Goal: Task Accomplishment & Management: Use online tool/utility

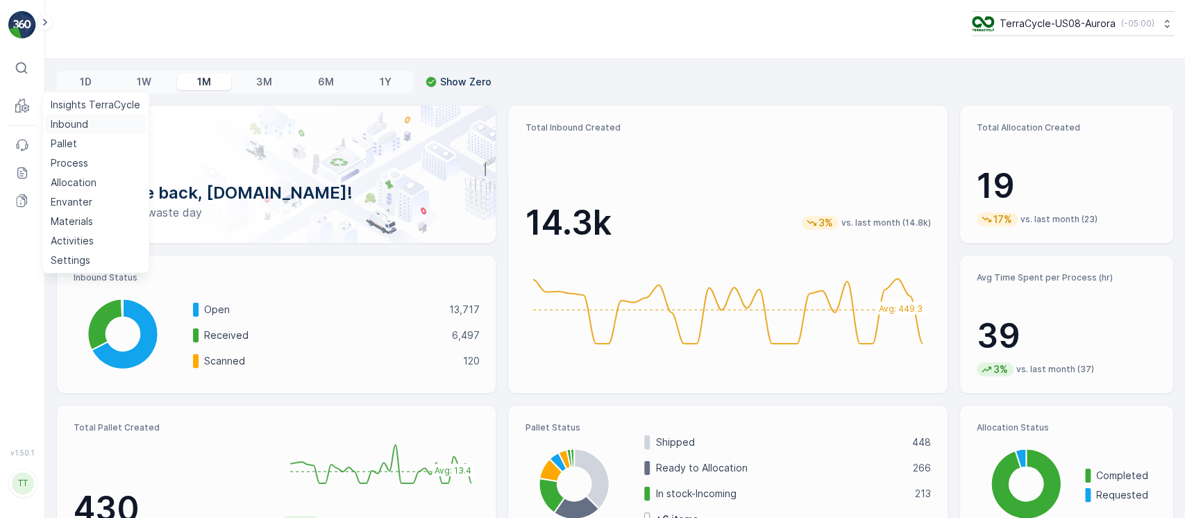
click at [65, 117] on p "Inbound" at bounding box center [69, 124] width 37 height 14
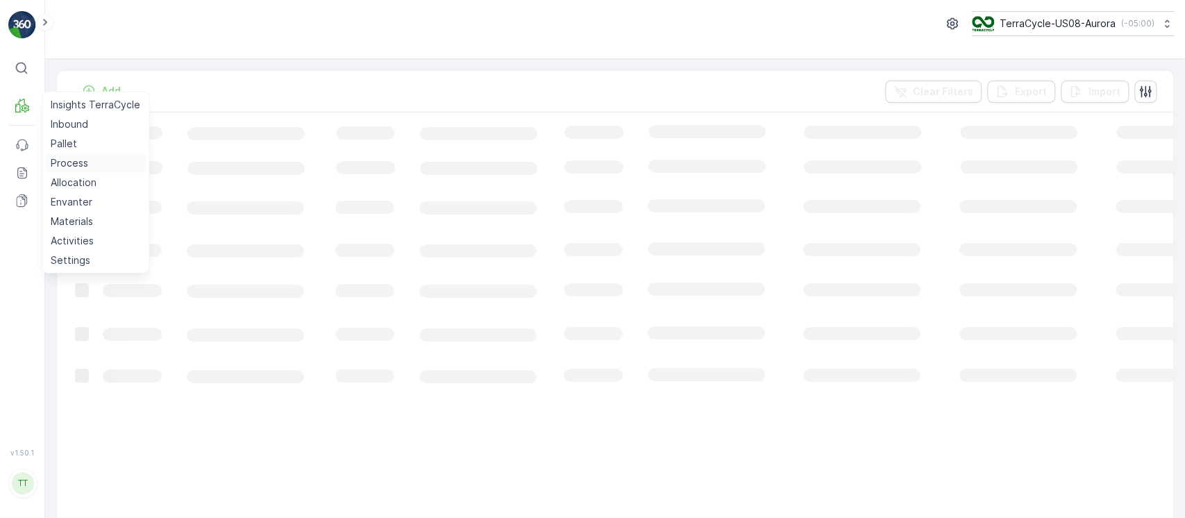
click at [74, 164] on p "Process" at bounding box center [69, 163] width 37 height 14
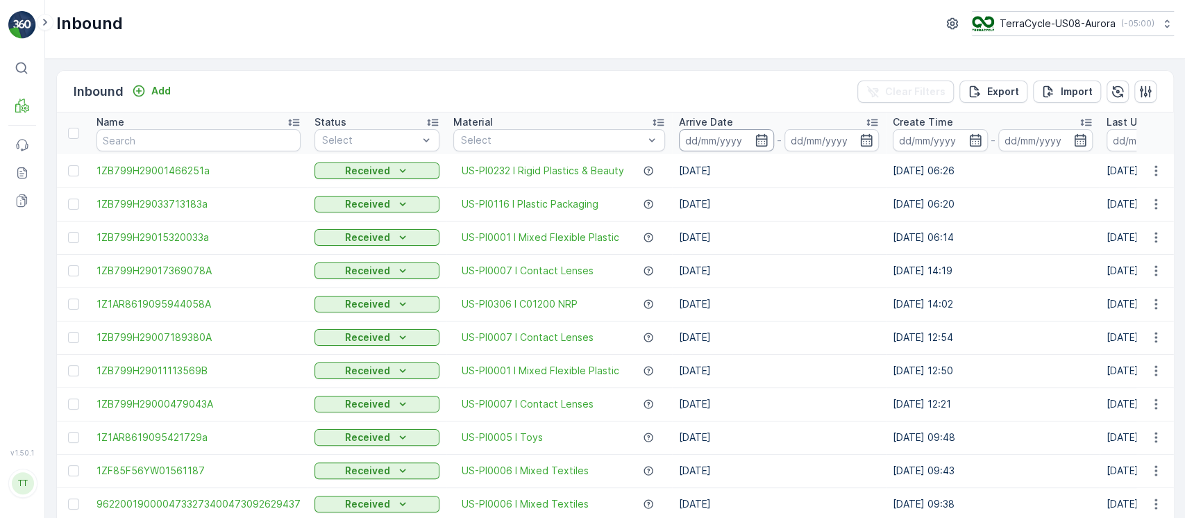
click at [729, 135] on input at bounding box center [726, 140] width 95 height 22
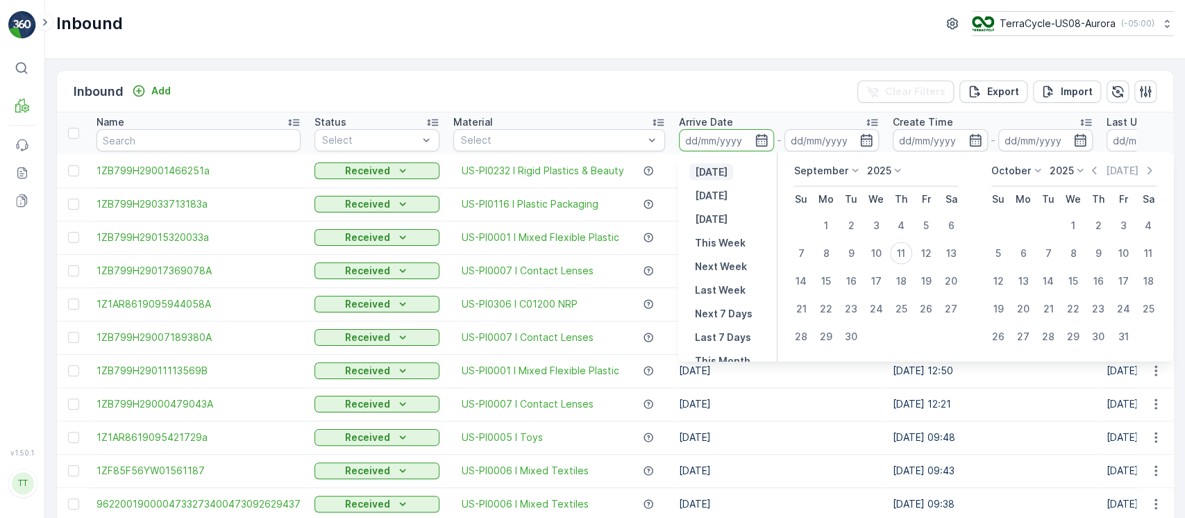
drag, startPoint x: 711, startPoint y: 182, endPoint x: 710, endPoint y: 174, distance: 8.4
click at [711, 181] on div "Yesterday Today Tomorrow This Week Next Week Last Week Next 7 Days Last 7 Days …" at bounding box center [727, 257] width 99 height 209
click at [710, 170] on p "[DATE]" at bounding box center [711, 172] width 33 height 14
type input "[DATE]"
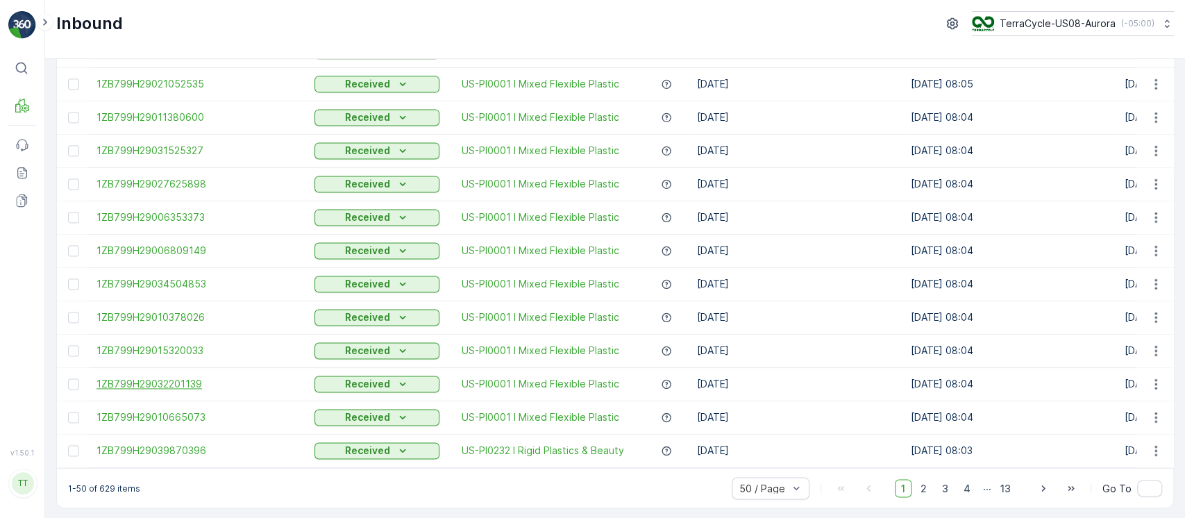
scroll to position [1360, 0]
click at [101, 483] on p "1-50 of 629 items" at bounding box center [104, 486] width 72 height 11
copy p "629"
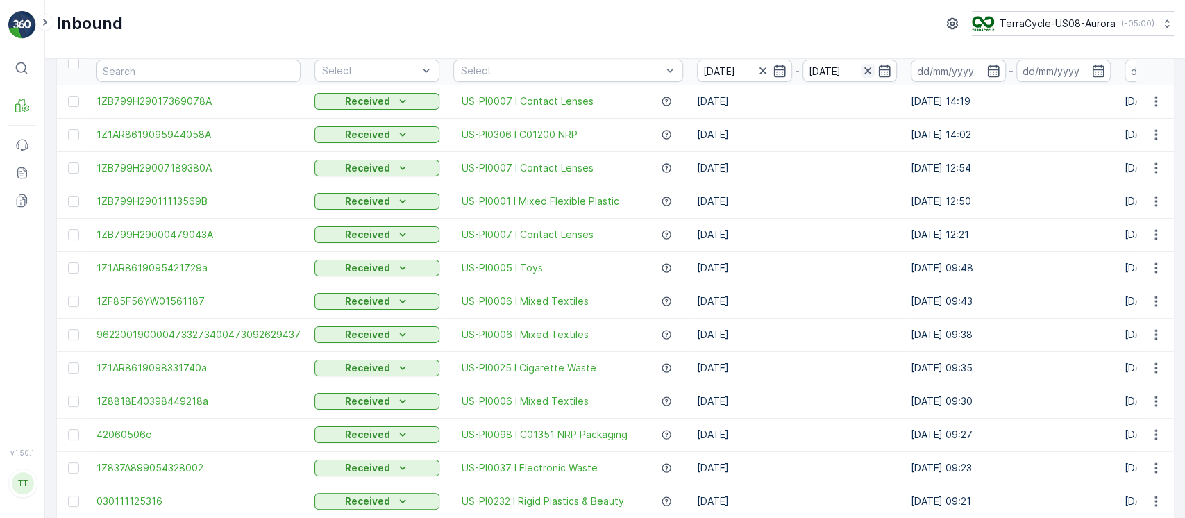
scroll to position [0, 0]
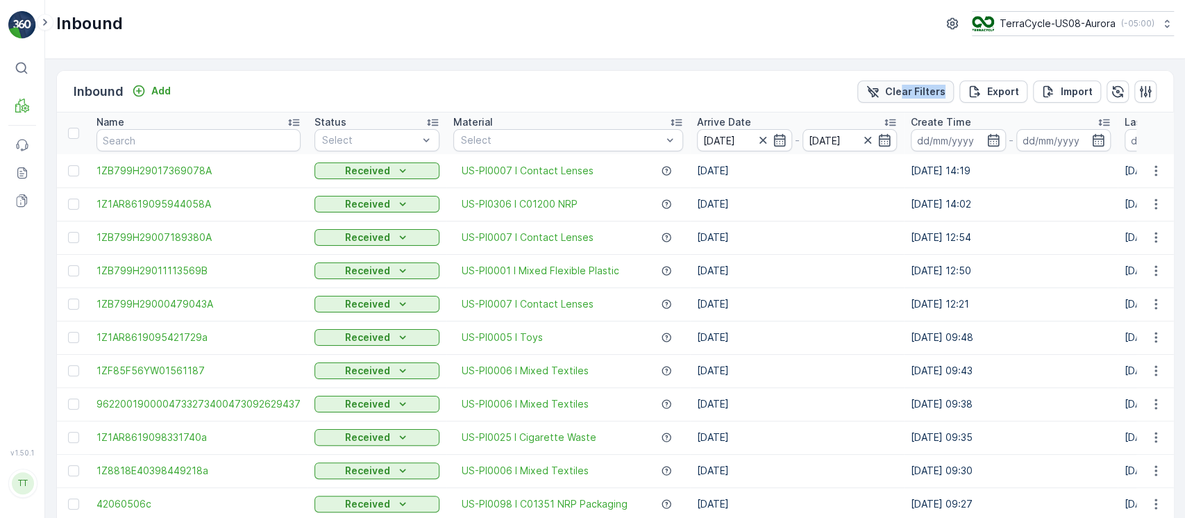
click at [900, 101] on div "Inbound Add Clear Filters Export Import" at bounding box center [615, 92] width 1116 height 42
drag, startPoint x: 911, startPoint y: 96, endPoint x: 973, endPoint y: 110, distance: 63.8
click at [909, 96] on p "Clear Filters" at bounding box center [915, 92] width 60 height 14
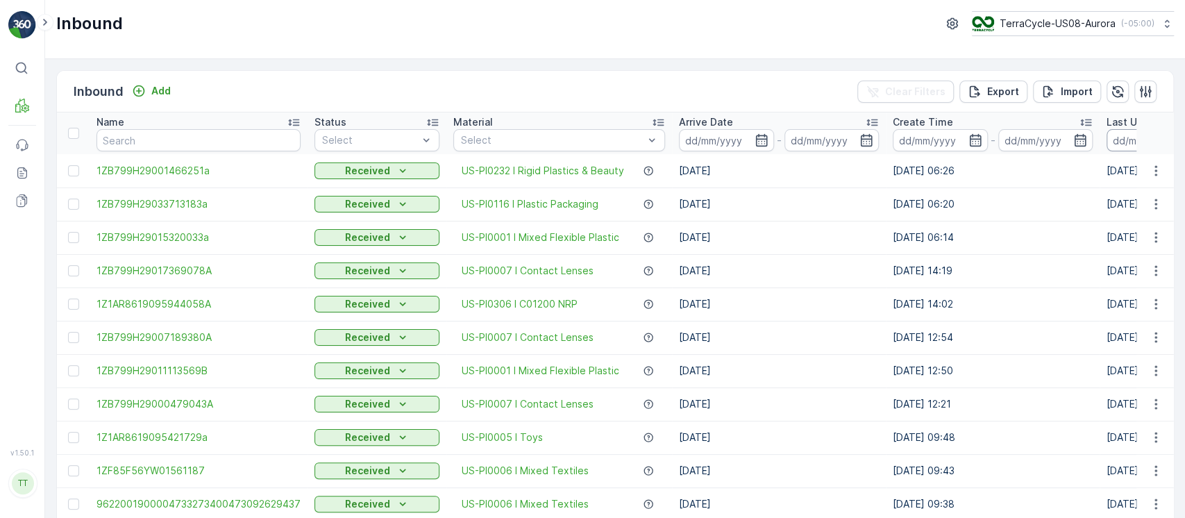
click at [1120, 146] on input at bounding box center [1153, 140] width 95 height 22
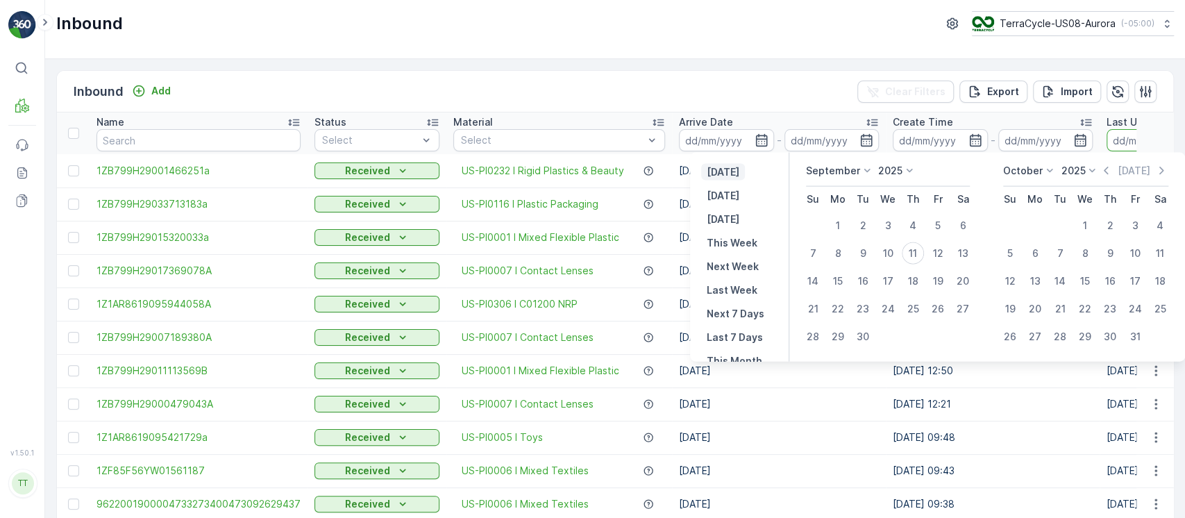
click at [739, 169] on p "Yesterday" at bounding box center [723, 172] width 33 height 14
type input "[DATE]"
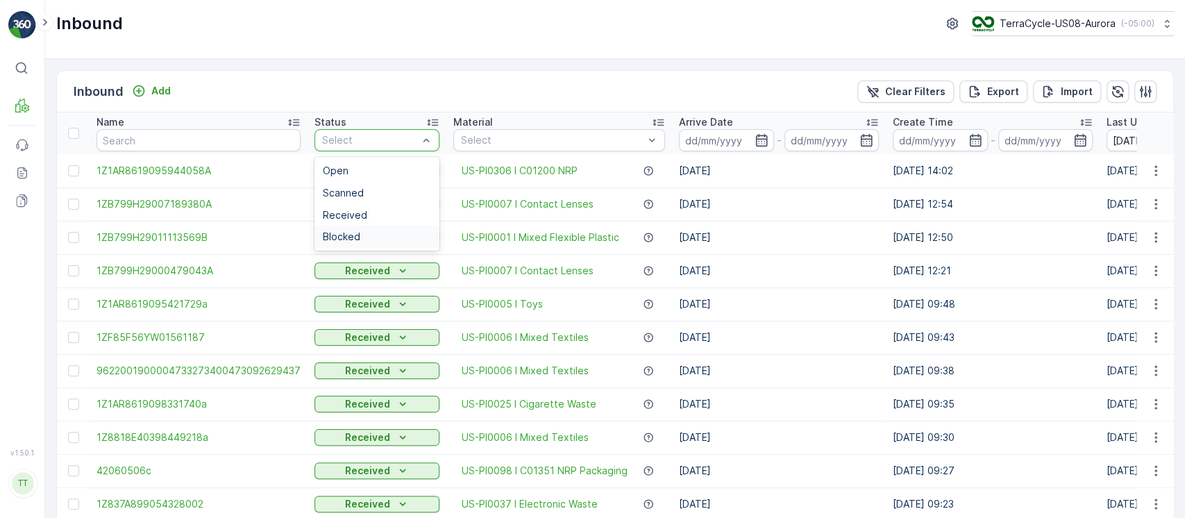
click at [377, 237] on div "Blocked" at bounding box center [377, 236] width 108 height 11
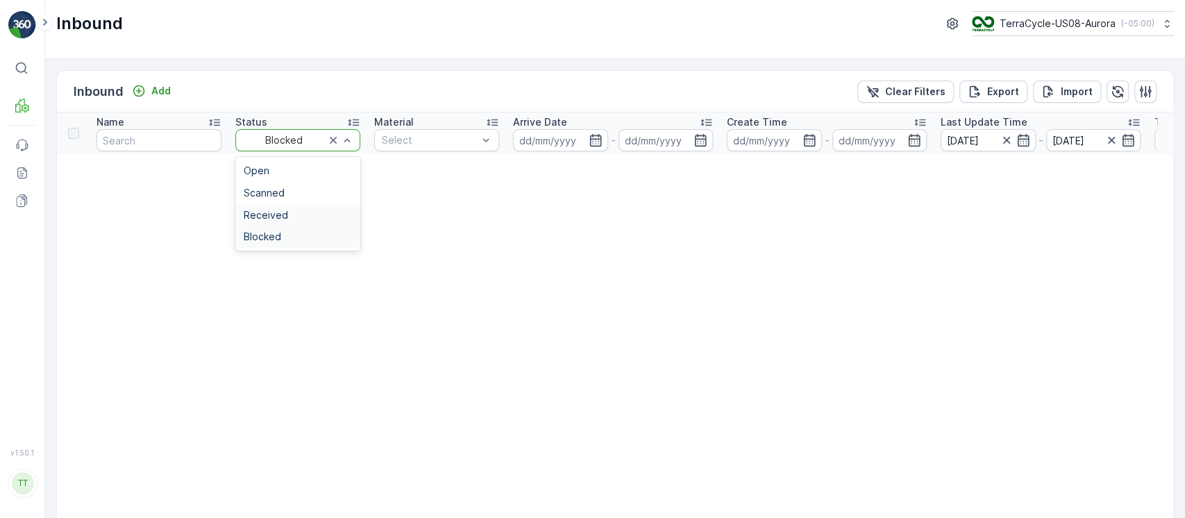
click at [289, 210] on div "Received" at bounding box center [298, 215] width 108 height 11
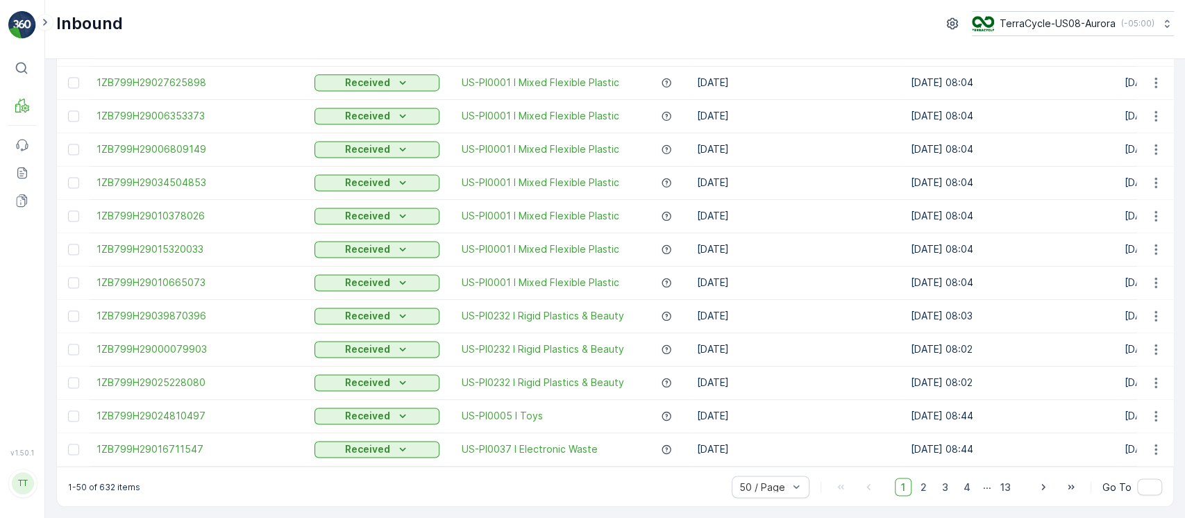
scroll to position [1360, 0]
click at [100, 490] on p "1-50 of 632 items" at bounding box center [104, 486] width 72 height 11
copy p "632"
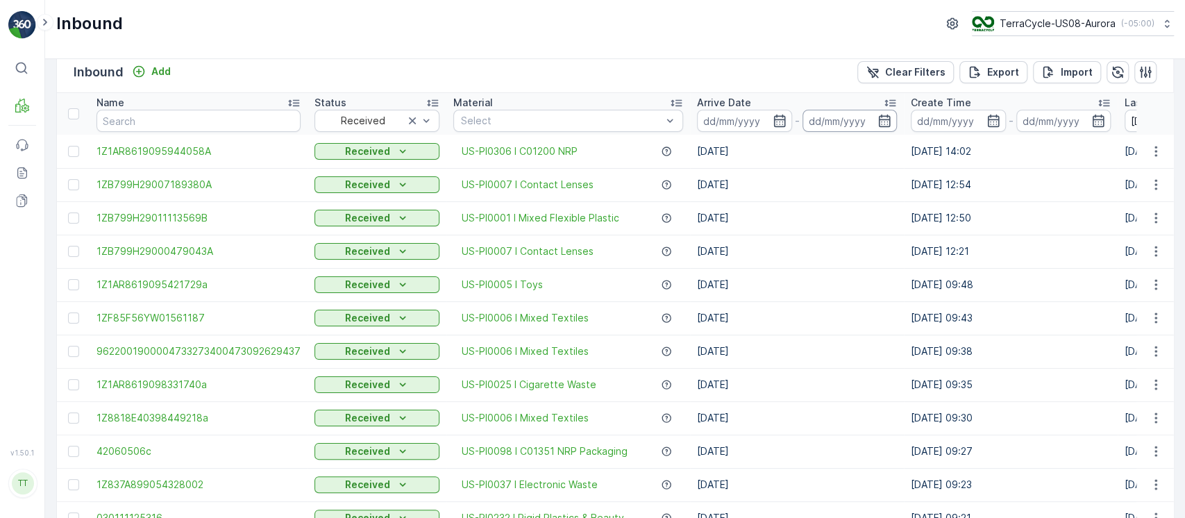
scroll to position [0, 0]
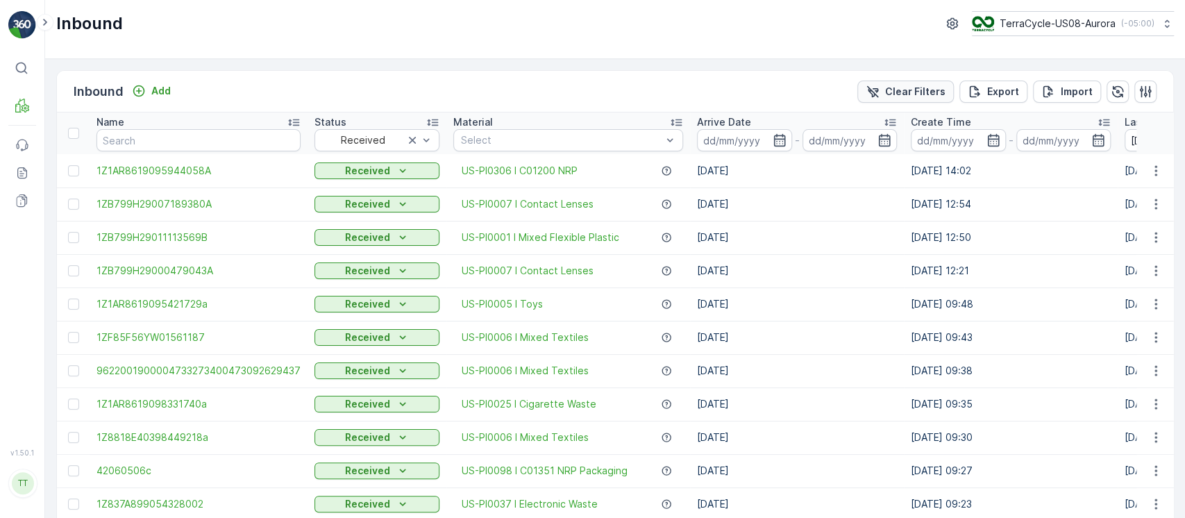
click at [875, 87] on icon "Clear Filters" at bounding box center [873, 92] width 14 height 14
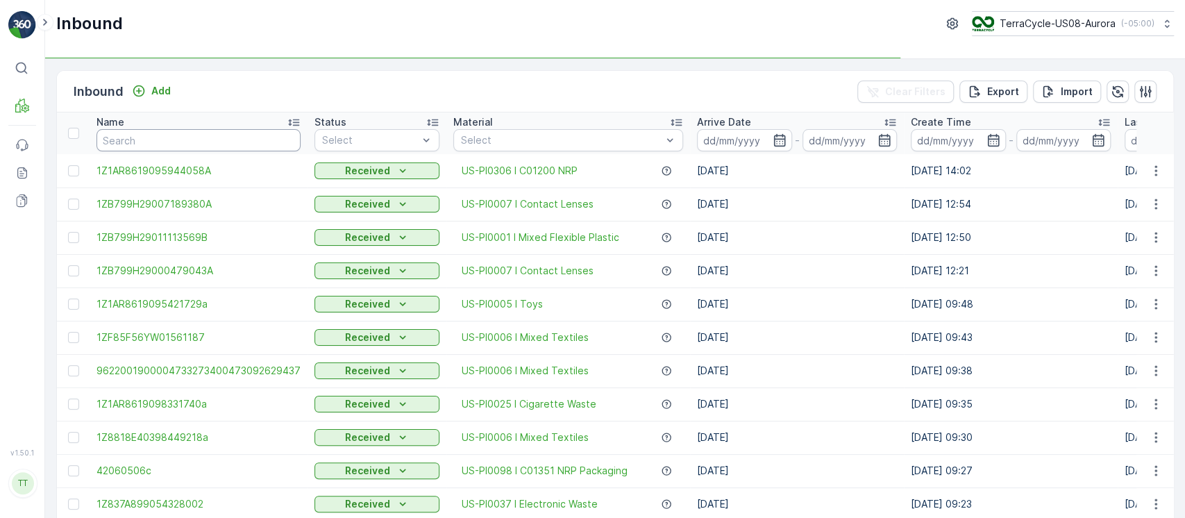
click at [248, 144] on input "text" at bounding box center [198, 140] width 204 height 22
paste input "1Z1AR8619090462677"
type input "1Z1AR8619090462677"
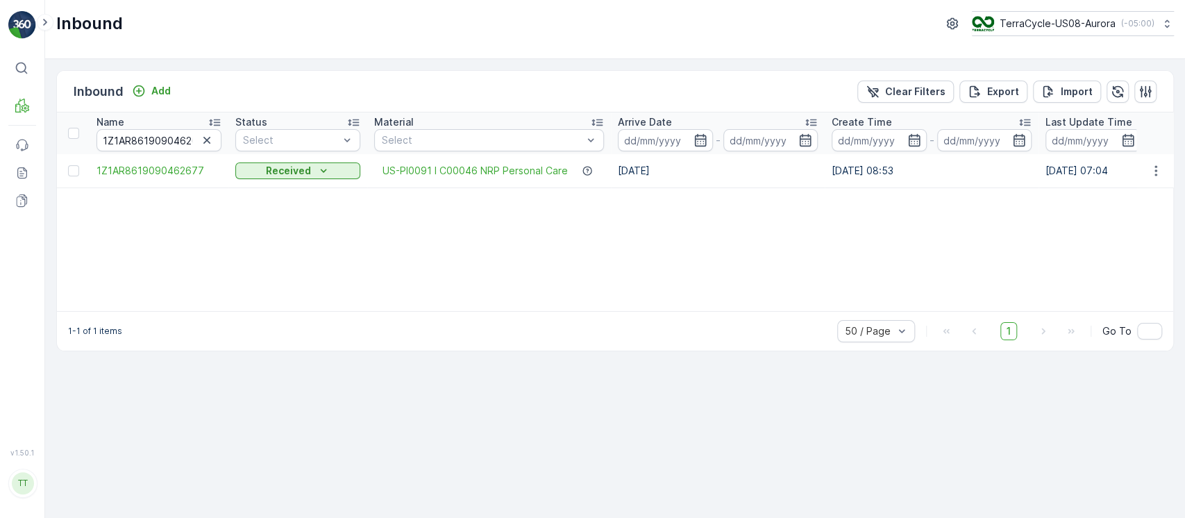
click at [978, 42] on div "Inbound TerraCycle-US08-Aurora ( -05:00 )" at bounding box center [615, 29] width 1140 height 59
click at [989, 26] on div "TerraCycle-US08-Aurora ( -05:00 )" at bounding box center [1062, 23] width 183 height 15
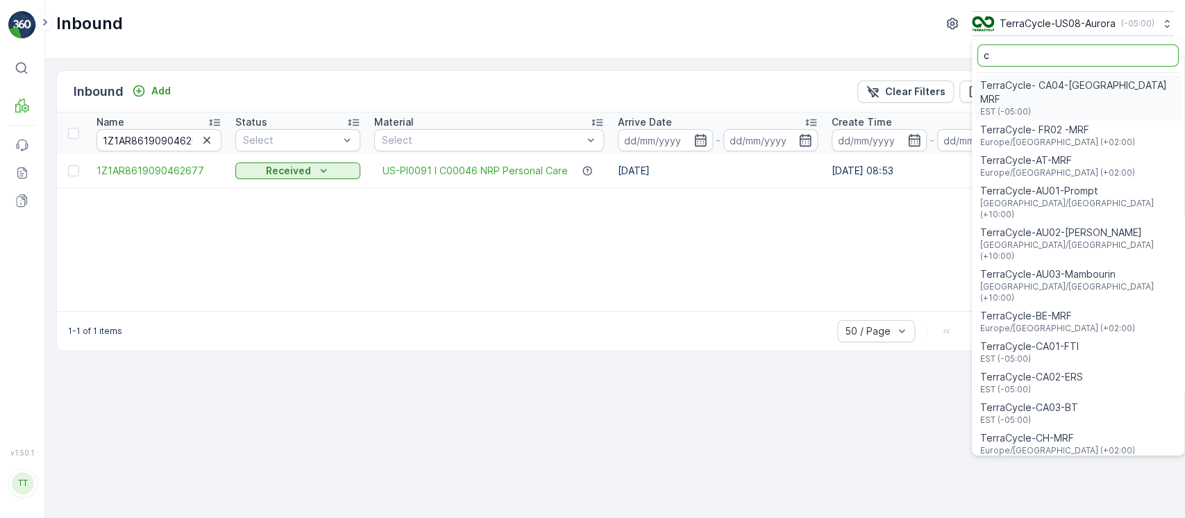
type input "c"
click at [988, 64] on input "c" at bounding box center [1077, 55] width 201 height 22
type input "cyb"
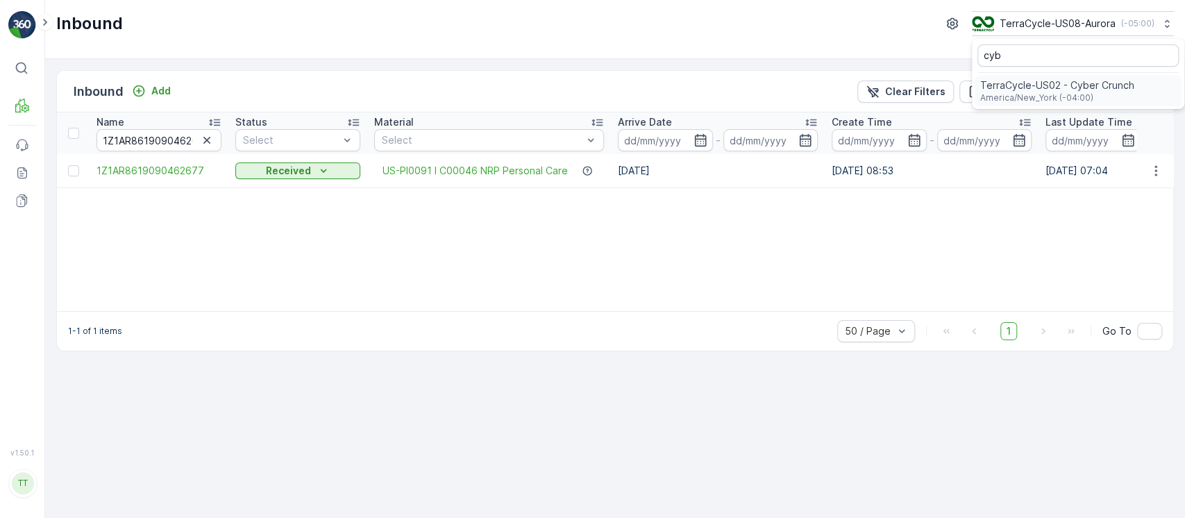
click at [996, 85] on span "TerraCycle-US02 - Cyber Crunch" at bounding box center [1057, 85] width 154 height 14
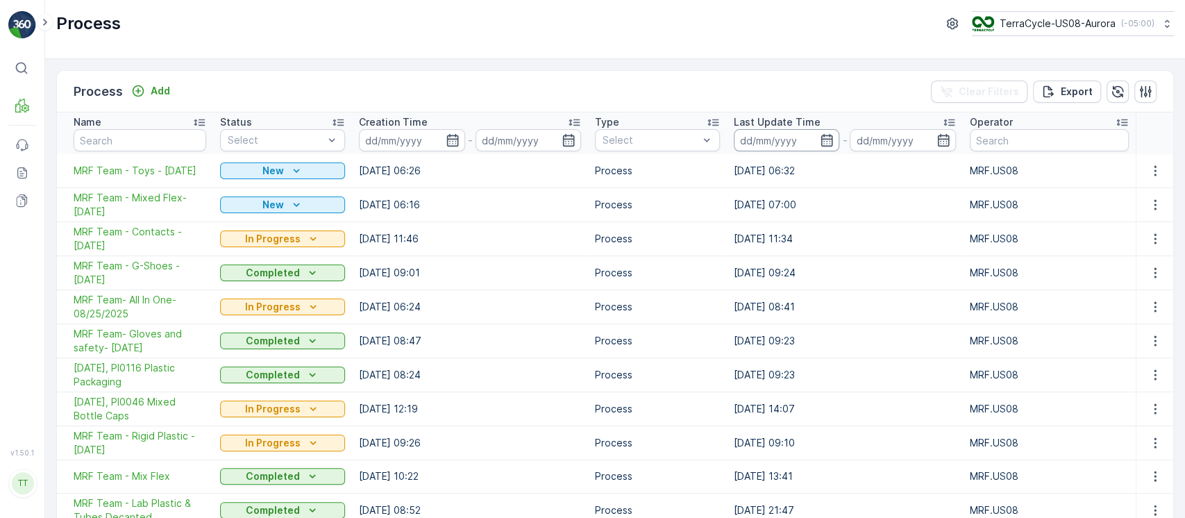
click at [775, 143] on input at bounding box center [786, 140] width 105 height 22
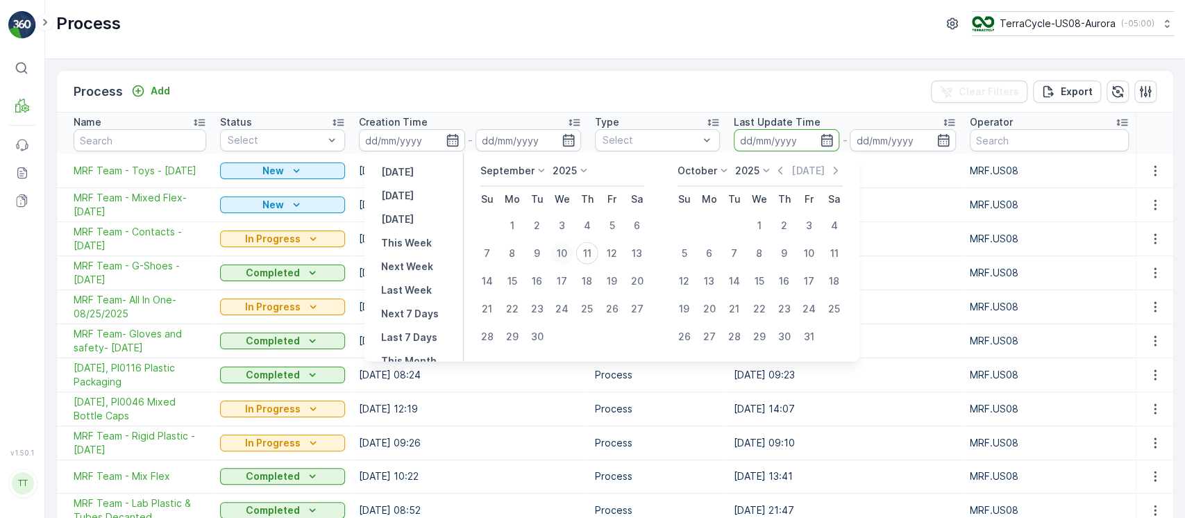
click at [573, 251] on div "10" at bounding box center [561, 253] width 22 height 22
type input "10.09.2025"
click at [587, 251] on div "11" at bounding box center [586, 253] width 22 height 22
type input "[DATE]"
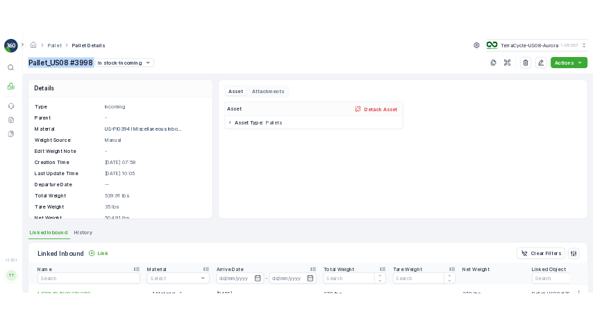
scroll to position [185, 0]
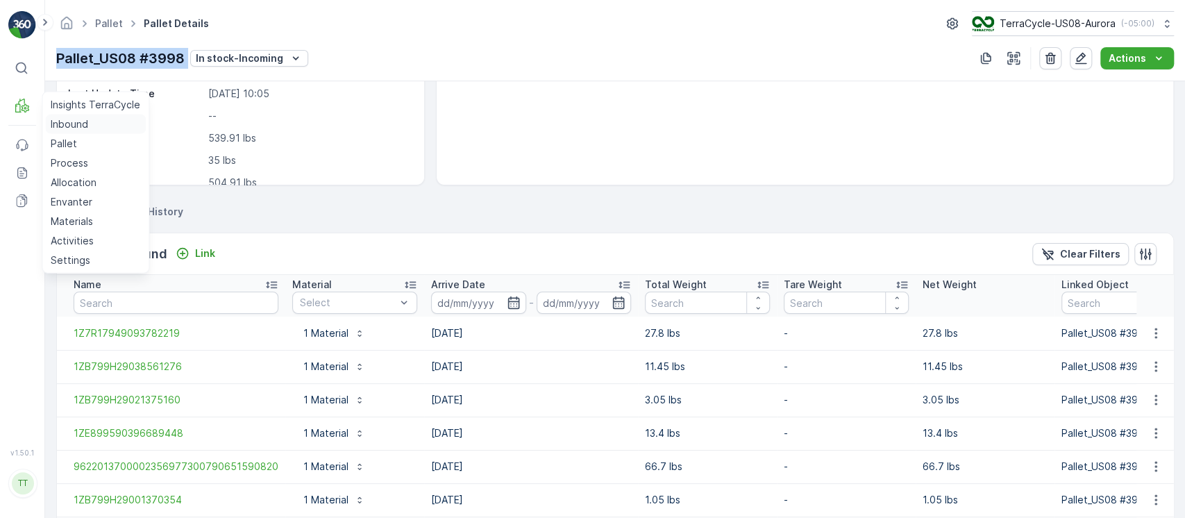
click at [76, 124] on p "Inbound" at bounding box center [69, 124] width 37 height 14
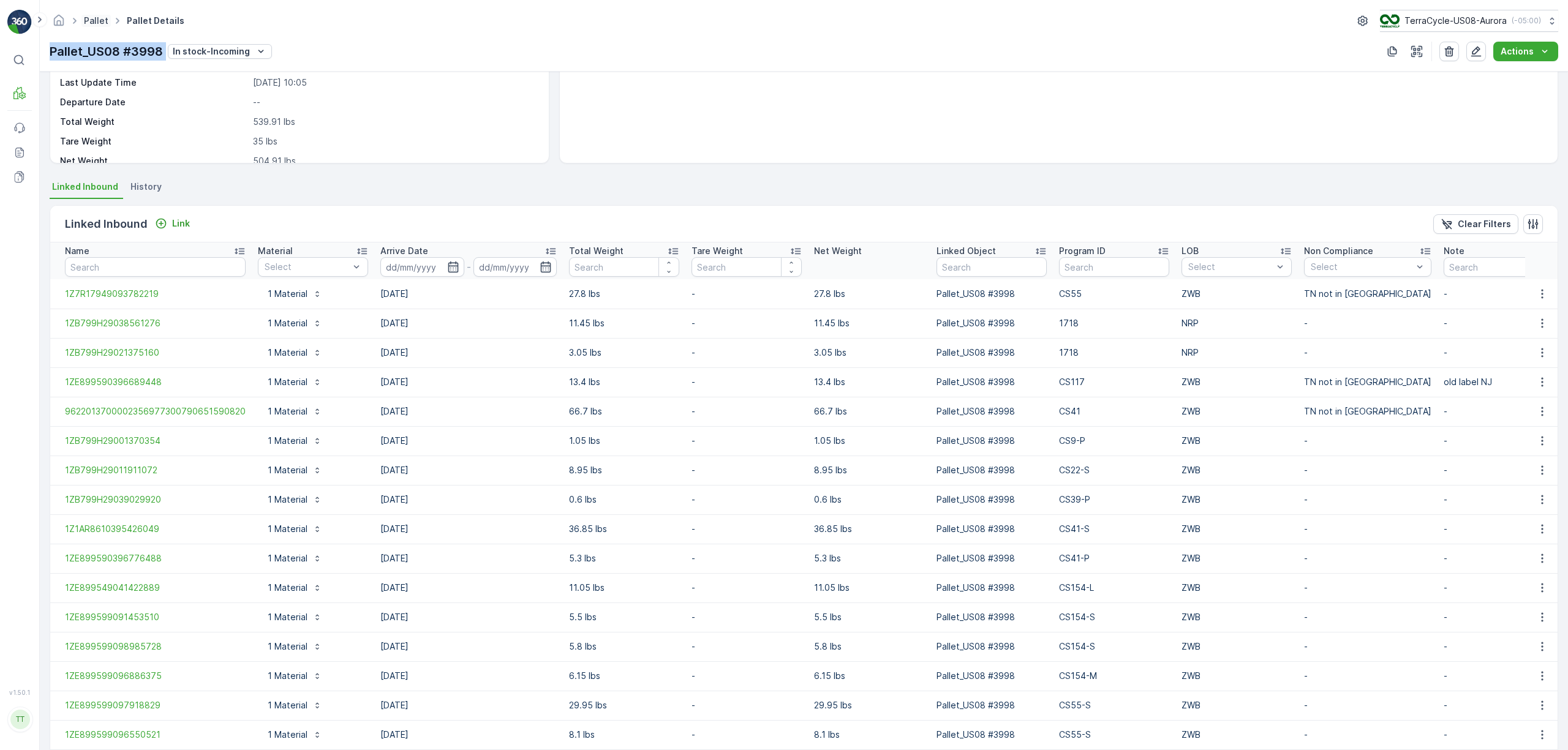
click at [104, 23] on link "Pallet" at bounding box center [96, 20] width 25 height 11
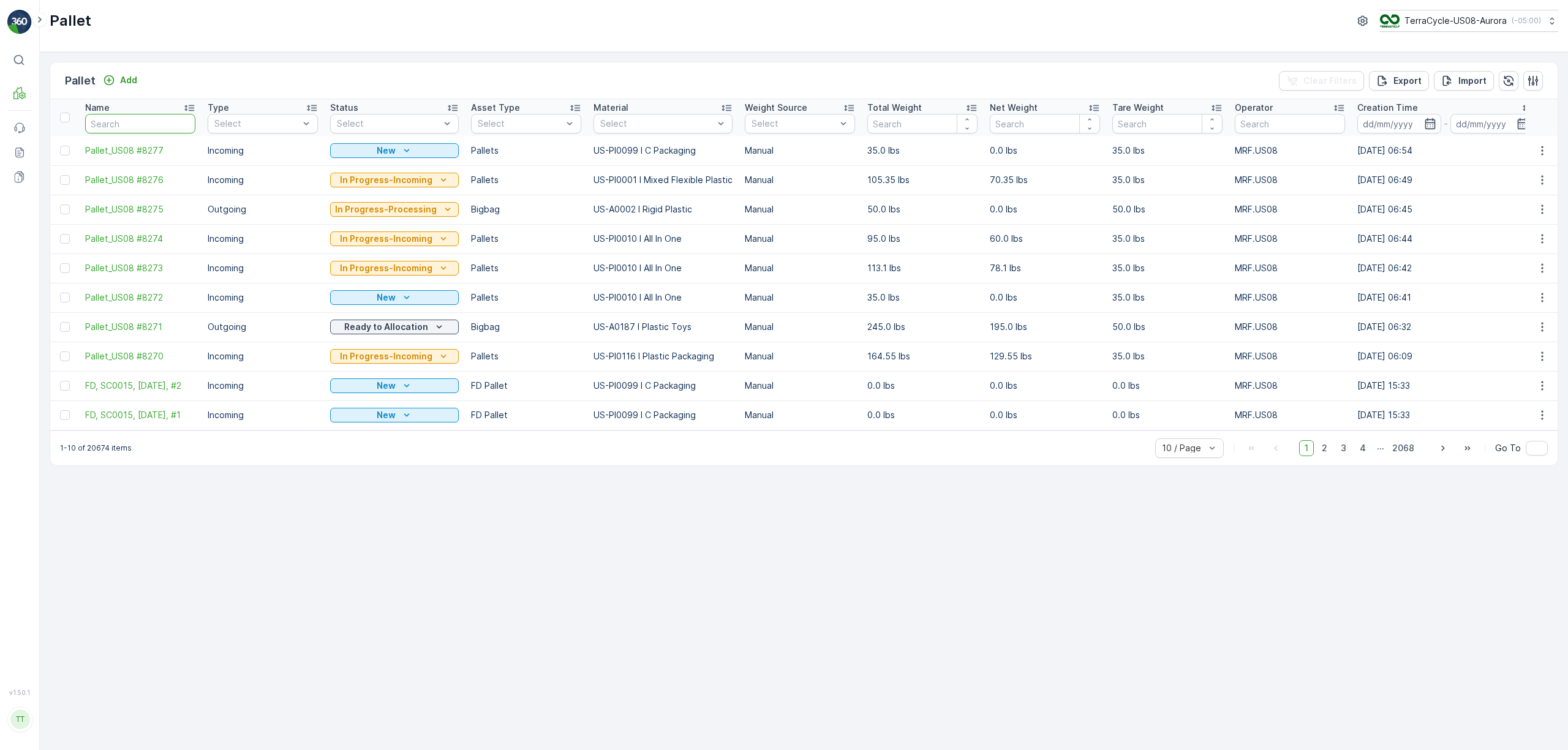
drag, startPoint x: 170, startPoint y: 119, endPoint x: 195, endPoint y: 79, distance: 47.2
click at [169, 117] on input "text" at bounding box center [139, 124] width 110 height 19
paste input "Pallet_US08 #3883"
type input "Pallet_US08 #3883"
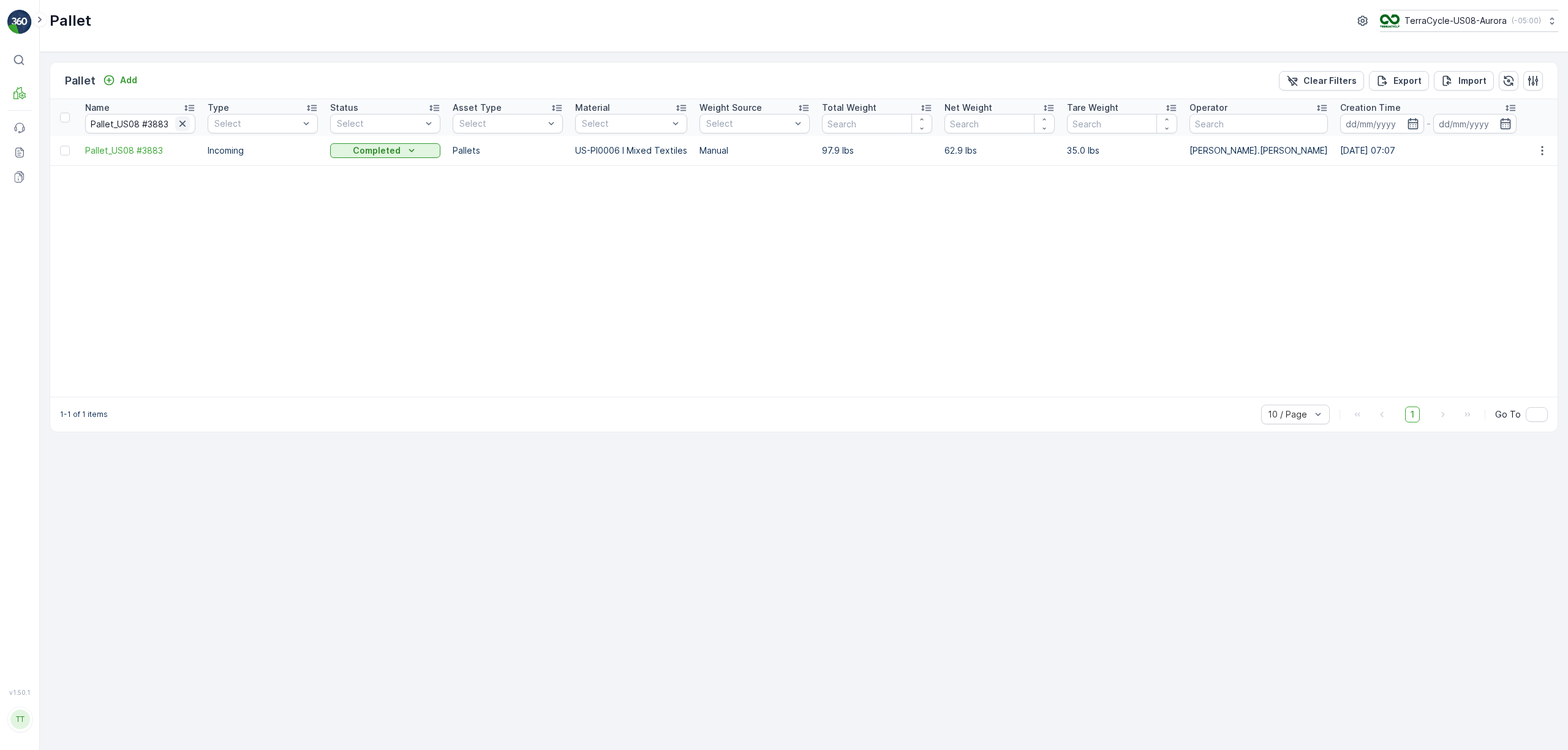
click at [183, 128] on icon "button" at bounding box center [183, 124] width 12 height 12
paste input "Pallet_US08 #3838"
type input "Pallet_US08 #3838"
click at [184, 121] on icon "button" at bounding box center [183, 124] width 12 height 12
paste input "Pallet_US08 #3839"
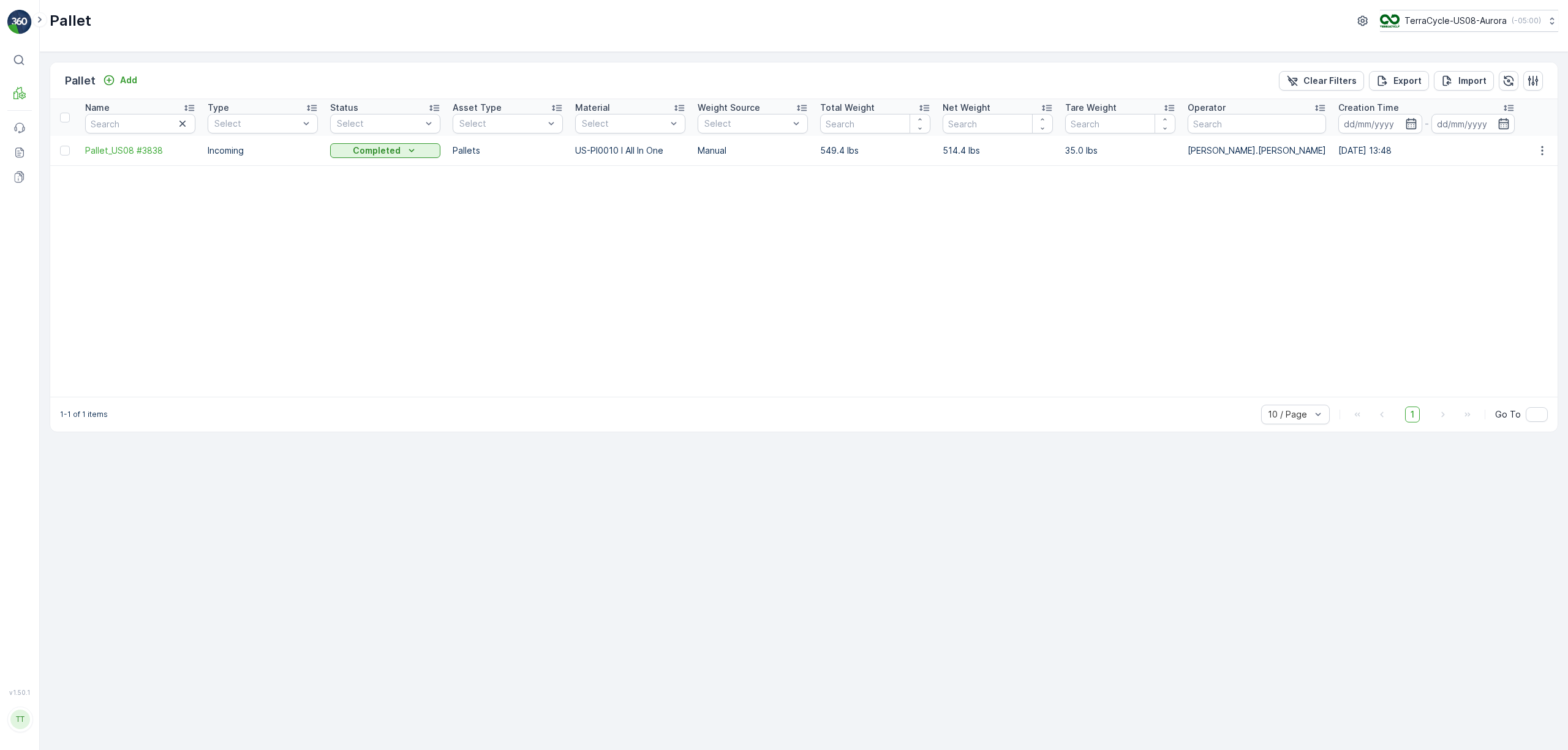
type input "Pallet_US08 #3839"
click at [187, 120] on icon "button" at bounding box center [183, 124] width 12 height 12
paste input "Pallet_US08 #3883"
type input "Pallet_US08 #3883"
click at [189, 130] on button "button" at bounding box center [183, 124] width 15 height 15
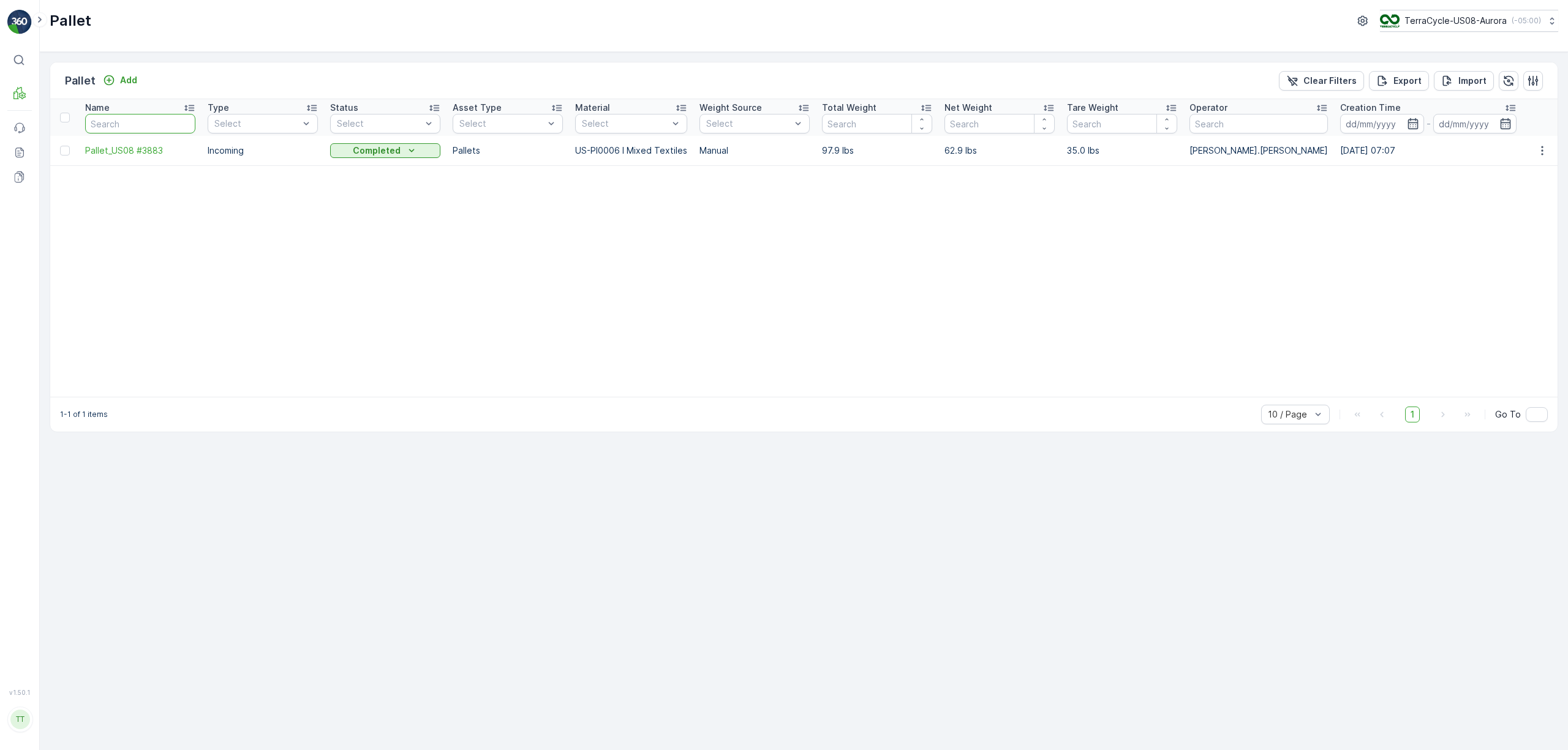
paste input "Pallet_US08 #3884"
type input "Pallet_US08 #3884"
click at [184, 121] on icon "button" at bounding box center [183, 124] width 12 height 12
paste input "Pallet_US08 #3860"
type input "Pallet_US08 #3860"
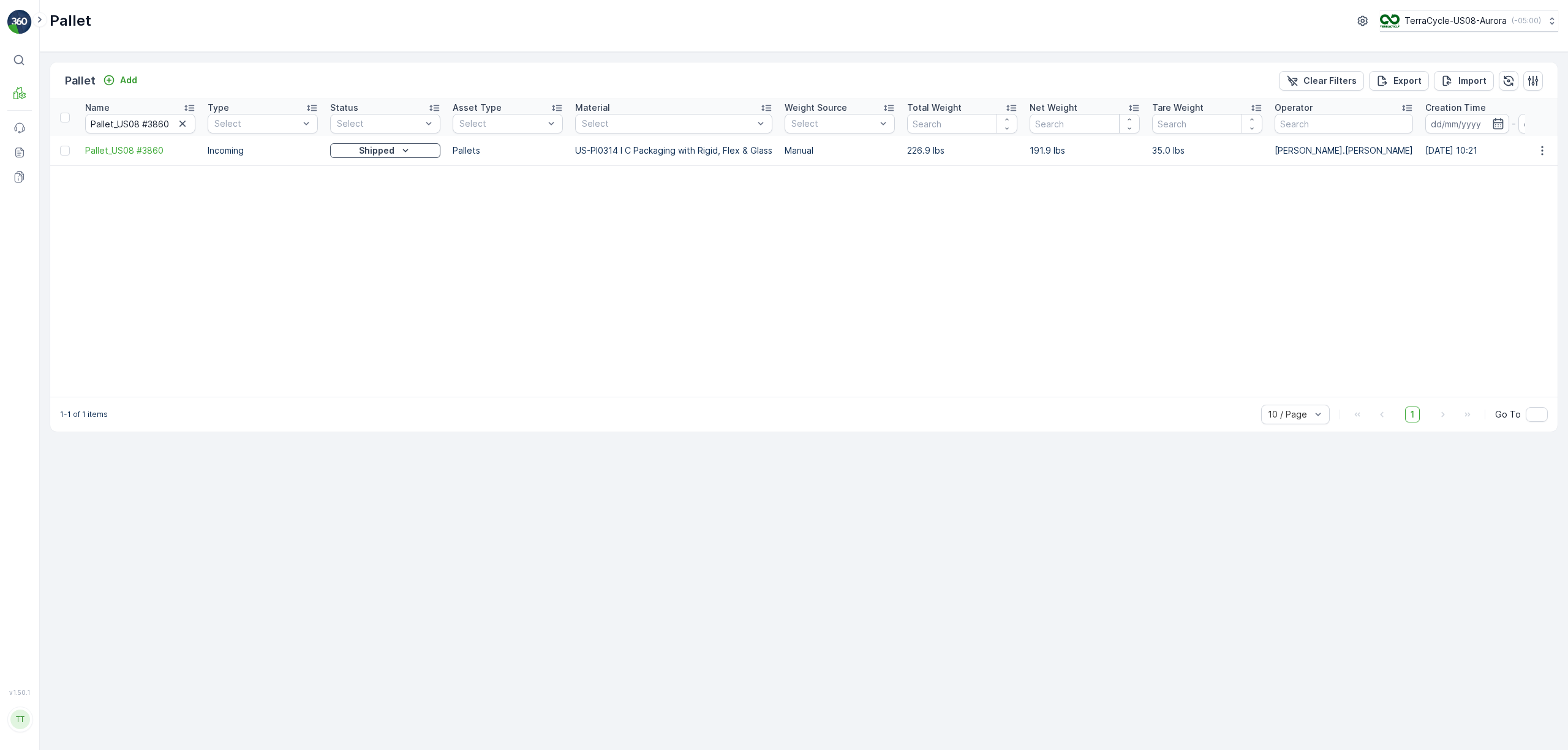
click at [1024, 404] on div "1-1 of 1 items 10 / Page 1 Go To" at bounding box center [804, 415] width 1507 height 35
click at [1024, 405] on div "1-1 of 1 items 10 / Page 1 Go To" at bounding box center [804, 415] width 1507 height 35
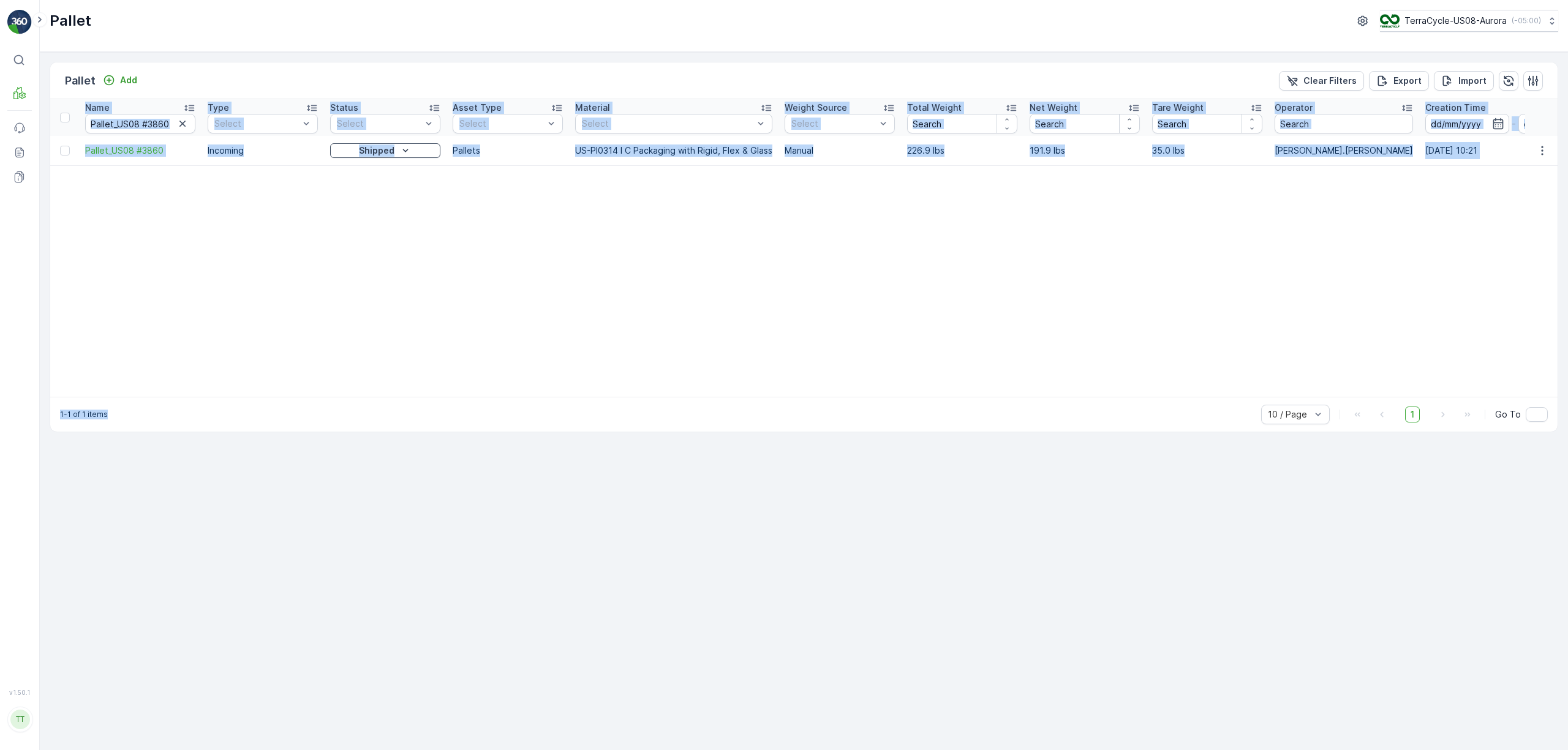
click at [1024, 402] on div "Pallet Add Clear Filters Export Import Name Pallet_US08 #3860 Type Select Statu…" at bounding box center [803, 247] width 1508 height 371
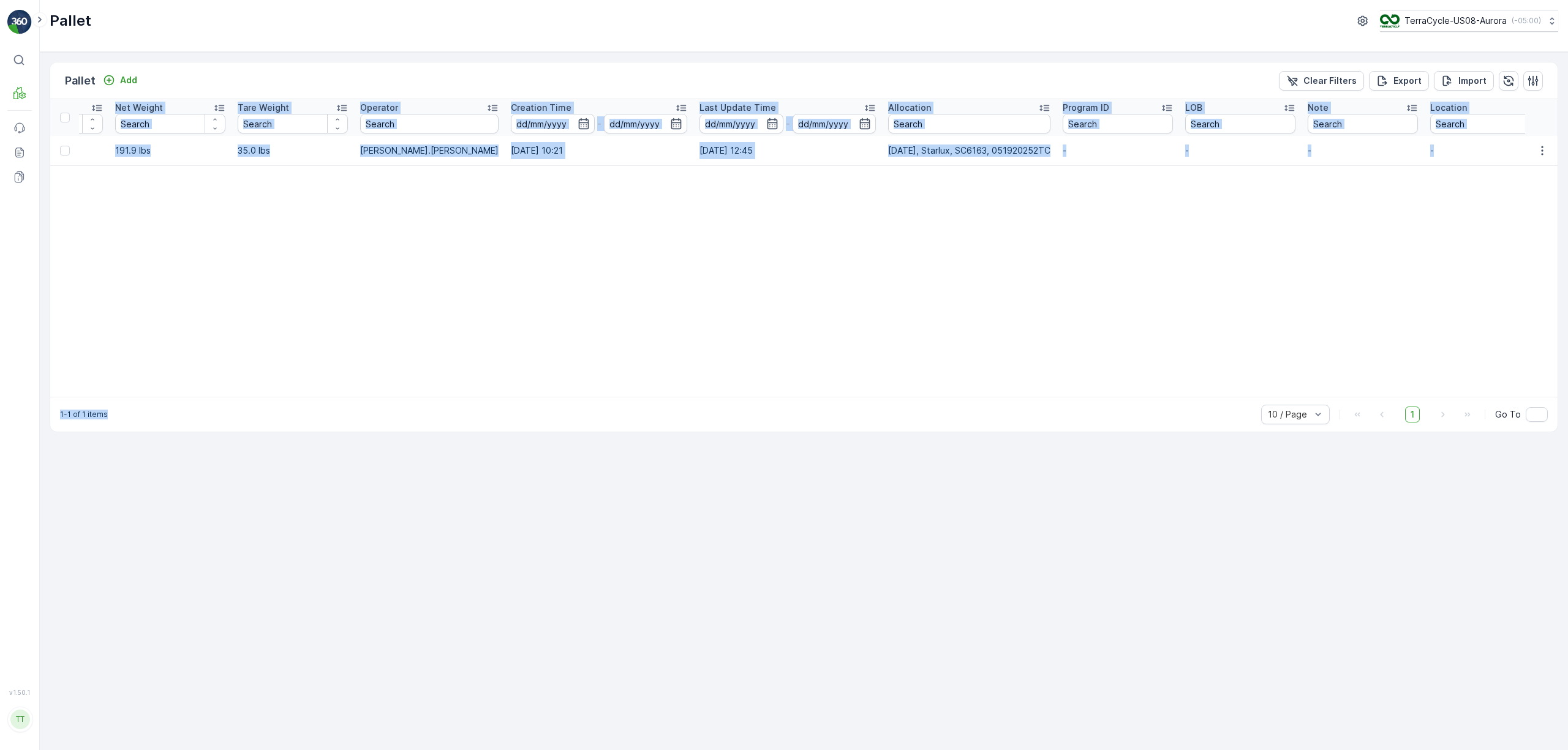
click at [1020, 368] on table "Name Pallet_US08 #3860 Type Select Status Select Asset Type Select Material Sel…" at bounding box center [357, 247] width 2443 height 297
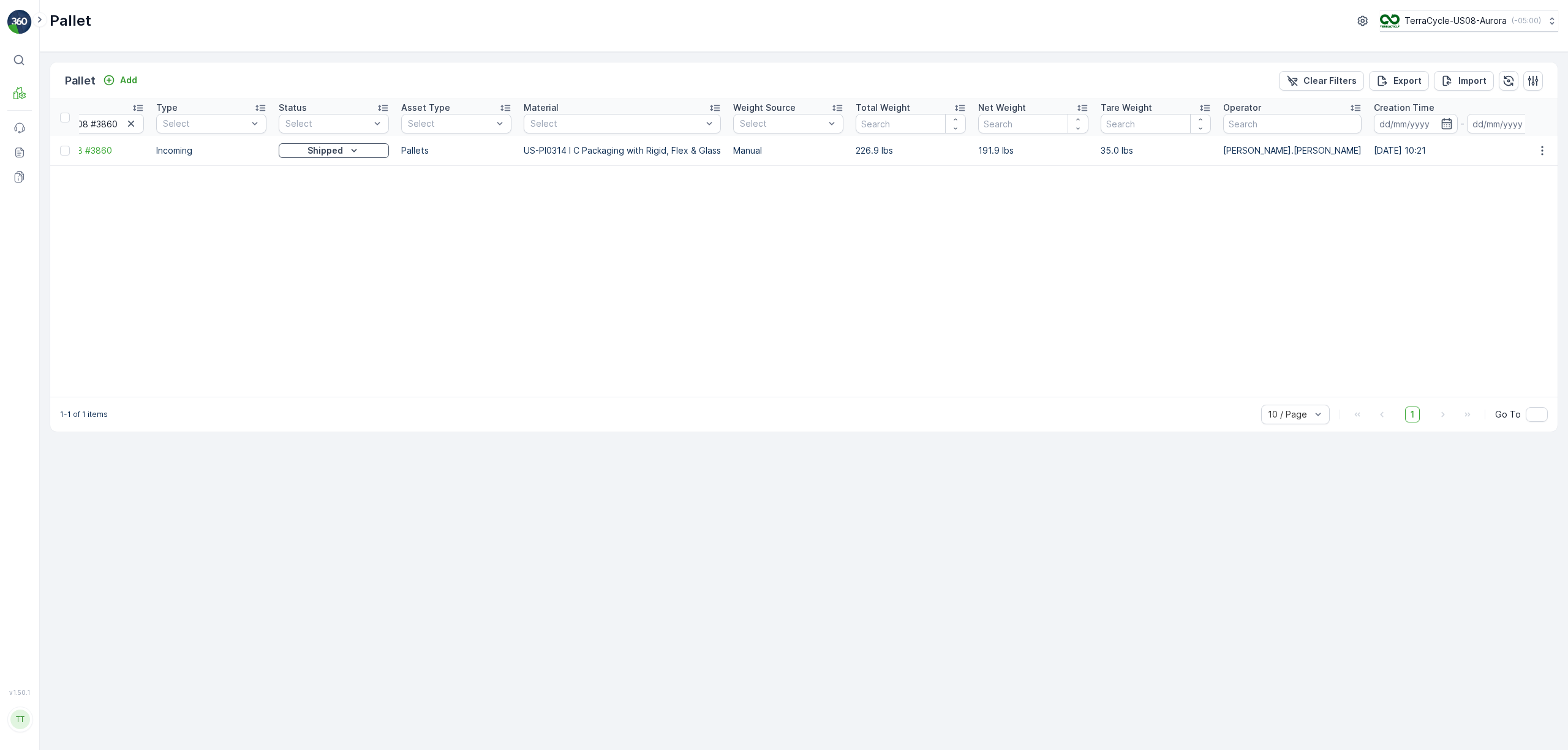
scroll to position [0, 0]
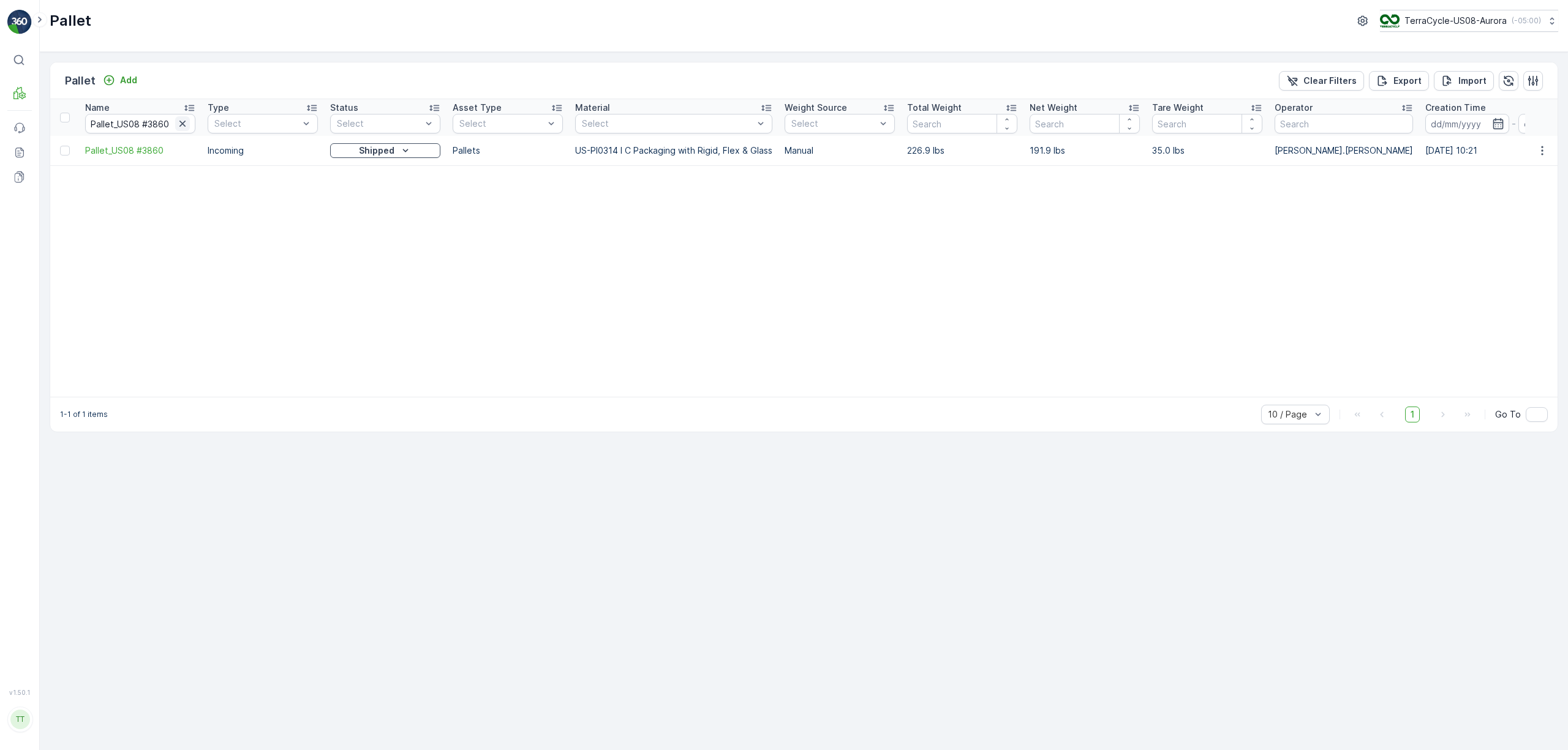
click at [180, 125] on icon "button" at bounding box center [183, 124] width 12 height 12
paste input "Pallet_US08 #3725"
type input "Pallet_US08 #3725"
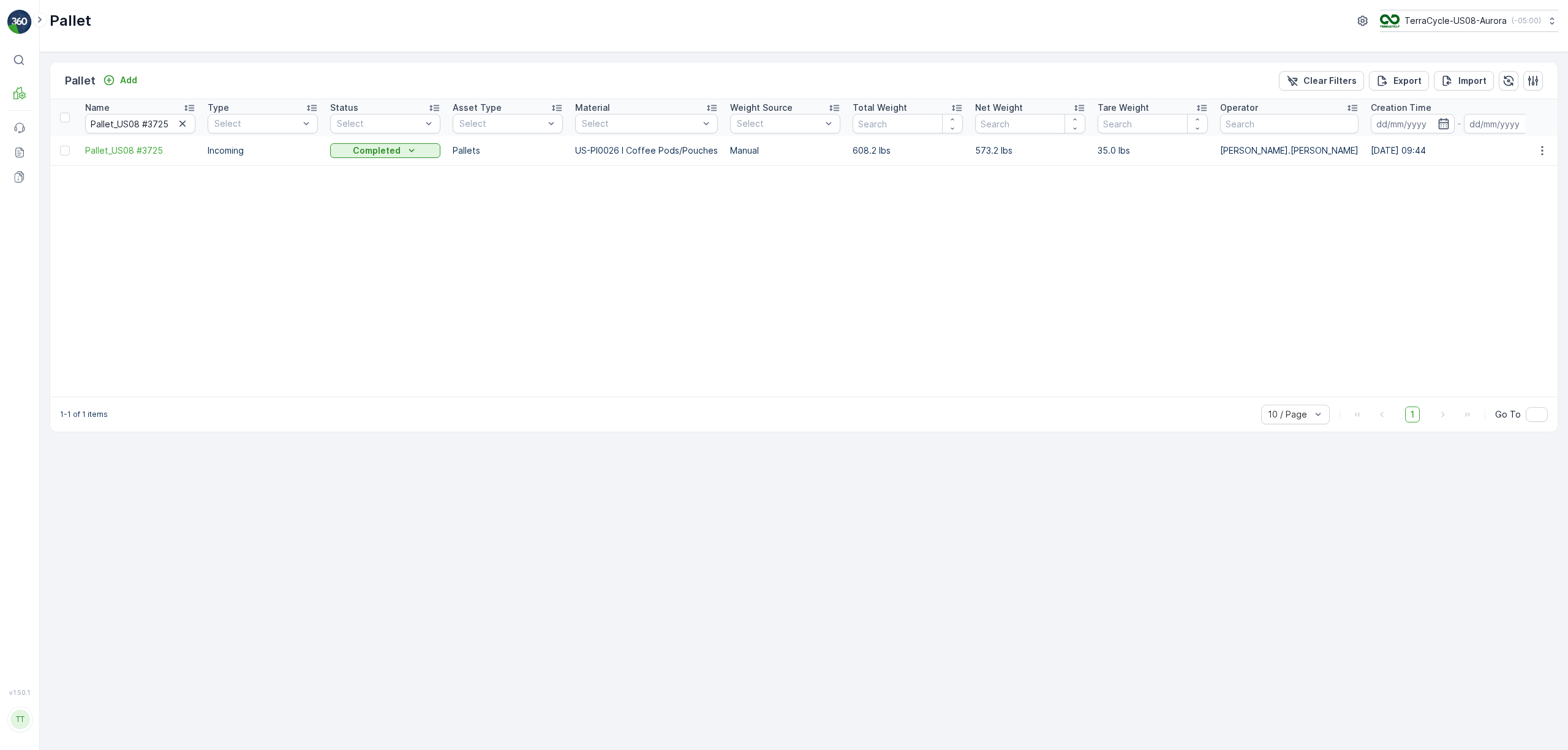
drag, startPoint x: 183, startPoint y: 124, endPoint x: 182, endPoint y: 133, distance: 9.1
click at [183, 124] on icon "button" at bounding box center [183, 124] width 12 height 12
paste input "Pallet_US08 #3867"
type input "Pallet_US08 #3867"
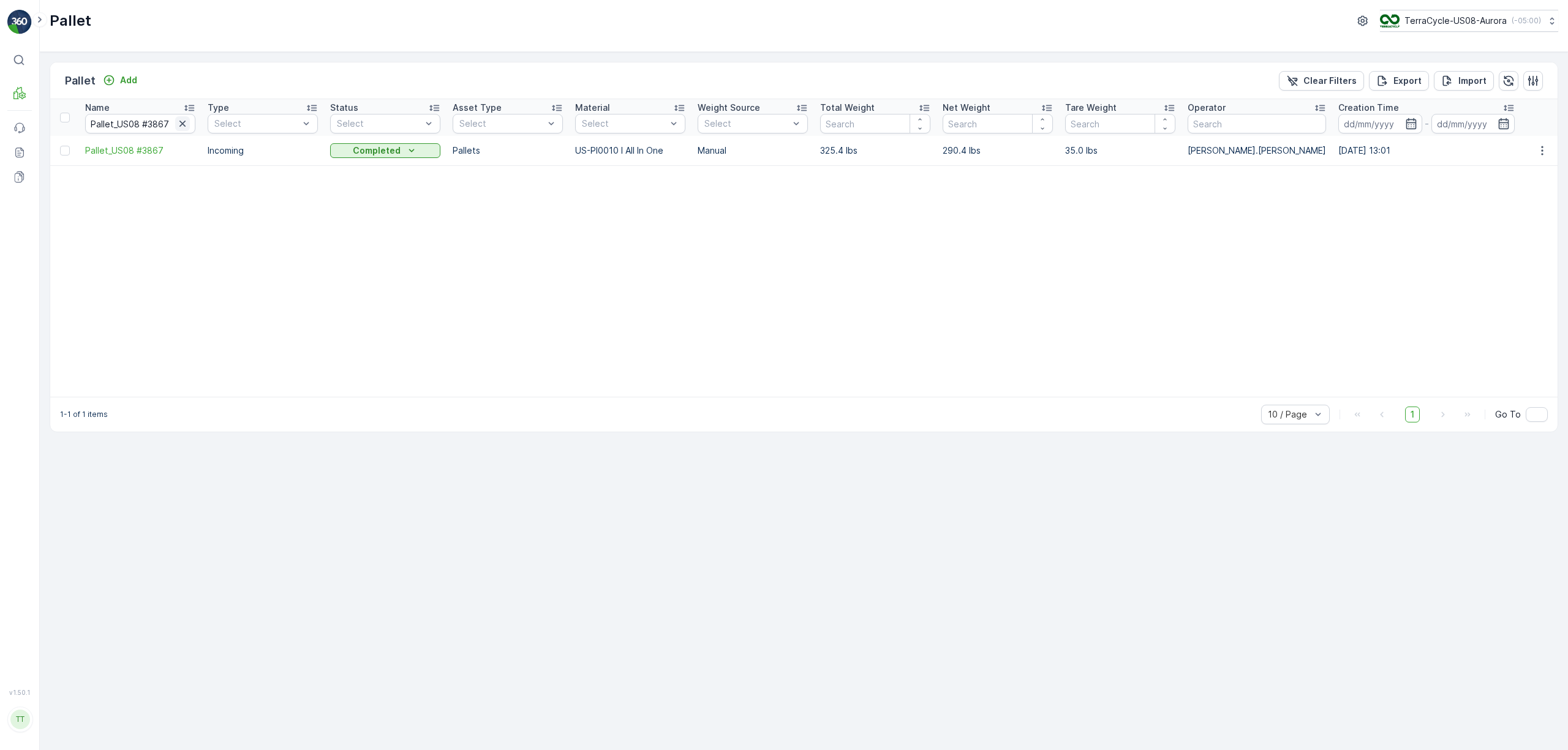
click at [184, 125] on icon "button" at bounding box center [183, 124] width 12 height 12
paste input "Pallet_US08 #3897"
type input "Pallet_US08 #3897"
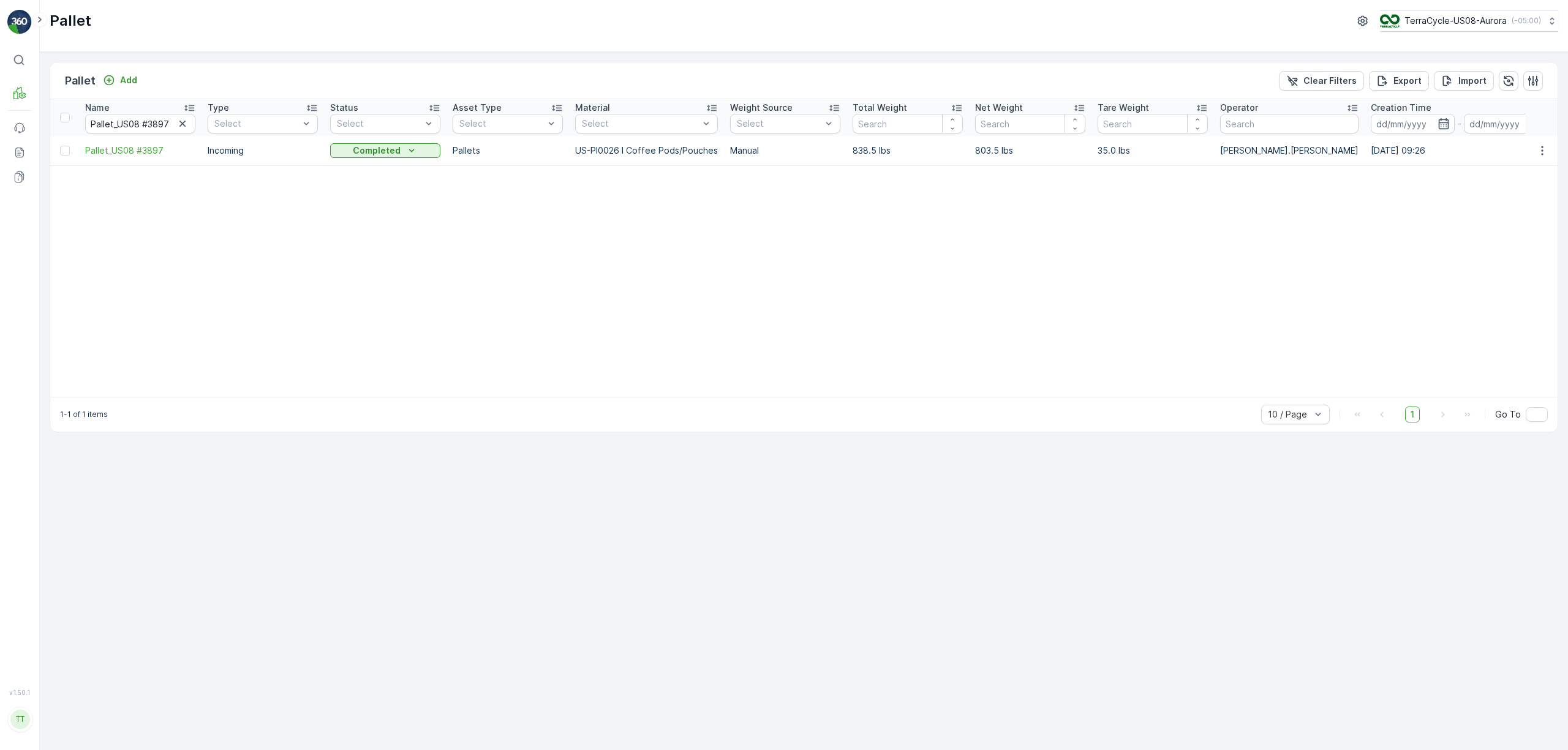
click at [184, 125] on icon "button" at bounding box center [183, 124] width 12 height 12
paste input "Pallet_US08 #3905"
type input "Pallet_US08 #3905"
click at [177, 124] on icon "button" at bounding box center [183, 124] width 12 height 12
paste input "Pallet_US08 #3929"
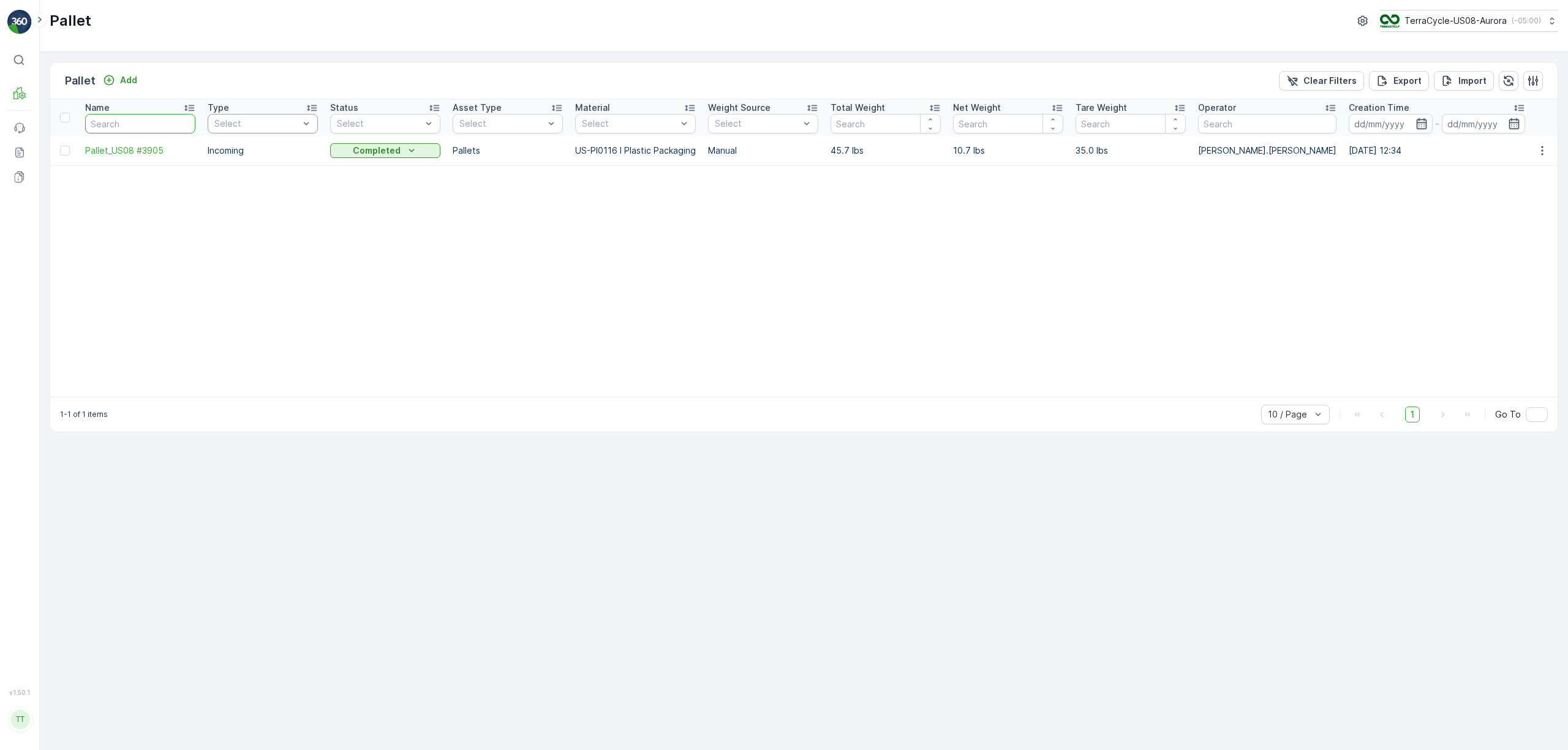
type input "Pallet_US08 #3929"
drag, startPoint x: 181, startPoint y: 125, endPoint x: 189, endPoint y: 126, distance: 8.1
click at [183, 125] on icon "button" at bounding box center [183, 124] width 12 height 12
paste input "Pallet_US08 #3981"
type input "Pallet_US08 #3981"
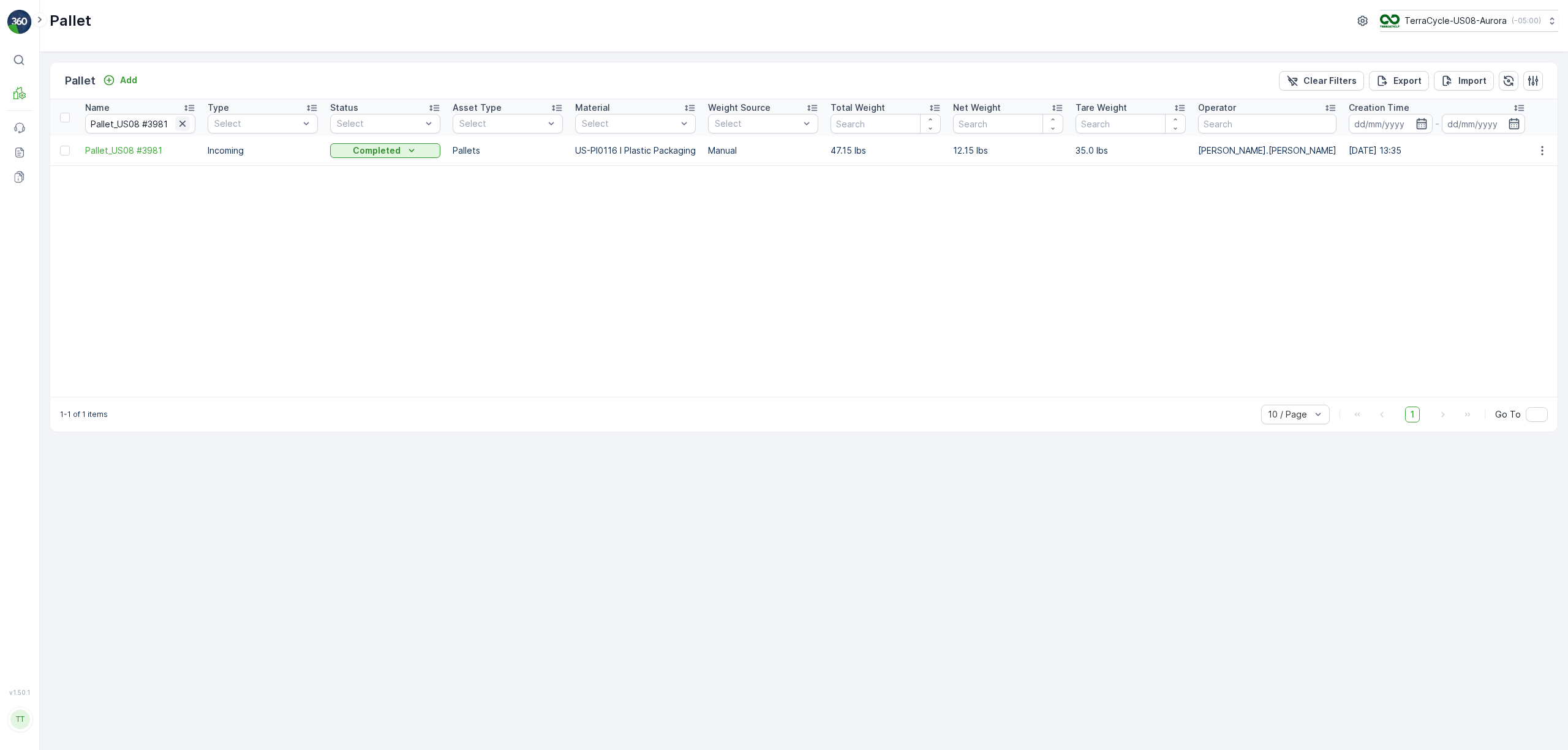
click at [179, 126] on icon "button" at bounding box center [183, 124] width 12 height 12
click at [115, 121] on input "text" at bounding box center [139, 124] width 110 height 19
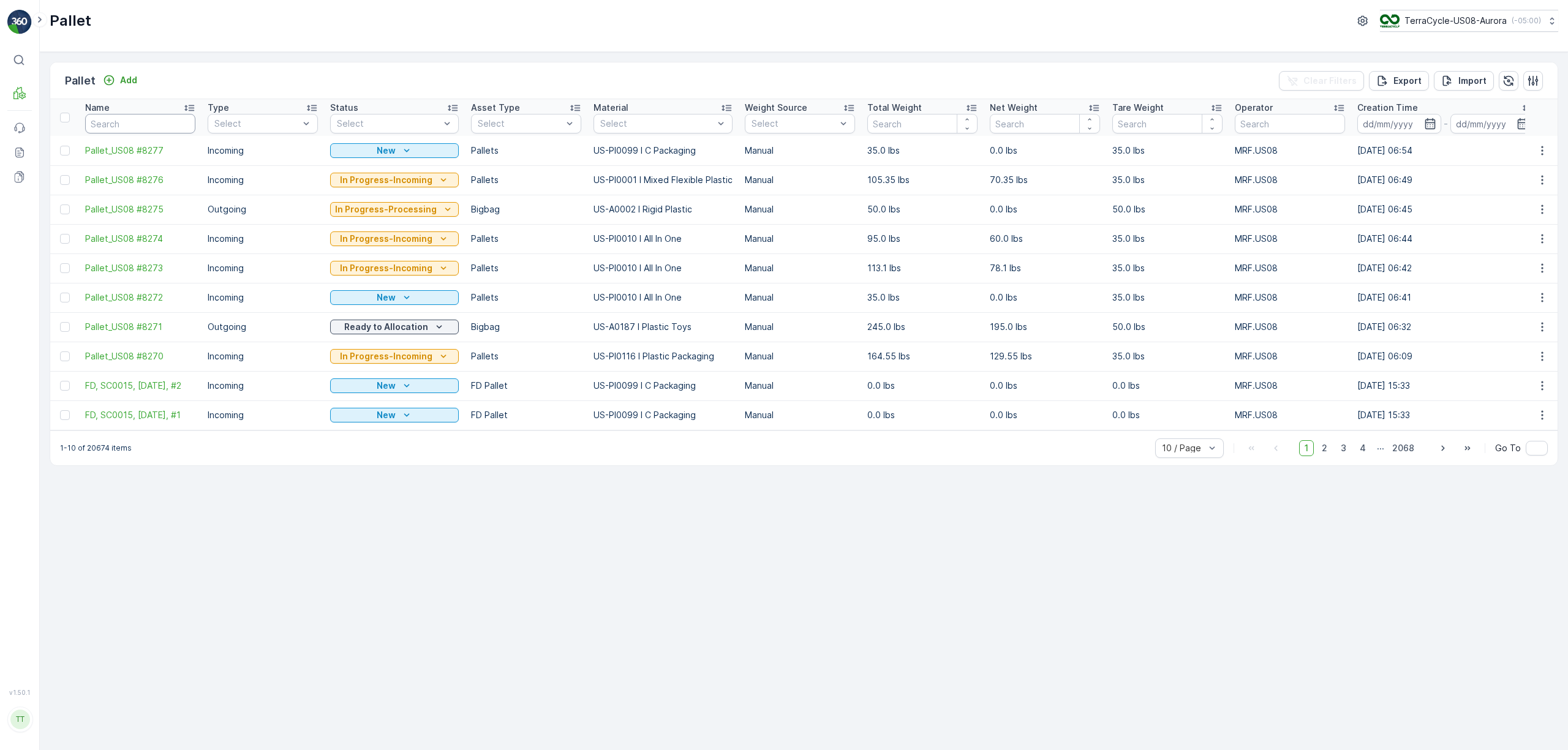
click at [169, 116] on input "text" at bounding box center [139, 124] width 110 height 19
paste input "Pallet_US08 #3969"
type input "Pallet_US08 #3969"
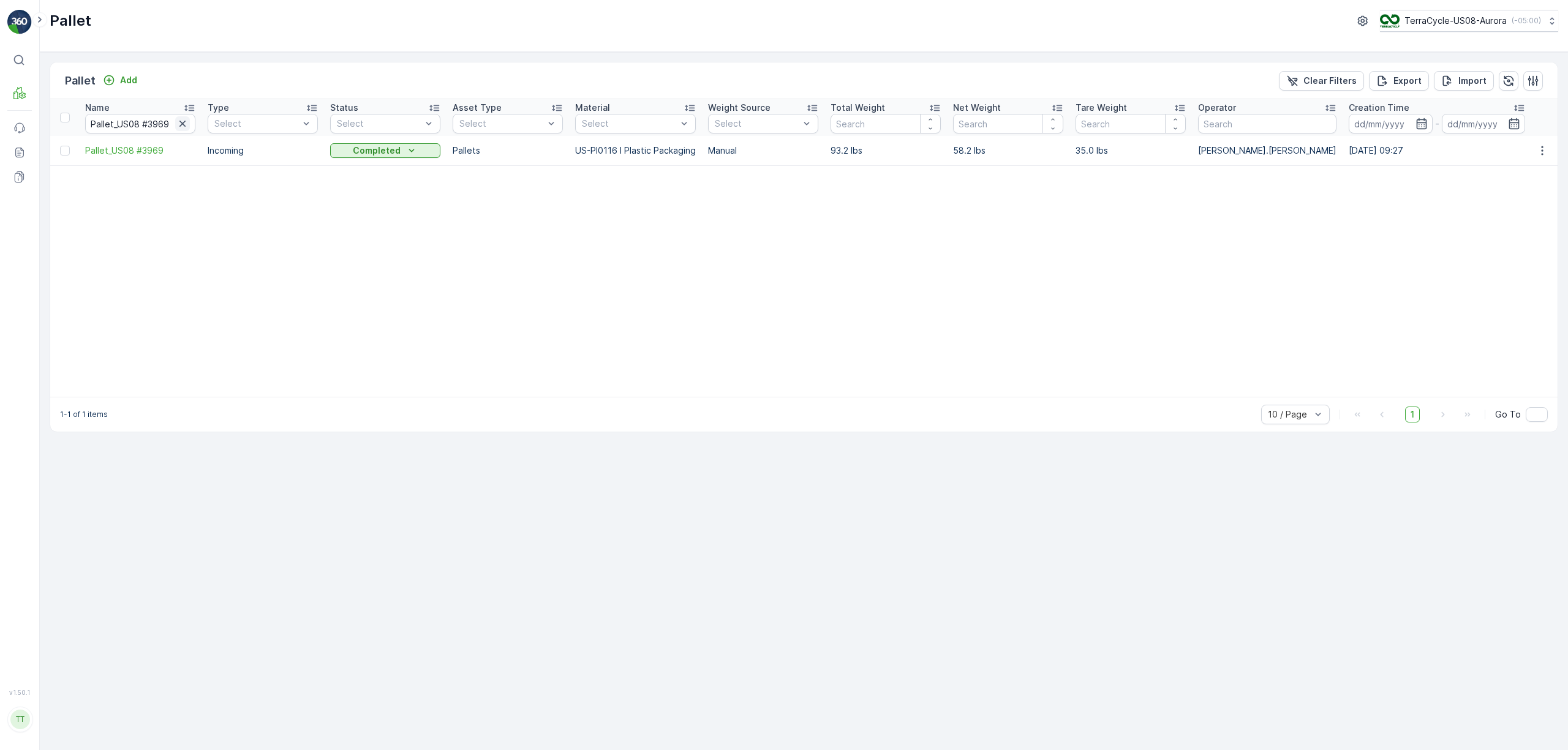
click at [176, 124] on button "button" at bounding box center [183, 124] width 15 height 15
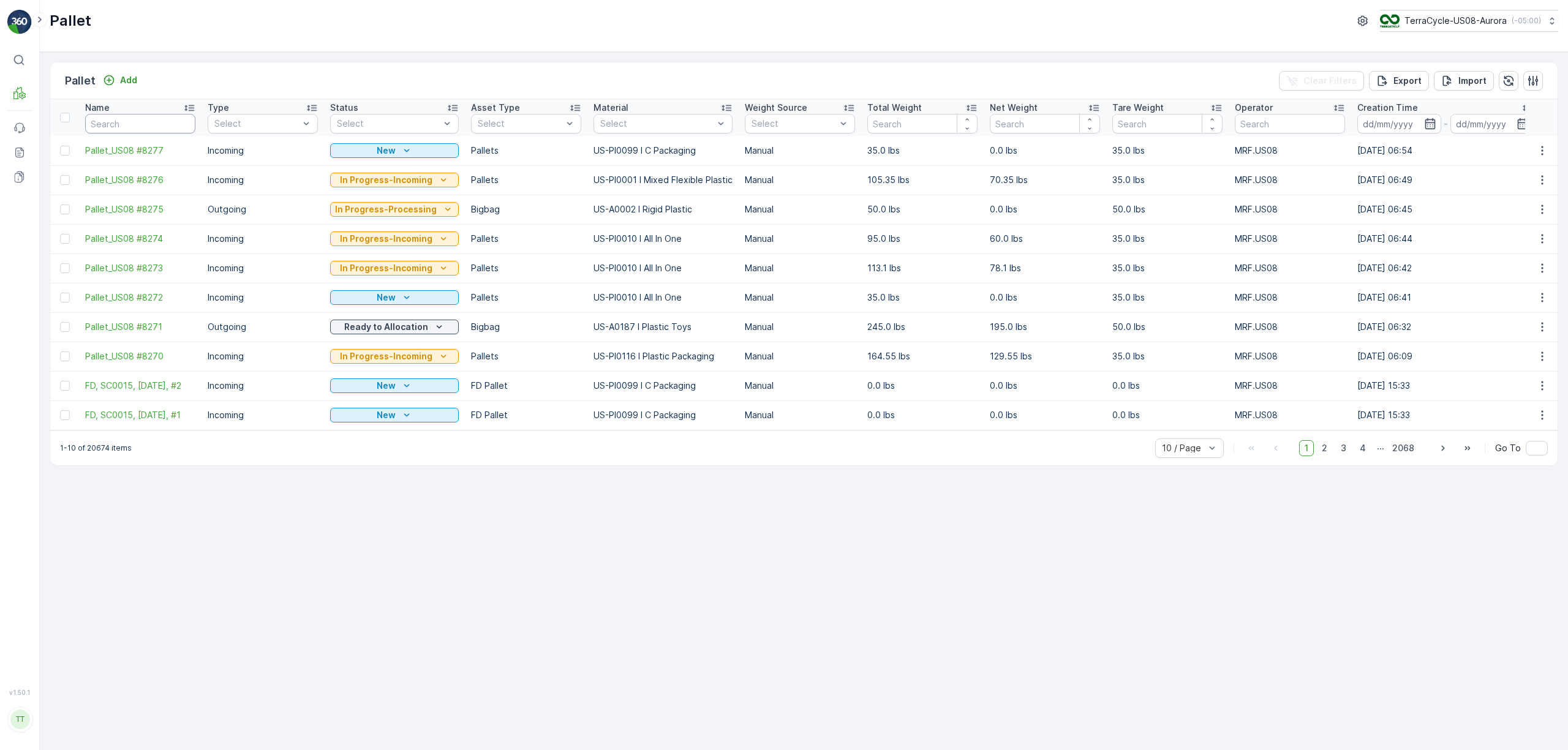
click at [149, 121] on input "text" at bounding box center [139, 124] width 110 height 19
paste input "Pallet_US08 #3951"
type input "Pallet_US08 #3951"
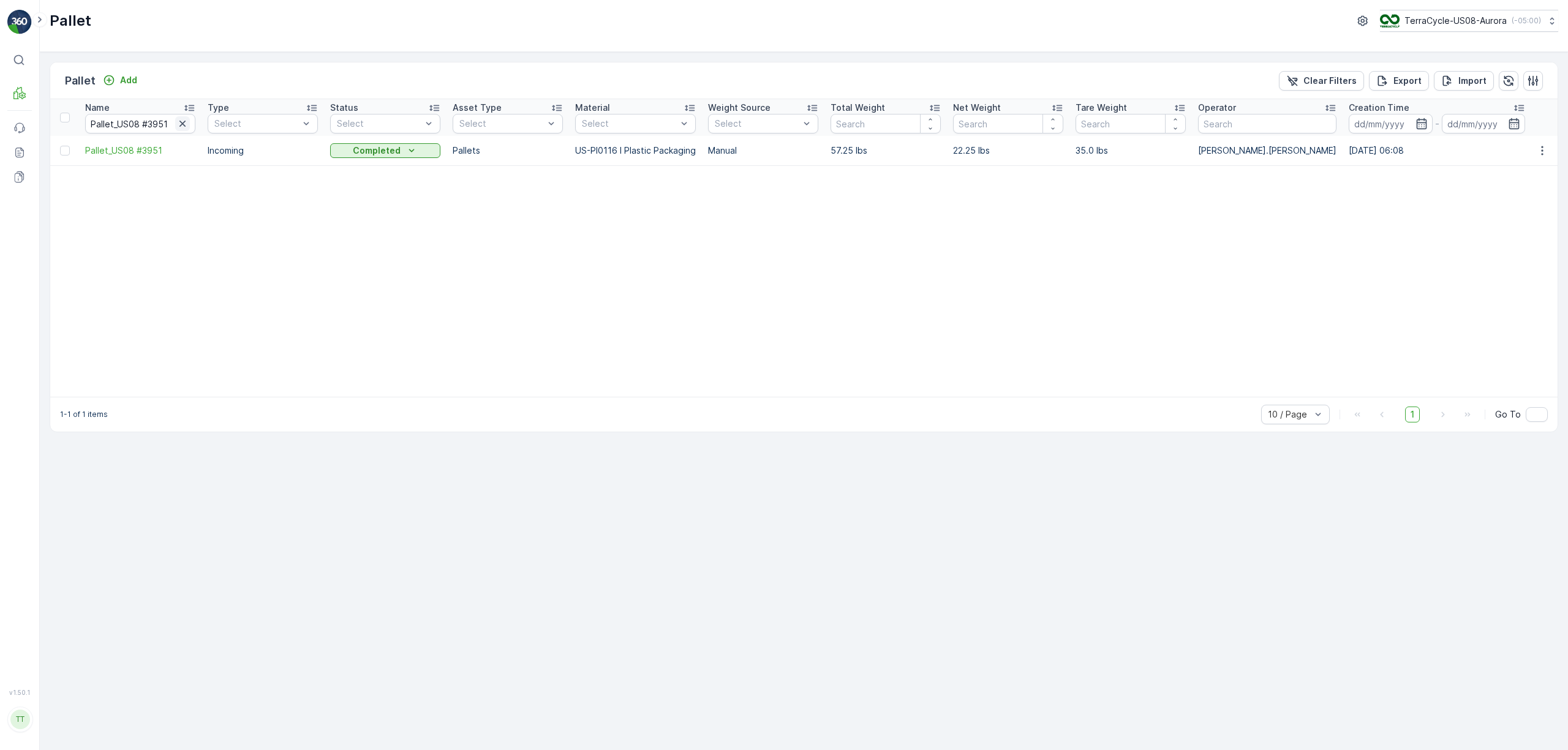
click at [189, 124] on button "button" at bounding box center [183, 124] width 15 height 15
paste input "FD, TC5382, 7/25/25, Master"
type input "FD, TC5382, 7/25/25, Master"
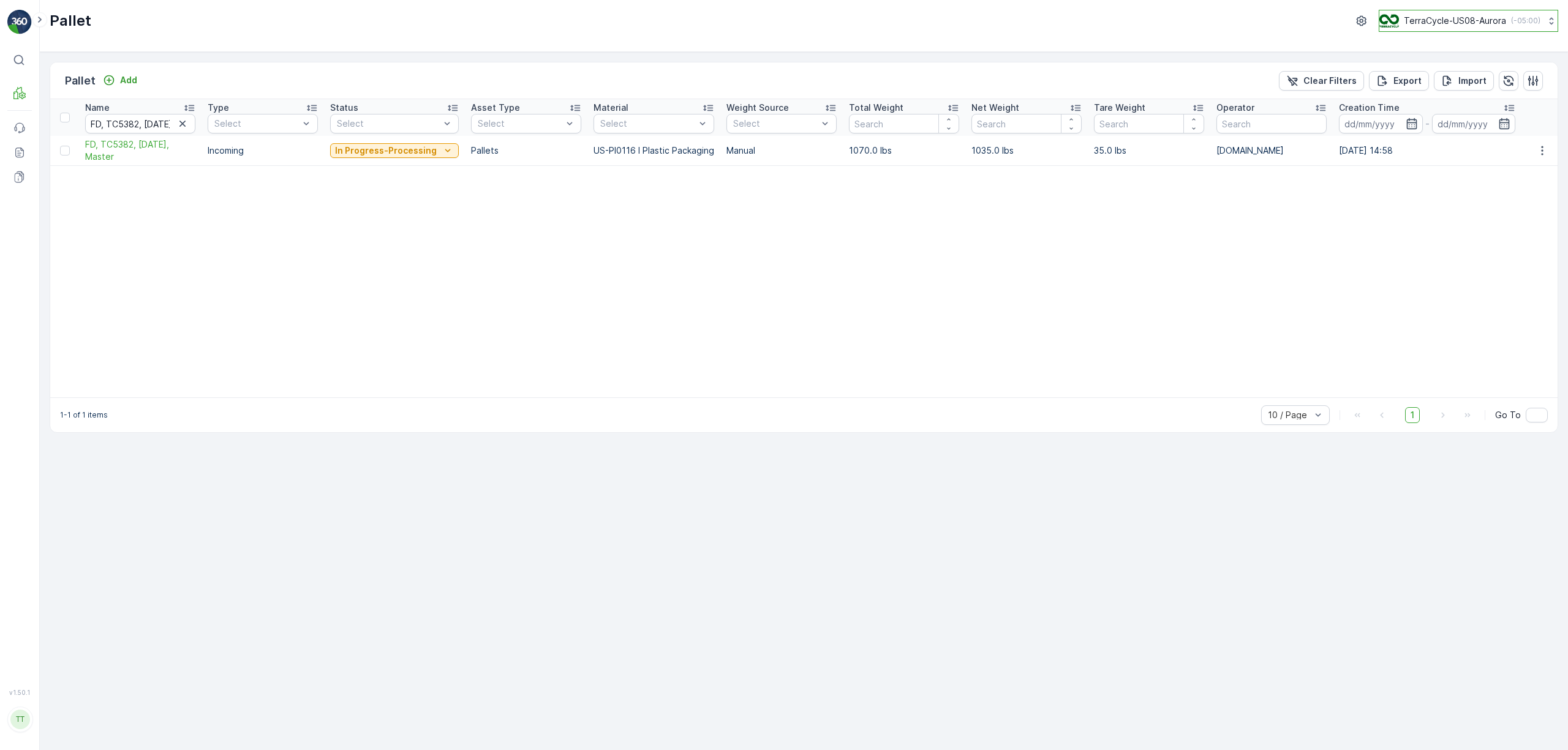
click at [1045, 32] on button "TerraCycle-US08-Aurora ( -05:00 )" at bounding box center [1467, 20] width 179 height 22
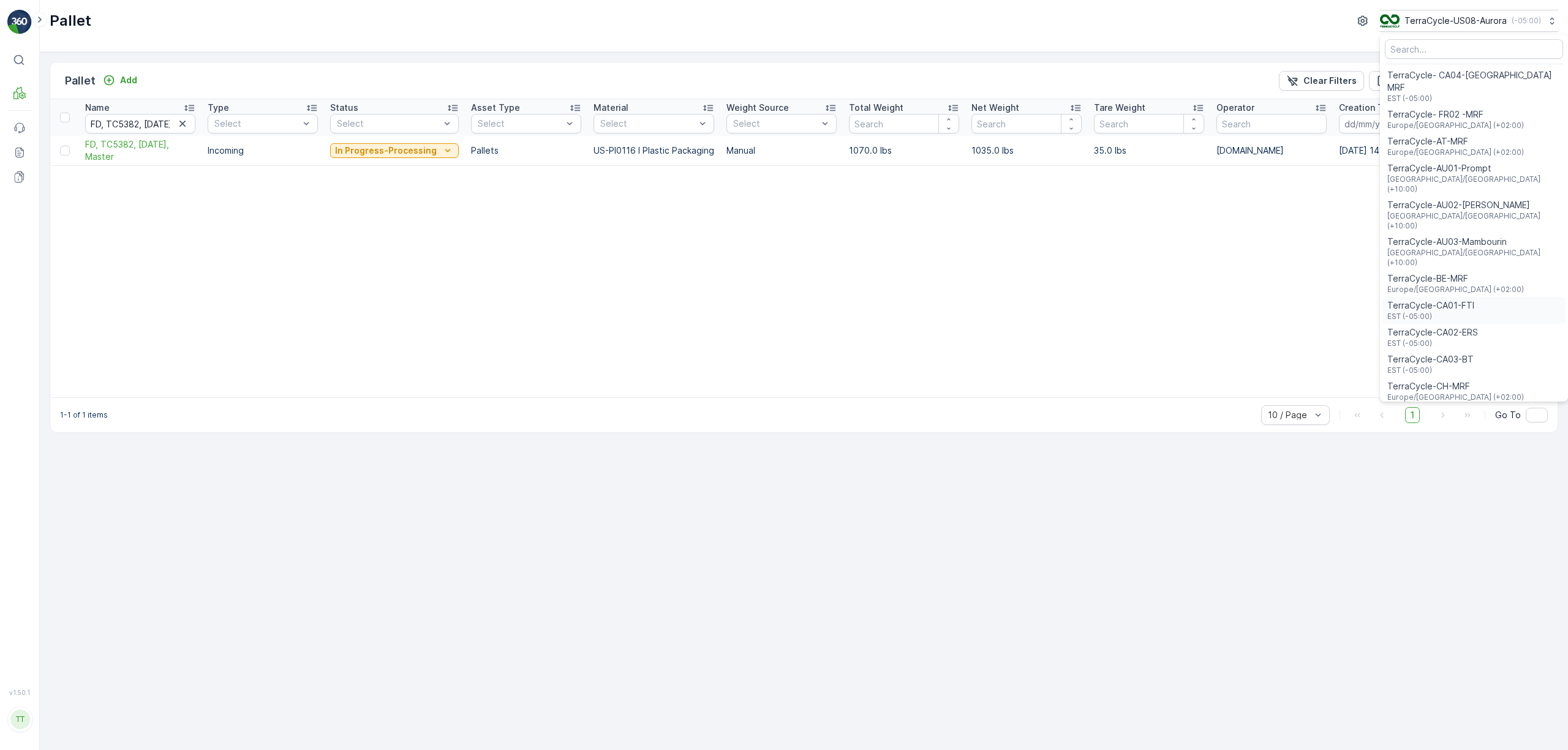
click at [1045, 311] on span "EST (-05:00)" at bounding box center [1430, 316] width 87 height 10
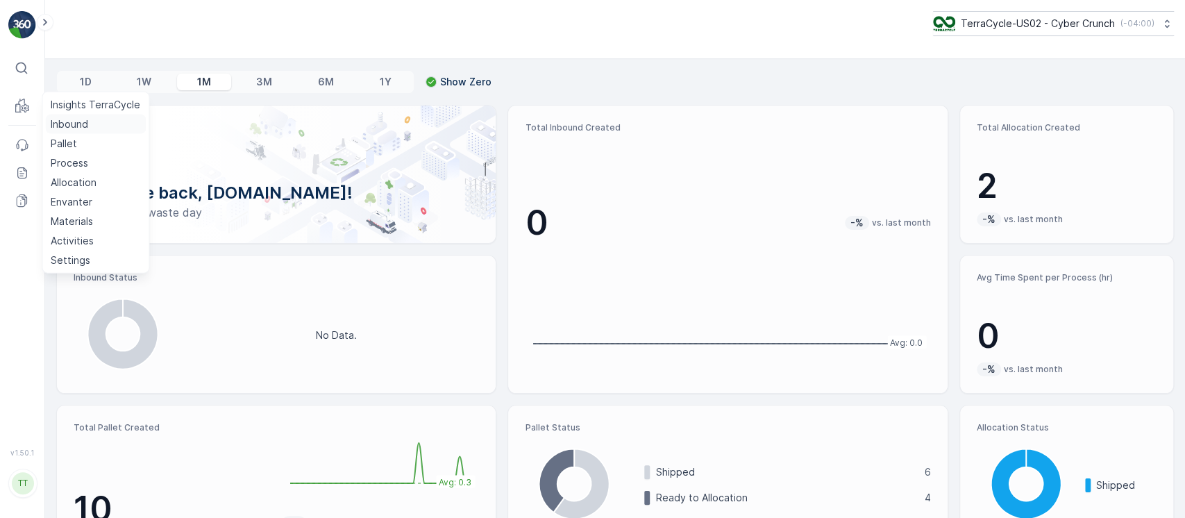
click at [60, 121] on p "Inbound" at bounding box center [69, 124] width 37 height 14
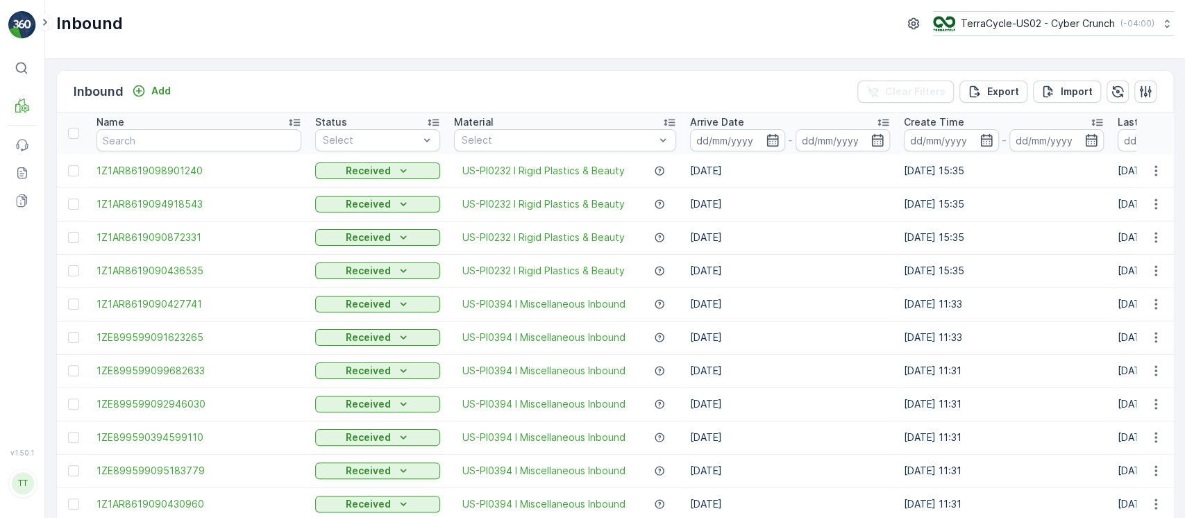
click at [243, 150] on th "Name" at bounding box center [199, 133] width 219 height 42
click at [242, 148] on input "text" at bounding box center [198, 140] width 205 height 22
paste input "1Z1AR8619090462677"
type input "1Z1AR8619090462677"
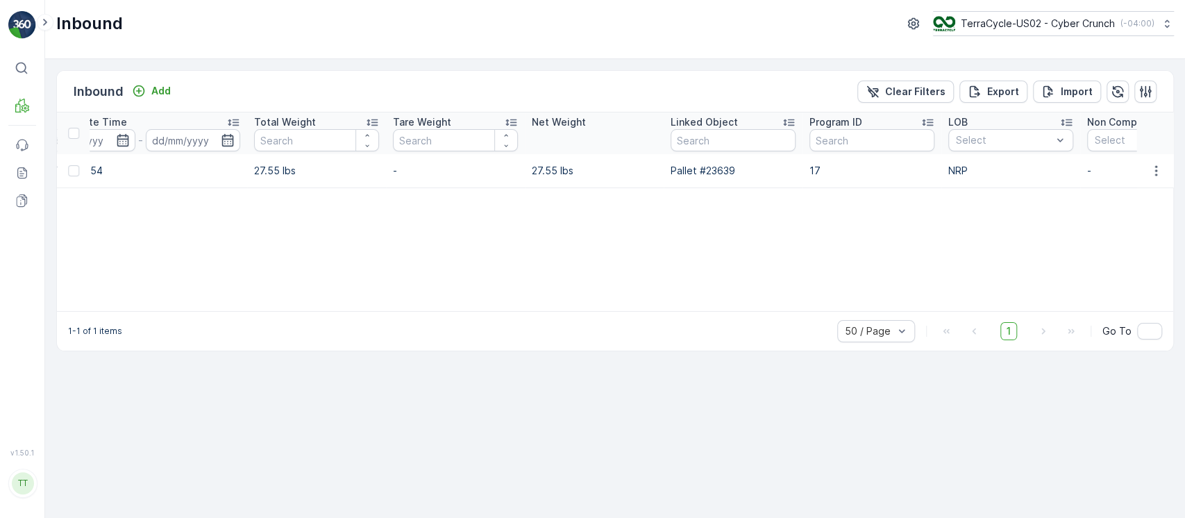
scroll to position [0, 1201]
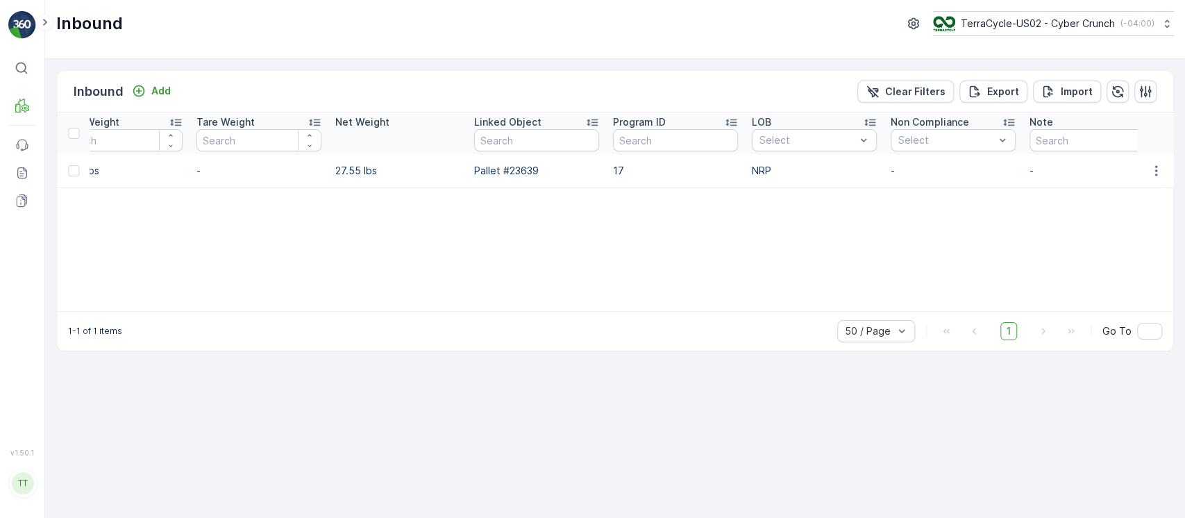
click at [1122, 40] on div "Inbound TerraCycle-US02 - Cyber Crunch ( -04:00 )" at bounding box center [615, 29] width 1140 height 59
click at [1120, 35] on button "TerraCycle-US02 - Cyber Crunch ( -04:00 )" at bounding box center [1052, 23] width 242 height 25
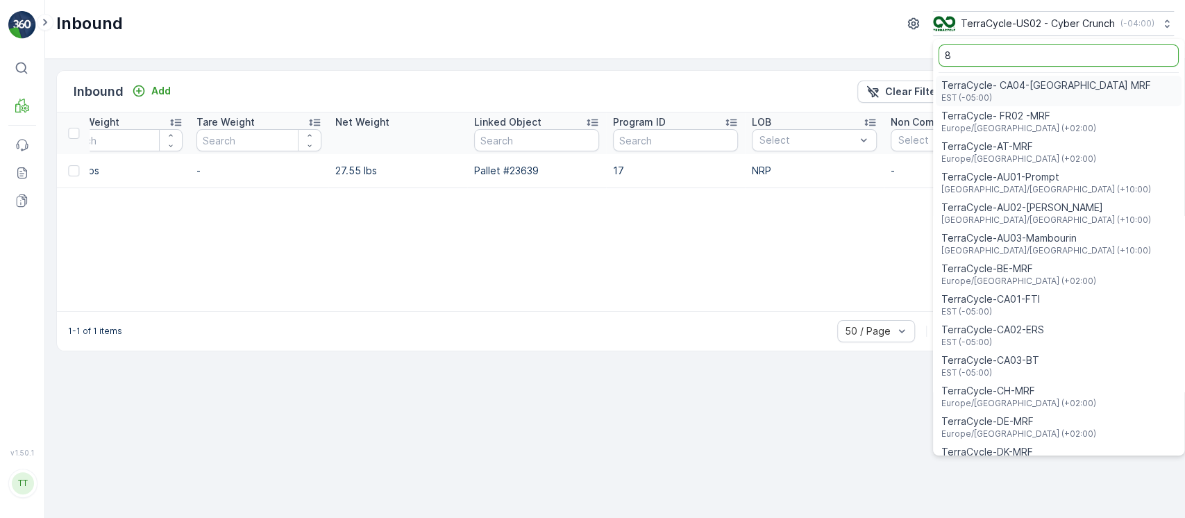
type input "8"
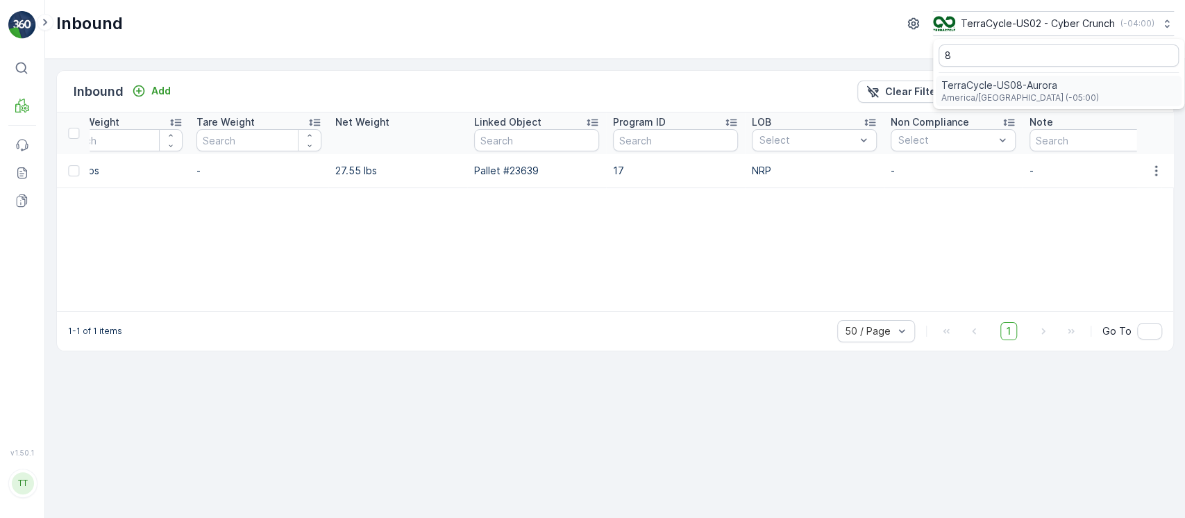
click at [1088, 98] on div "TerraCycle-US08-Aurora America/Chicago (-05:00)" at bounding box center [1059, 91] width 246 height 31
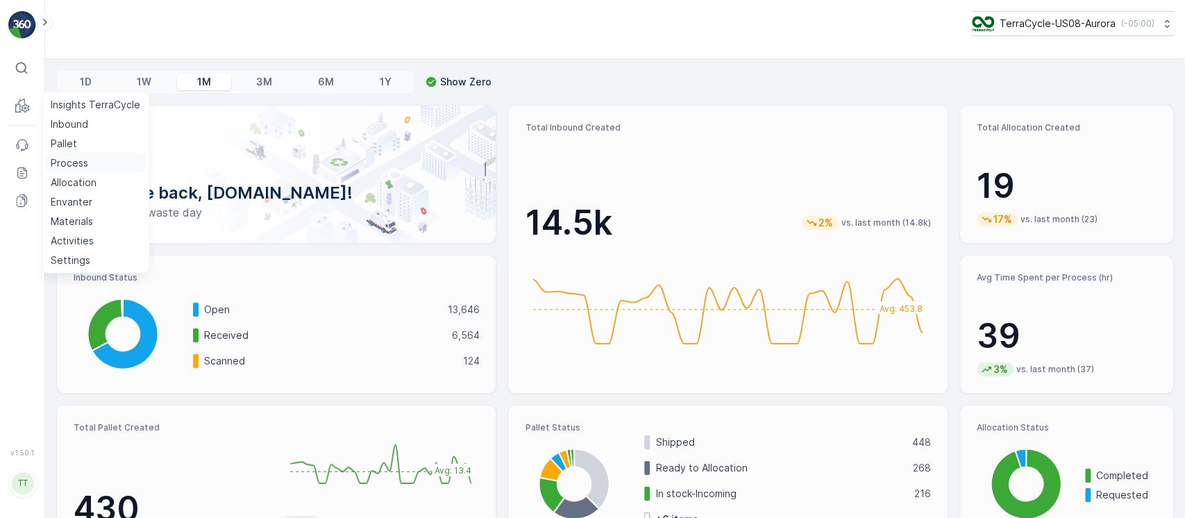
click at [74, 167] on p "Process" at bounding box center [69, 163] width 37 height 14
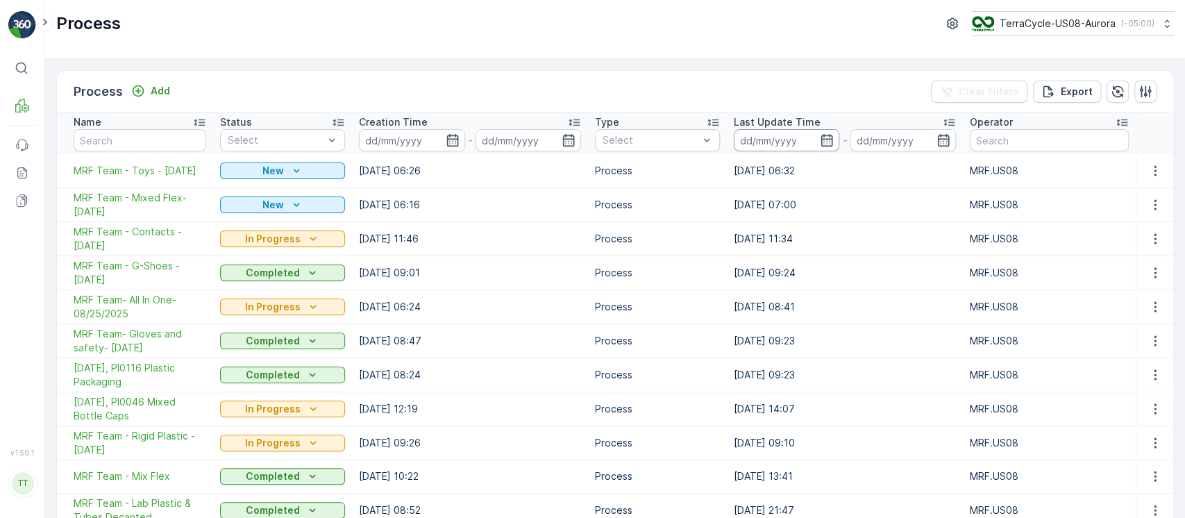
click at [794, 149] on input at bounding box center [786, 140] width 105 height 22
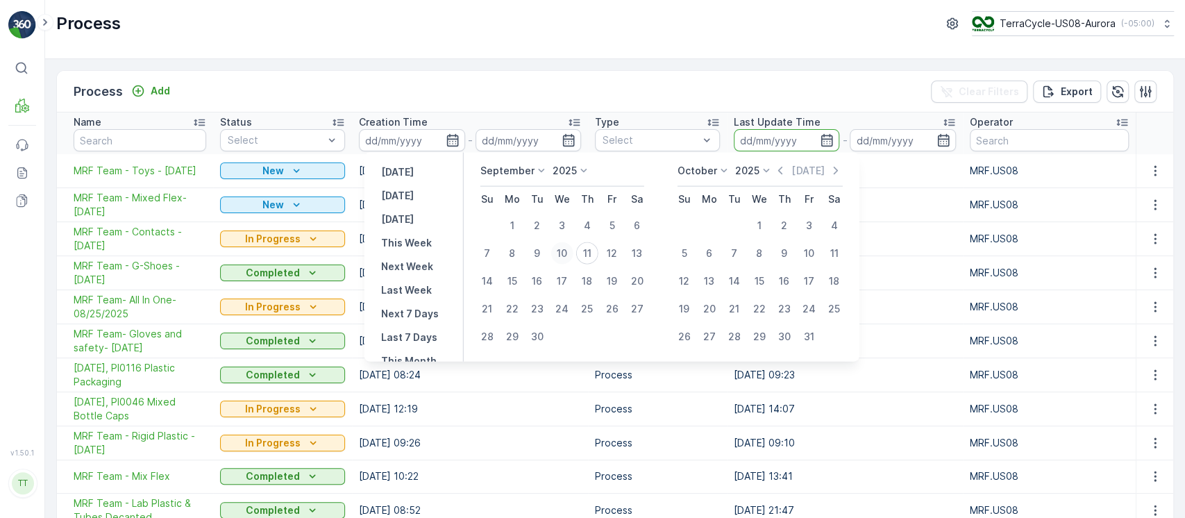
click at [568, 254] on div "10" at bounding box center [561, 253] width 22 height 22
type input "[DATE]"
click at [590, 252] on div "11" at bounding box center [586, 253] width 22 height 22
type input "11.09.2025"
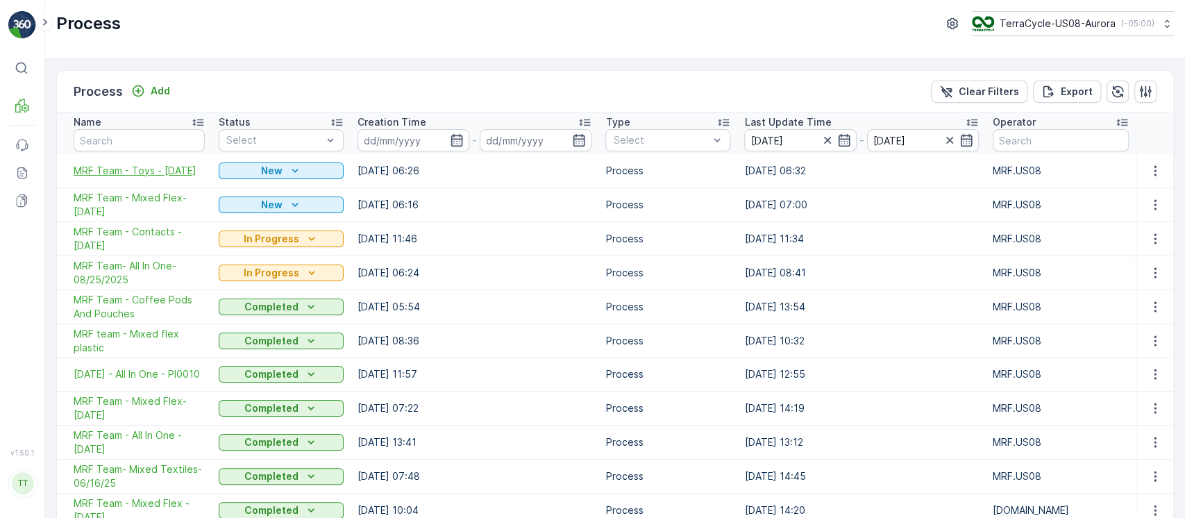
click at [113, 169] on span "MRF Team - Toys - 09/08/2025" at bounding box center [139, 171] width 131 height 14
click at [108, 196] on span "MRF Team - Mixed Flex- 09/04/2025" at bounding box center [139, 205] width 131 height 28
click at [104, 238] on span "MRF Team - Contacts - 08/26/2025" at bounding box center [139, 239] width 131 height 28
click at [100, 269] on span "MRF Team- All In One-08/25/2025" at bounding box center [139, 273] width 131 height 28
click at [112, 304] on span "MRF Team - Coffee Pods And Pouches" at bounding box center [139, 307] width 131 height 28
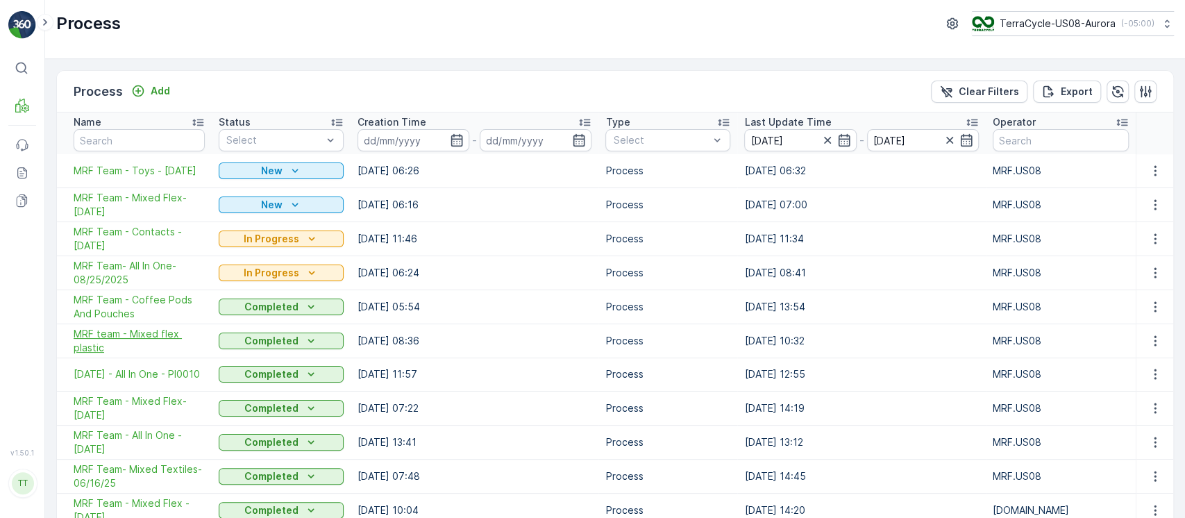
click at [109, 341] on span "MRF team - Mixed flex plastic" at bounding box center [139, 341] width 131 height 28
click at [103, 367] on span "[DATE] - All In One - PI0010" at bounding box center [139, 374] width 131 height 14
click at [100, 412] on span "MRF Team - Mixed Flex- 6/30/25" at bounding box center [139, 408] width 131 height 28
click at [108, 446] on span "MRF Team - All In One - 6/19/25" at bounding box center [139, 442] width 131 height 28
click at [108, 474] on span "MRF Team- Mixed Textiles-06/16/25" at bounding box center [139, 476] width 131 height 28
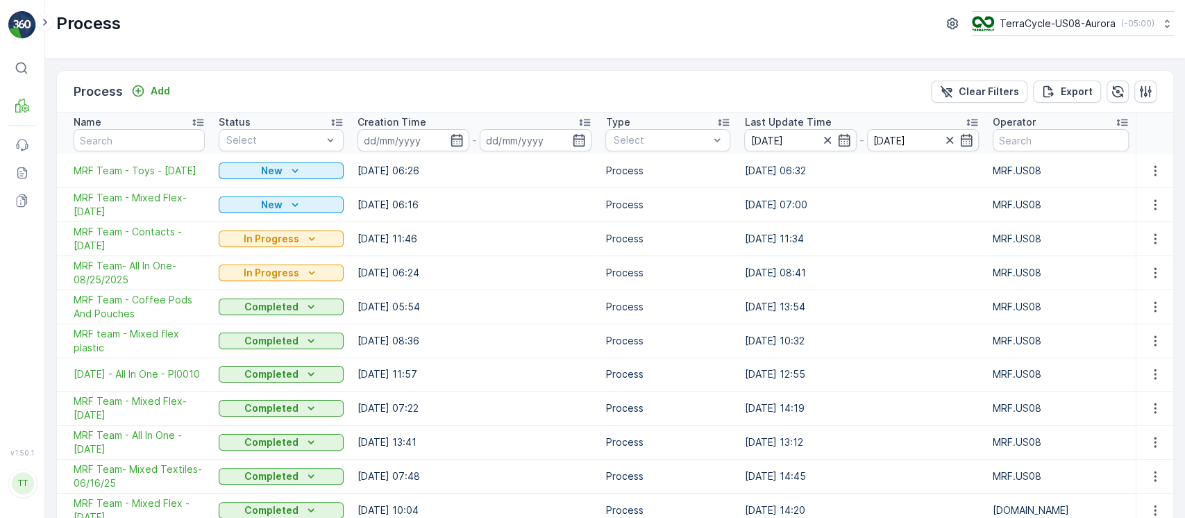
scroll to position [161, 0]
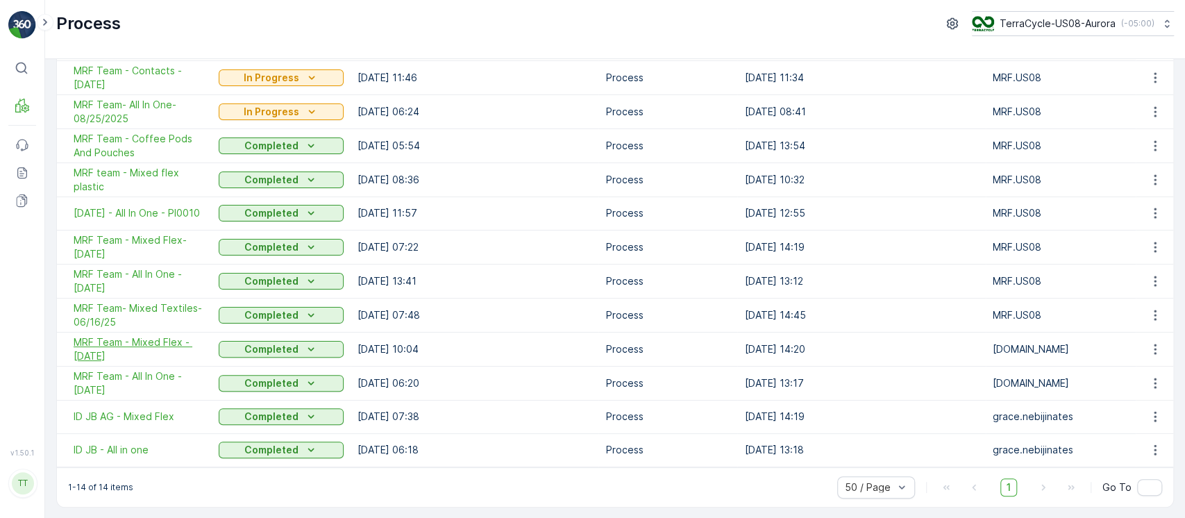
click at [94, 349] on span "MRF Team - Mixed Flex - 6/11/25" at bounding box center [139, 349] width 131 height 28
click at [100, 380] on span "MRF Team - All In One - 6/9/25" at bounding box center [139, 383] width 131 height 28
click at [104, 413] on span "ID JB AG - Mixed Flex" at bounding box center [139, 416] width 131 height 14
click at [111, 446] on span "ID JB - All in one" at bounding box center [139, 450] width 131 height 14
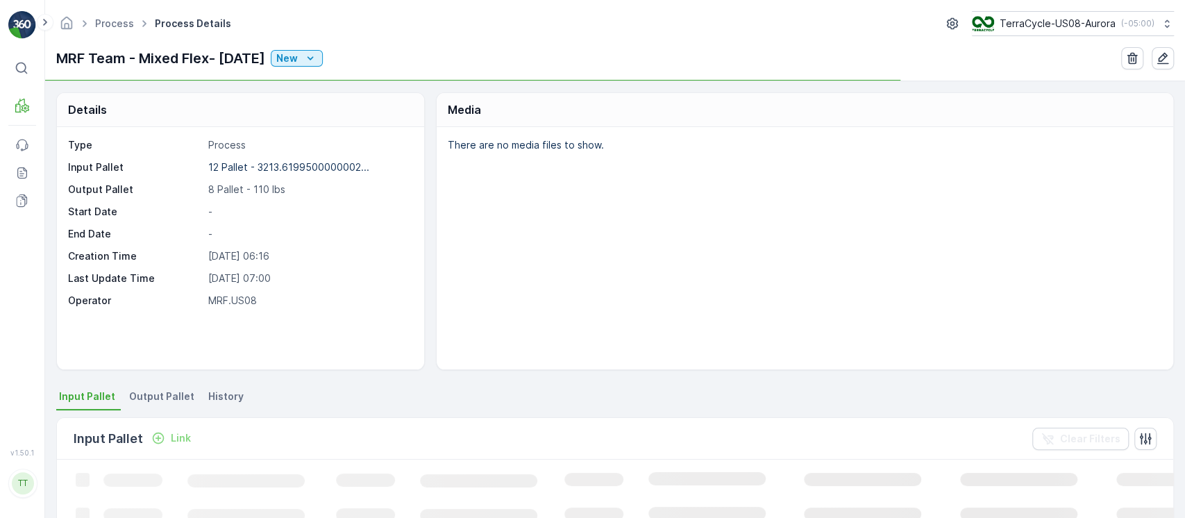
drag, startPoint x: 217, startPoint y: 392, endPoint x: 215, endPoint y: 383, distance: 9.1
click at [216, 392] on span "History" at bounding box center [225, 396] width 35 height 14
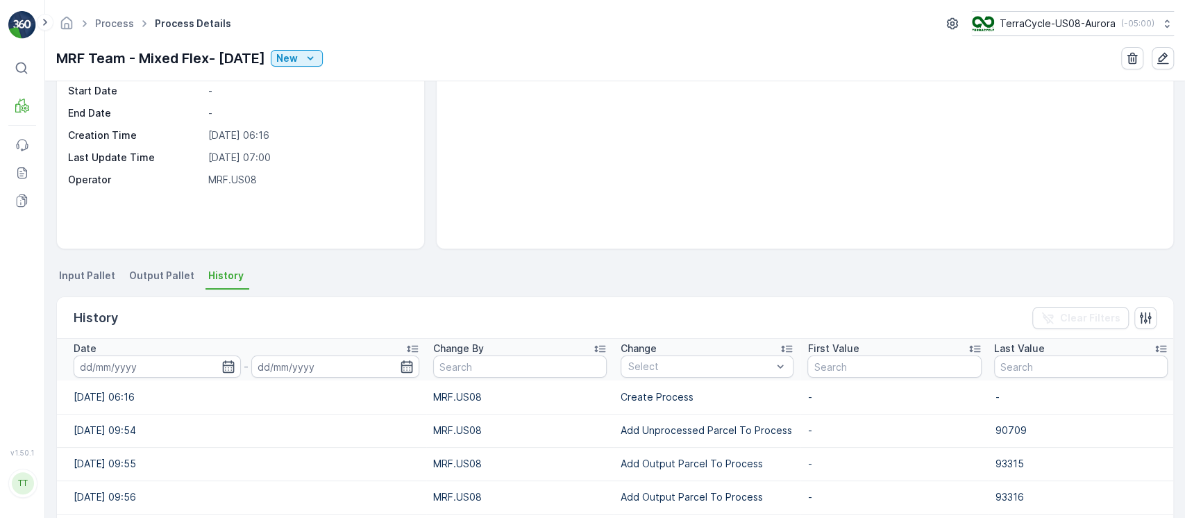
scroll to position [185, 0]
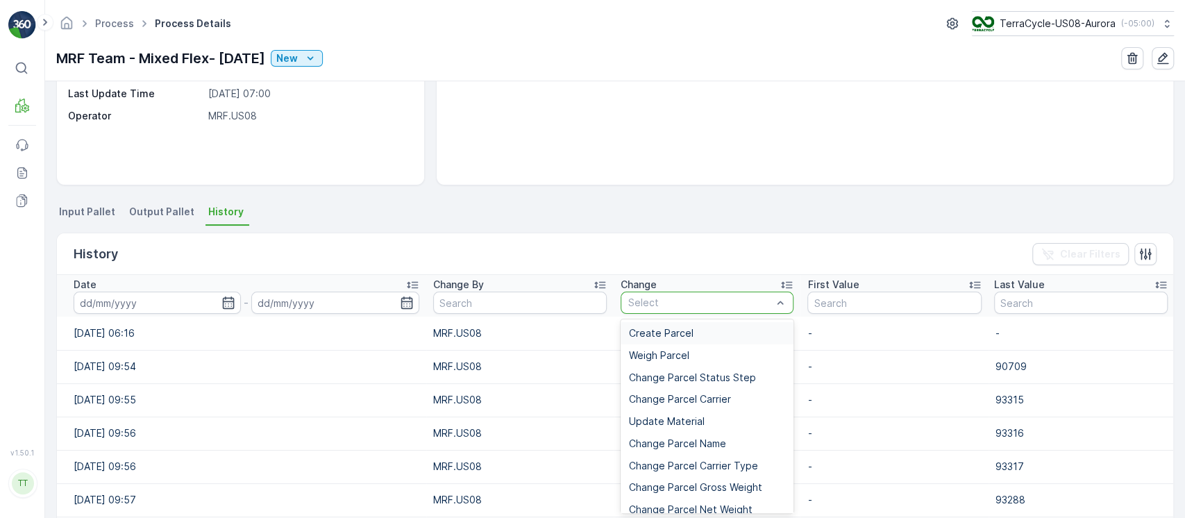
type input "Add Unprocessed Parcel To Process"
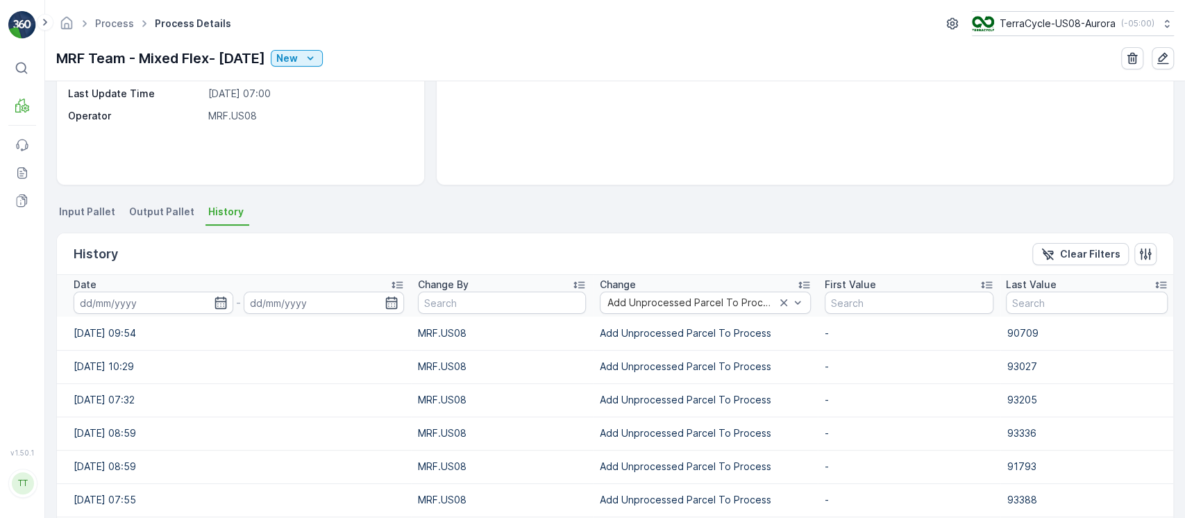
click at [160, 307] on input at bounding box center [154, 303] width 160 height 22
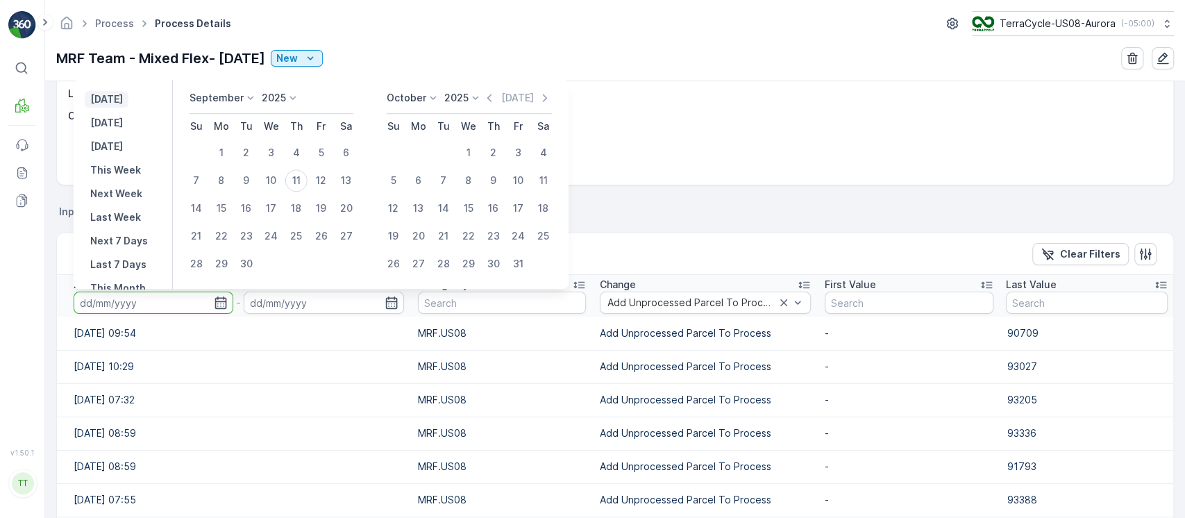
click at [123, 99] on p "[DATE]" at bounding box center [106, 99] width 33 height 14
type input "[DATE]"
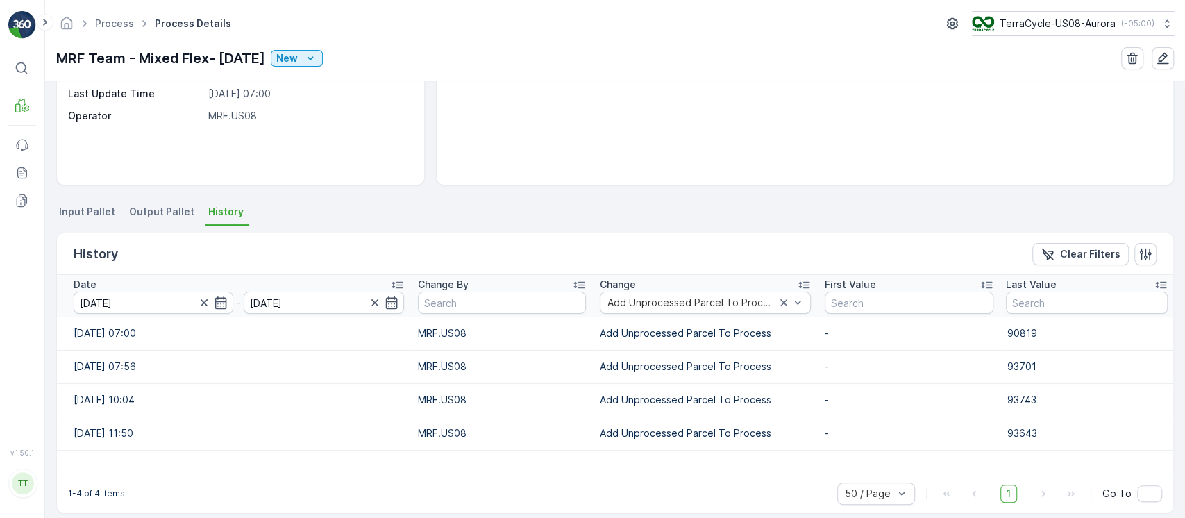
scroll to position [198, 0]
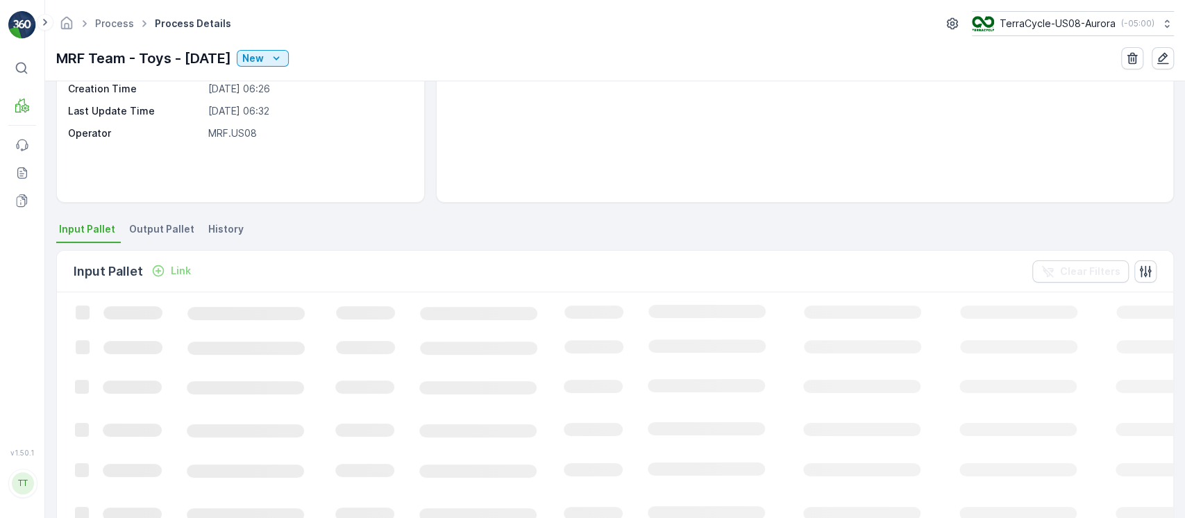
scroll to position [185, 0]
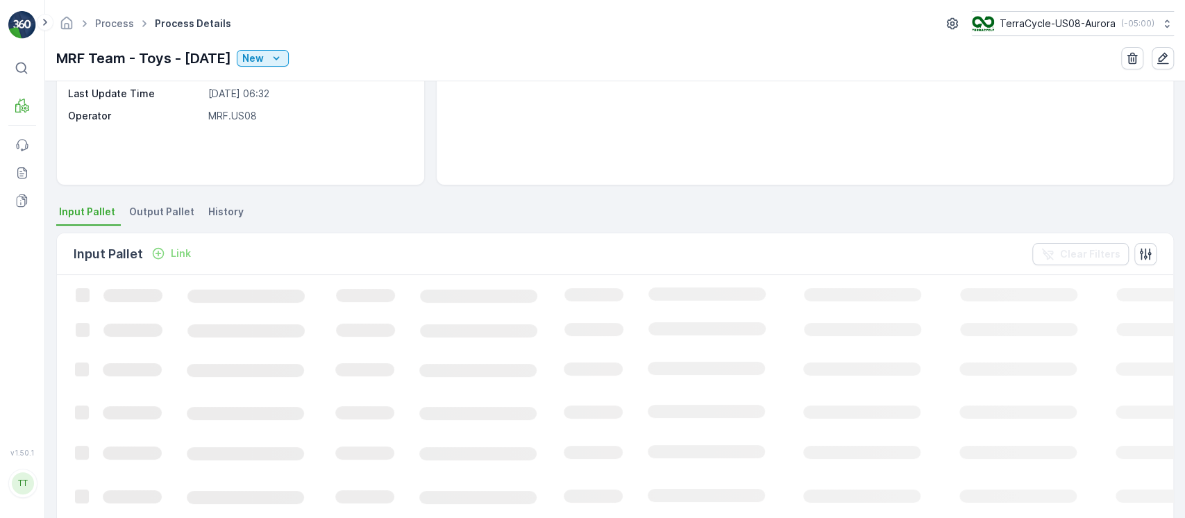
click at [233, 202] on li "History" at bounding box center [227, 214] width 44 height 24
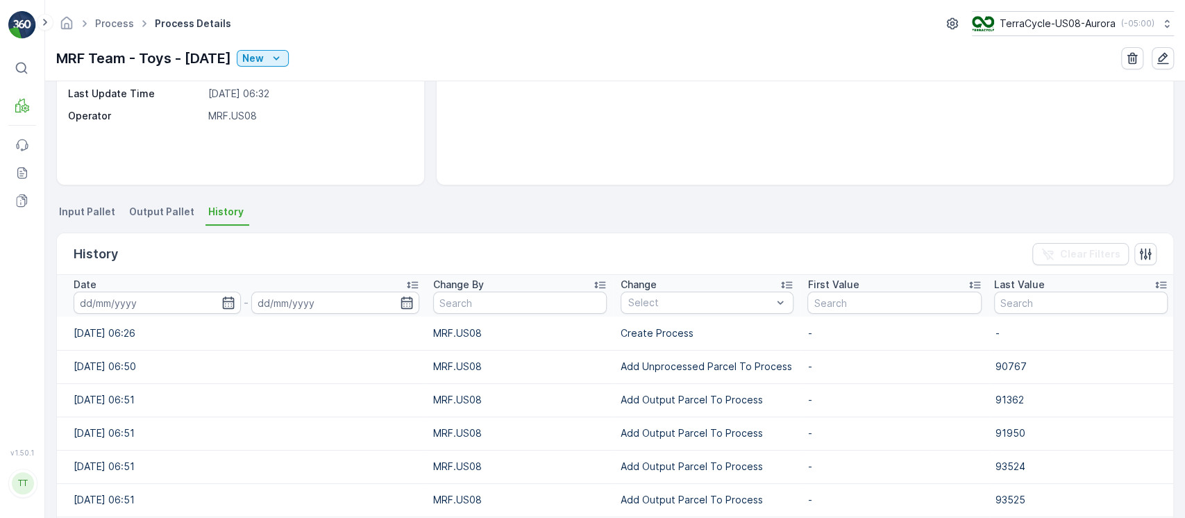
click at [664, 353] on td "Add Unprocessed Parcel To Process" at bounding box center [707, 366] width 187 height 33
click at [664, 354] on td "Add Unprocessed Parcel To Process" at bounding box center [707, 366] width 187 height 33
copy p "Add Unprocessed Parcel To Process"
click at [655, 308] on div "Select" at bounding box center [706, 303] width 173 height 22
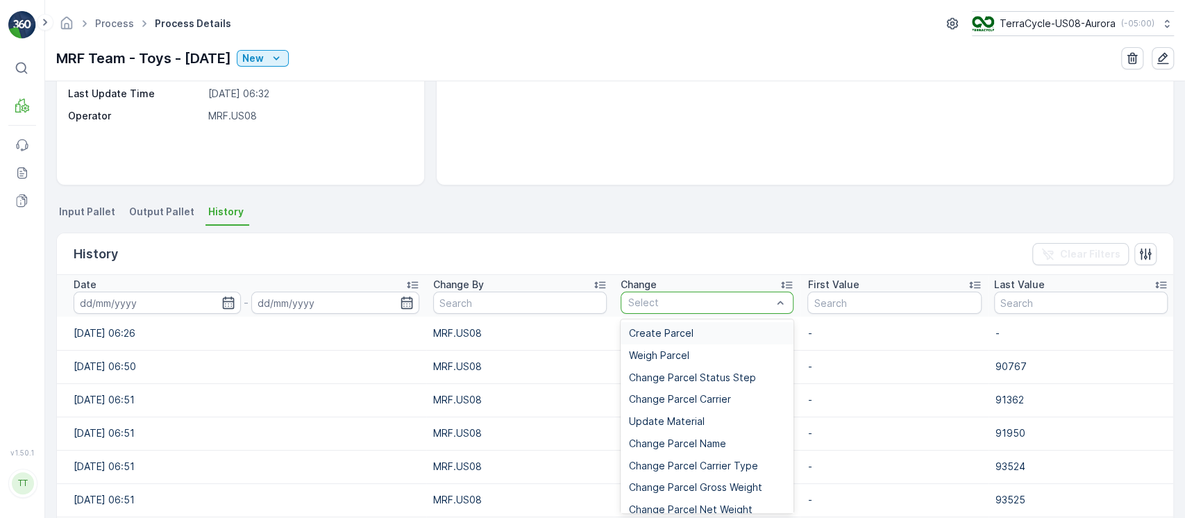
type input "Add Unprocessed Parcel To Process"
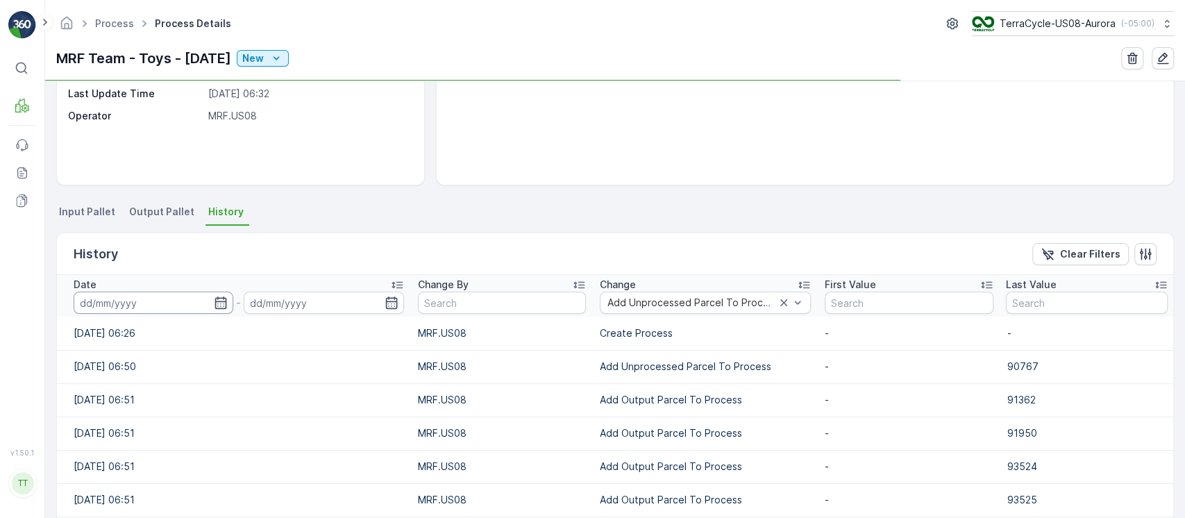
click at [178, 300] on input at bounding box center [154, 303] width 160 height 22
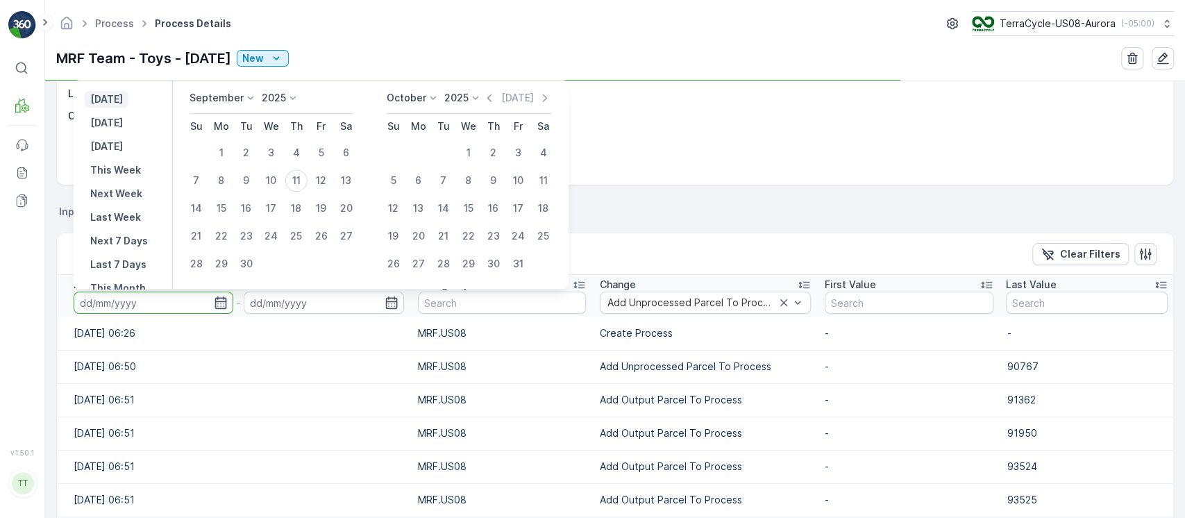
click at [128, 103] on button "[DATE]" at bounding box center [107, 99] width 44 height 17
type input "[DATE]"
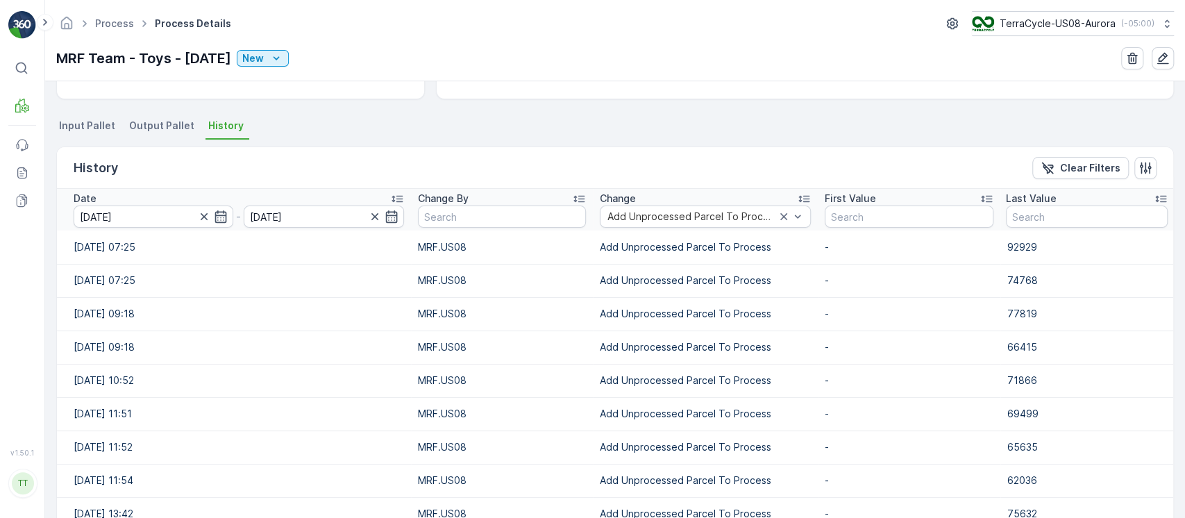
scroll to position [341, 0]
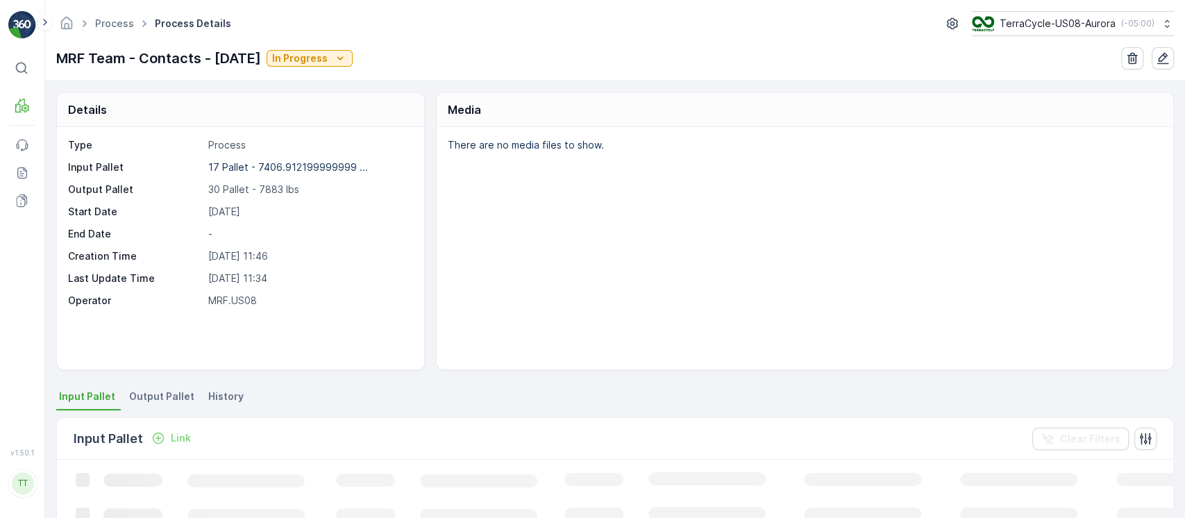
click at [231, 405] on li "History" at bounding box center [227, 399] width 44 height 24
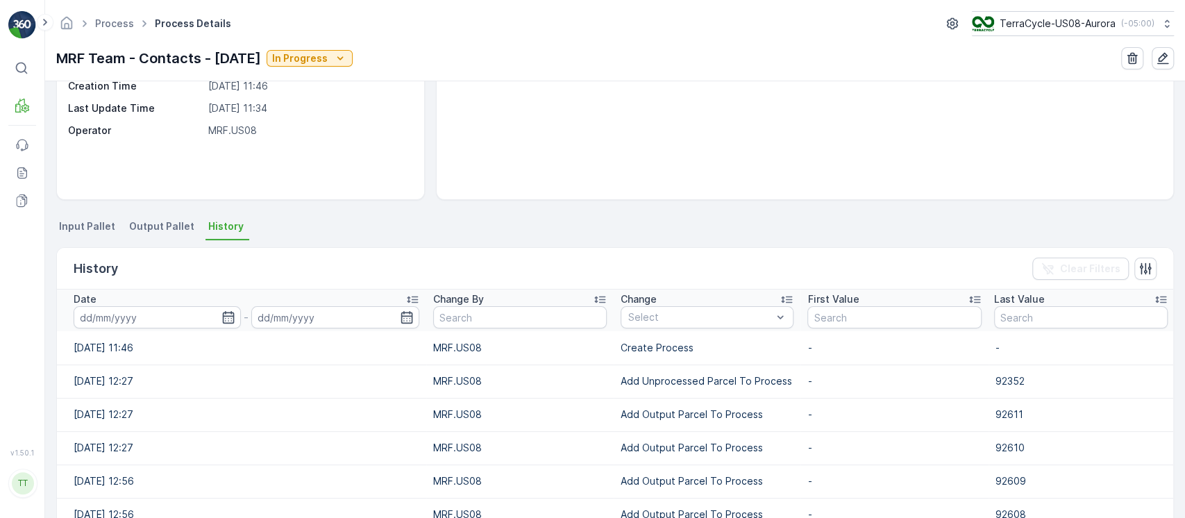
scroll to position [278, 0]
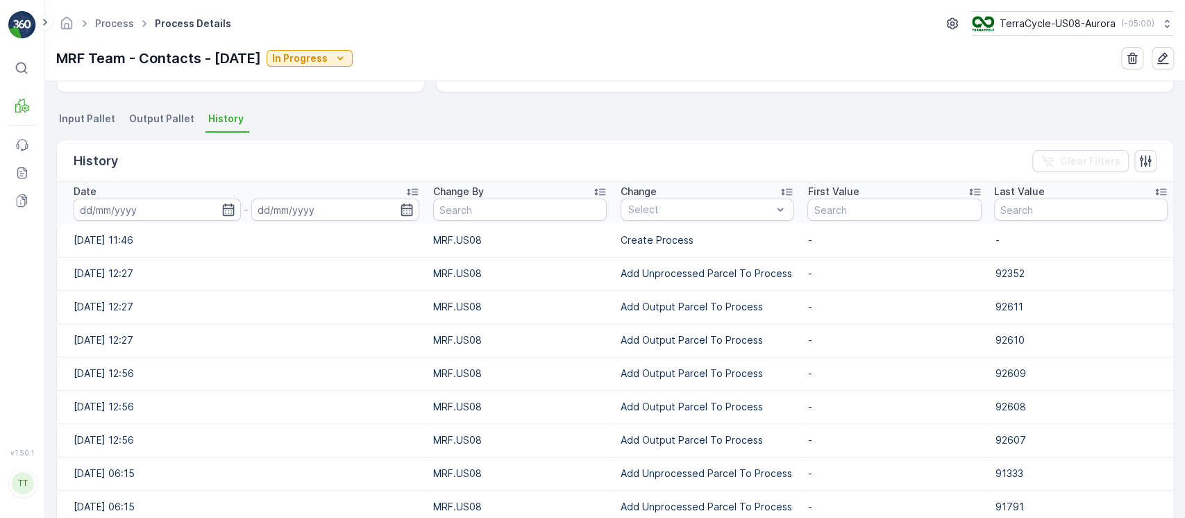
click at [186, 218] on input at bounding box center [157, 210] width 167 height 22
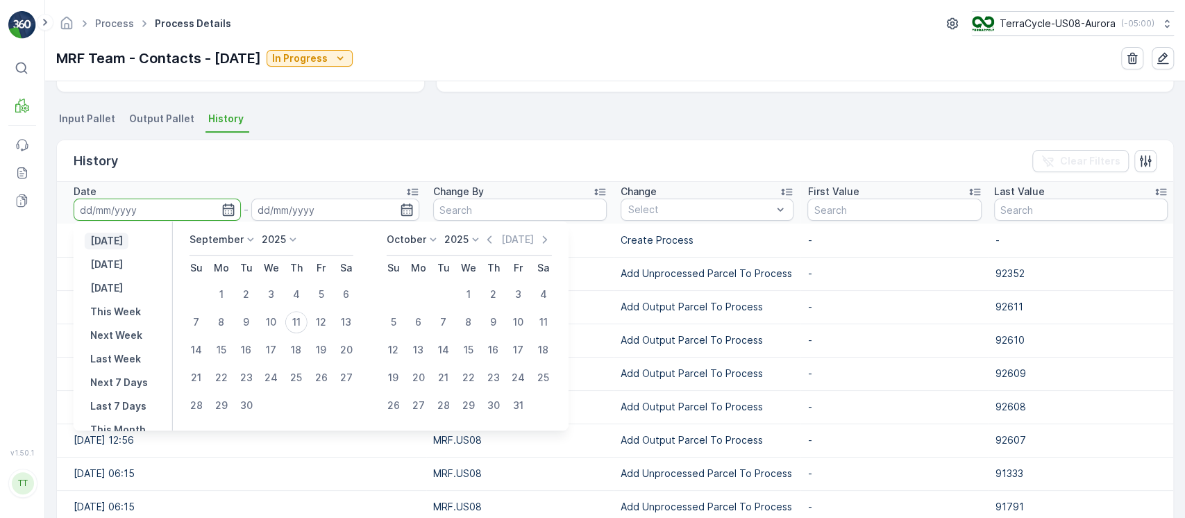
click at [115, 233] on button "[DATE]" at bounding box center [107, 241] width 44 height 17
type input "[DATE]"
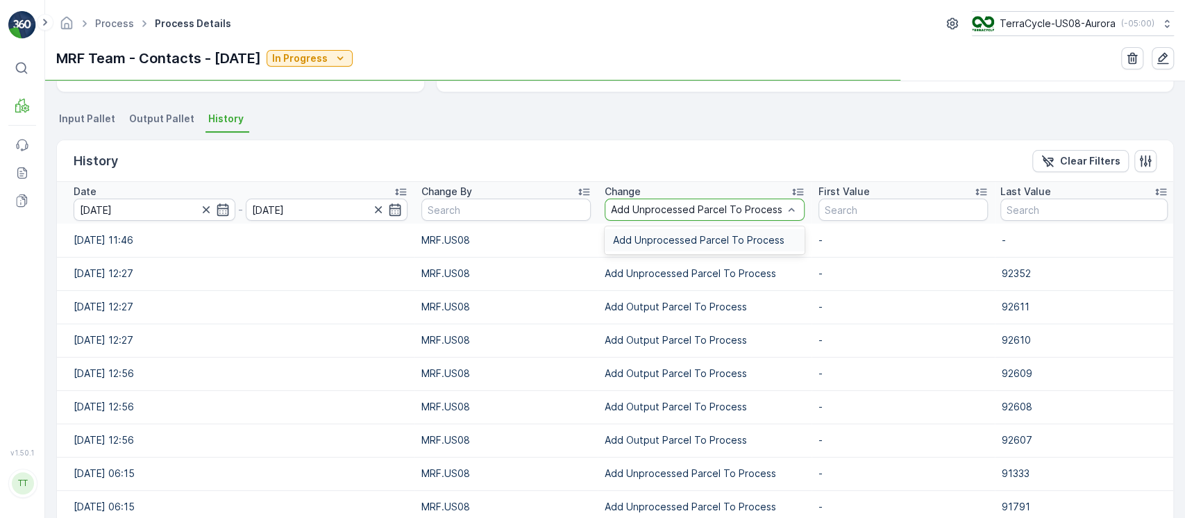
scroll to position [198, 0]
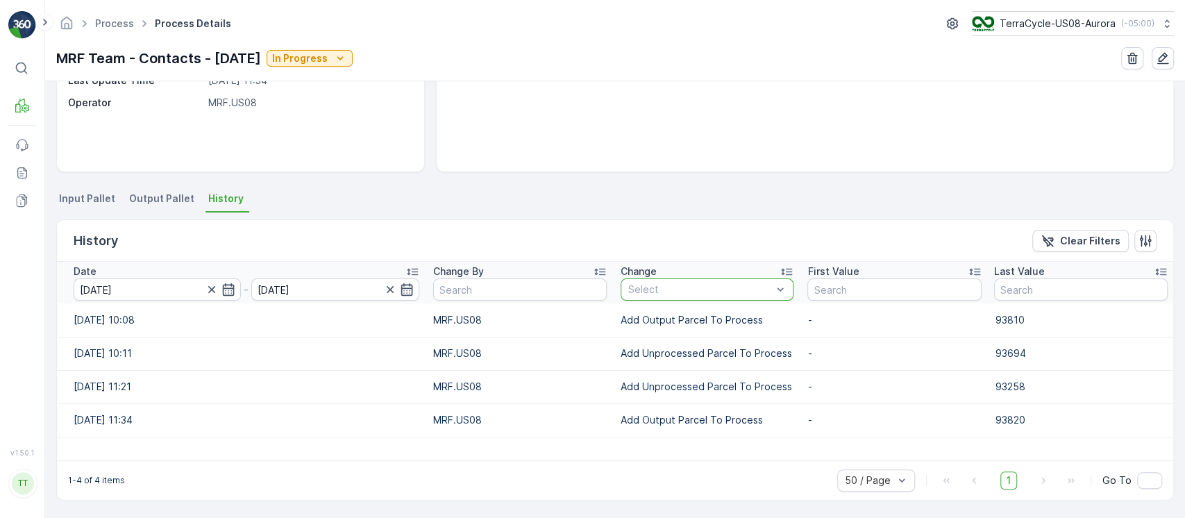
click at [641, 303] on td "Add Output Parcel To Process" at bounding box center [707, 319] width 187 height 33
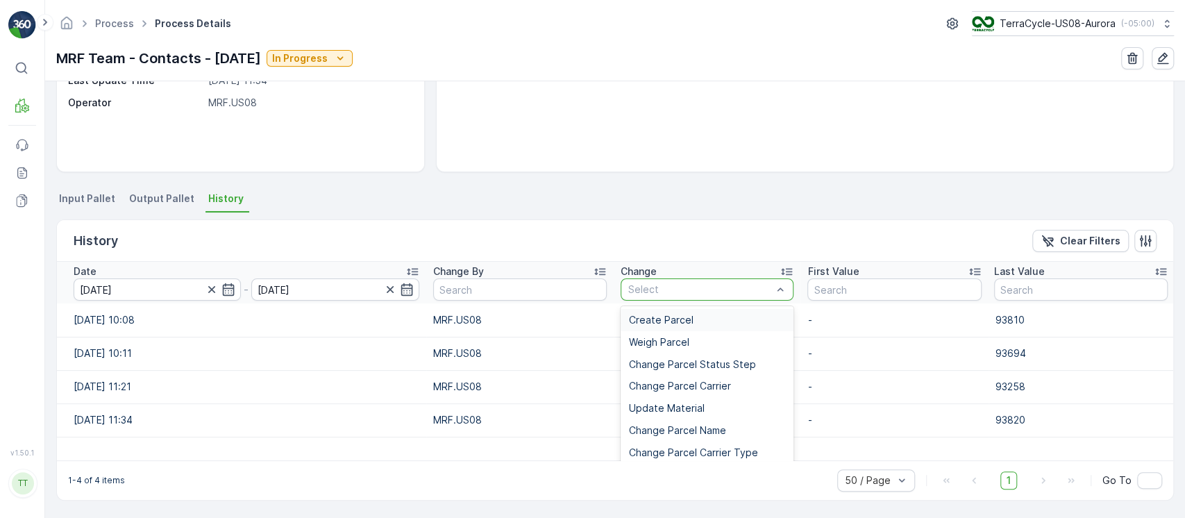
click at [639, 286] on div at bounding box center [700, 289] width 146 height 11
paste input "Add Unprocessed Parcel To Process"
type input "Add Unprocessed Parcel To Process"
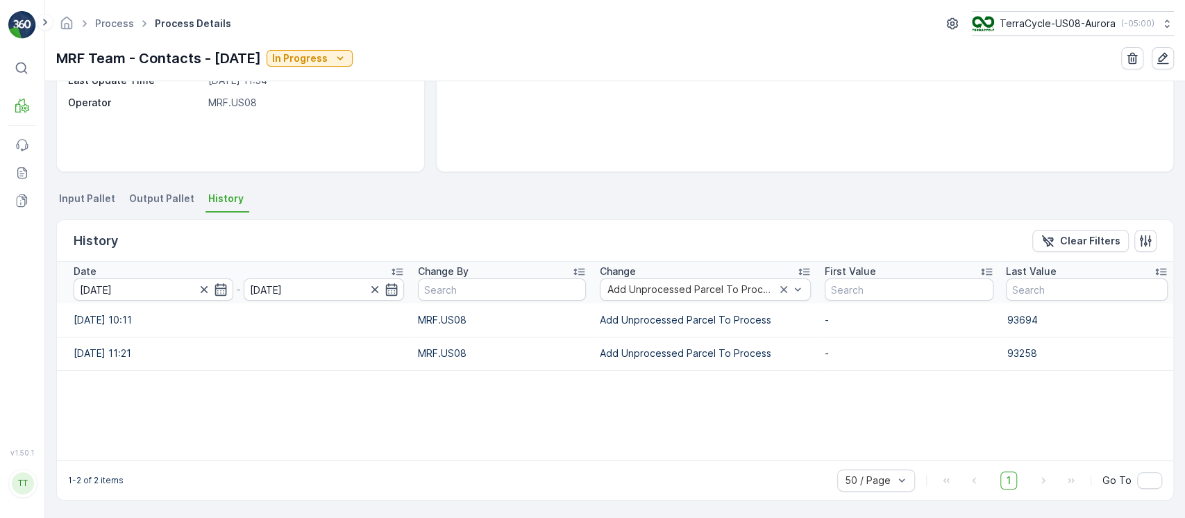
click at [589, 424] on div "Date [DATE] - [DATE] Change By Change Add Unprocessed Parcel To Process First V…" at bounding box center [615, 361] width 1116 height 199
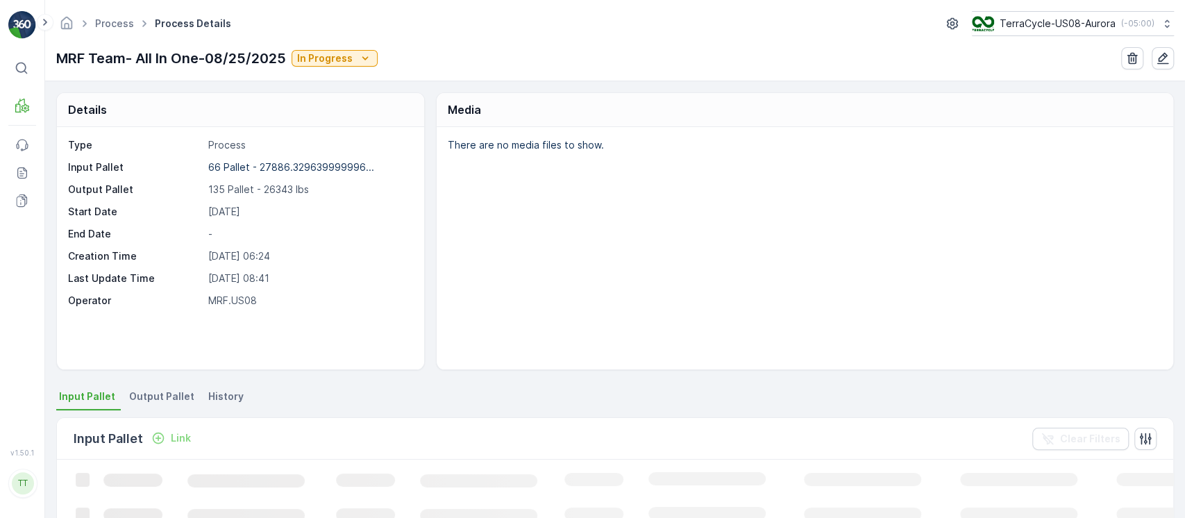
drag, startPoint x: 224, startPoint y: 389, endPoint x: 242, endPoint y: 366, distance: 29.7
click at [222, 390] on span "History" at bounding box center [225, 396] width 35 height 14
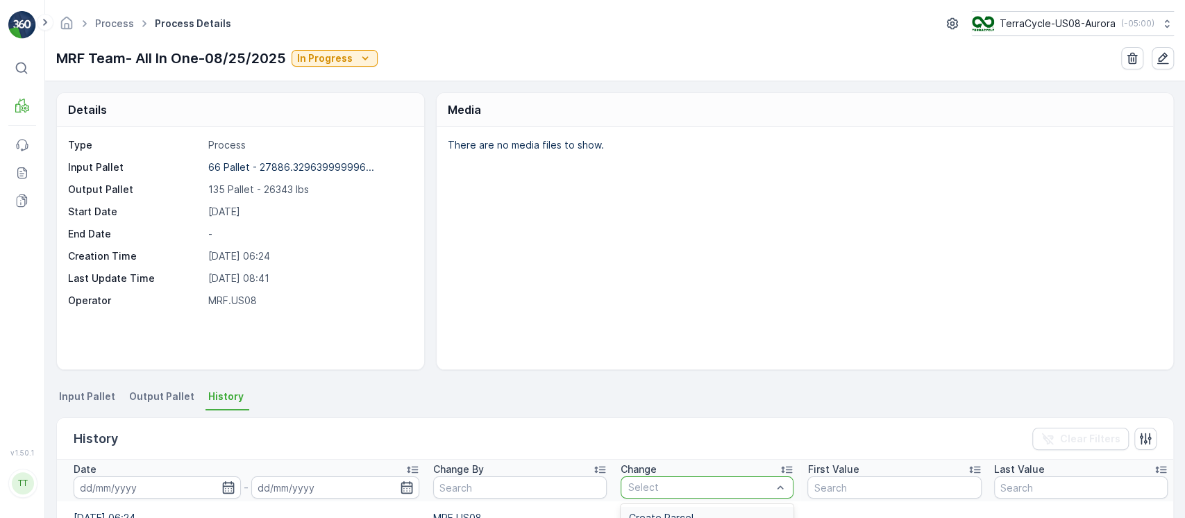
type input "Add Unprocessed Parcel To Process"
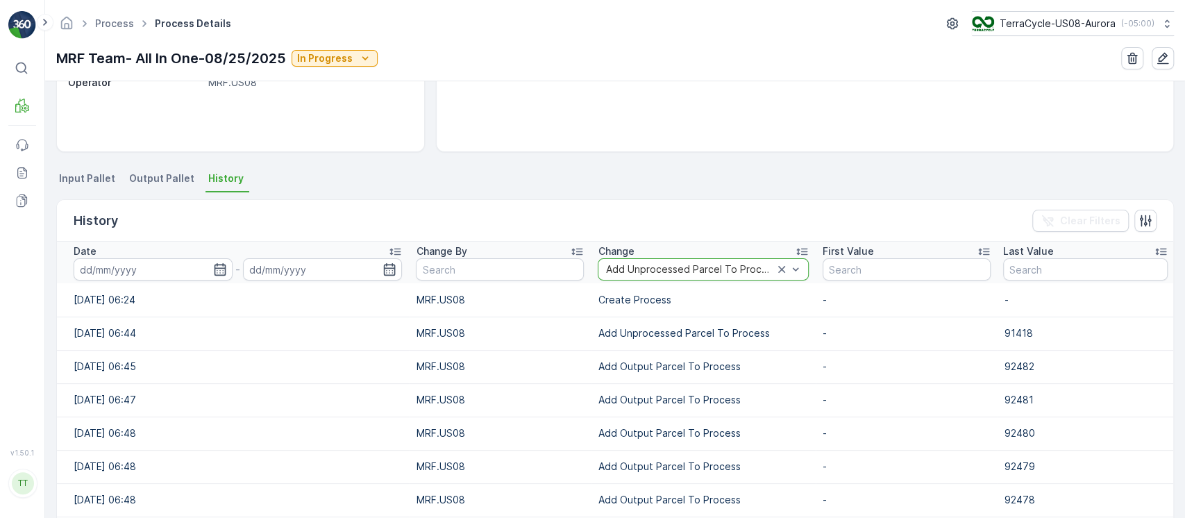
scroll to position [278, 0]
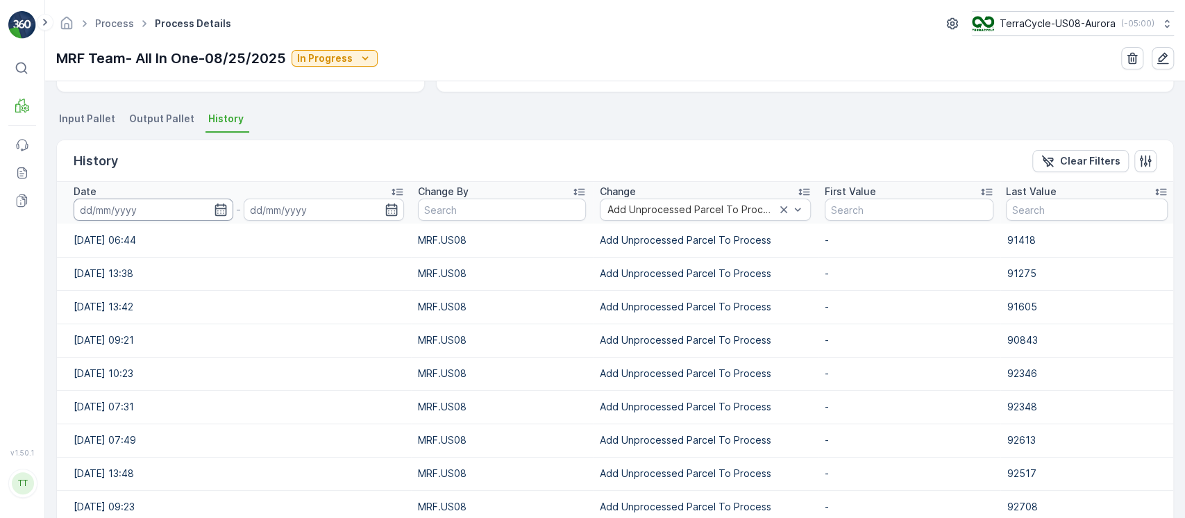
click at [113, 213] on input at bounding box center [154, 210] width 160 height 22
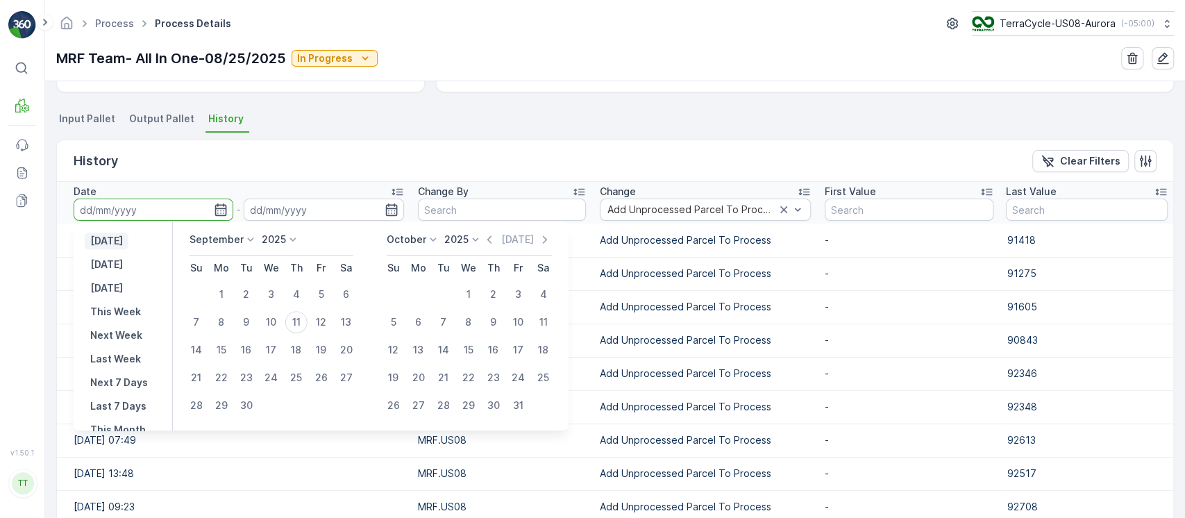
click at [122, 242] on p "[DATE]" at bounding box center [106, 241] width 33 height 14
type input "[DATE]"
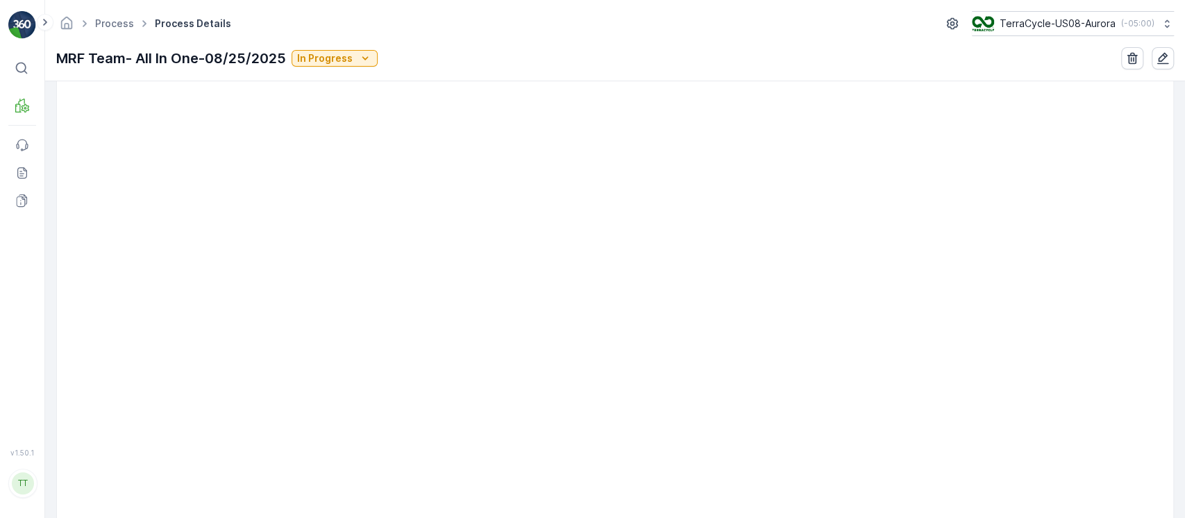
scroll to position [1018, 0]
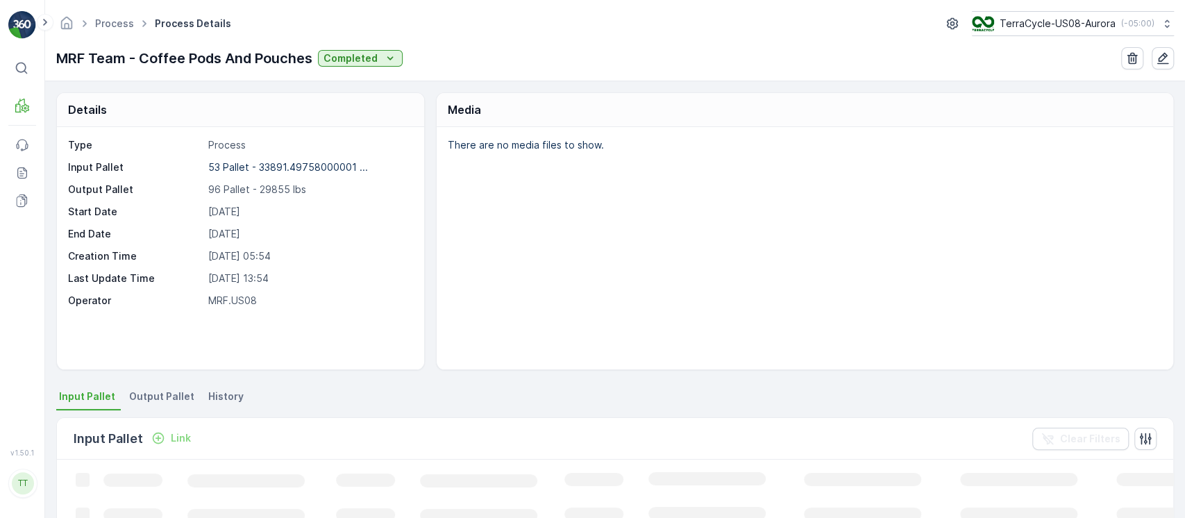
click at [216, 399] on span "History" at bounding box center [225, 396] width 35 height 14
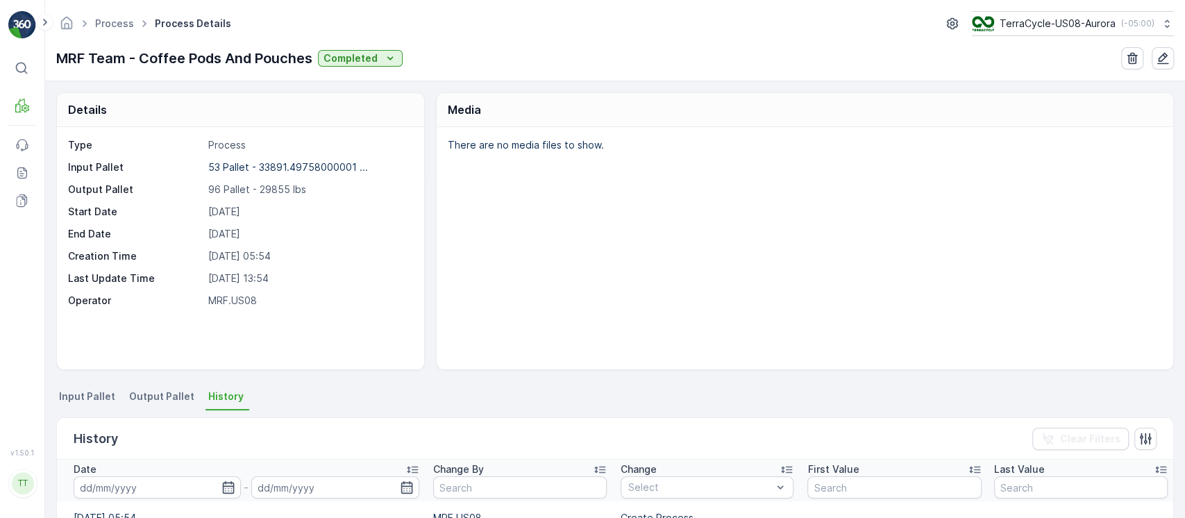
scroll to position [278, 0]
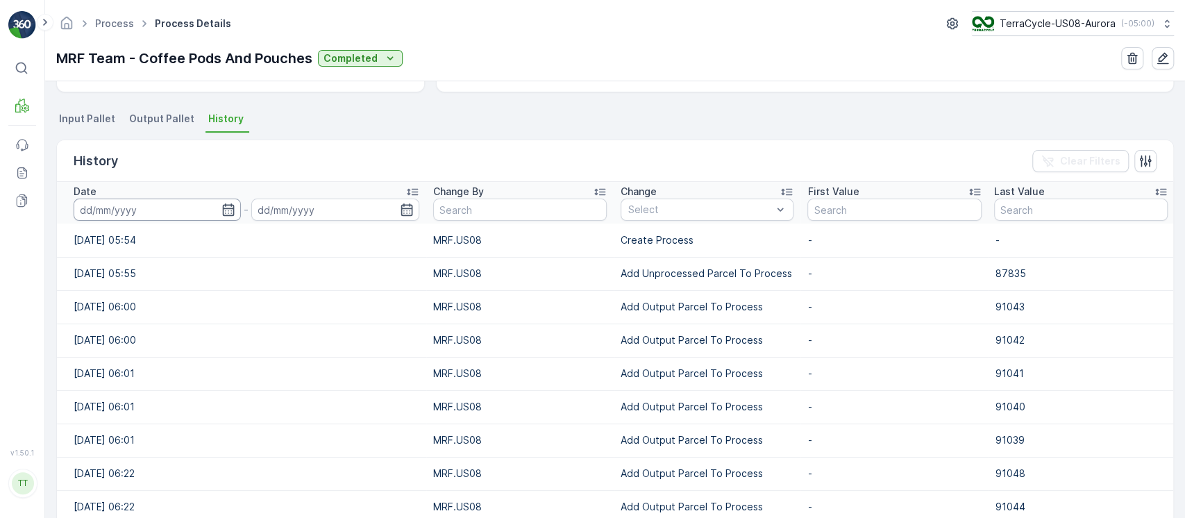
click at [171, 214] on input at bounding box center [157, 210] width 167 height 22
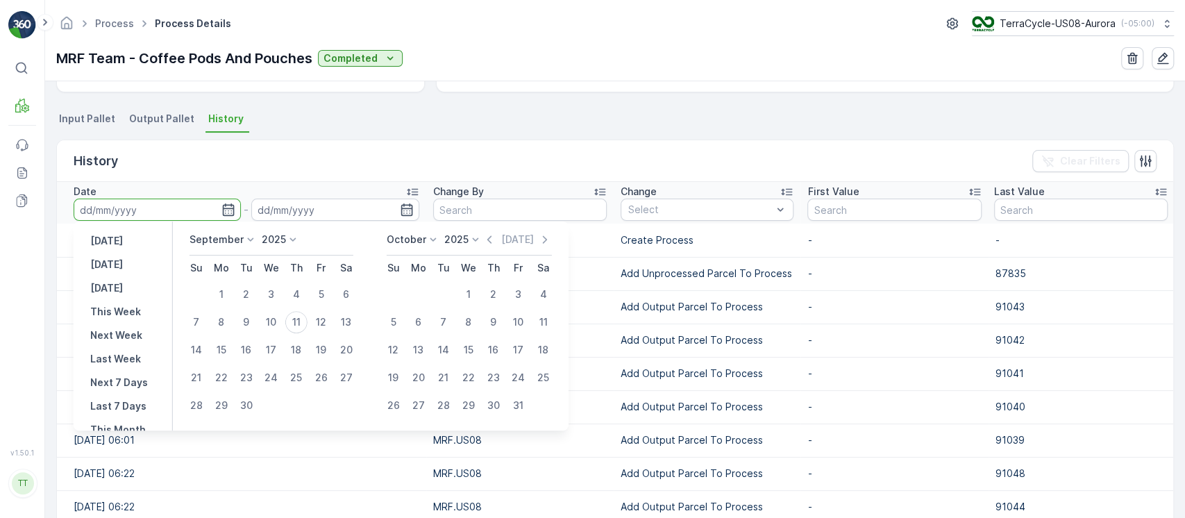
click at [128, 250] on div "[DATE] [DATE] [DATE] This Week Next Week Last Week Next 7 Days Last 7 Days This…" at bounding box center [123, 325] width 99 height 209
click at [121, 242] on p "[DATE]" at bounding box center [106, 241] width 33 height 14
type input "[DATE]"
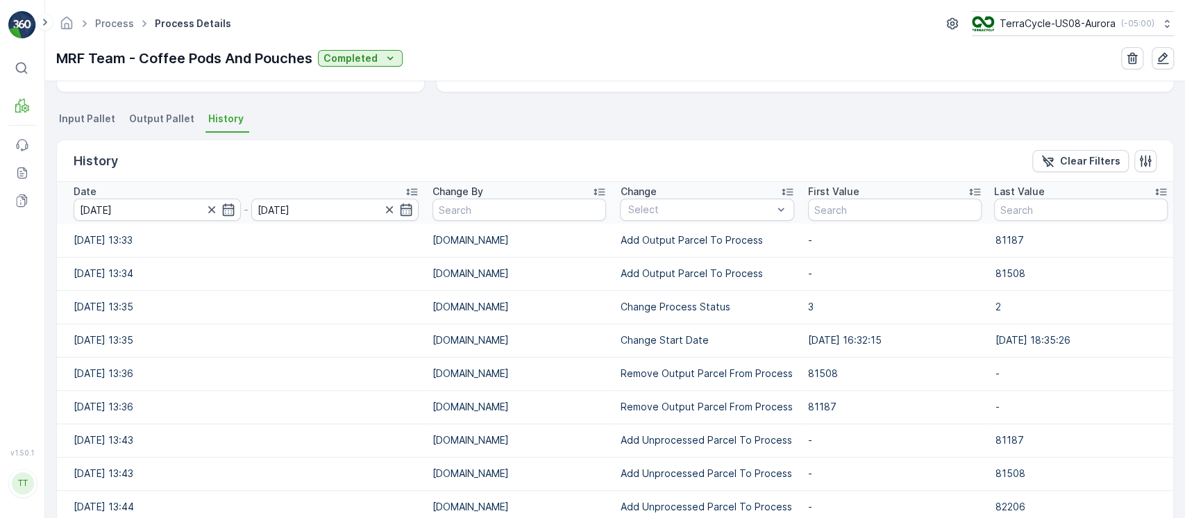
click at [648, 216] on div "Select" at bounding box center [707, 210] width 174 height 22
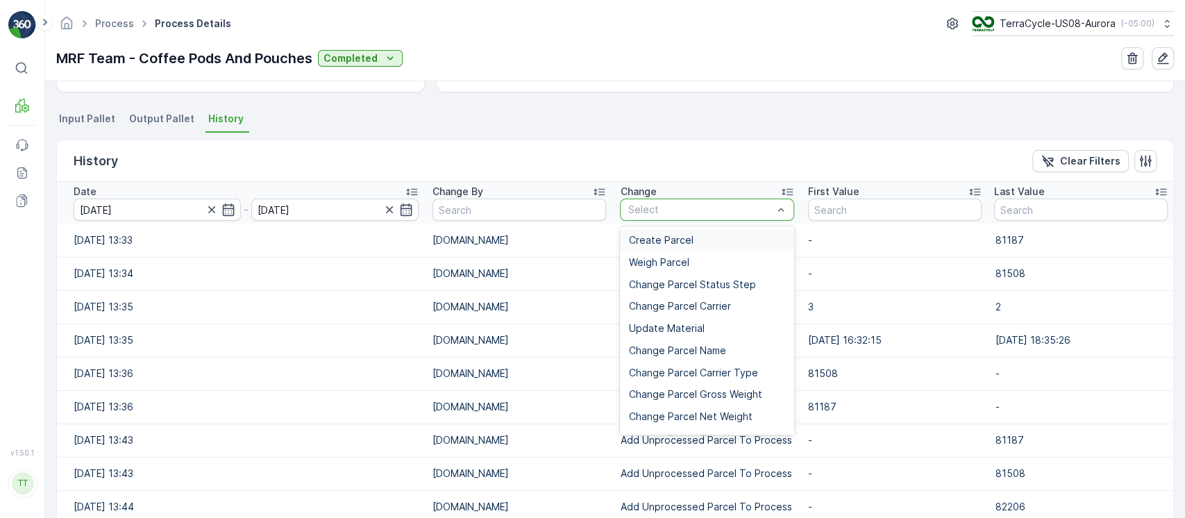
type input "Add Unprocessed Parcel To Process"
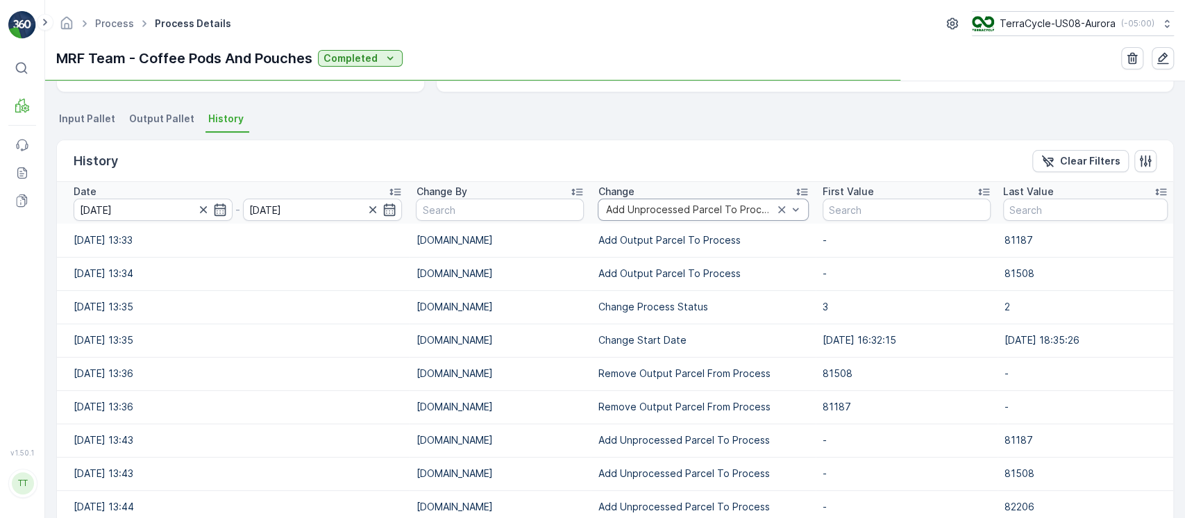
scroll to position [198, 0]
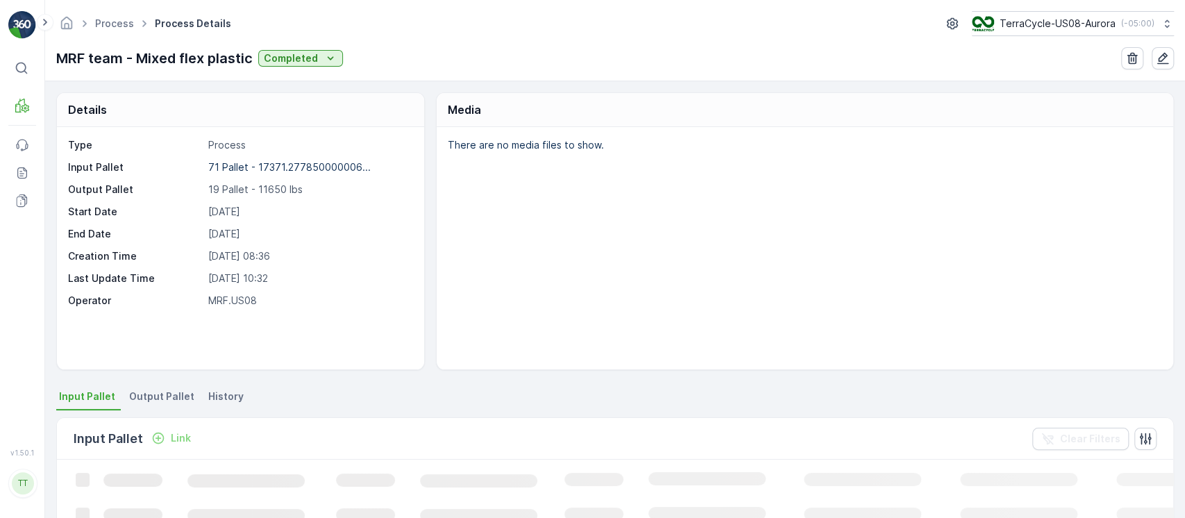
drag, startPoint x: 217, startPoint y: 394, endPoint x: 255, endPoint y: 327, distance: 77.7
click at [217, 395] on span "History" at bounding box center [225, 396] width 35 height 14
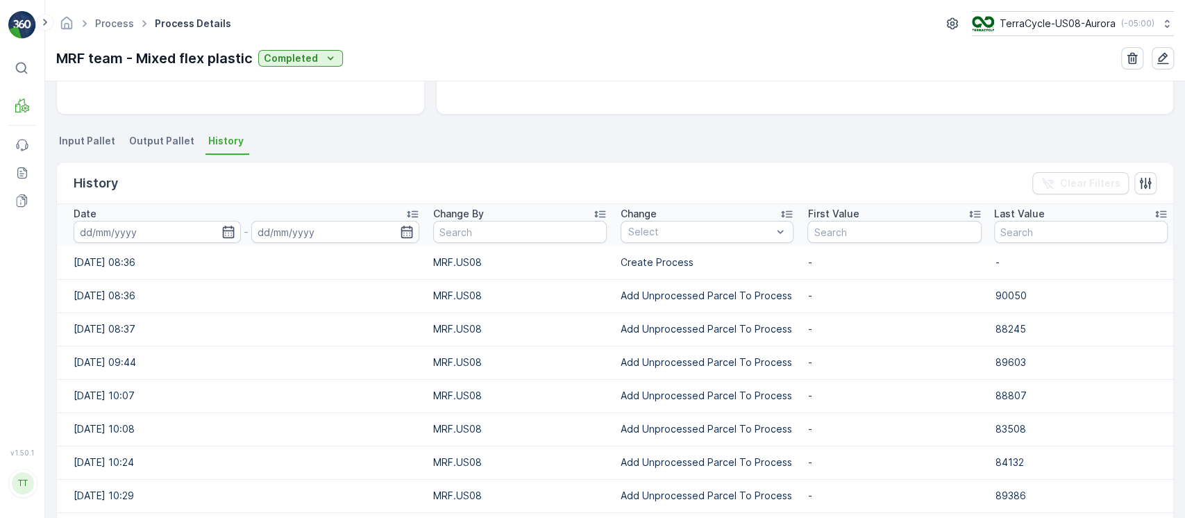
scroll to position [370, 0]
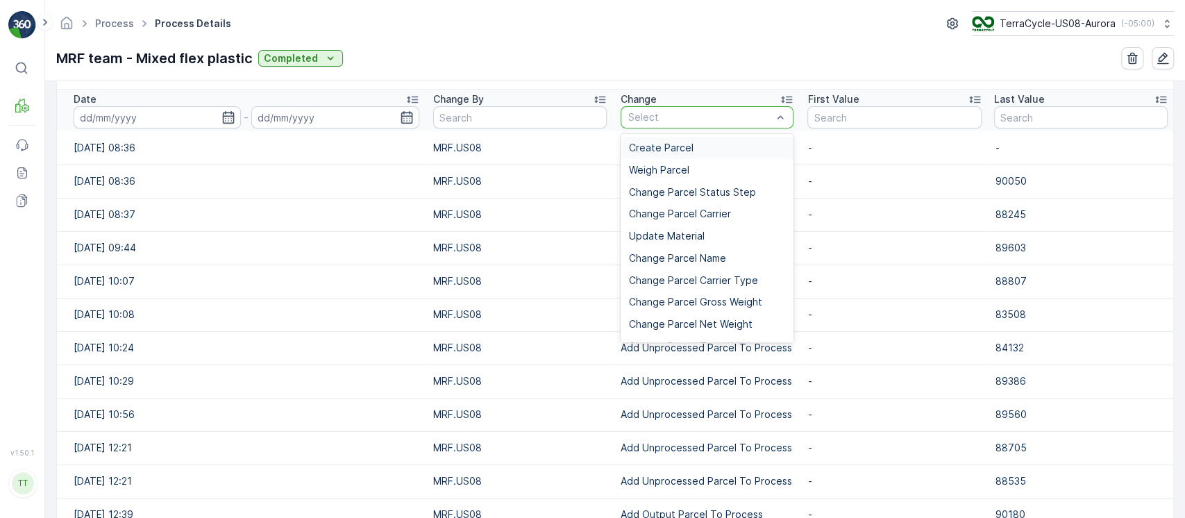
type input "Add Unprocessed Parcel To Process"
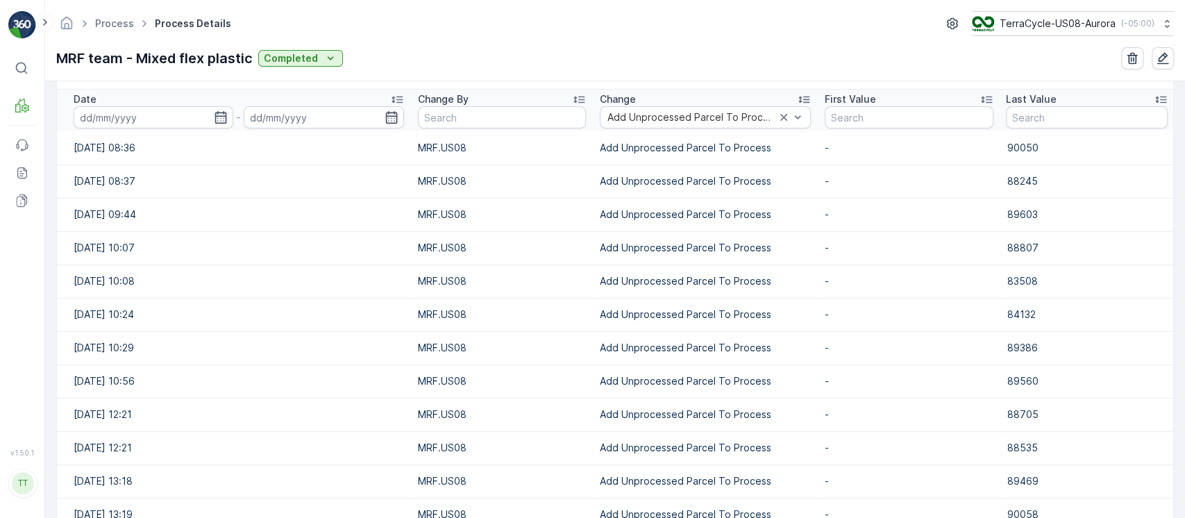
click at [154, 119] on input at bounding box center [154, 117] width 160 height 22
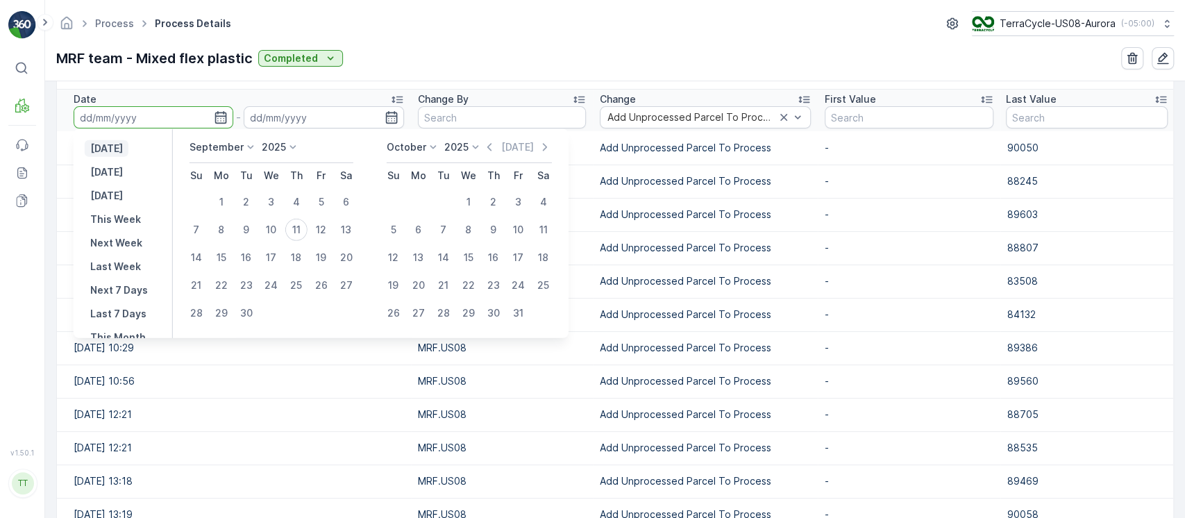
click at [94, 147] on p "[DATE]" at bounding box center [106, 149] width 33 height 14
type input "[DATE]"
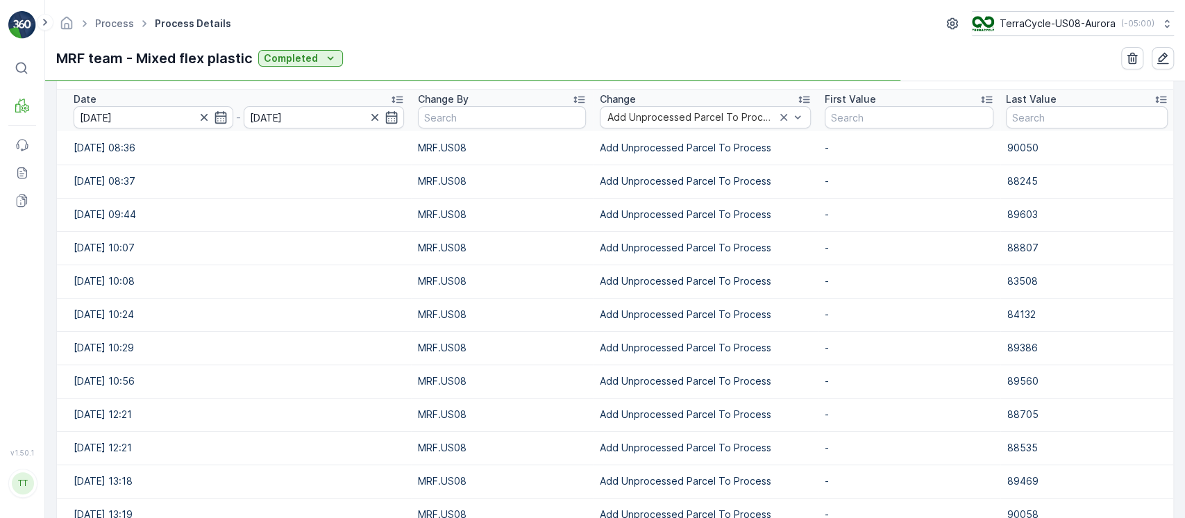
scroll to position [198, 0]
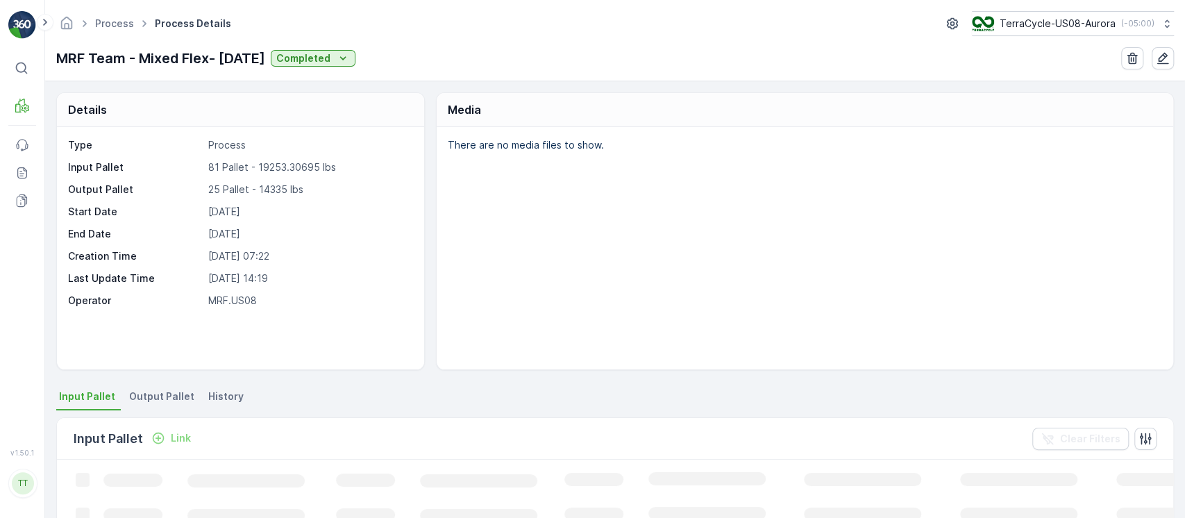
click at [230, 391] on span "History" at bounding box center [225, 396] width 35 height 14
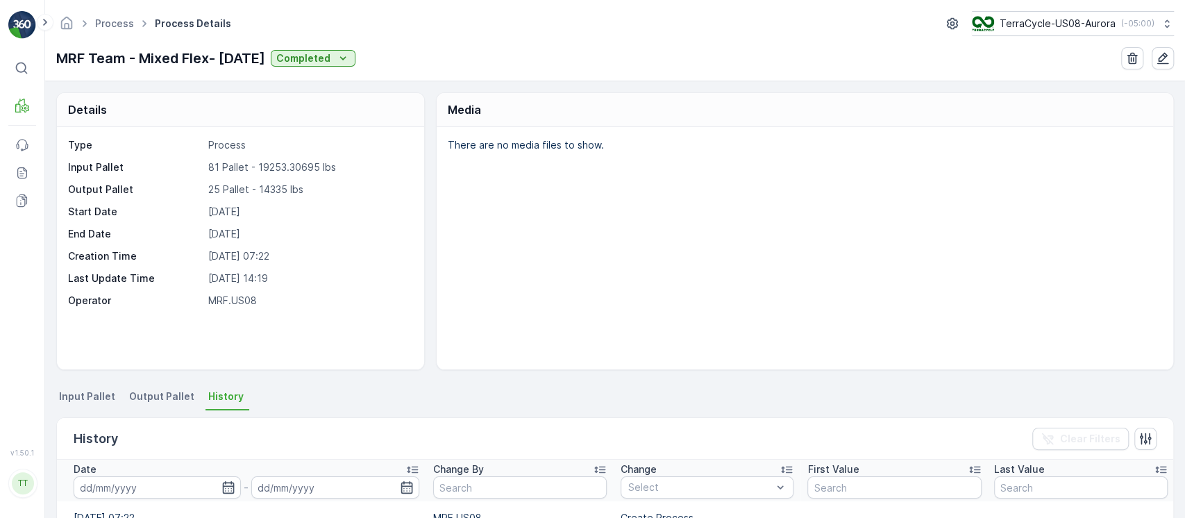
drag, startPoint x: 141, startPoint y: 482, endPoint x: 140, endPoint y: 475, distance: 7.7
click at [140, 482] on input at bounding box center [157, 487] width 167 height 22
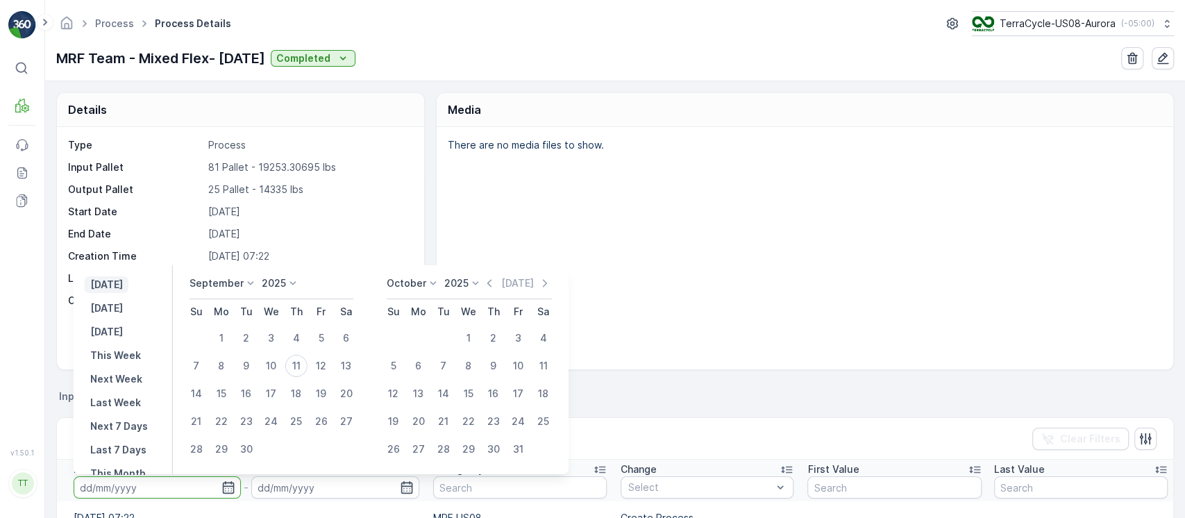
click at [123, 278] on p "[DATE]" at bounding box center [106, 285] width 33 height 14
type input "[DATE]"
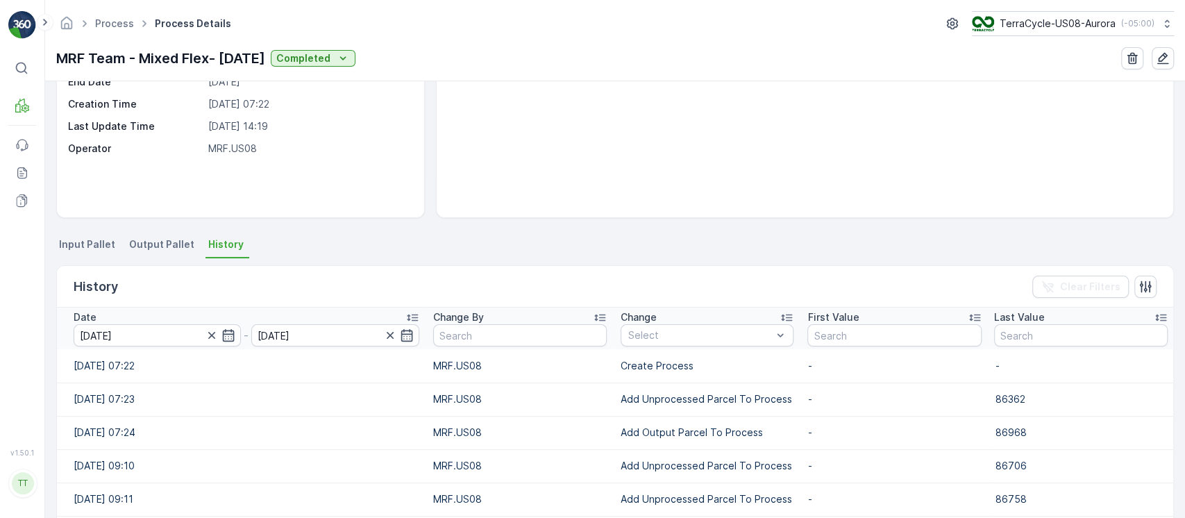
scroll to position [278, 0]
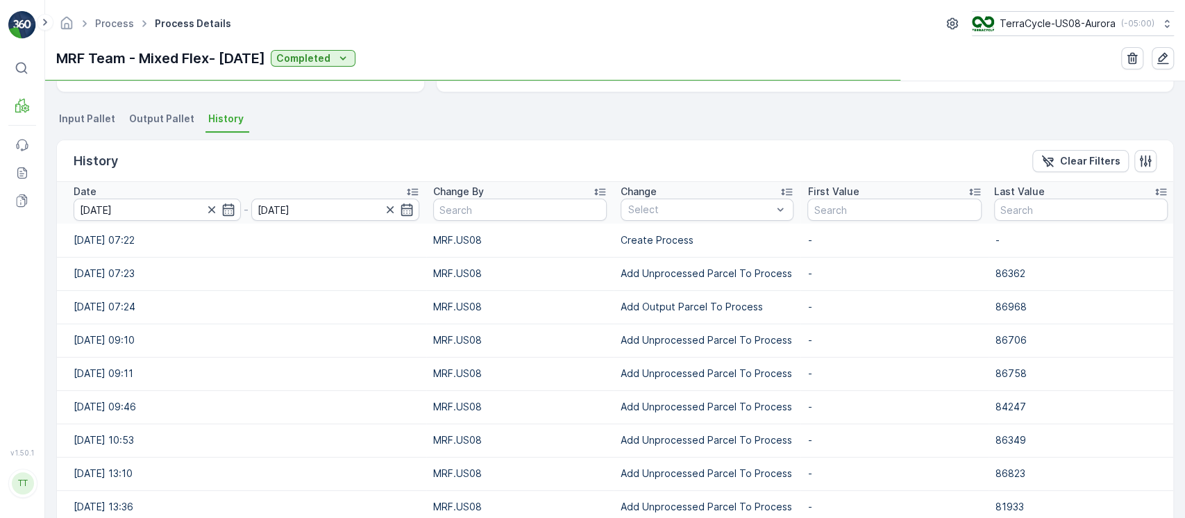
scroll to position [198, 0]
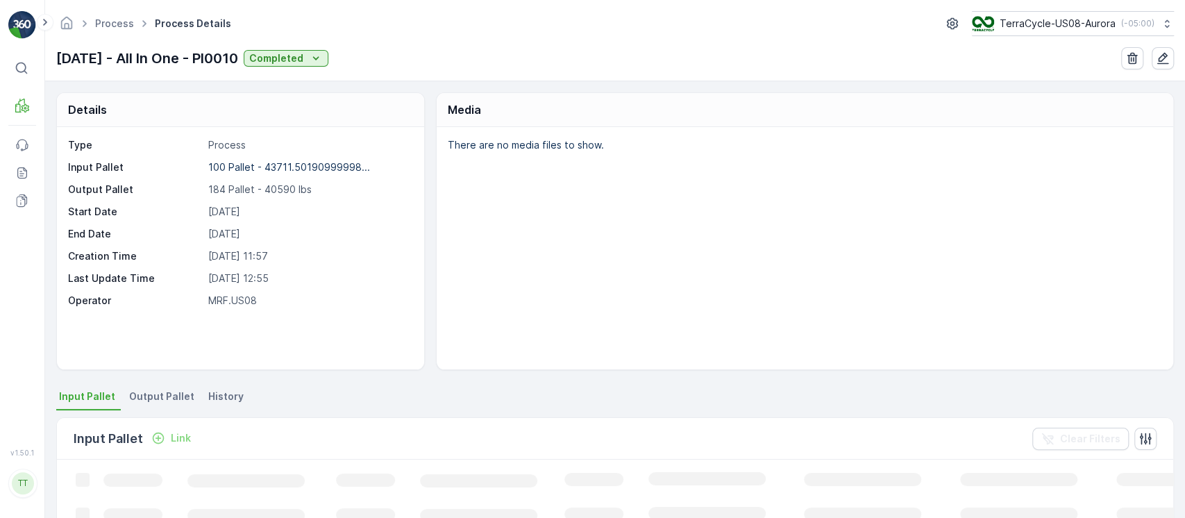
click at [219, 389] on span "History" at bounding box center [225, 396] width 35 height 14
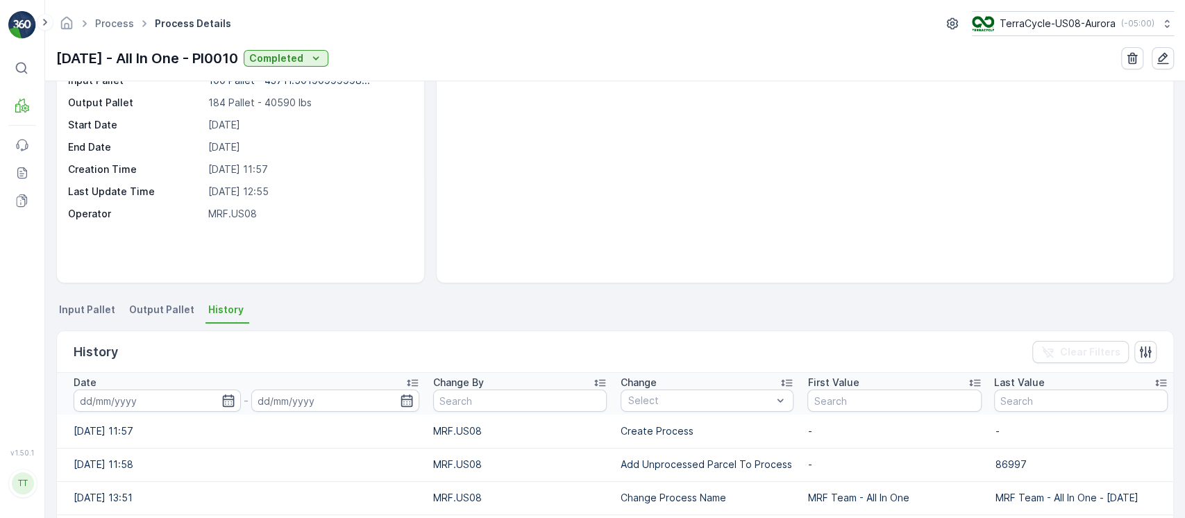
scroll to position [185, 0]
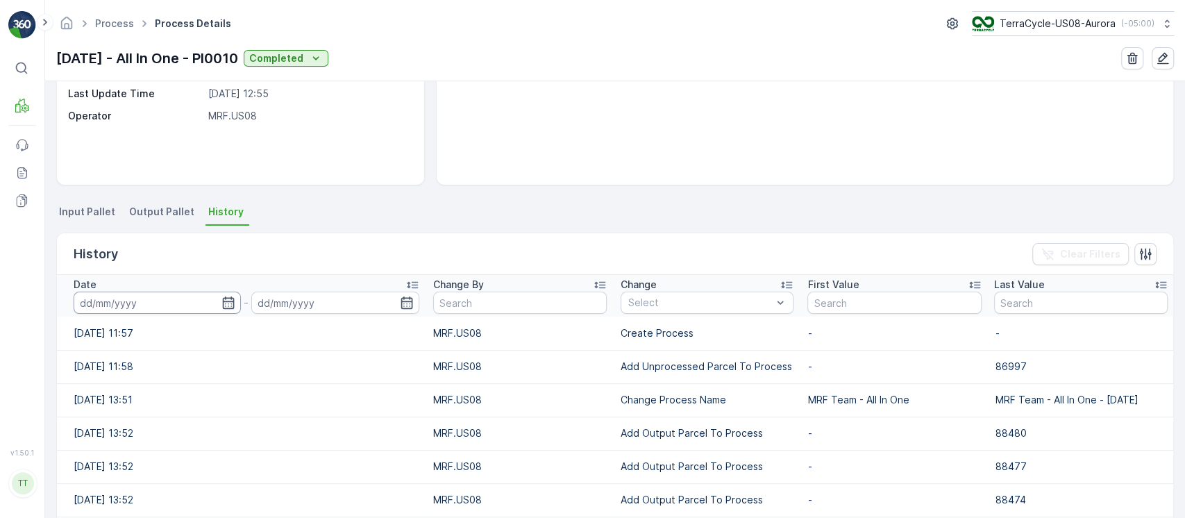
click at [180, 300] on input at bounding box center [157, 303] width 167 height 22
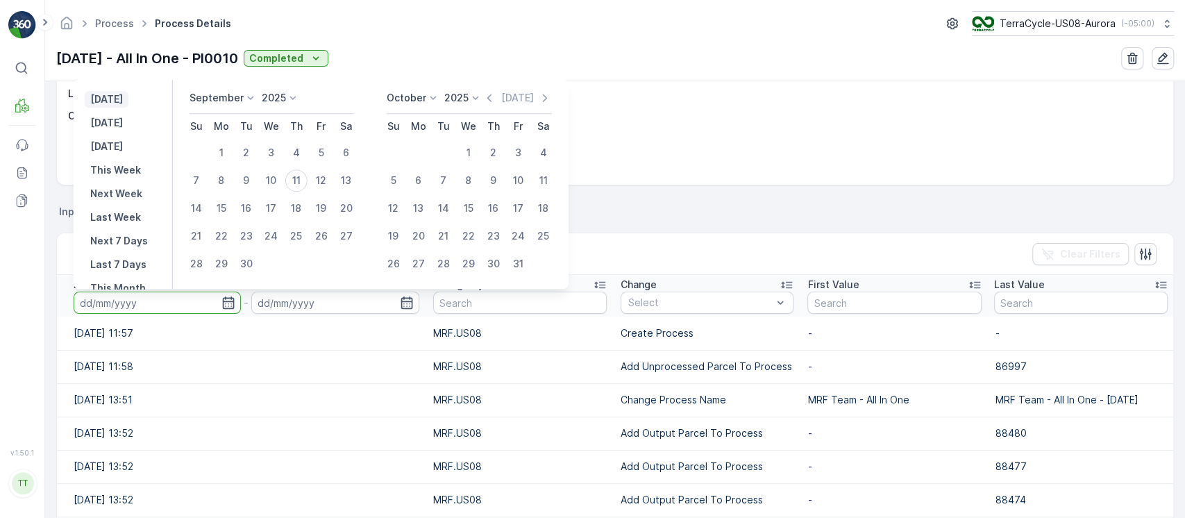
click at [121, 93] on p "[DATE]" at bounding box center [106, 99] width 33 height 14
type input "[DATE]"
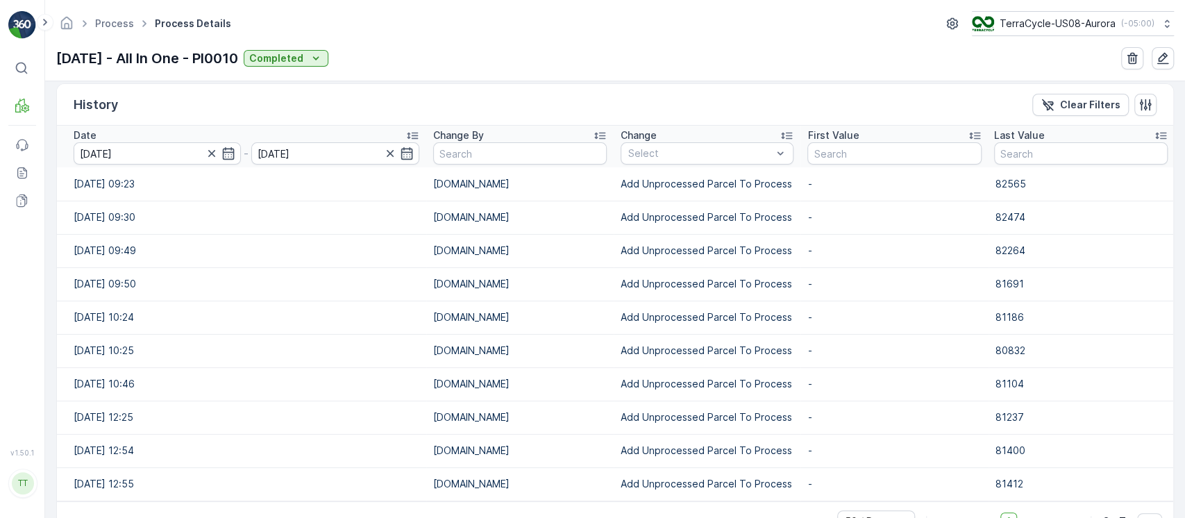
scroll to position [374, 0]
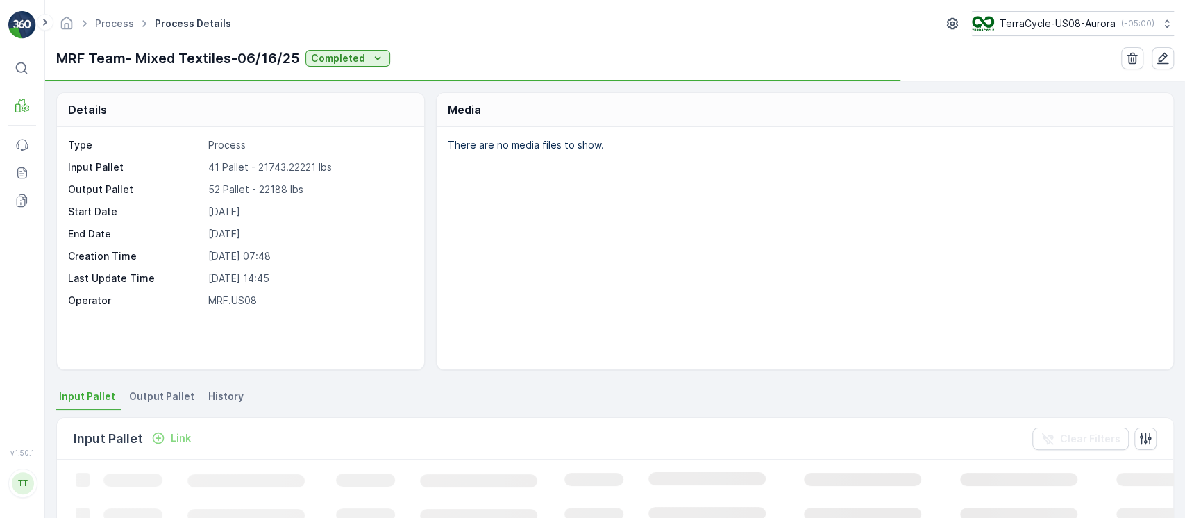
click at [208, 389] on span "History" at bounding box center [225, 396] width 35 height 14
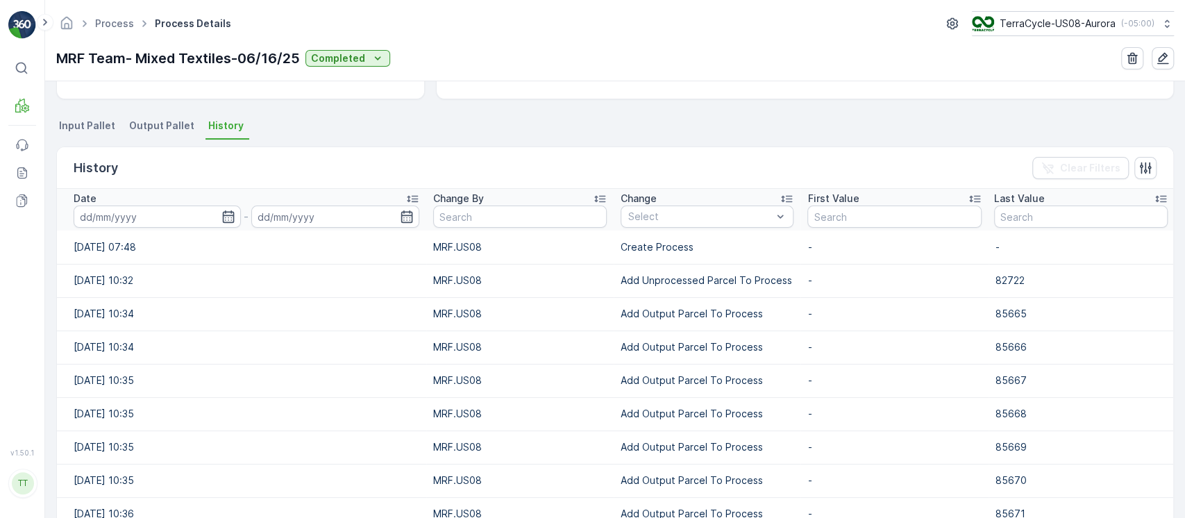
scroll to position [278, 0]
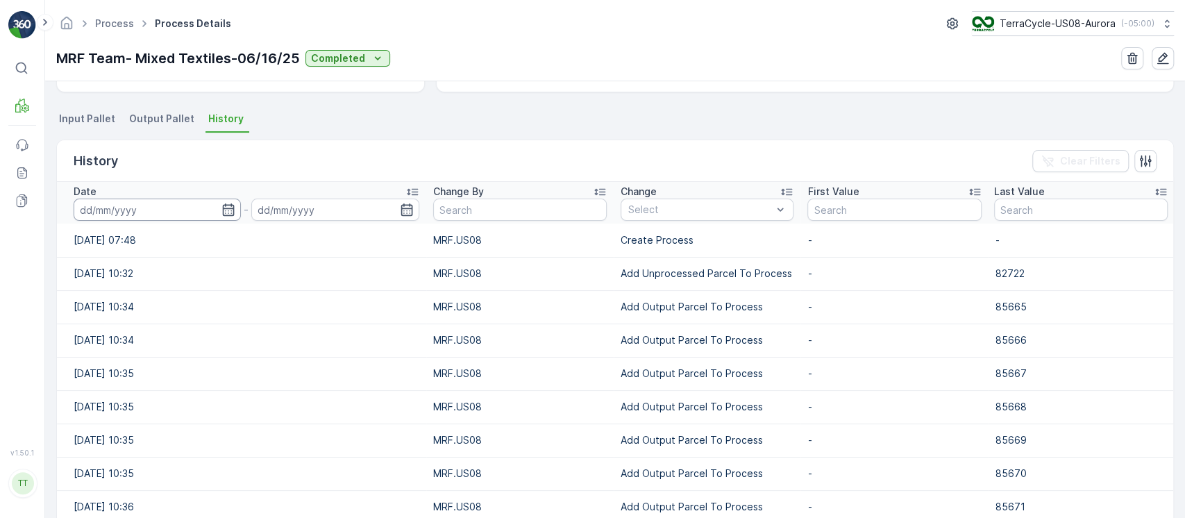
click at [164, 213] on input at bounding box center [157, 210] width 167 height 22
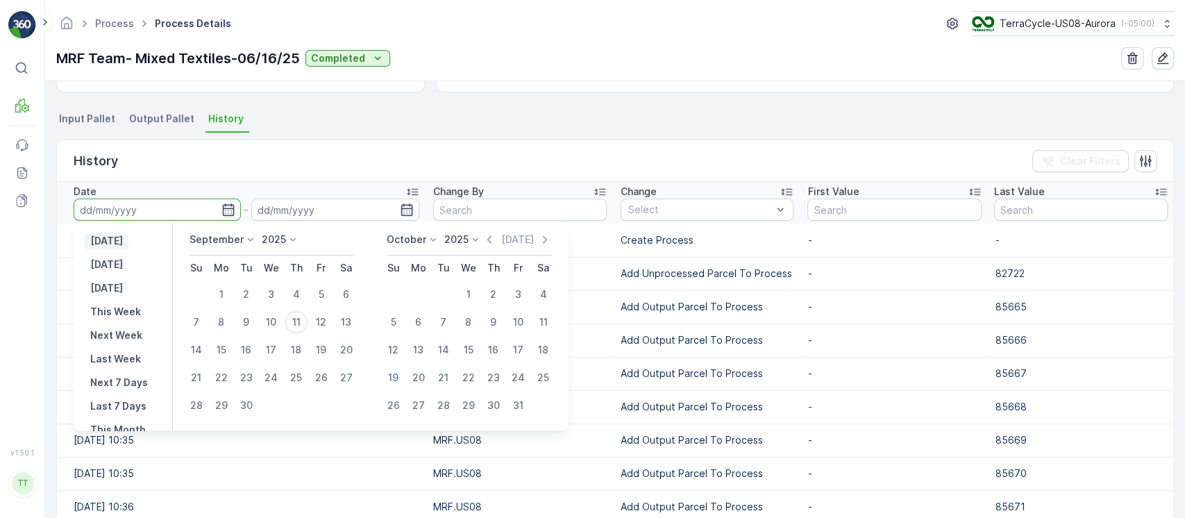
click at [123, 244] on p "[DATE]" at bounding box center [106, 241] width 33 height 14
type input "[DATE]"
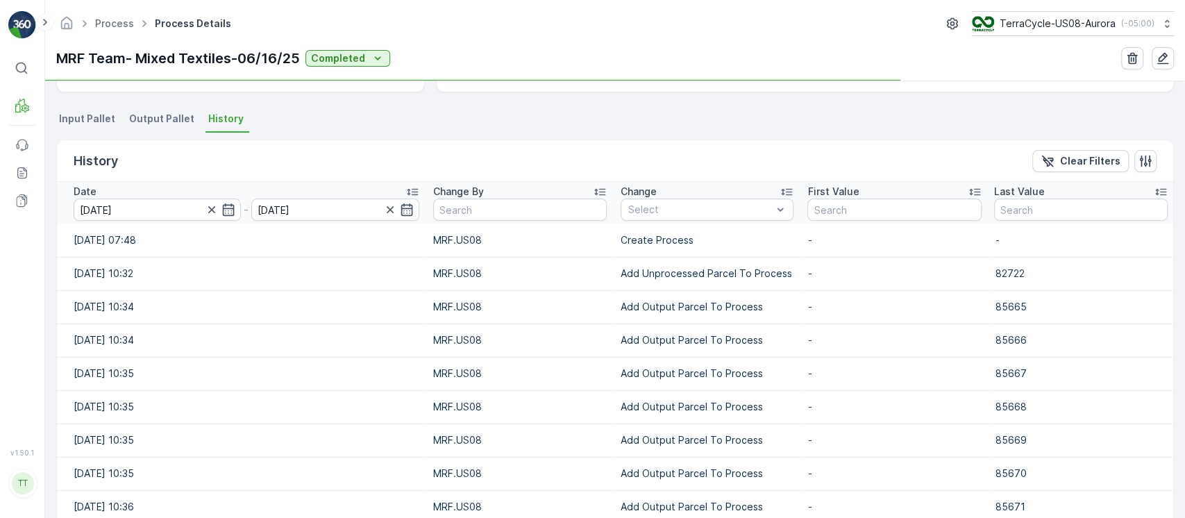
scroll to position [198, 0]
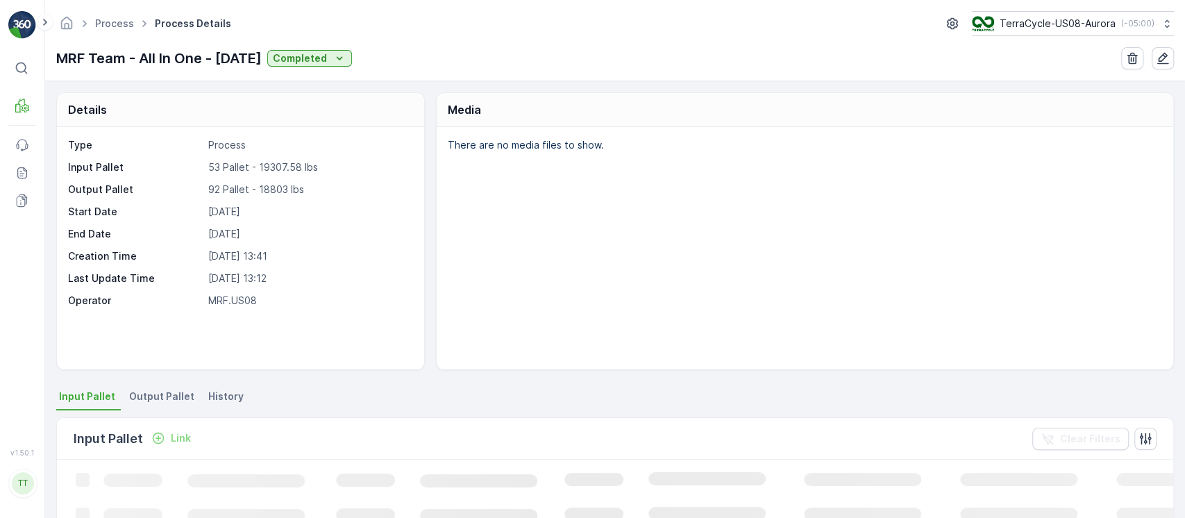
click at [230, 402] on span "History" at bounding box center [225, 396] width 35 height 14
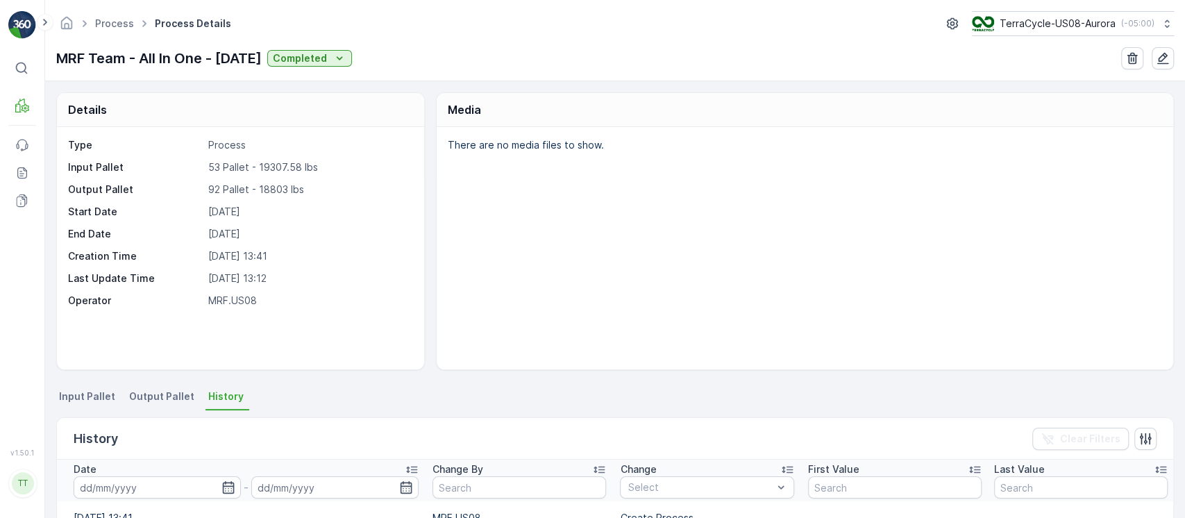
scroll to position [278, 0]
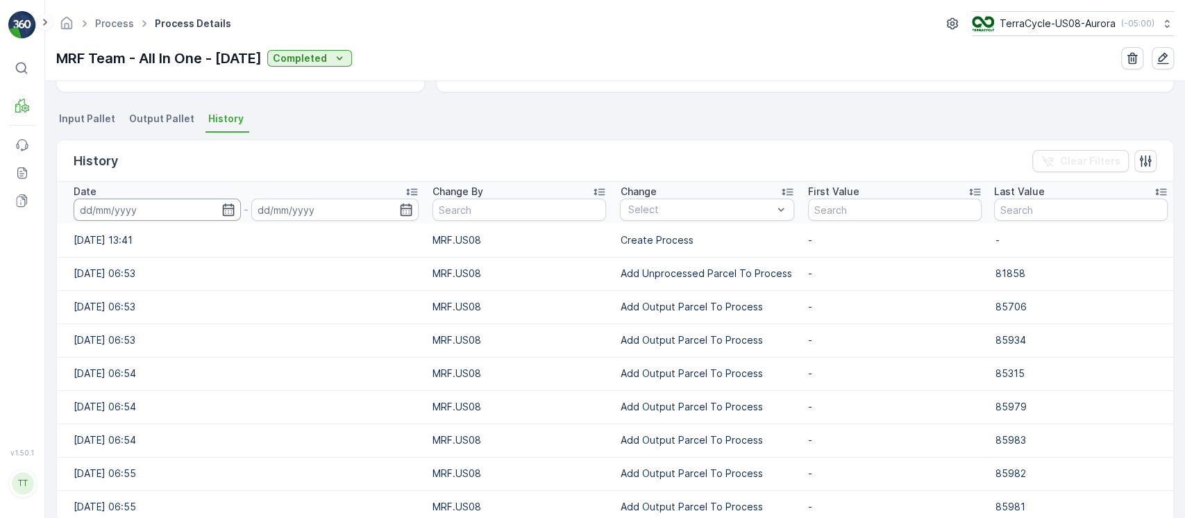
click at [150, 202] on input at bounding box center [157, 210] width 167 height 22
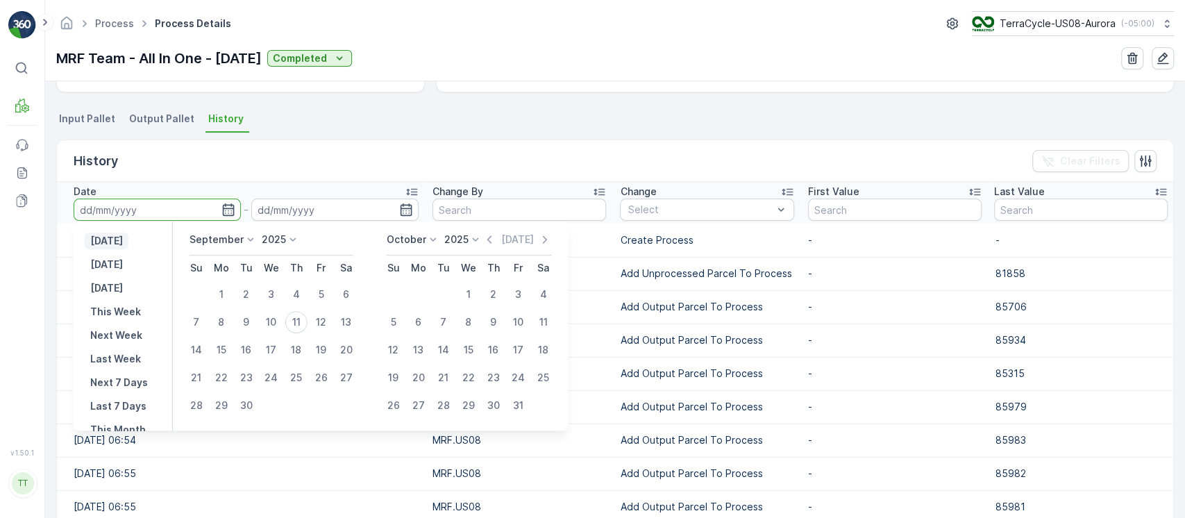
click at [123, 243] on p "[DATE]" at bounding box center [106, 241] width 33 height 14
type input "[DATE]"
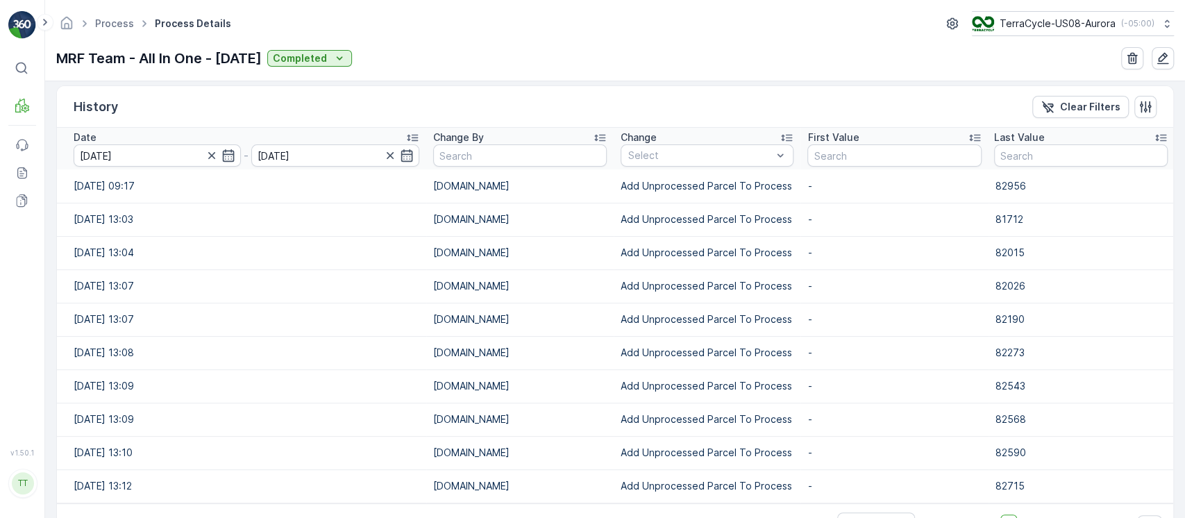
scroll to position [374, 0]
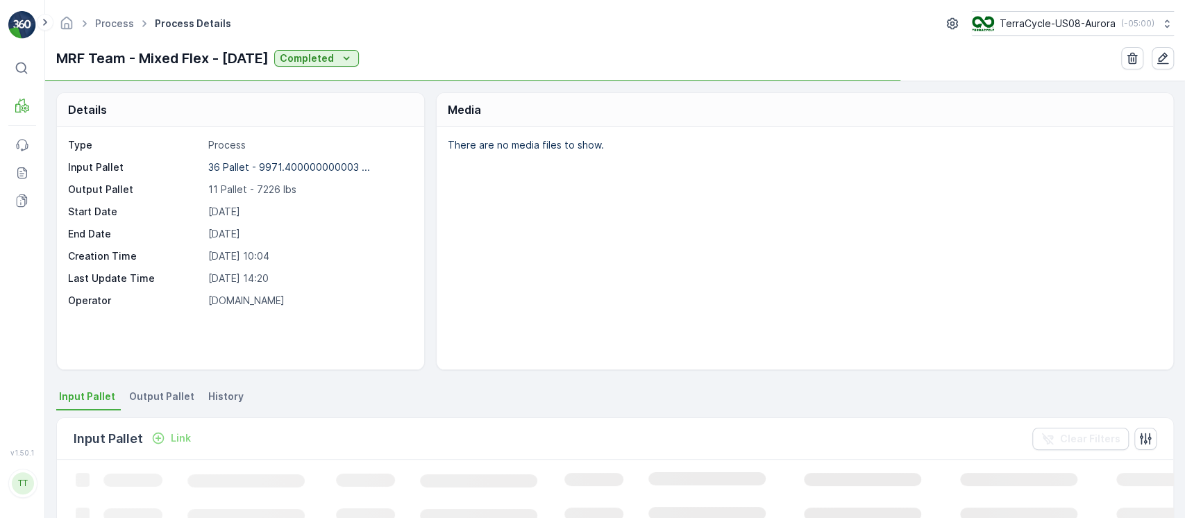
click at [220, 398] on span "History" at bounding box center [225, 396] width 35 height 14
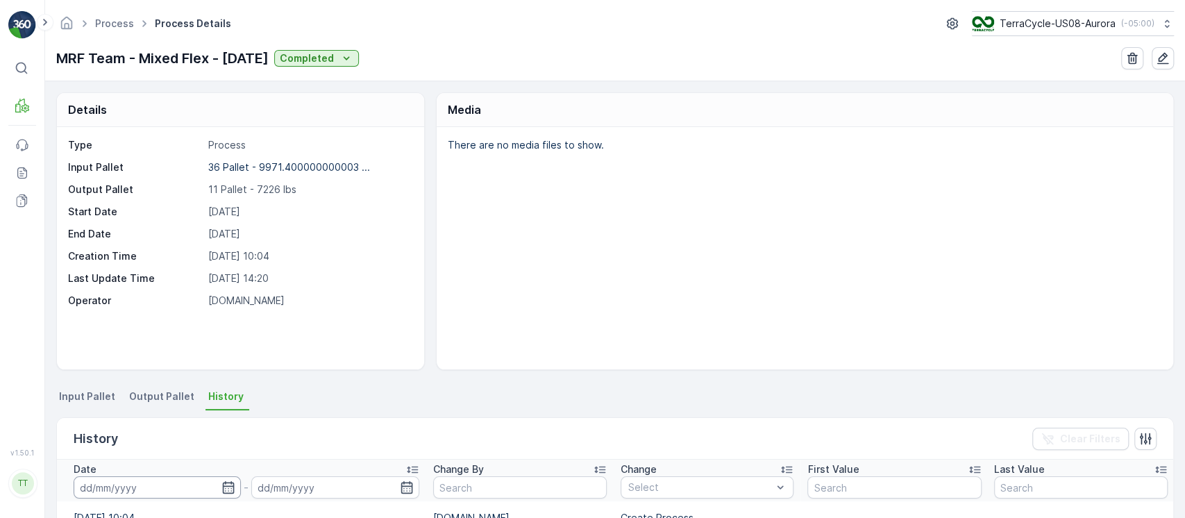
click at [155, 485] on input at bounding box center [157, 487] width 167 height 22
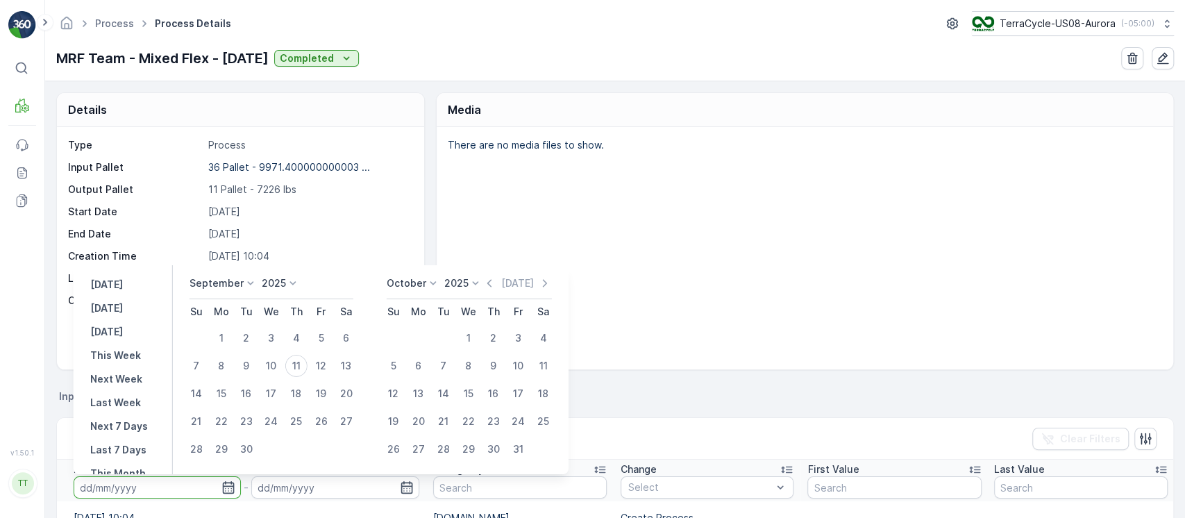
drag, startPoint x: 122, startPoint y: 277, endPoint x: 170, endPoint y: 276, distance: 47.9
click at [122, 278] on p "[DATE]" at bounding box center [106, 285] width 33 height 14
type input "[DATE]"
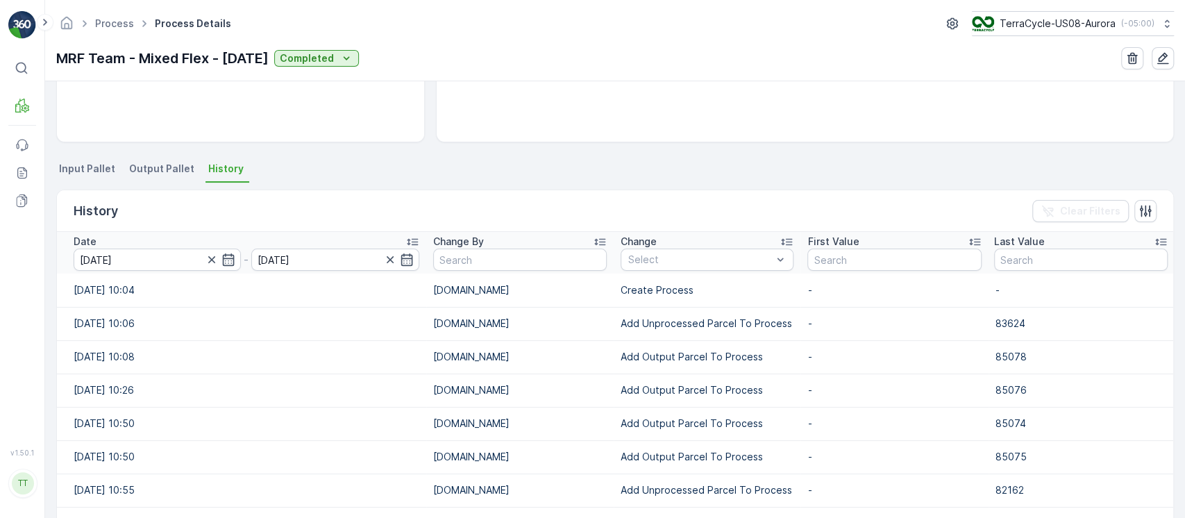
scroll to position [278, 0]
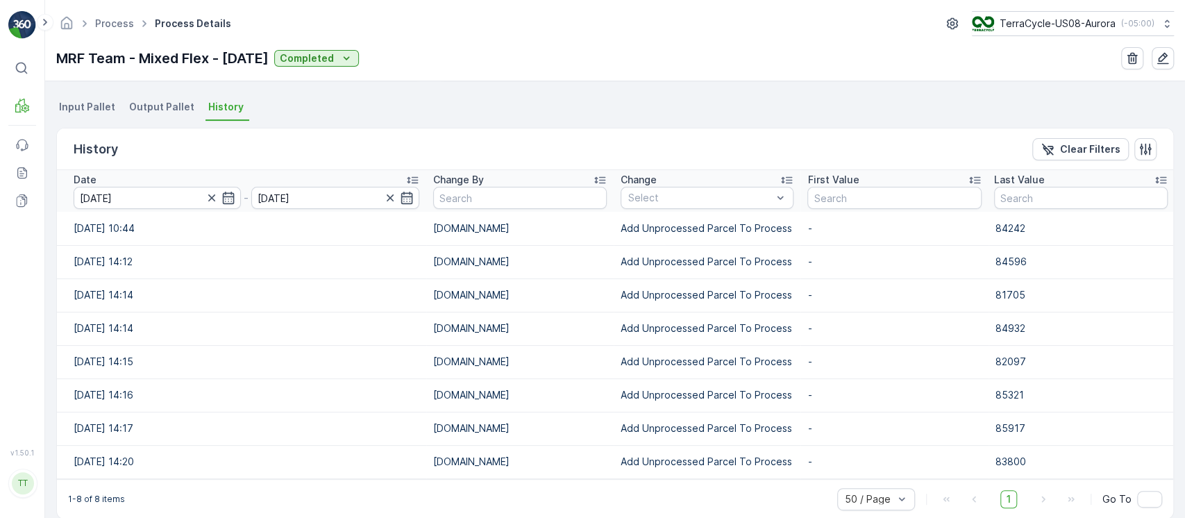
scroll to position [307, 0]
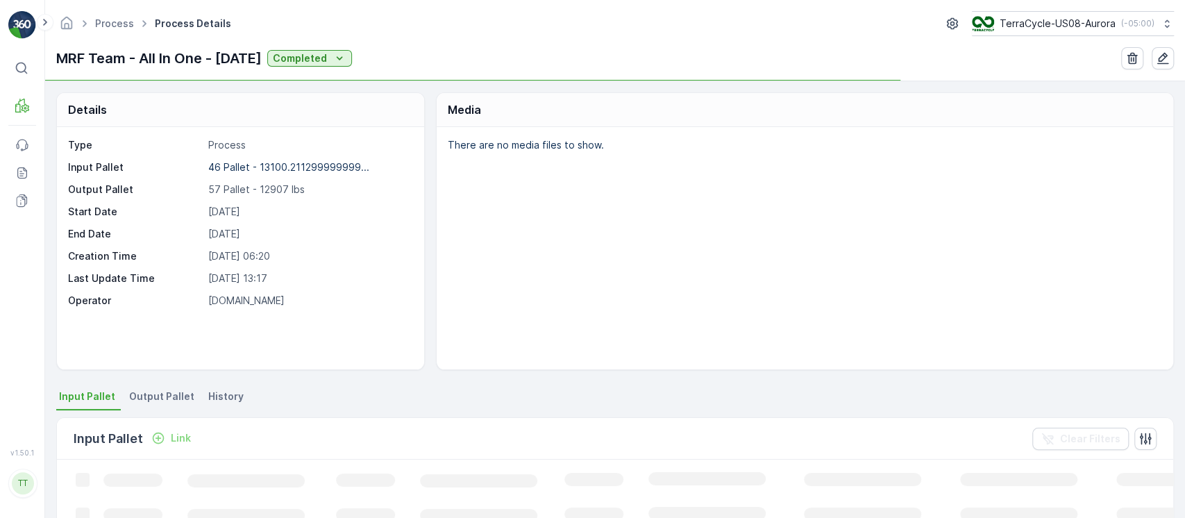
click at [219, 380] on div "Details Type Process Input Pallet 46 Pallet - 13100.211299999999... Output Pall…" at bounding box center [615, 299] width 1140 height 437
click at [220, 391] on span "History" at bounding box center [225, 396] width 35 height 14
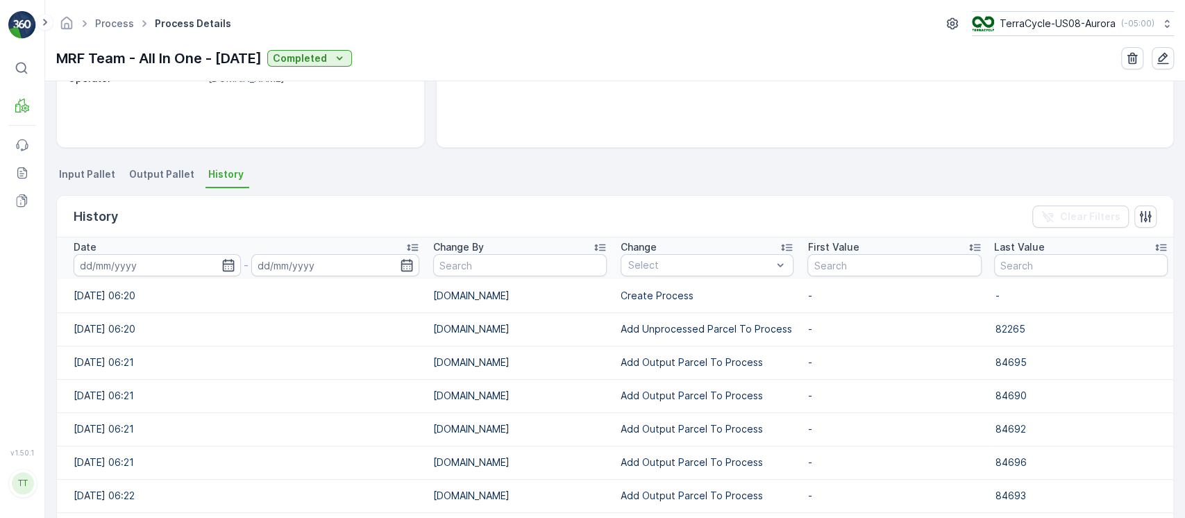
scroll to position [278, 0]
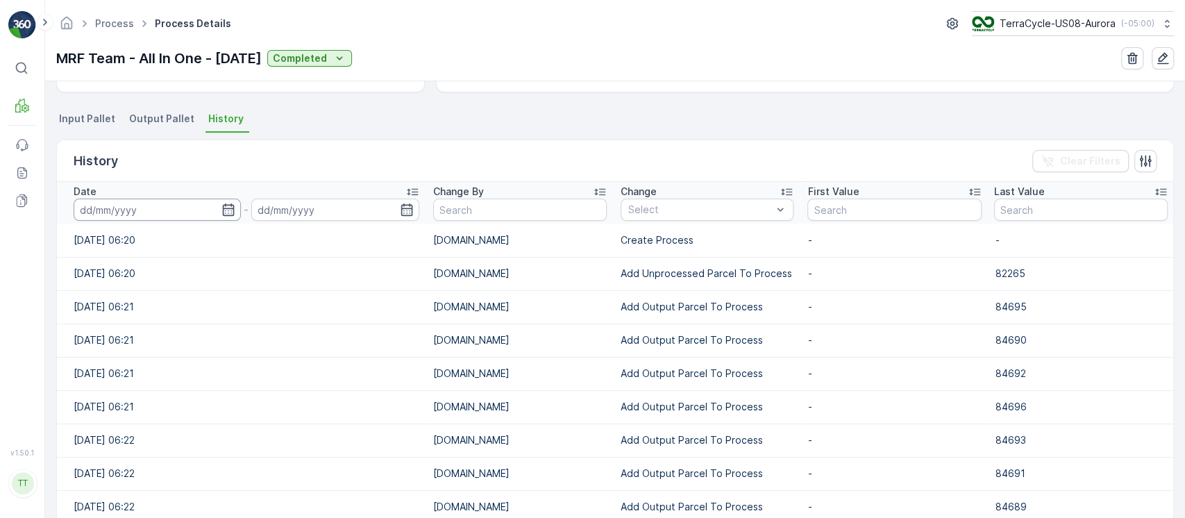
click at [180, 214] on input at bounding box center [157, 210] width 167 height 22
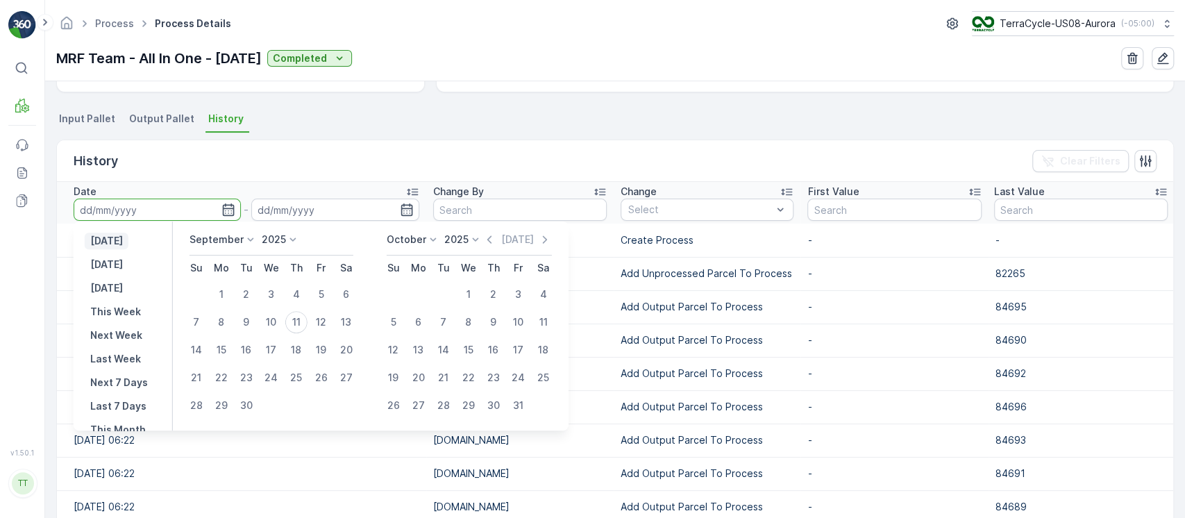
click at [111, 235] on p "[DATE]" at bounding box center [106, 241] width 33 height 14
type input "[DATE]"
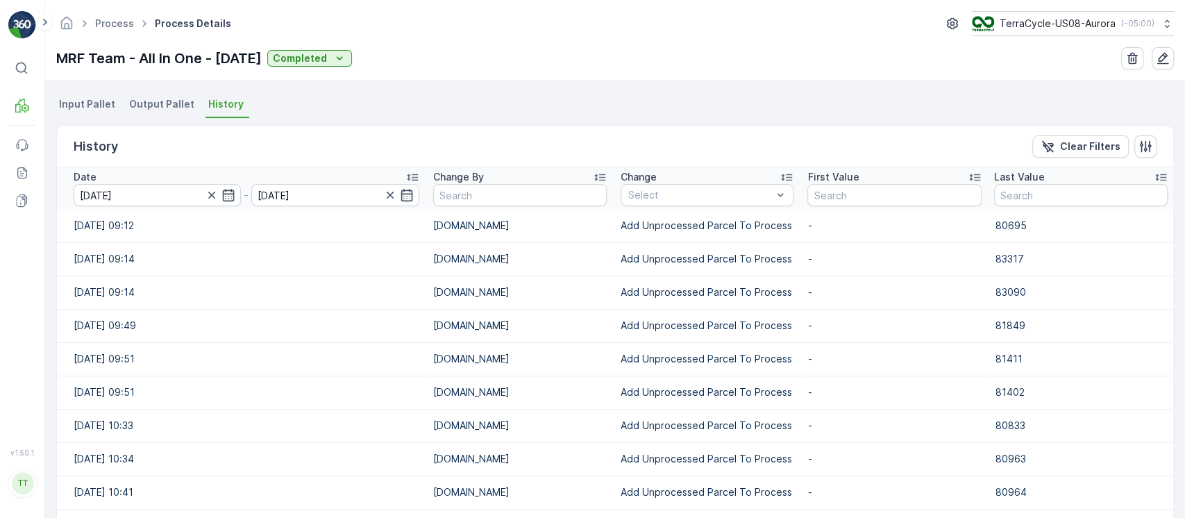
scroll to position [178, 0]
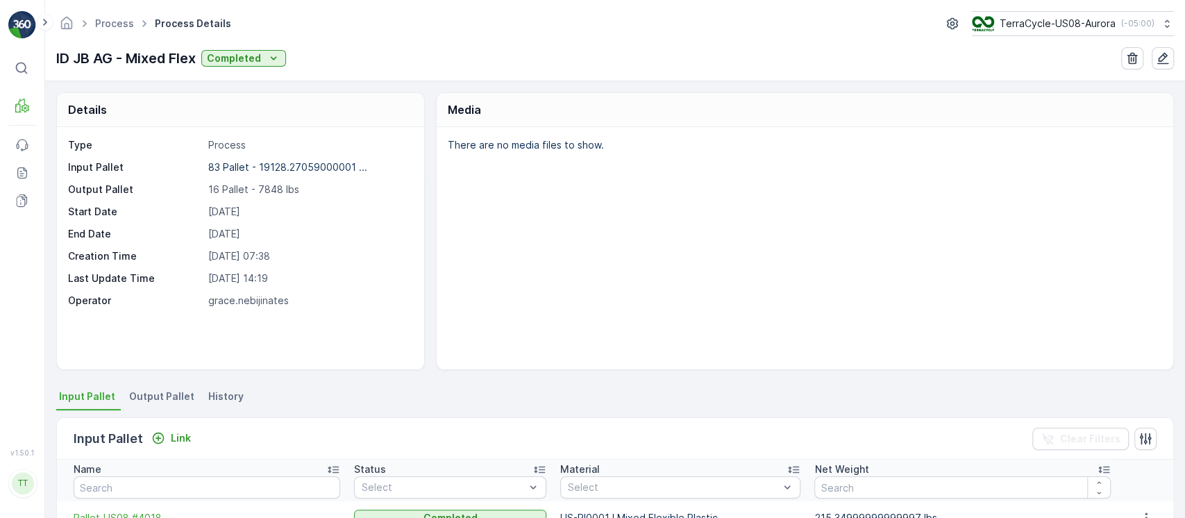
click at [212, 401] on span "History" at bounding box center [225, 396] width 35 height 14
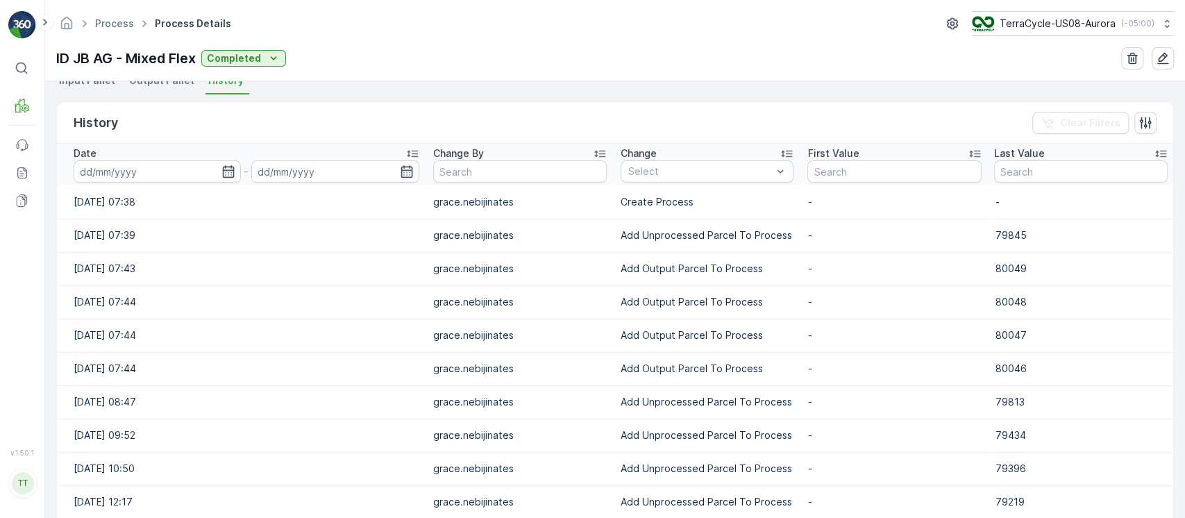
scroll to position [278, 0]
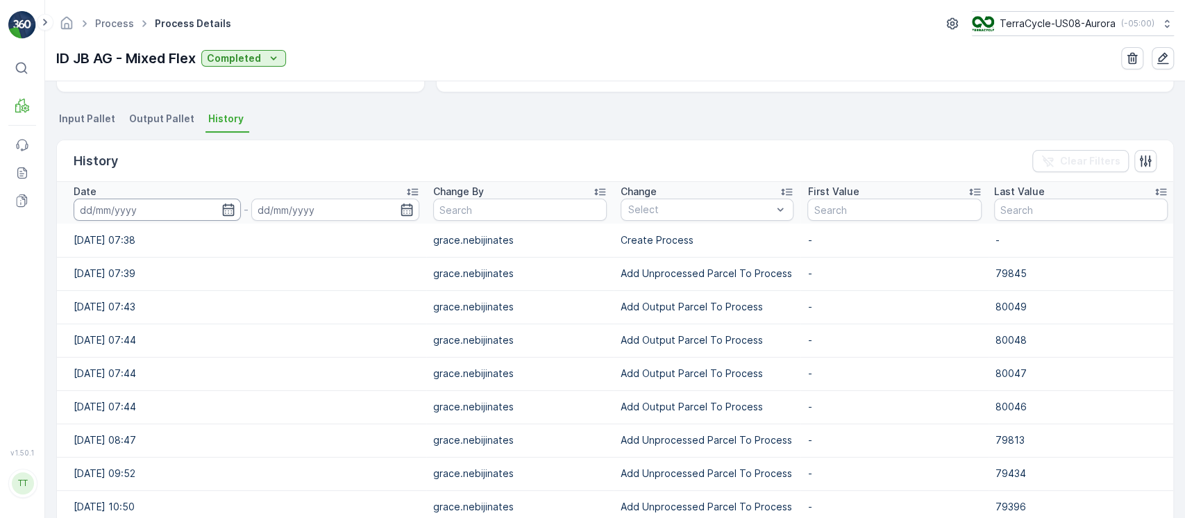
click at [138, 204] on input at bounding box center [157, 210] width 167 height 22
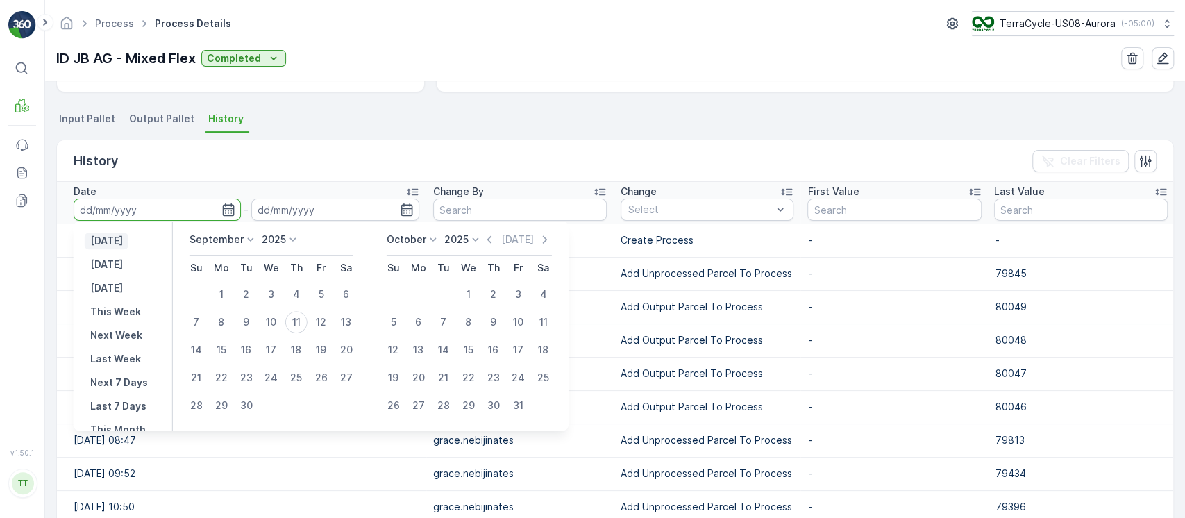
click at [121, 237] on p "[DATE]" at bounding box center [106, 241] width 33 height 14
type input "[DATE]"
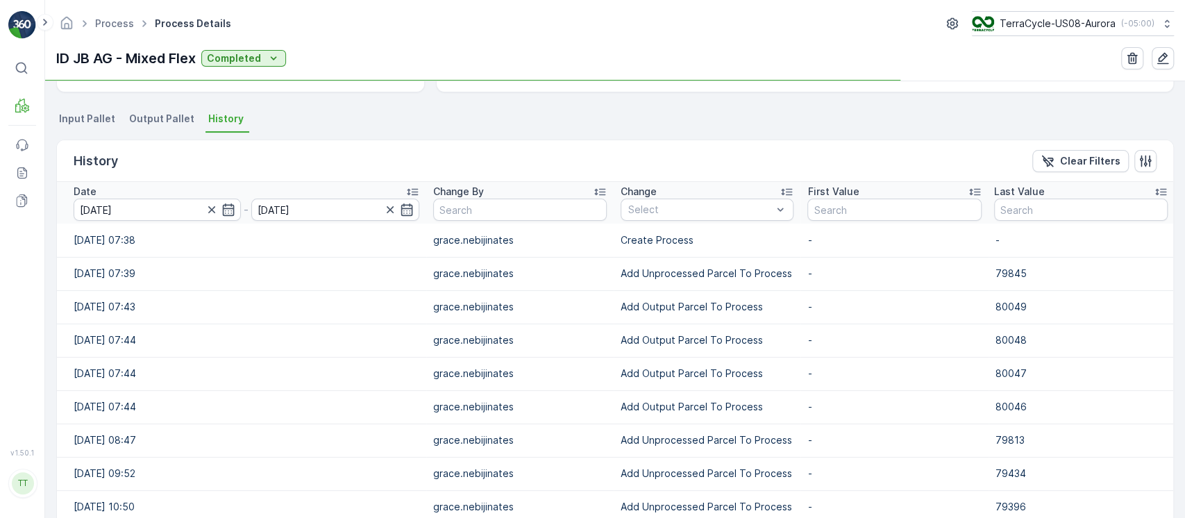
scroll to position [198, 0]
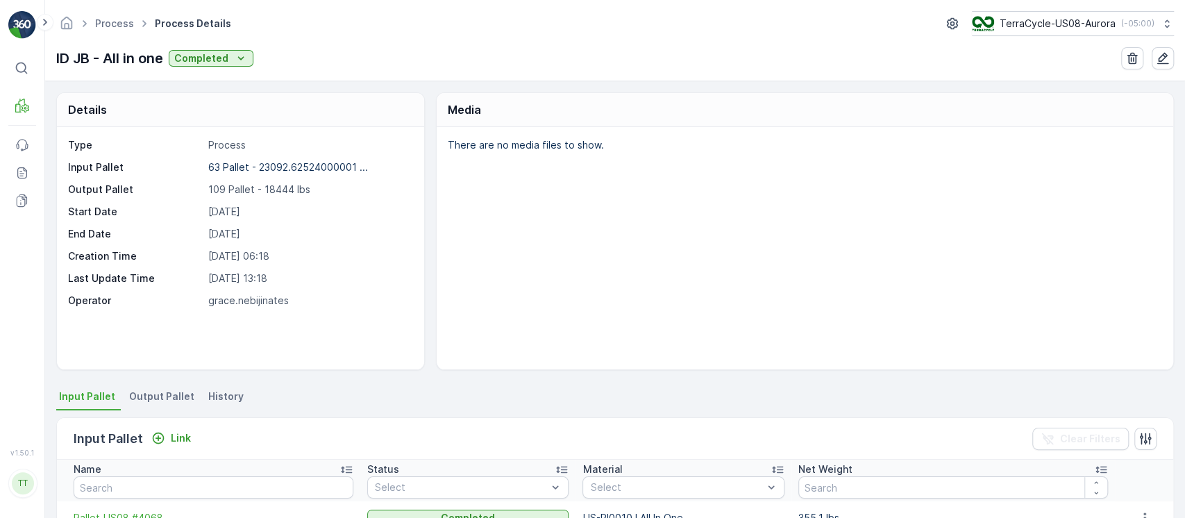
click at [213, 396] on span "History" at bounding box center [225, 396] width 35 height 14
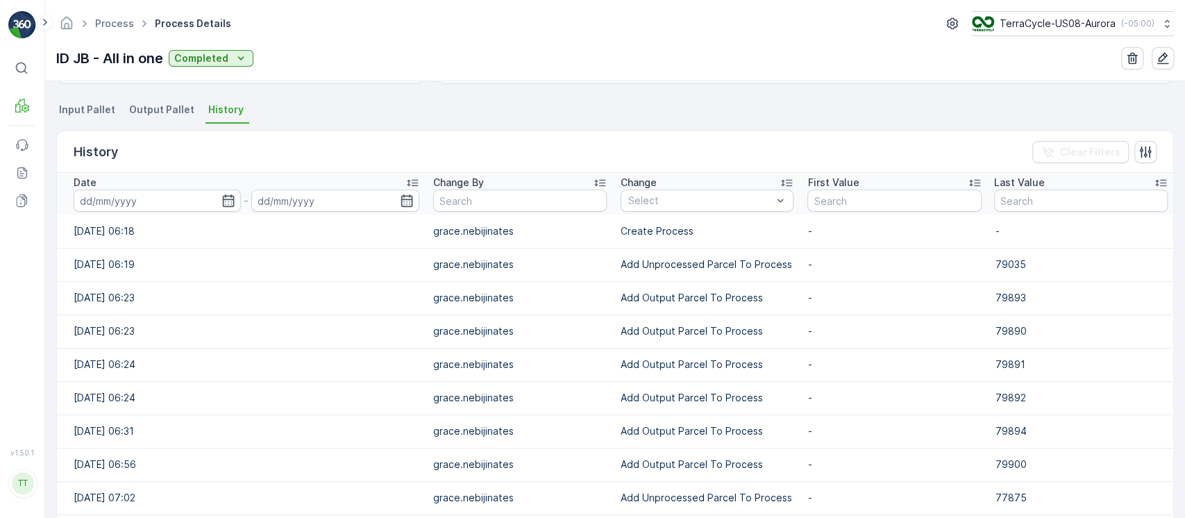
scroll to position [370, 0]
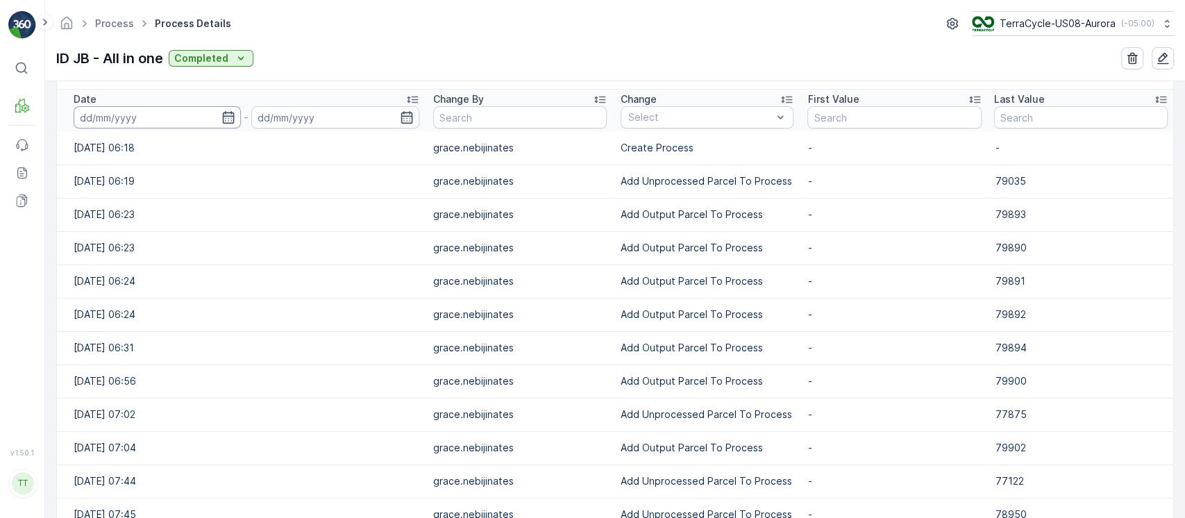
click at [178, 117] on input at bounding box center [157, 117] width 167 height 22
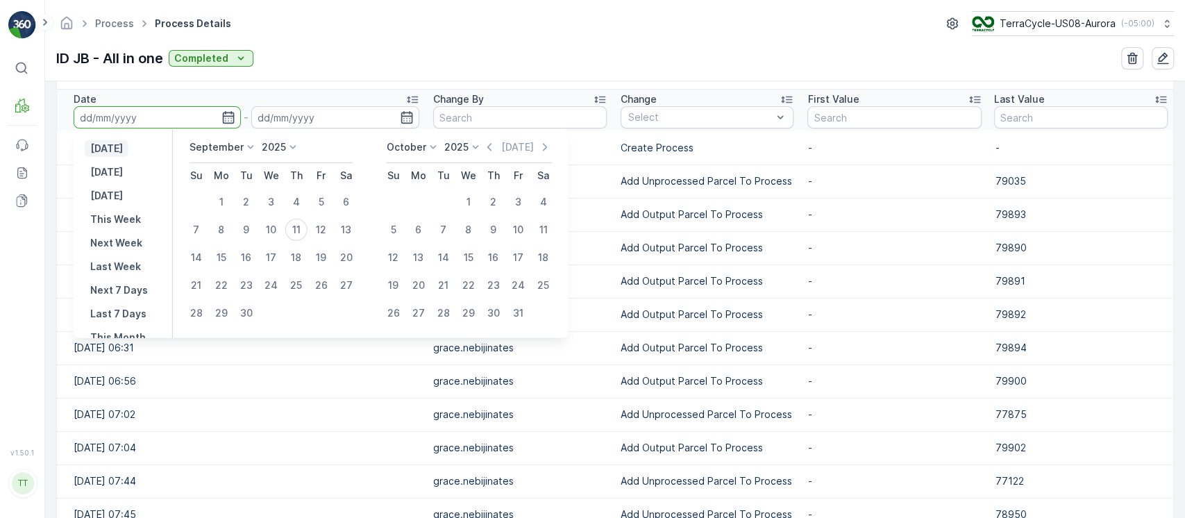
click at [123, 147] on p "[DATE]" at bounding box center [106, 149] width 33 height 14
type input "[DATE]"
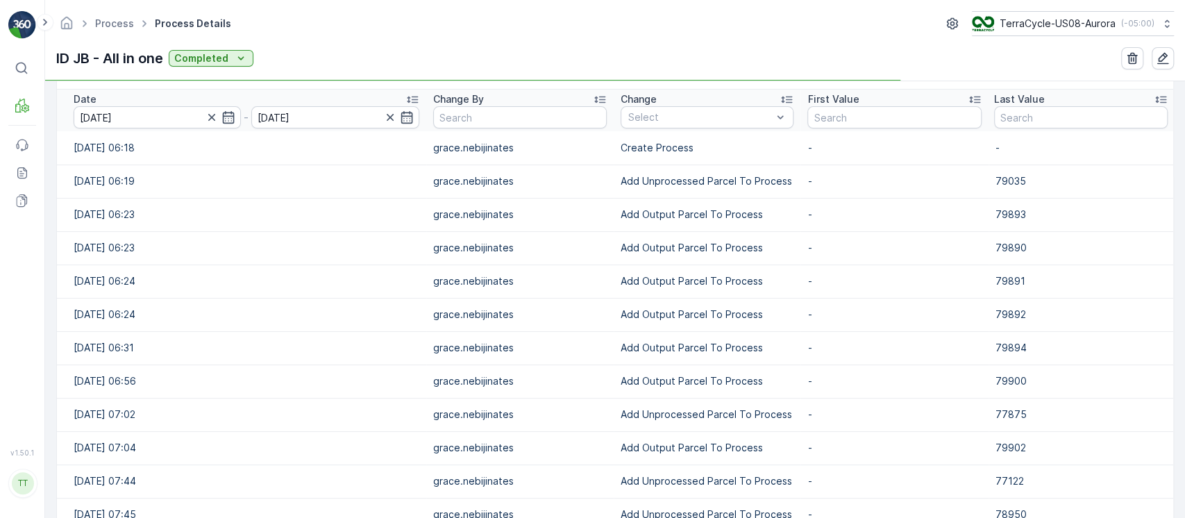
scroll to position [198, 0]
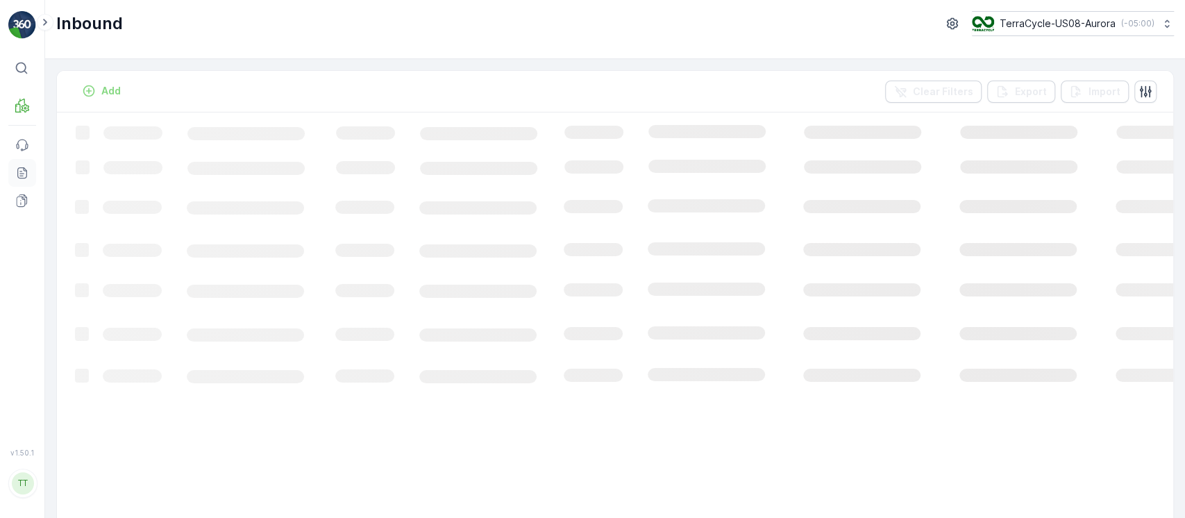
click at [29, 168] on link "Reports" at bounding box center [22, 173] width 28 height 28
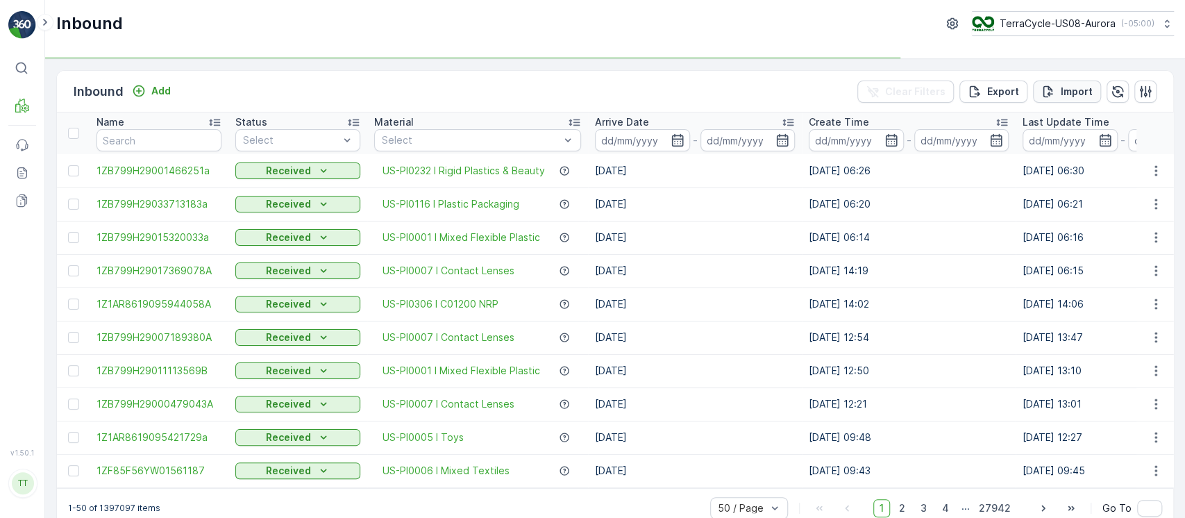
click at [1071, 93] on p "Import" at bounding box center [1077, 92] width 32 height 14
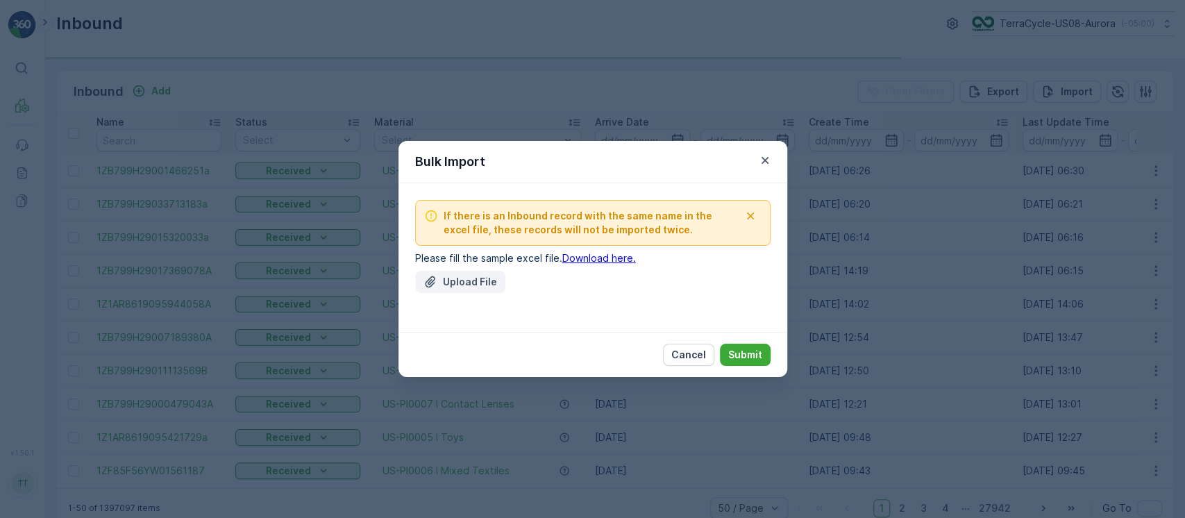
click at [464, 278] on p "Upload File" at bounding box center [470, 282] width 54 height 14
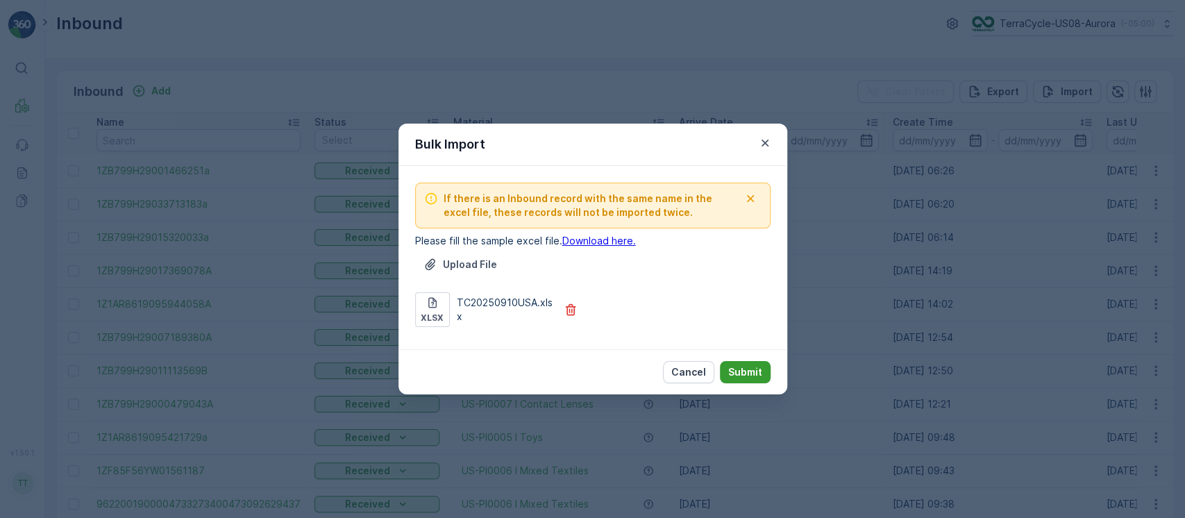
click at [727, 369] on button "Submit" at bounding box center [745, 372] width 51 height 22
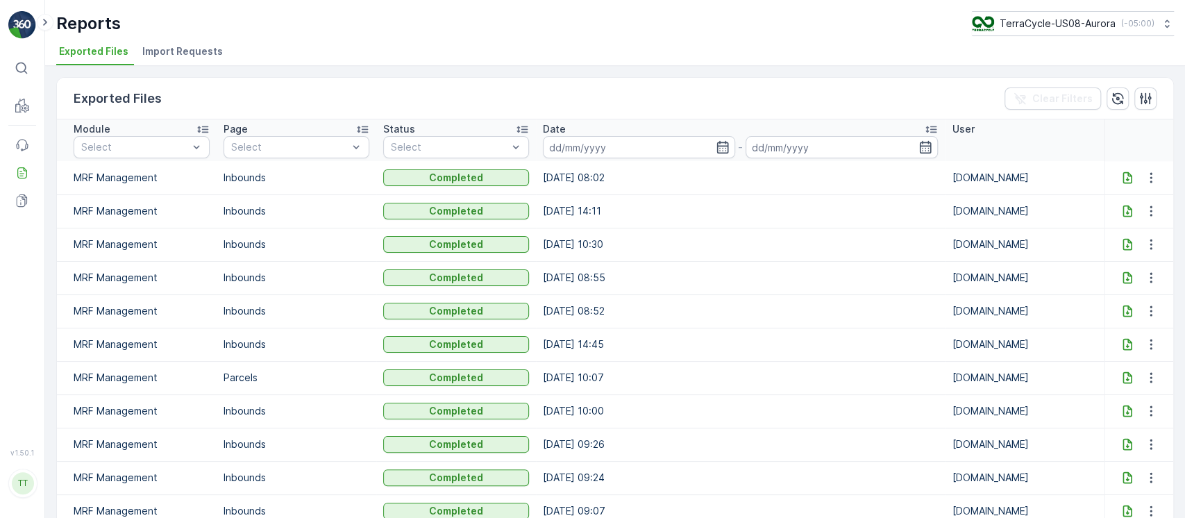
click at [192, 56] on span "Import Requests" at bounding box center [182, 51] width 81 height 14
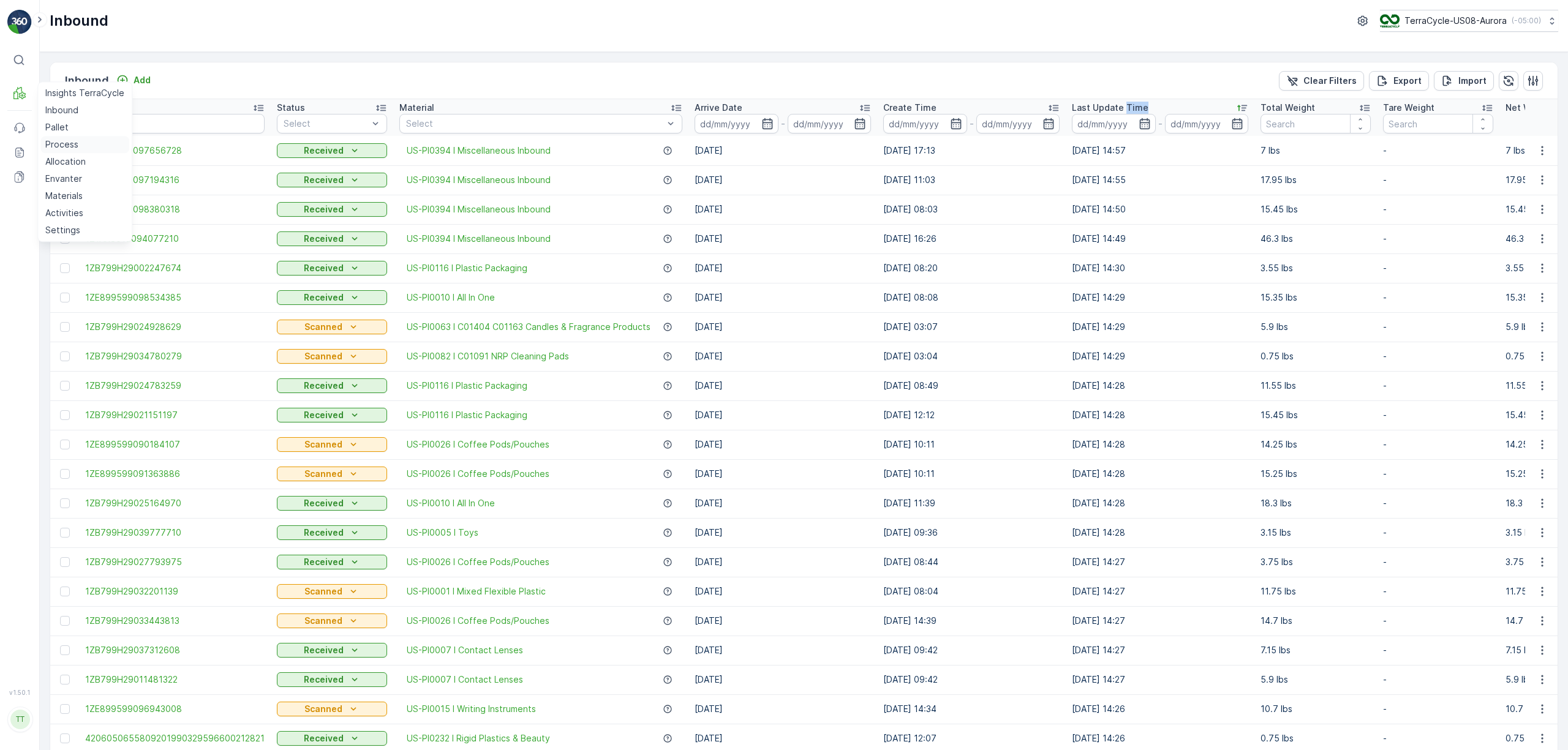
click at [67, 143] on p "Process" at bounding box center [61, 145] width 33 height 12
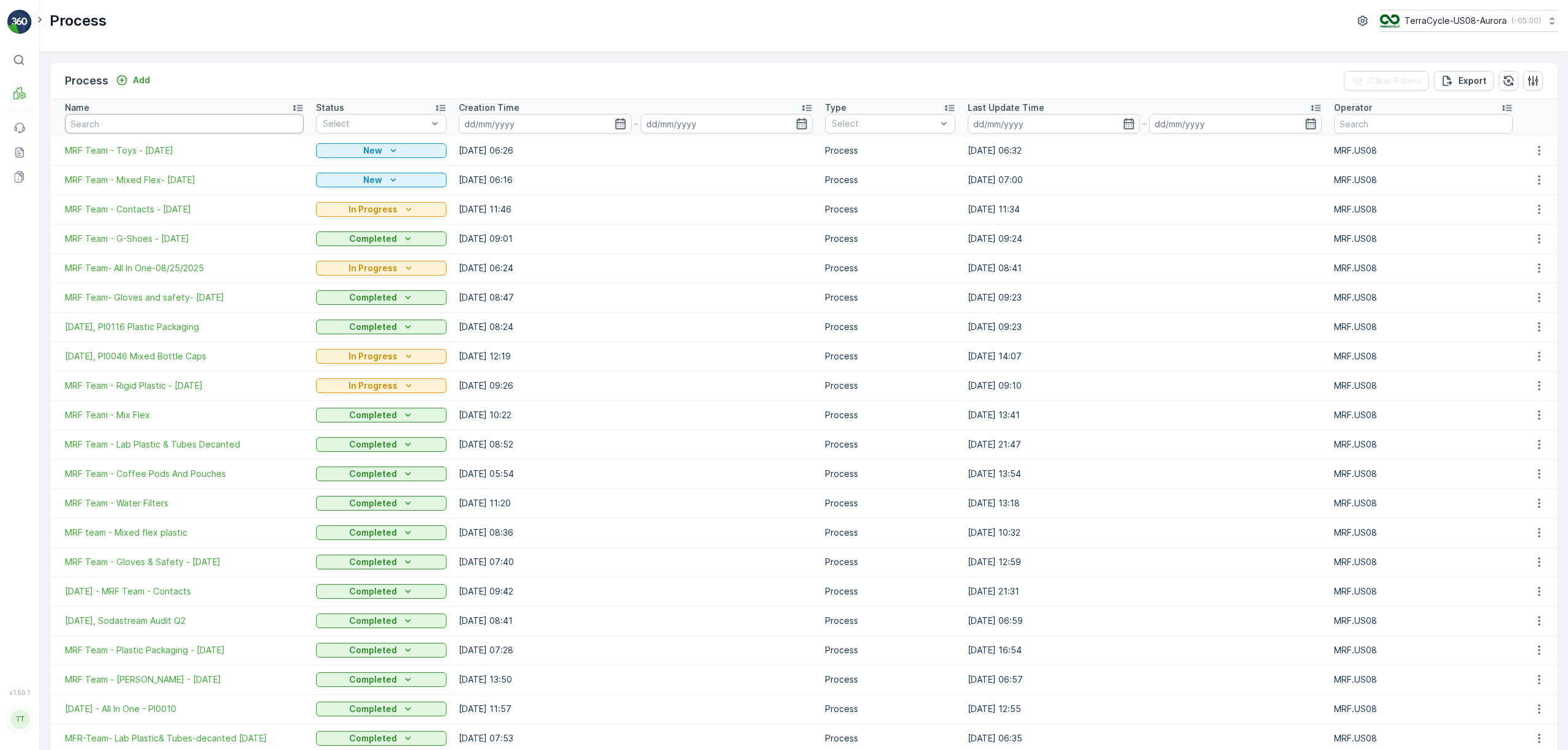
click at [212, 124] on input "text" at bounding box center [184, 124] width 239 height 19
type input "id jb al"
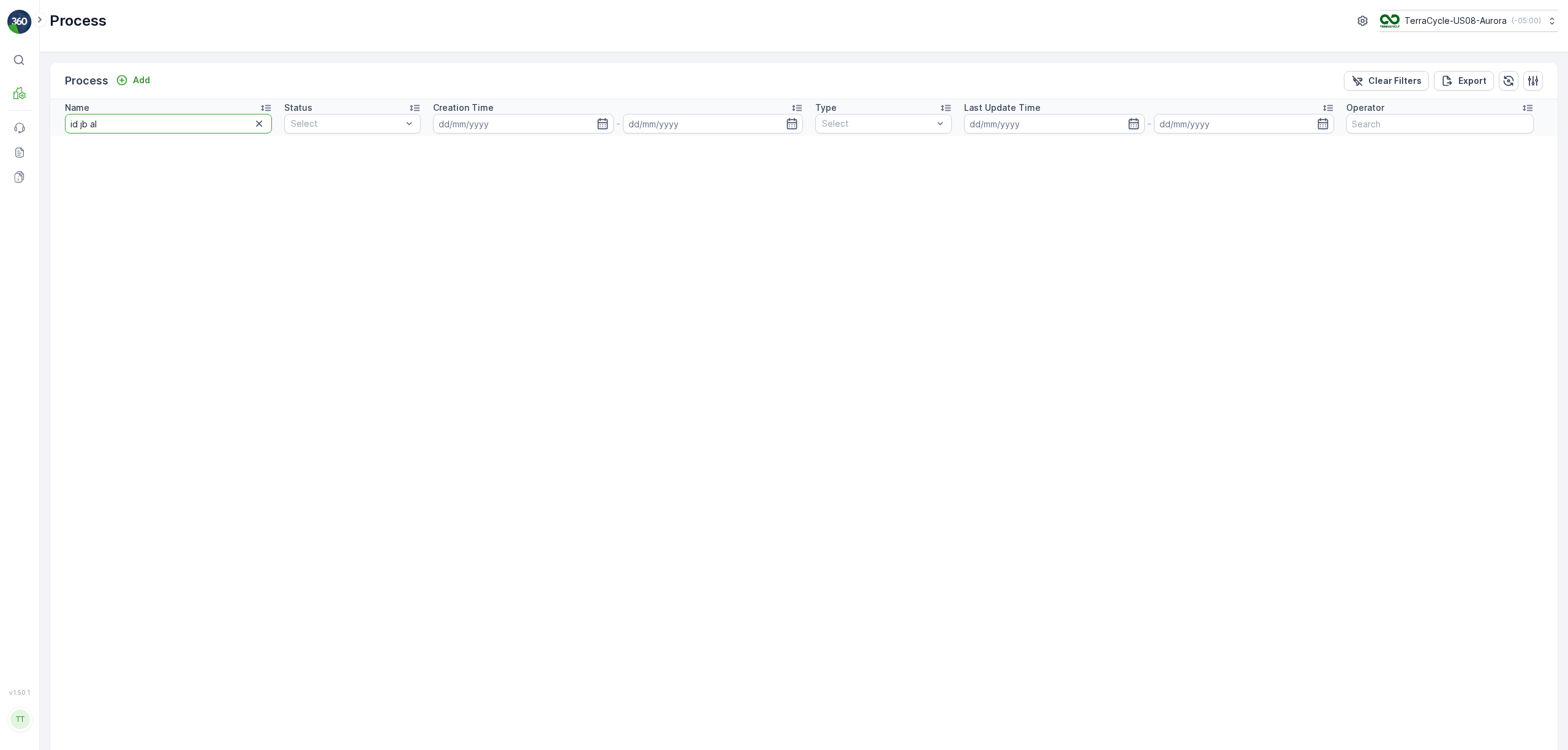
click at [212, 124] on input "id jb al" at bounding box center [169, 124] width 207 height 19
type input "id jb"
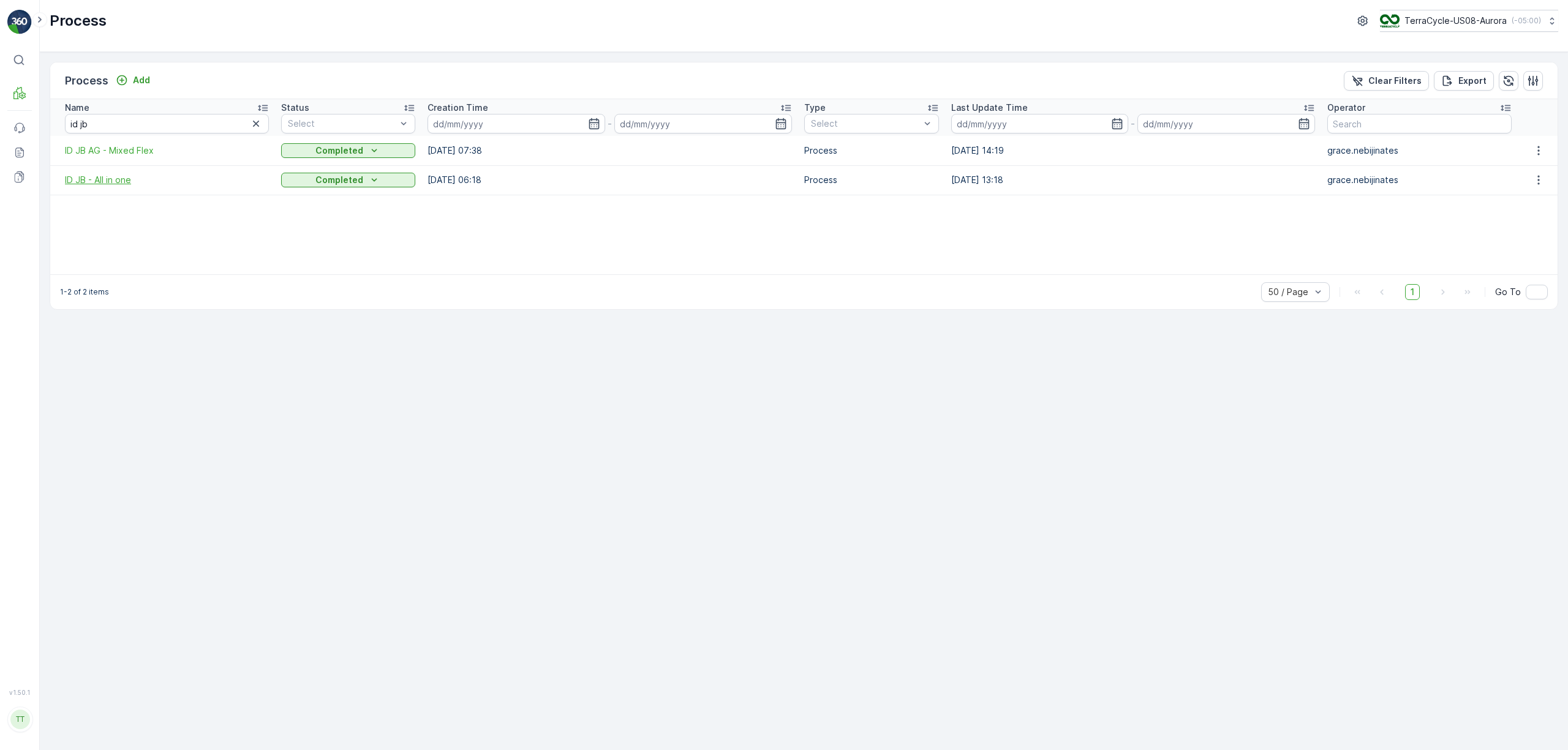
click at [89, 176] on span "ID JB - All in one" at bounding box center [167, 180] width 204 height 12
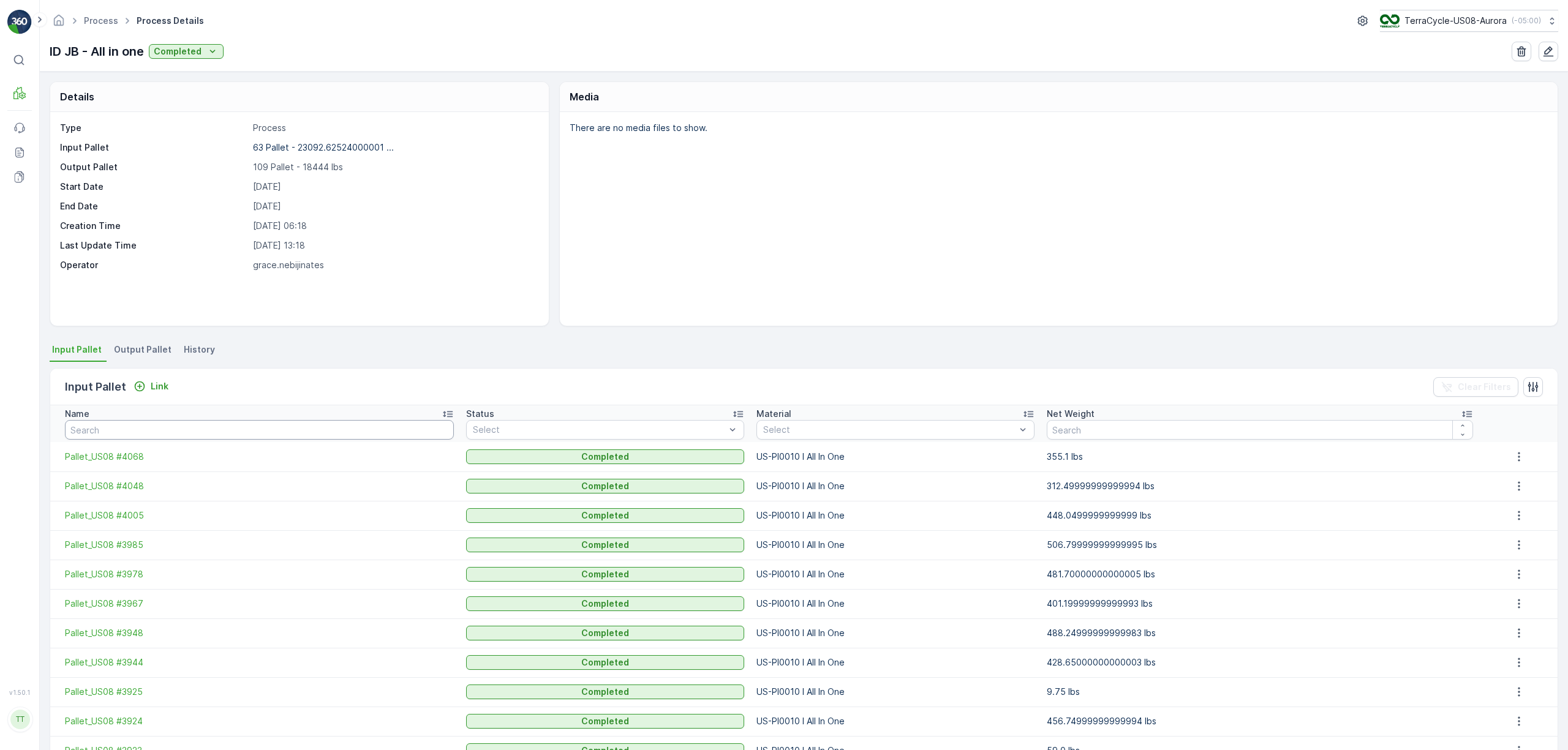
click at [184, 430] on input "text" at bounding box center [259, 430] width 389 height 19
paste input "Pallet_US08 #3839"
type input "Pallet_US08 #3839"
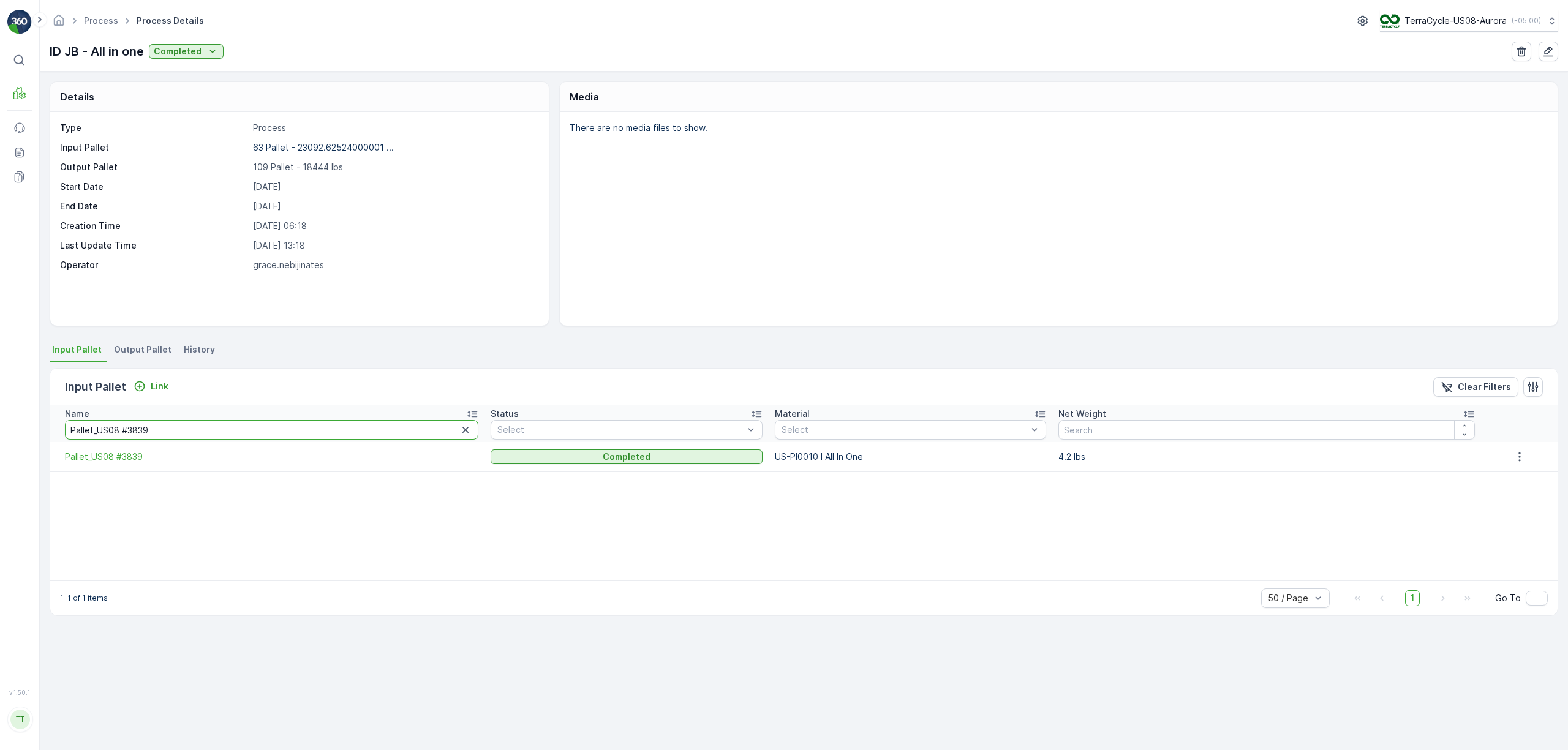
drag, startPoint x: 176, startPoint y: 424, endPoint x: -395, endPoint y: 446, distance: 571.4
click at [0, 446] on html "⌘B MRF Events Reports Documents v 1.50.1 TT TC.GLOBAL clemence.vasseur@terracyc…" at bounding box center [784, 375] width 1568 height 750
paste input "40"
type input "Pallet_US08 #3840"
drag, startPoint x: 169, startPoint y: 430, endPoint x: -144, endPoint y: 430, distance: 313.0
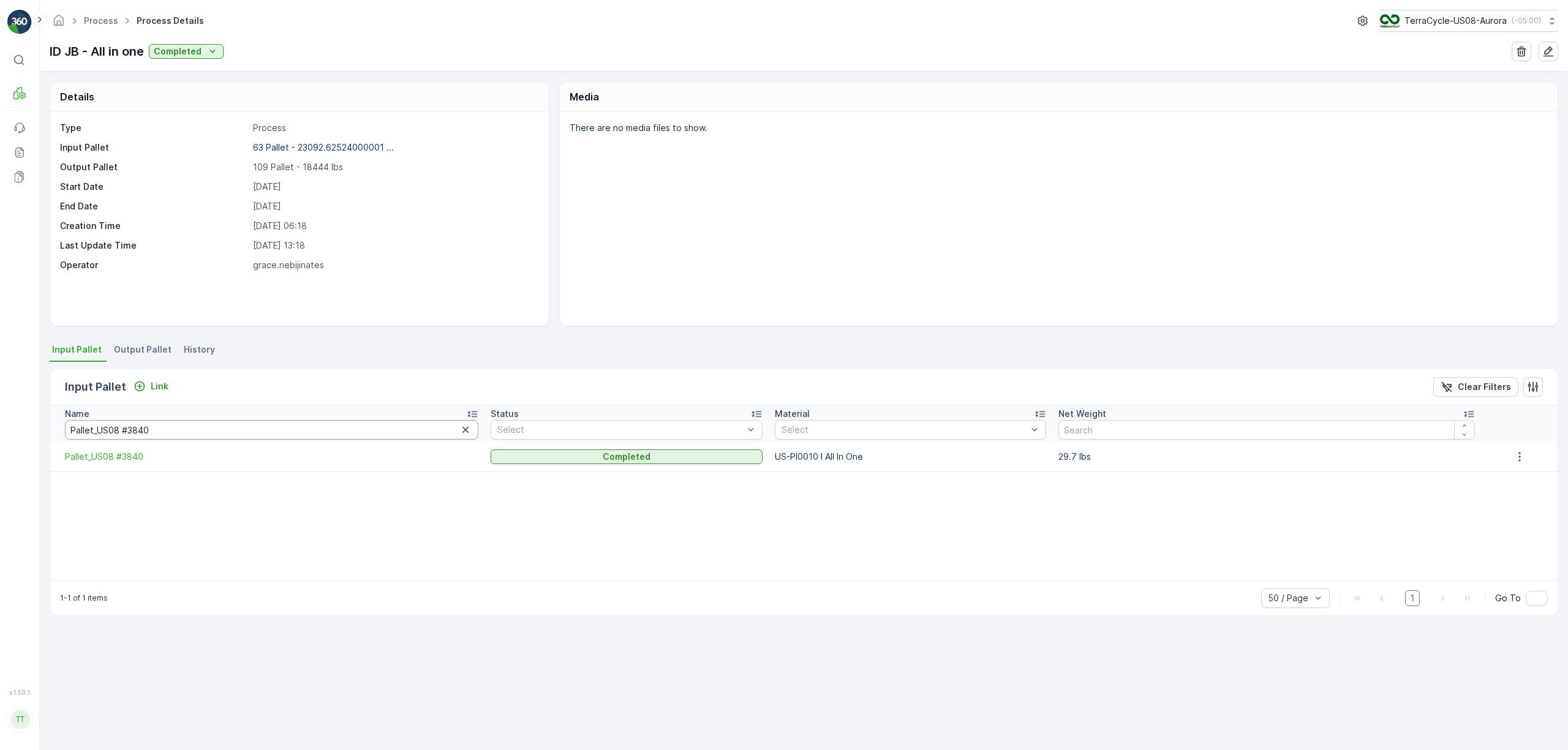
click at [0, 430] on html "⌘B MRF Events Reports Documents v 1.50.1 TT TC.GLOBAL clemence.vasseur@terracyc…" at bounding box center [784, 375] width 1568 height 750
paste input "64"
type input "Pallet_US08 #3864"
drag, startPoint x: 50, startPoint y: 425, endPoint x: -179, endPoint y: 432, distance: 229.1
click at [0, 432] on html "⌘B MRF Events Reports Documents v 1.50.1 TT TC.GLOBAL clemence.vasseur@terracyc…" at bounding box center [784, 375] width 1568 height 750
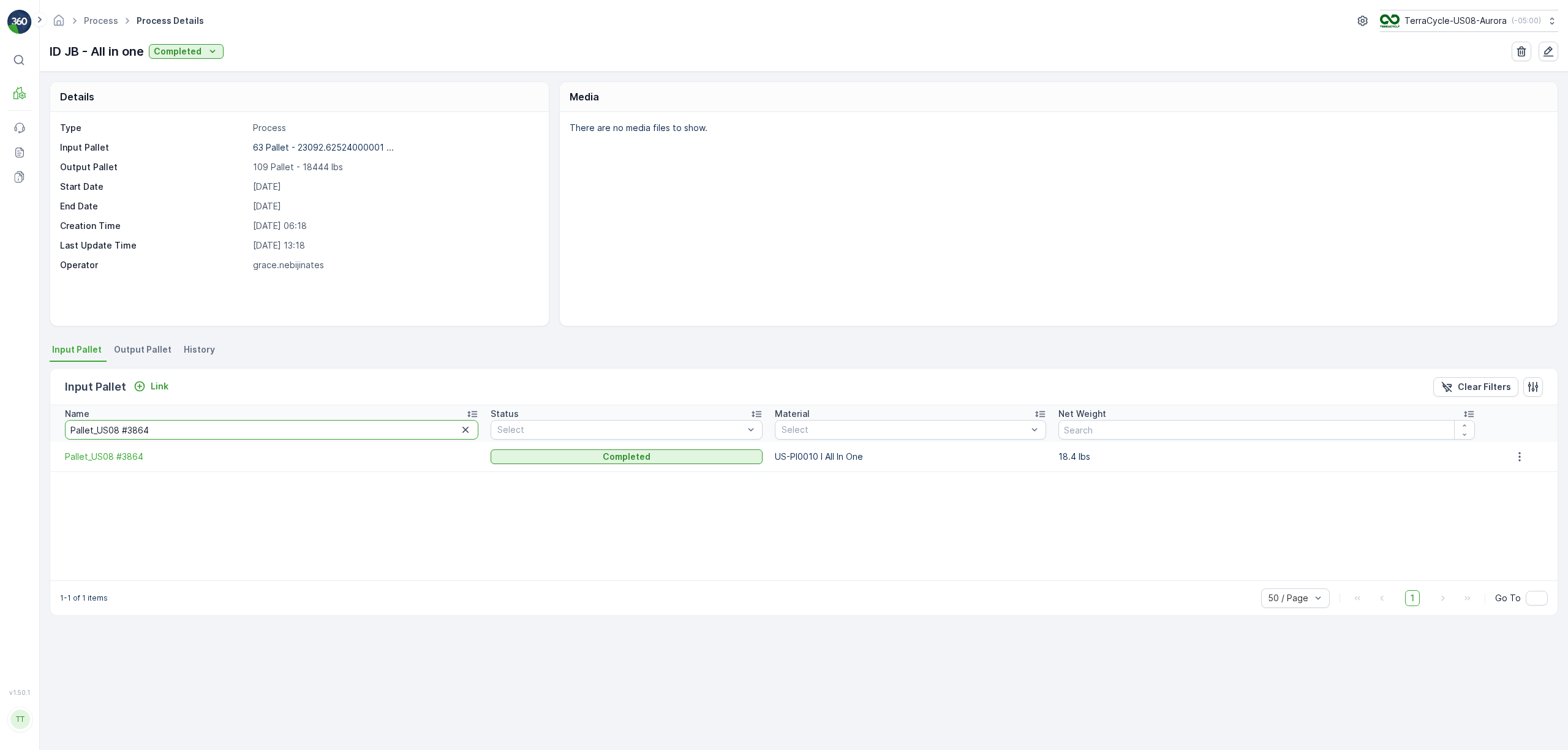
paste input "8"
type input "Pallet_US08 #3868"
click at [105, 23] on link "Process" at bounding box center [101, 20] width 34 height 11
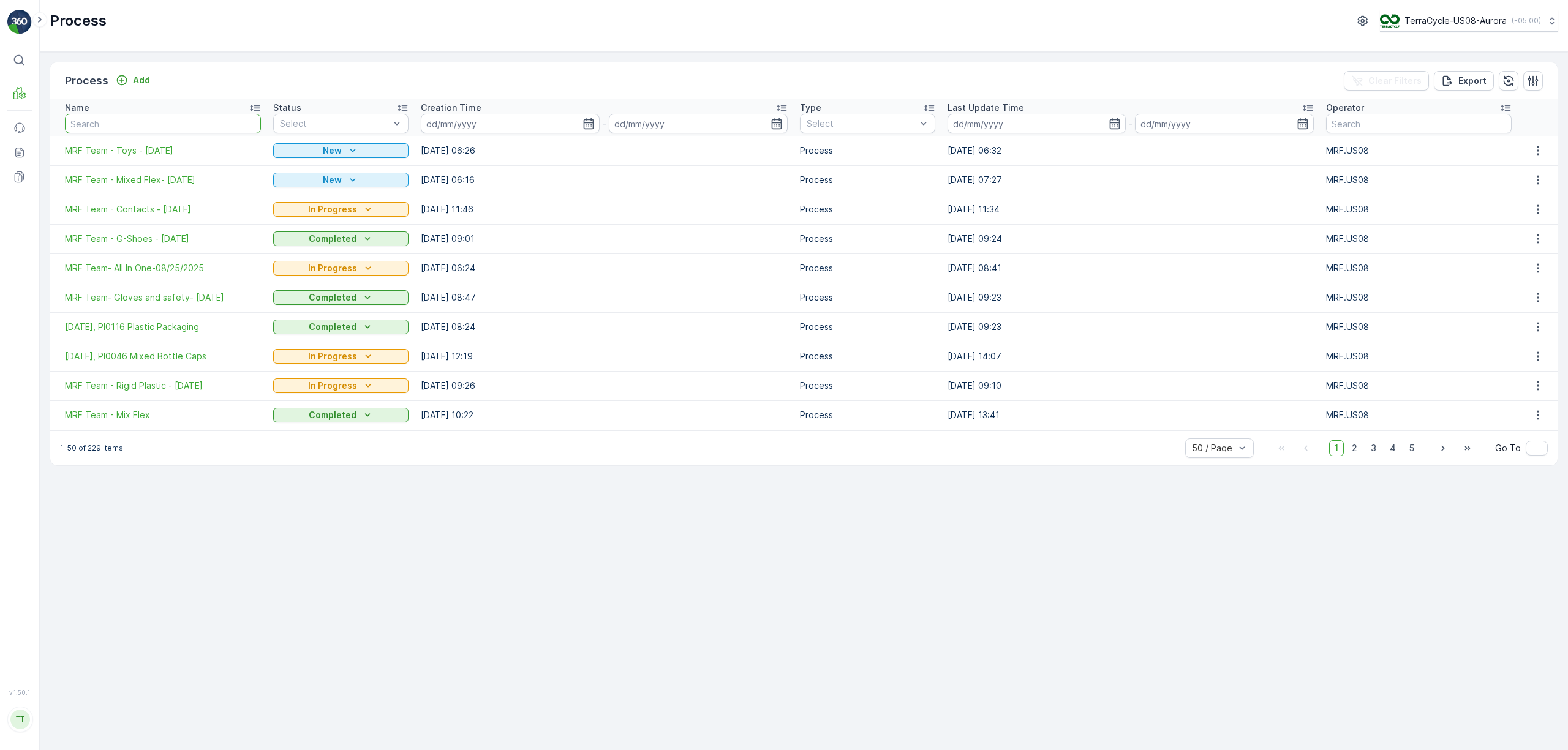
click at [121, 127] on input "text" at bounding box center [163, 124] width 196 height 19
type input "id jb"
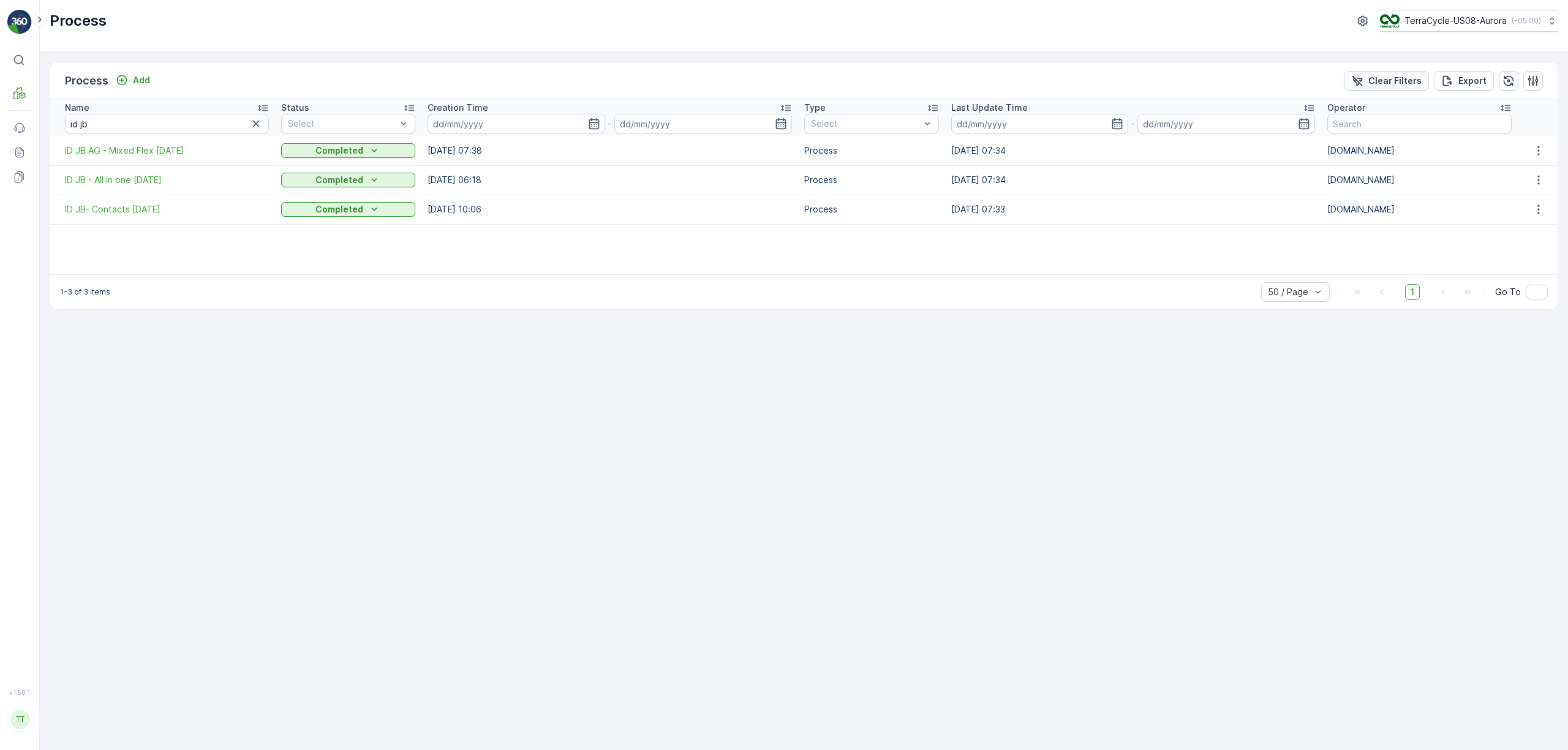
click at [1045, 81] on p "Clear Filters" at bounding box center [1395, 81] width 53 height 12
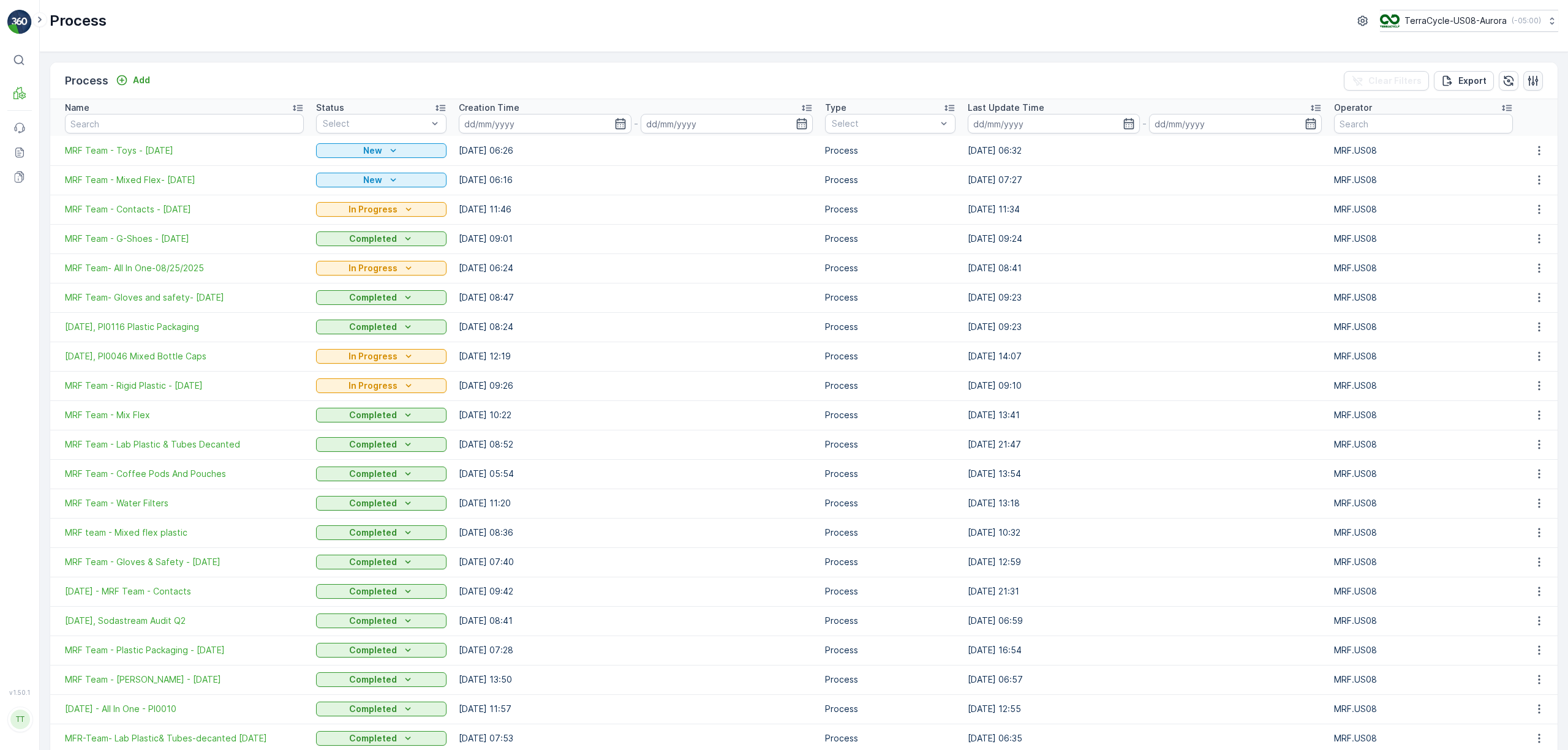
click at [1045, 86] on icon "button" at bounding box center [1534, 80] width 11 height 11
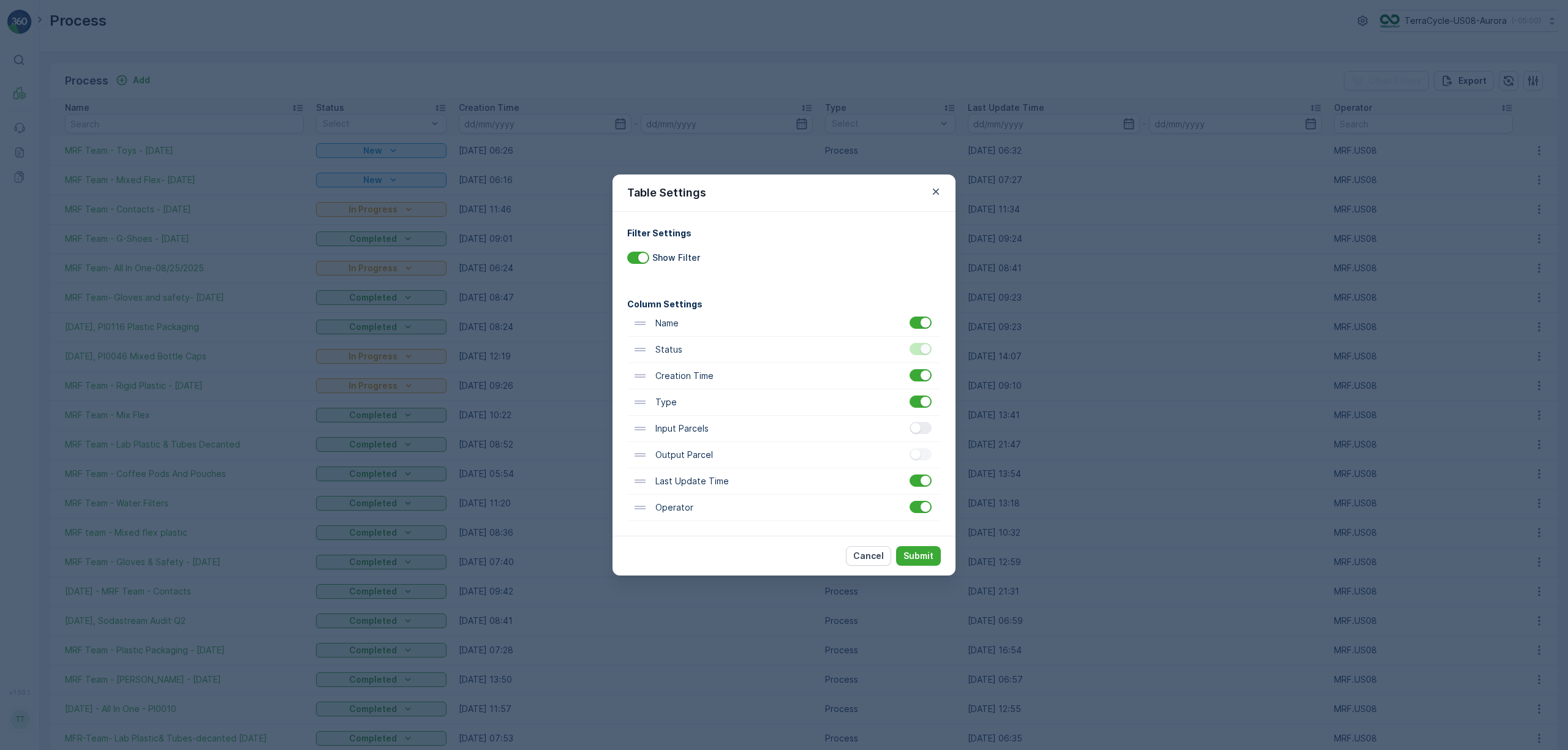
click at [919, 427] on div at bounding box center [915, 428] width 10 height 10
click at [910, 422] on input "checkbox" at bounding box center [910, 422] width 0 height 0
click at [932, 456] on p "Submit" at bounding box center [919, 556] width 30 height 12
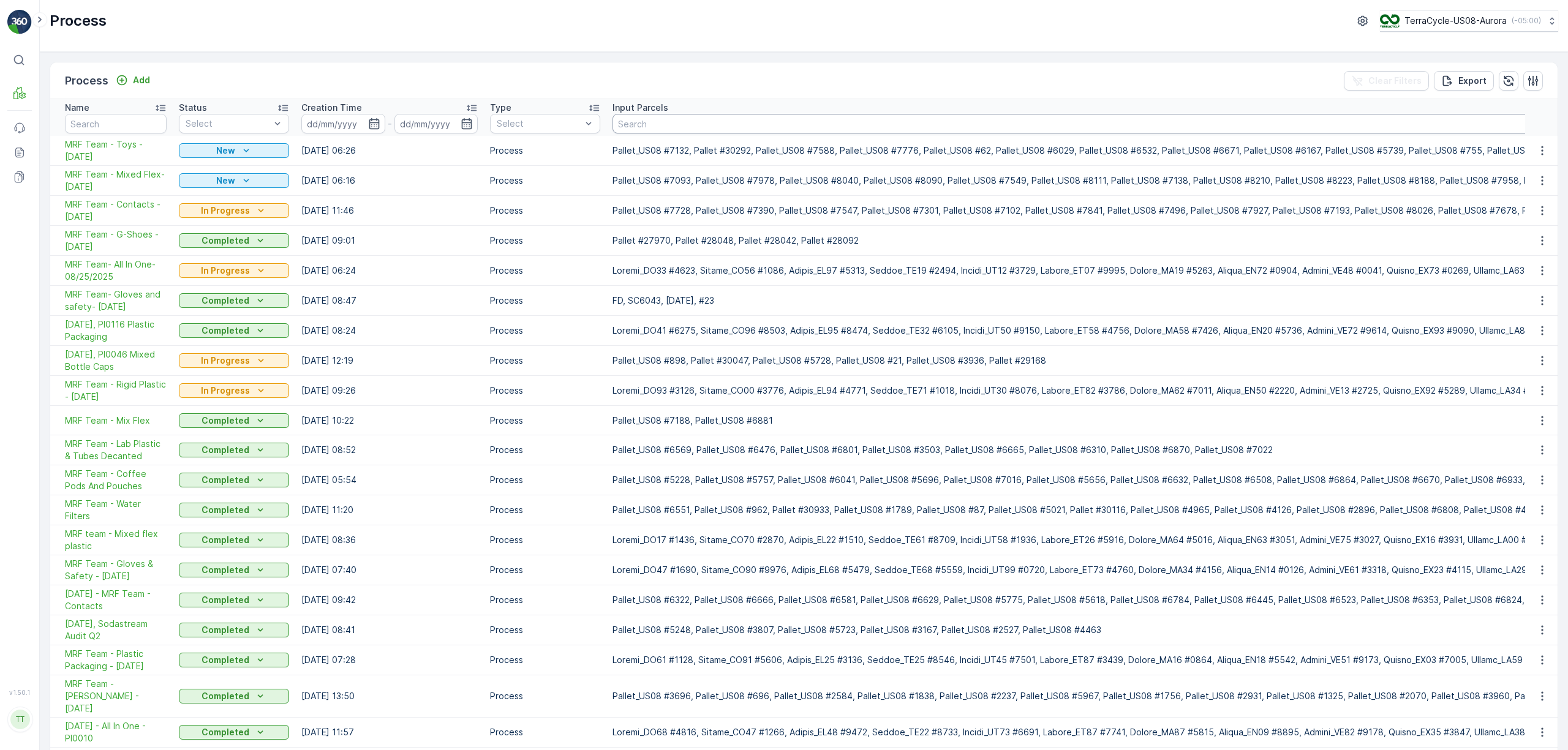
paste input "Pallet_US08 #3883"
type input "Pallet_US08 #3883"
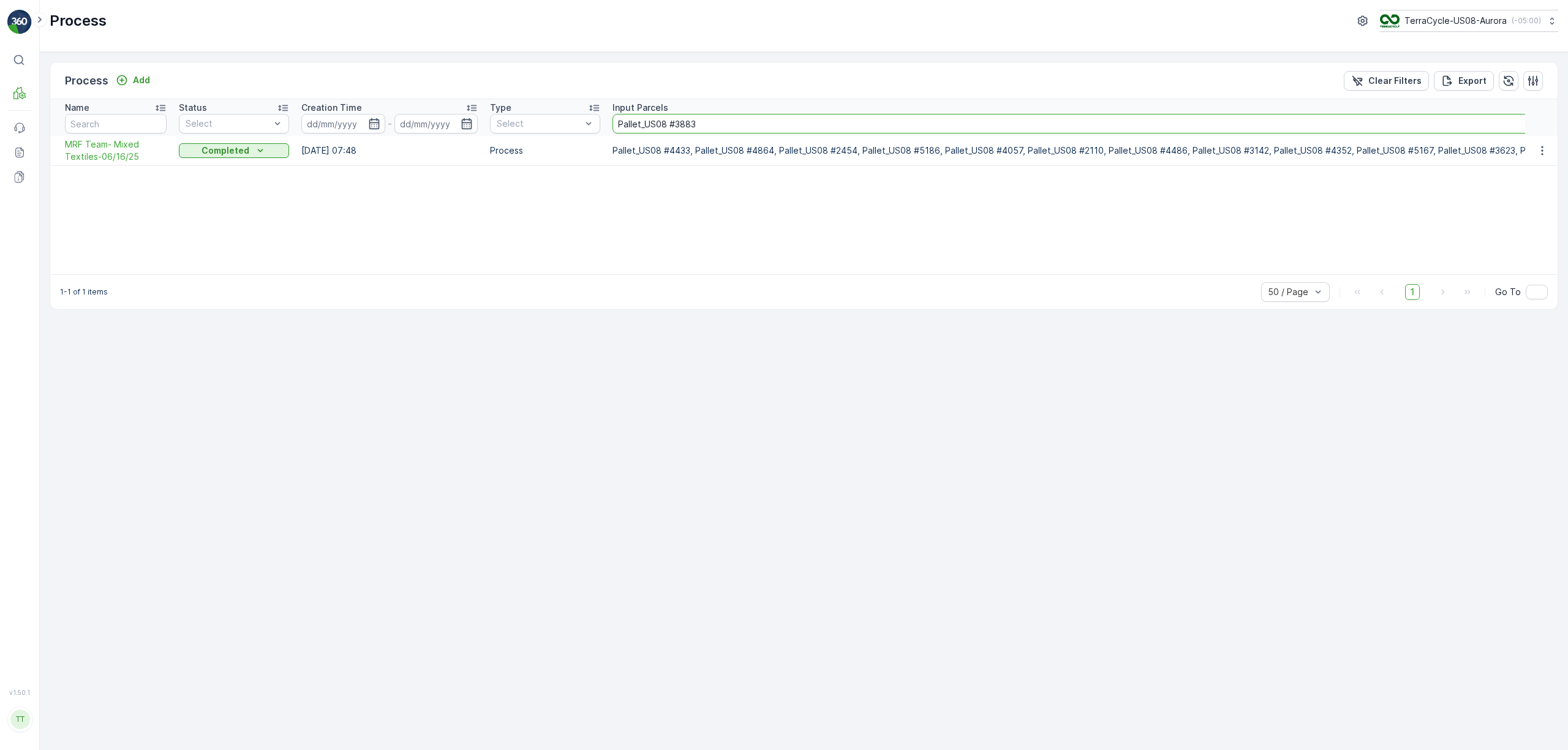
drag, startPoint x: 634, startPoint y: 127, endPoint x: 331, endPoint y: 151, distance: 303.9
paste input "38"
type input "Pallet_US08 #3838"
drag, startPoint x: 716, startPoint y: 131, endPoint x: 338, endPoint y: 125, distance: 378.0
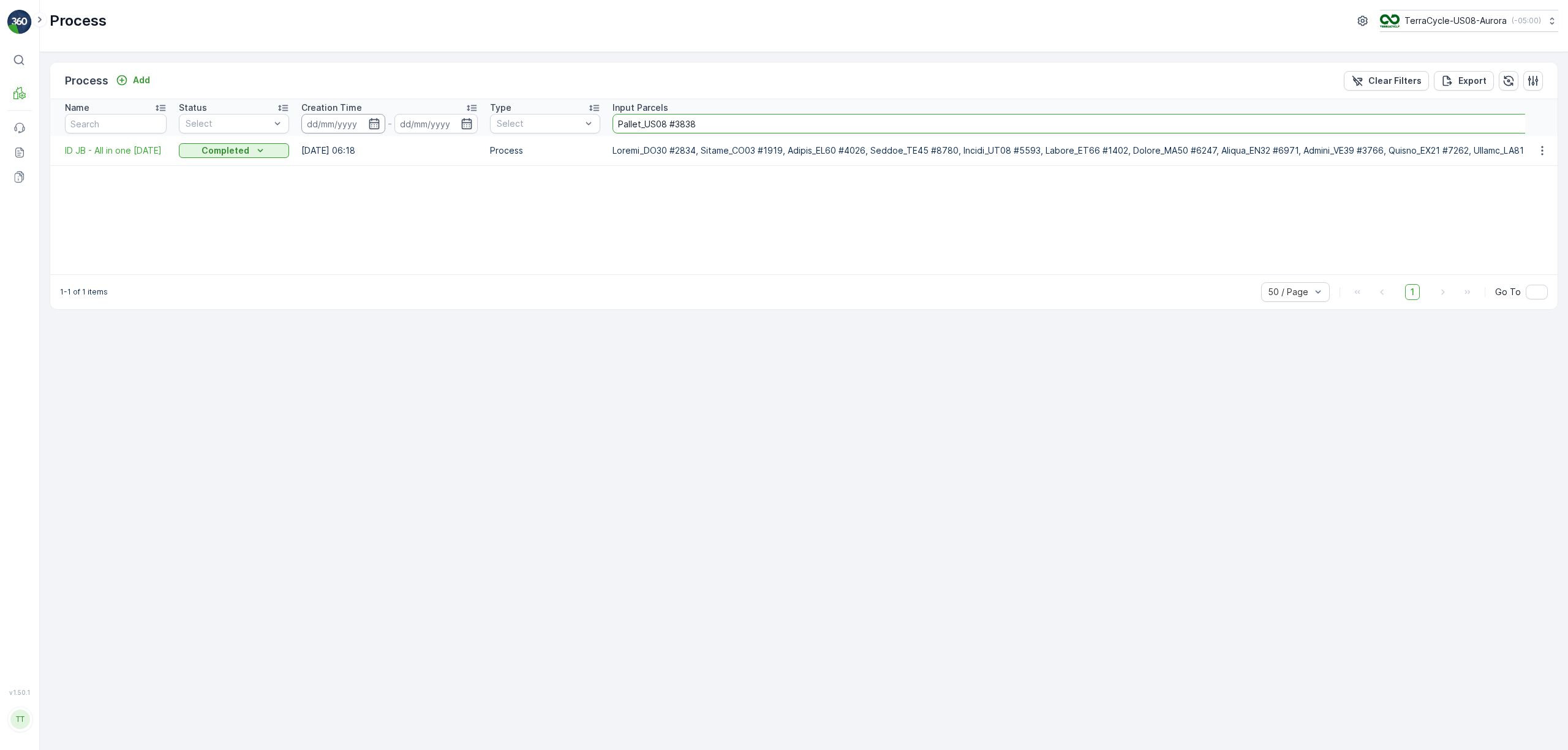
paste input "9"
type input "Pallet_US08 #3839"
drag, startPoint x: 768, startPoint y: 127, endPoint x: 248, endPoint y: 124, distance: 520.0
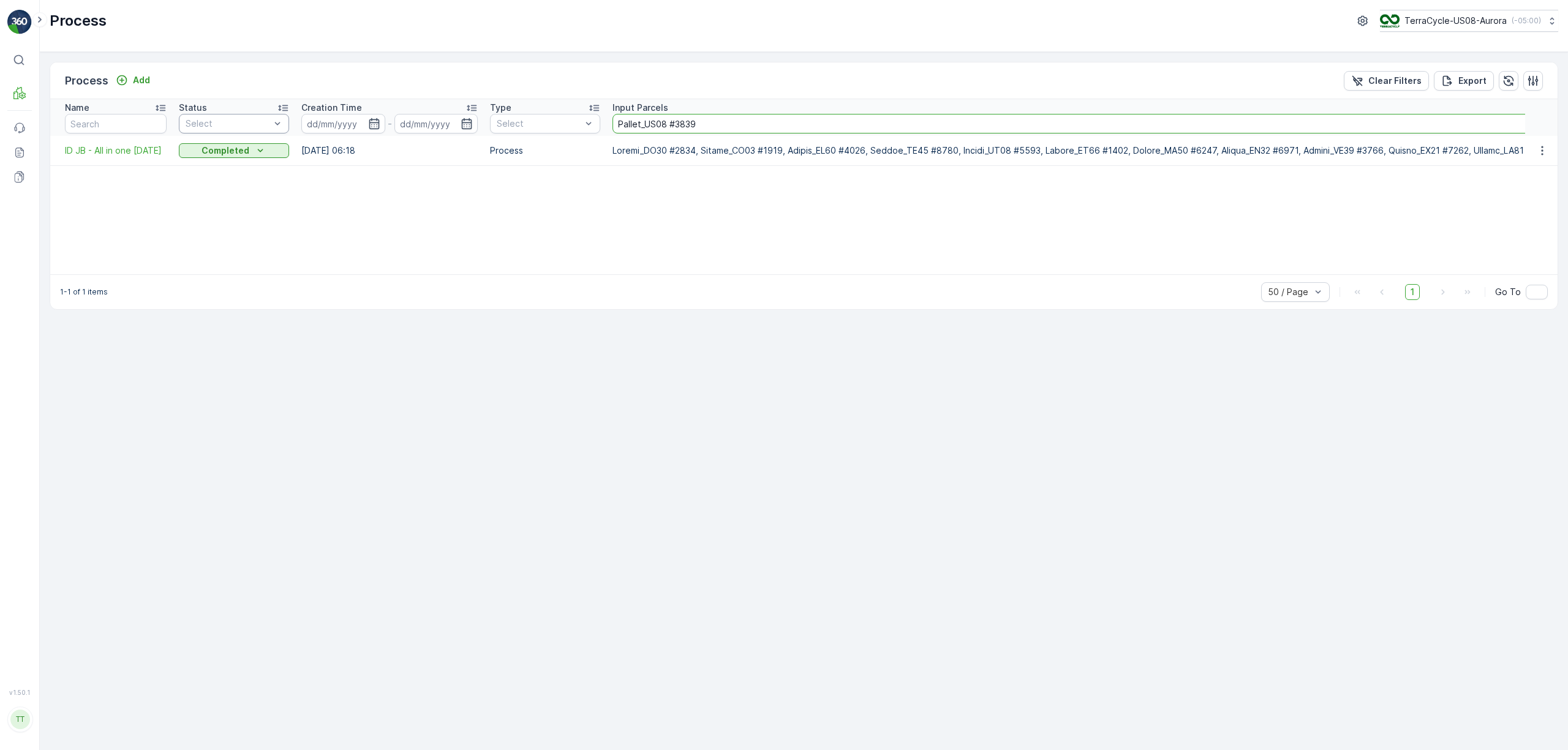
paste input "83"
type input "Pallet_US08 #3883"
drag, startPoint x: 762, startPoint y: 126, endPoint x: 139, endPoint y: 125, distance: 623.0
paste input "4"
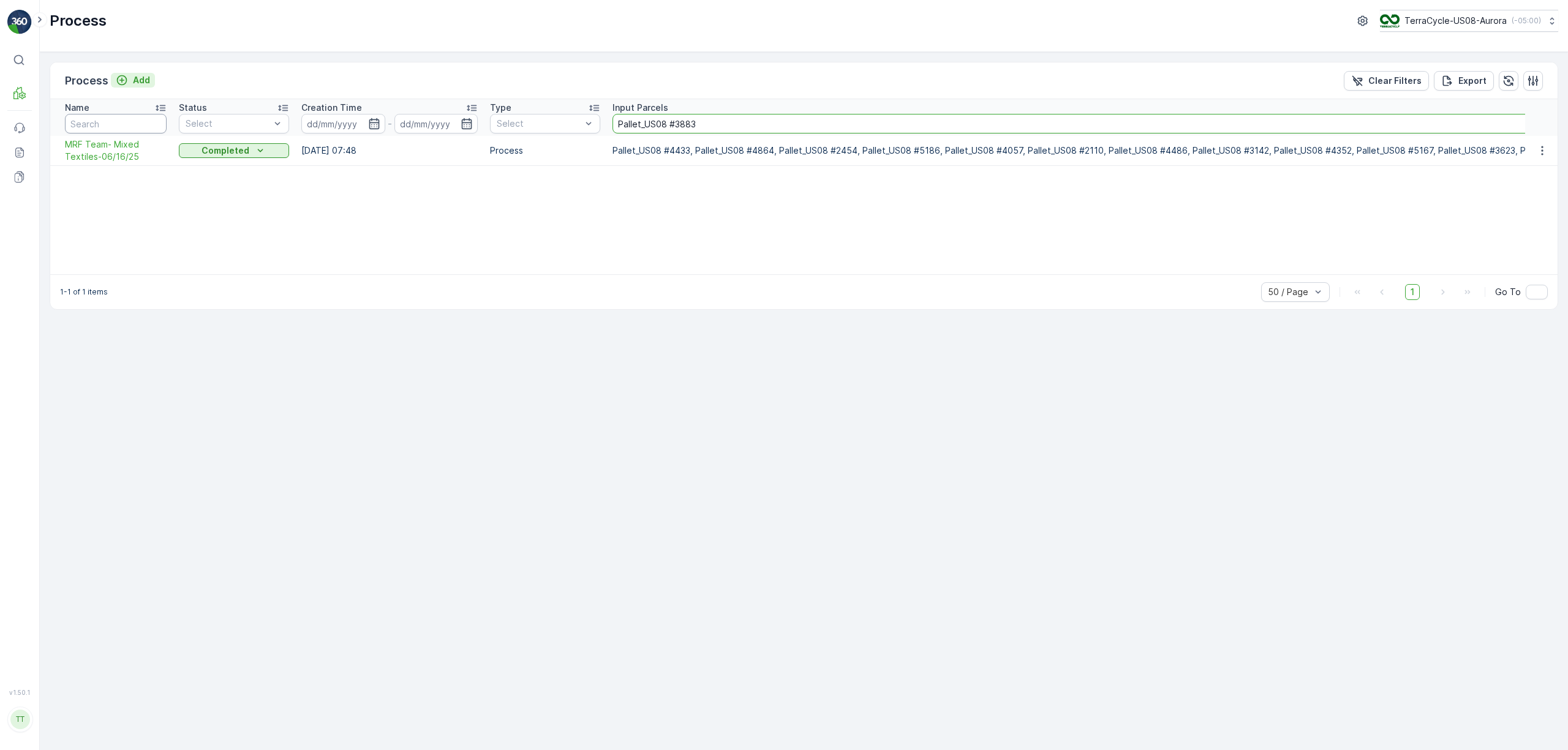
type input "Pallet_US08 #3884"
drag, startPoint x: 62, startPoint y: 159, endPoint x: 69, endPoint y: 159, distance: 7.0
click at [62, 159] on p "Allocation" at bounding box center [65, 161] width 41 height 12
drag, startPoint x: 716, startPoint y: 124, endPoint x: 395, endPoint y: 130, distance: 321.1
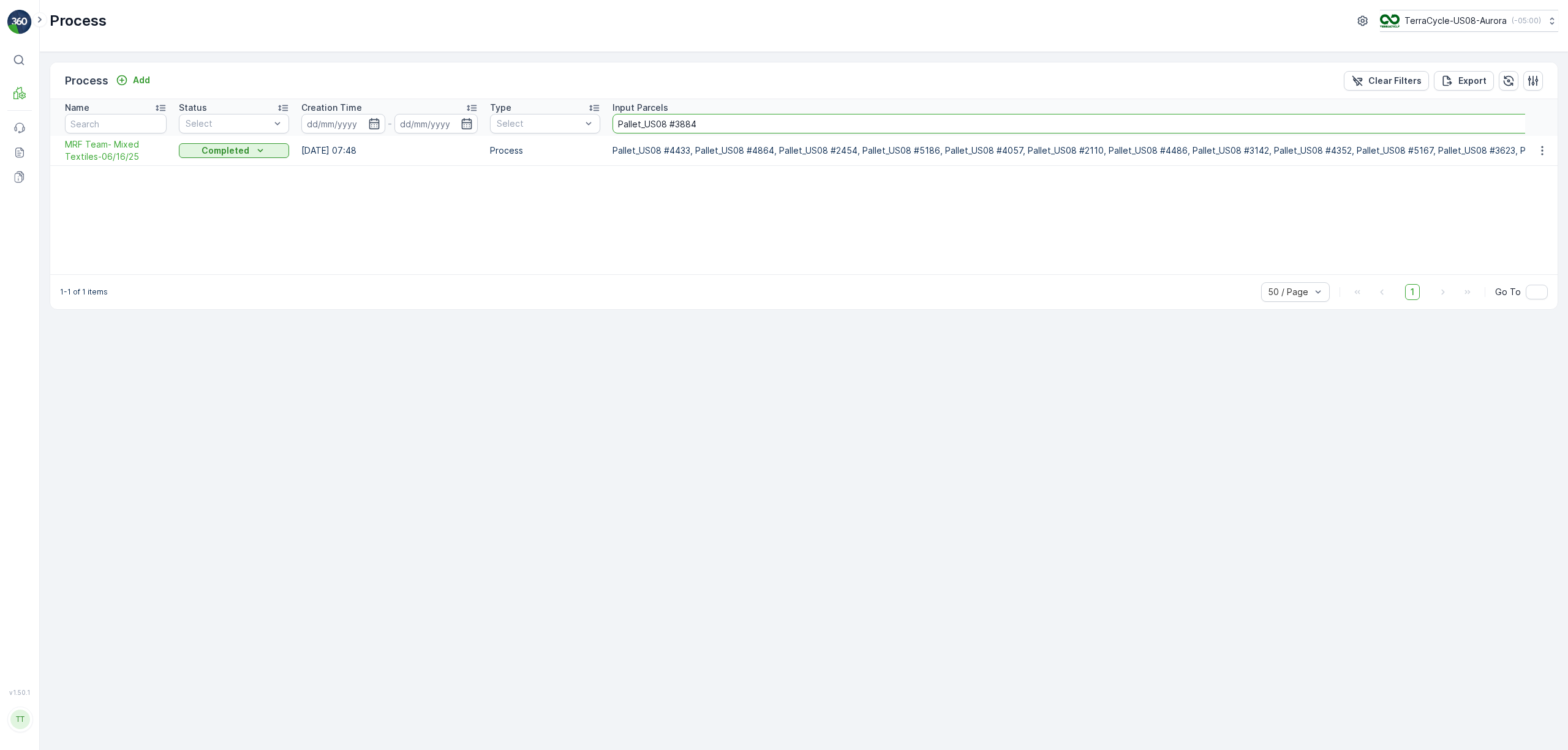
paste input "725"
type input "Pallet_US08 #3725"
drag, startPoint x: 710, startPoint y: 125, endPoint x: 359, endPoint y: 126, distance: 351.0
paste input "2821"
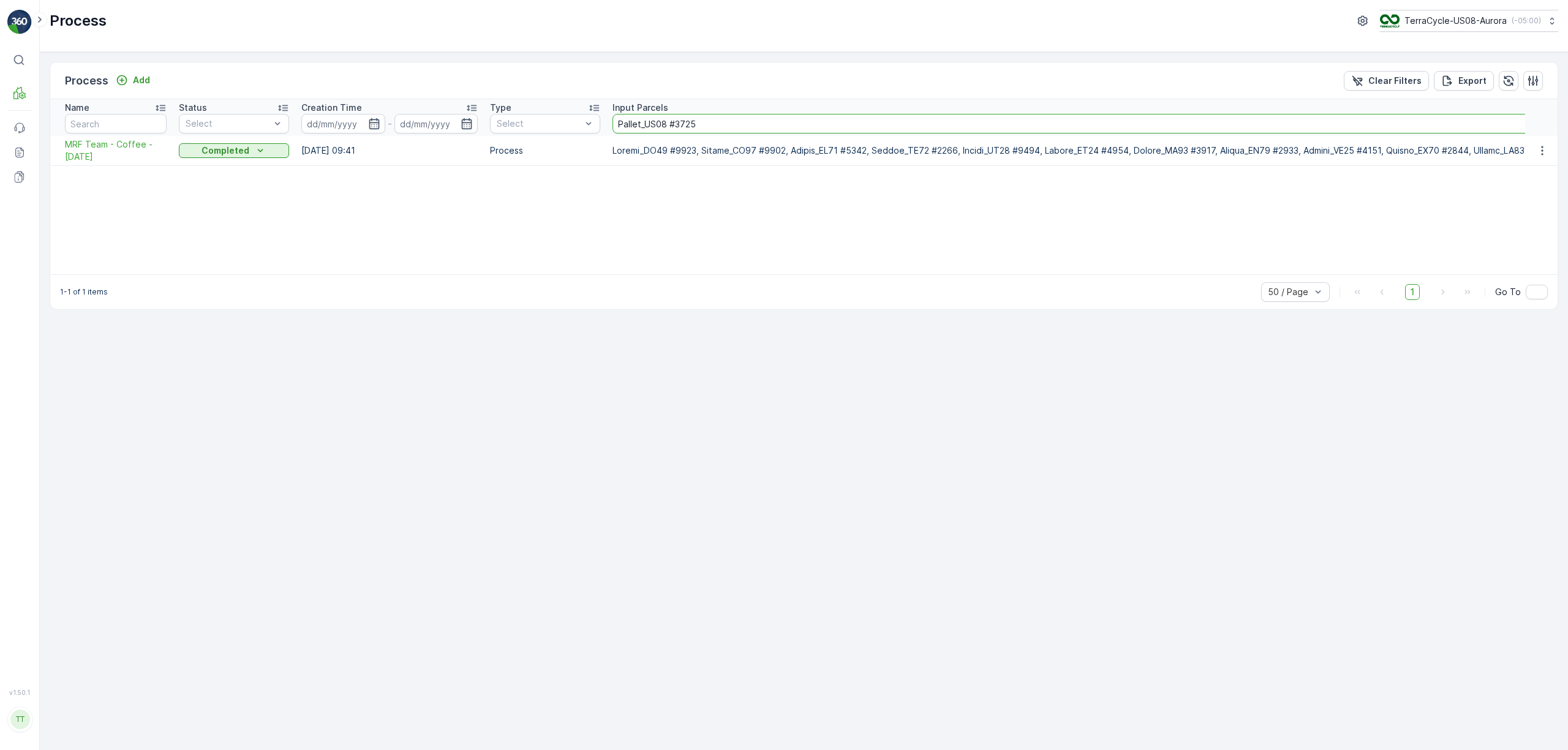
type input "Pallet_US08 #2821"
drag, startPoint x: 707, startPoint y: 123, endPoint x: 325, endPoint y: 123, distance: 382.0
paste input "3867"
type input "Pallet_US08 #3867"
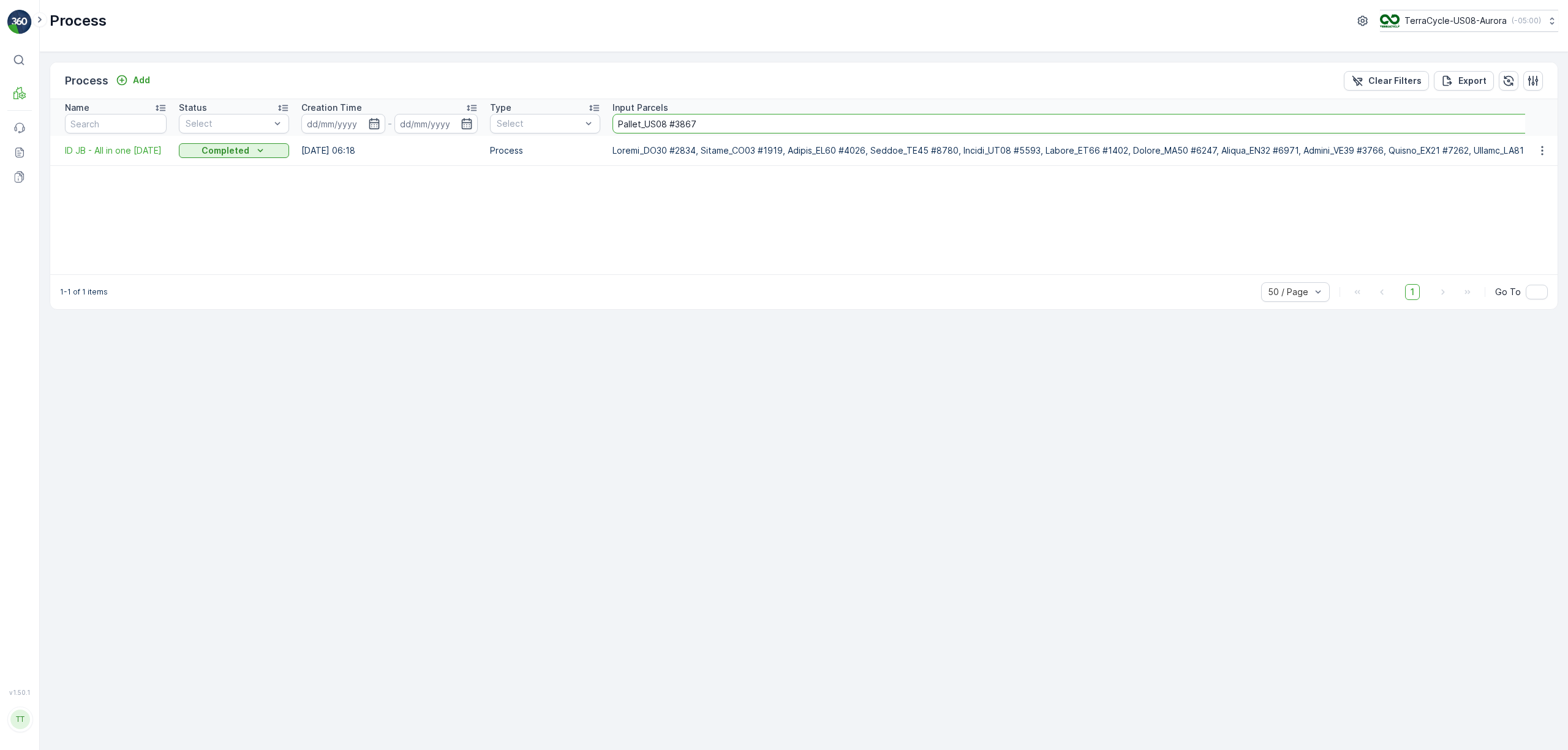
drag, startPoint x: 717, startPoint y: 118, endPoint x: 282, endPoint y: 141, distance: 435.6
paste input "9"
type input "Pallet_US08 #3897"
drag, startPoint x: 716, startPoint y: 127, endPoint x: 458, endPoint y: 121, distance: 258.1
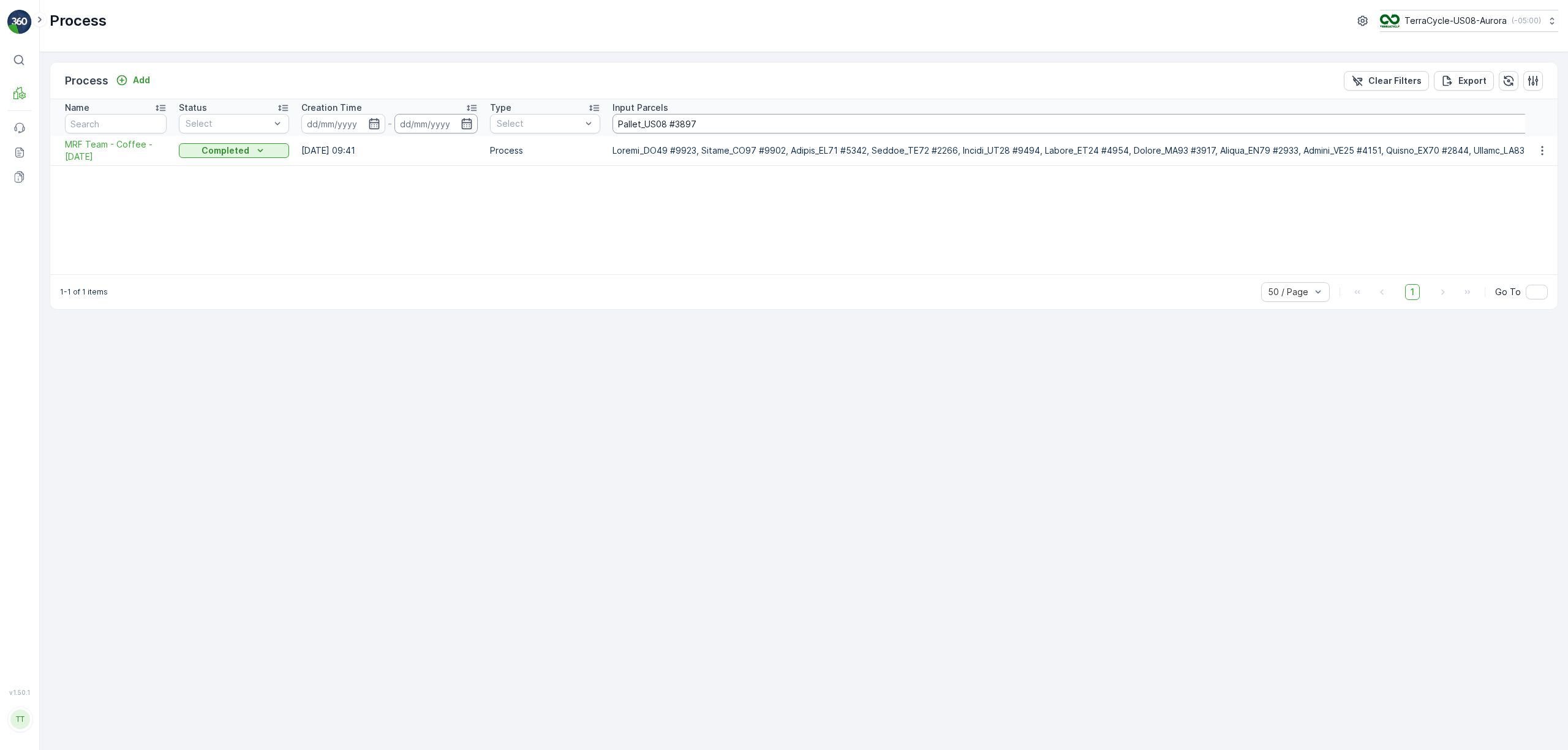
paste input "905"
type input "Pallet_US08 #3905"
click at [728, 230] on div "Name Status Select Creation Time - Type Select Input Parcels Pallet_US08 #3905 …" at bounding box center [804, 186] width 1507 height 176
drag, startPoint x: 728, startPoint y: 125, endPoint x: 197, endPoint y: 143, distance: 531.3
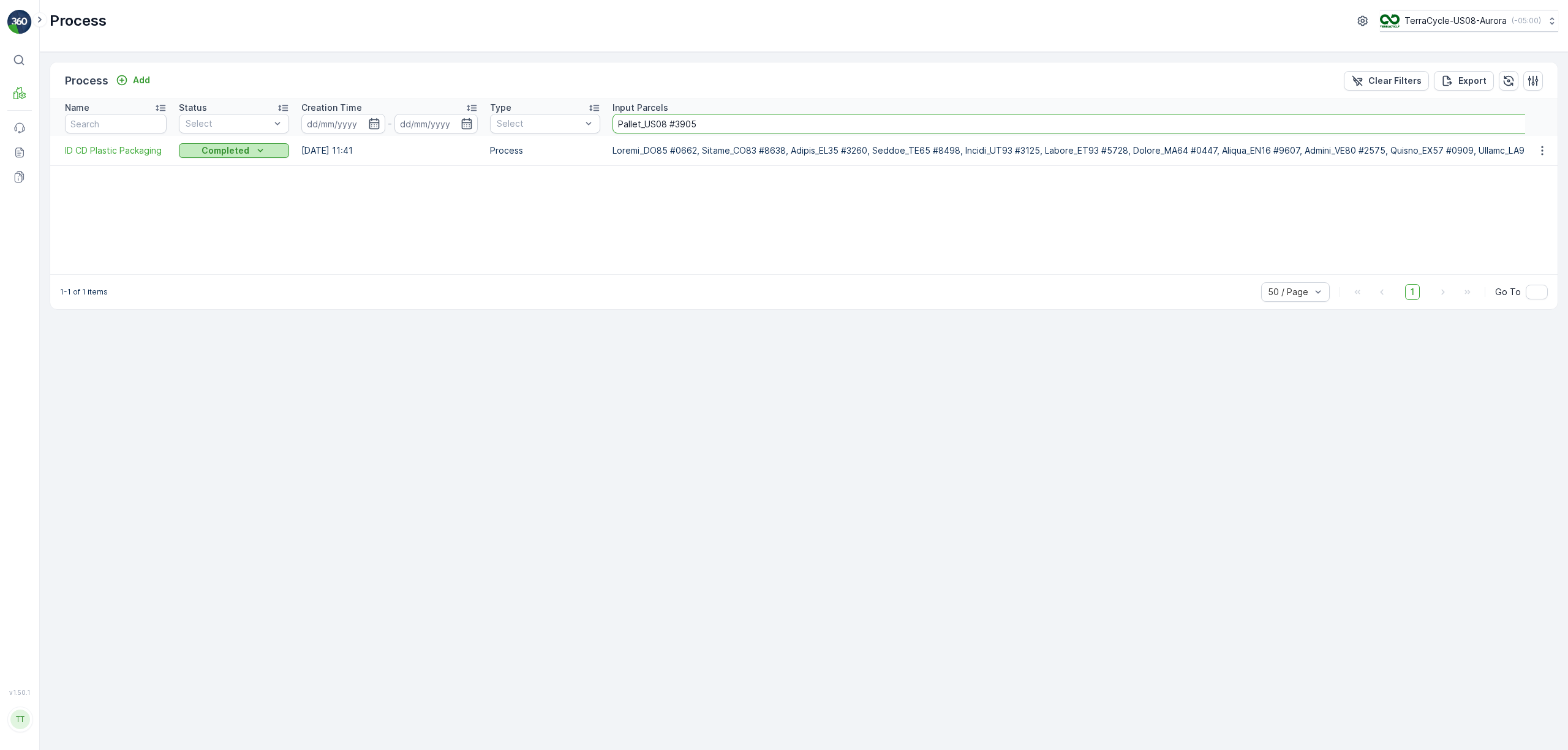
paste input "29"
type input "Pallet_US08 #3929"
drag, startPoint x: 723, startPoint y: 130, endPoint x: 424, endPoint y: 137, distance: 299.1
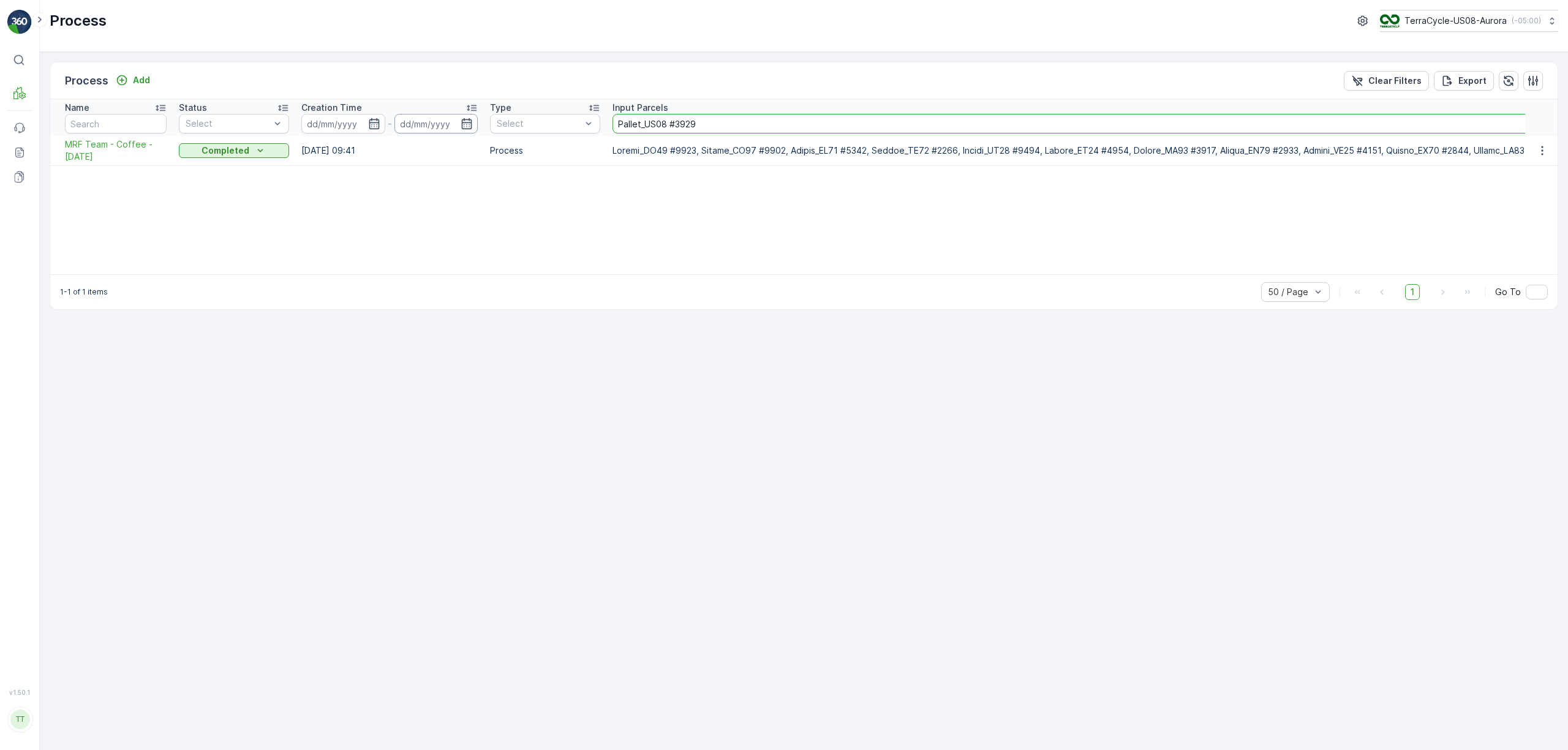
paste input "81"
type input "Pallet_US08 #3981"
drag, startPoint x: 666, startPoint y: 120, endPoint x: 427, endPoint y: 128, distance: 239.1
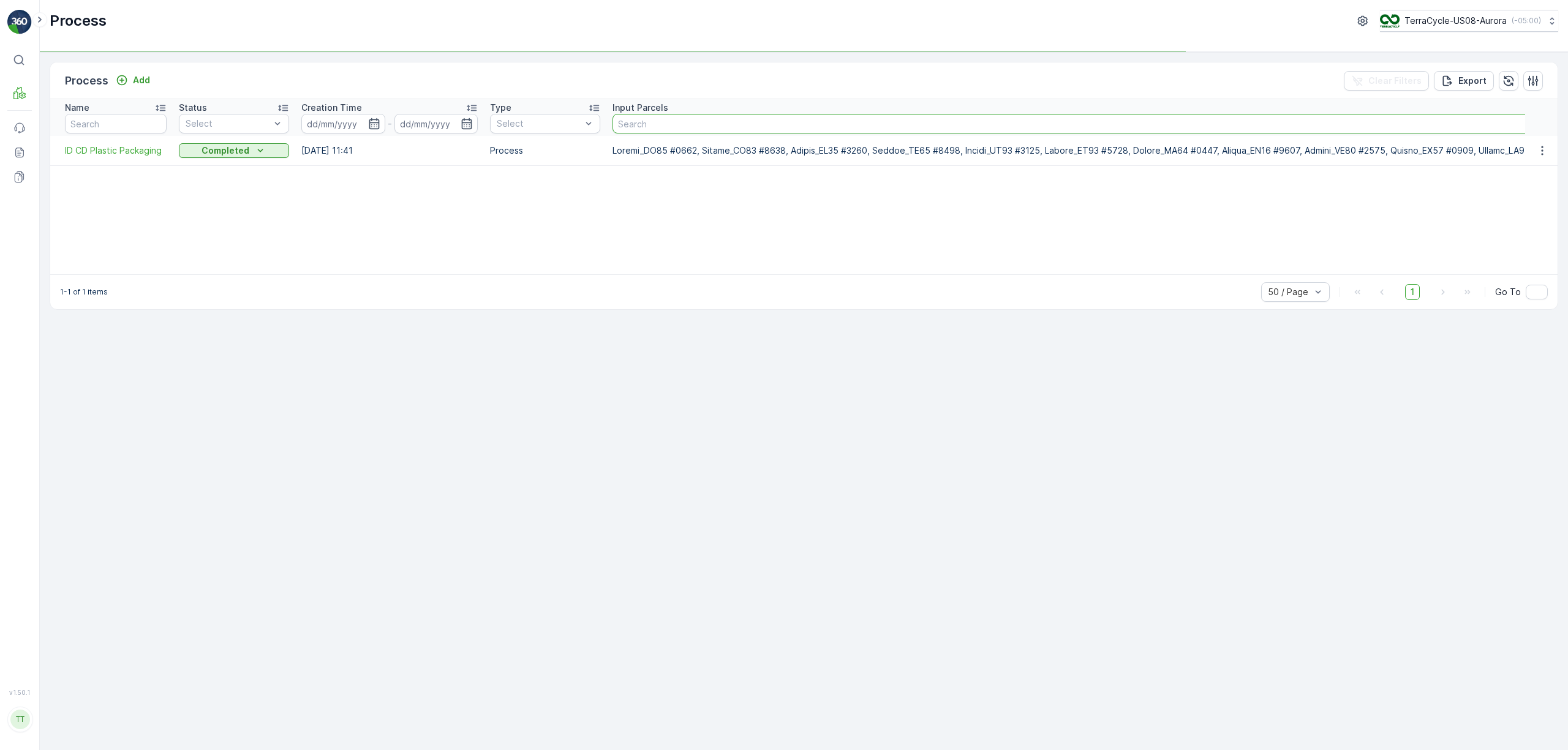
paste input "Pallet_US08 #3969"
type input "Pallet_US08 #3969"
drag, startPoint x: 598, startPoint y: 115, endPoint x: 544, endPoint y: 123, distance: 54.6
click at [1045, 87] on button "Clear Filters" at bounding box center [1386, 81] width 85 height 19
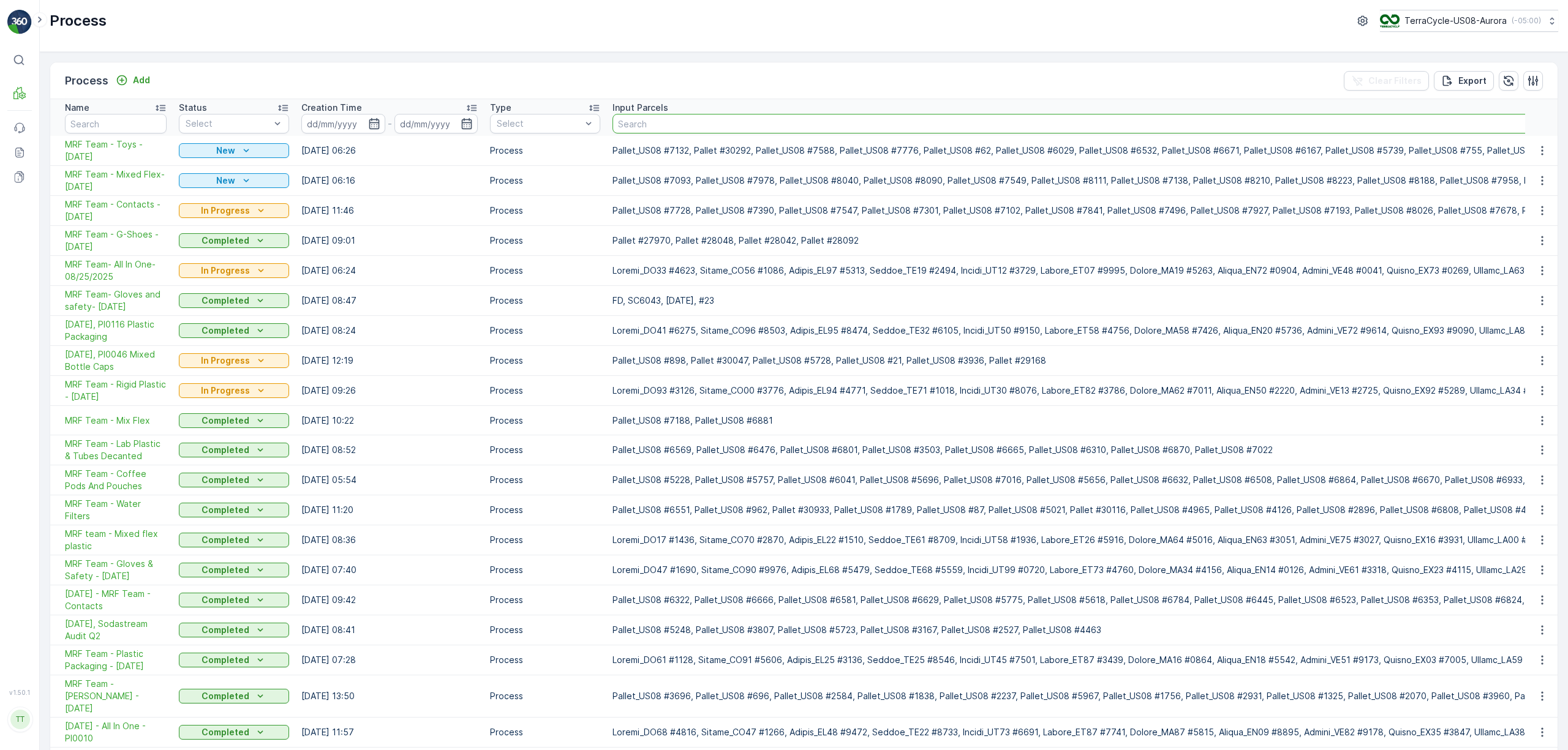
paste input "Pallet_US08 #3951"
type input "Pallet_US08 #3951"
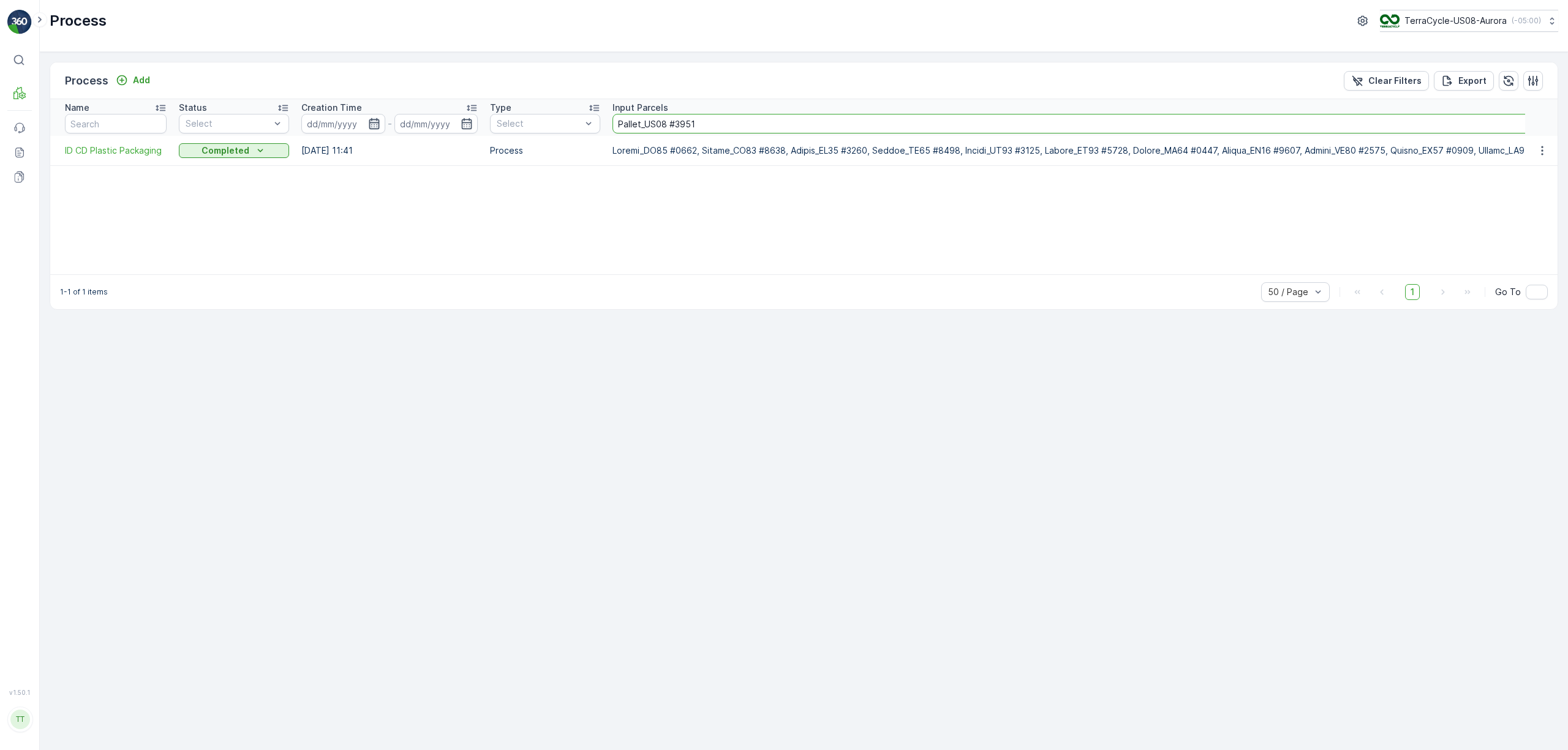
drag, startPoint x: 717, startPoint y: 116, endPoint x: 367, endPoint y: 130, distance: 350.3
paste input "FD, TC5382, 7/25/25, Master"
type input "FD, TC5382, 7/25/25, Master"
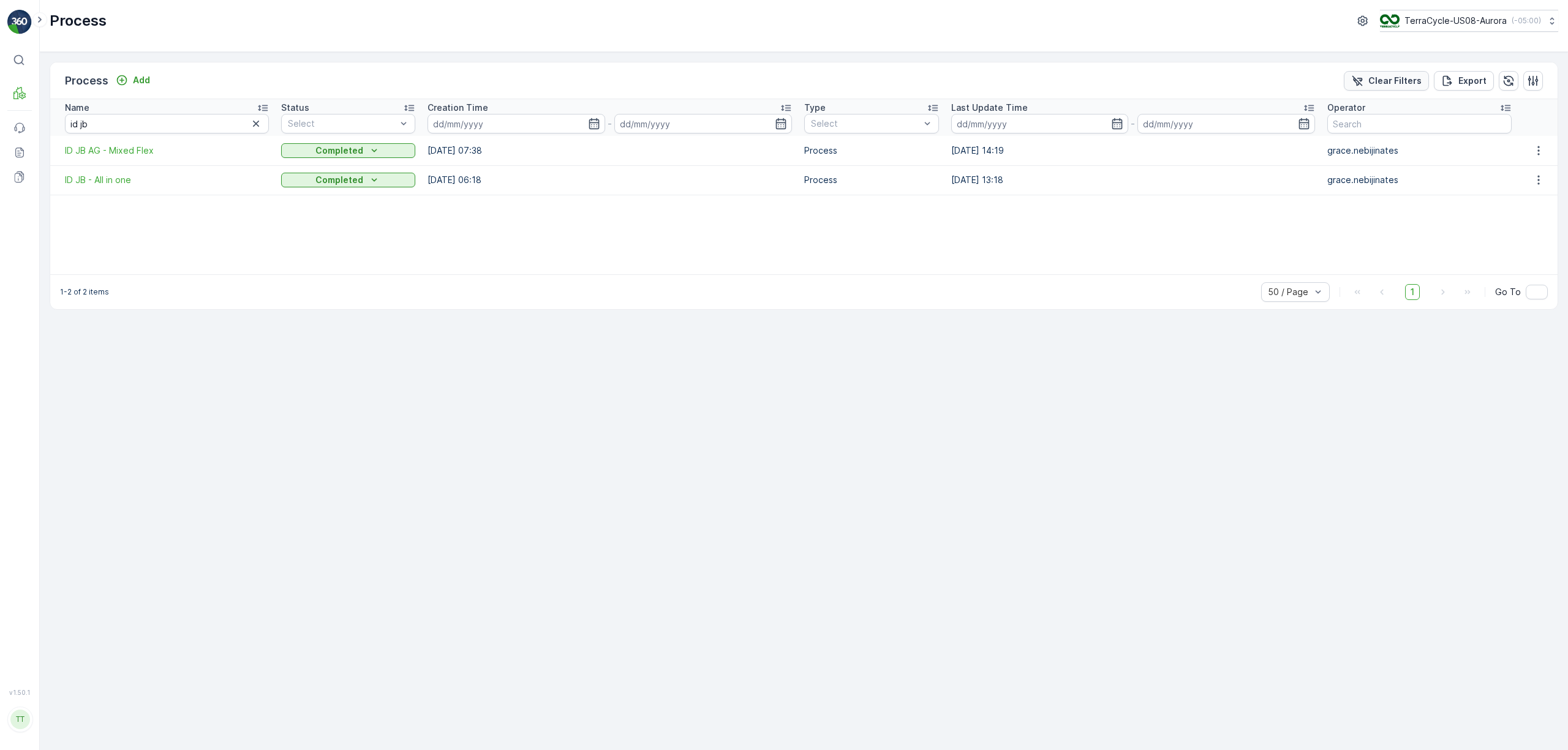
click at [1368, 83] on div "Clear Filters" at bounding box center [1386, 81] width 71 height 12
click at [1534, 79] on icon "button" at bounding box center [1533, 81] width 12 height 12
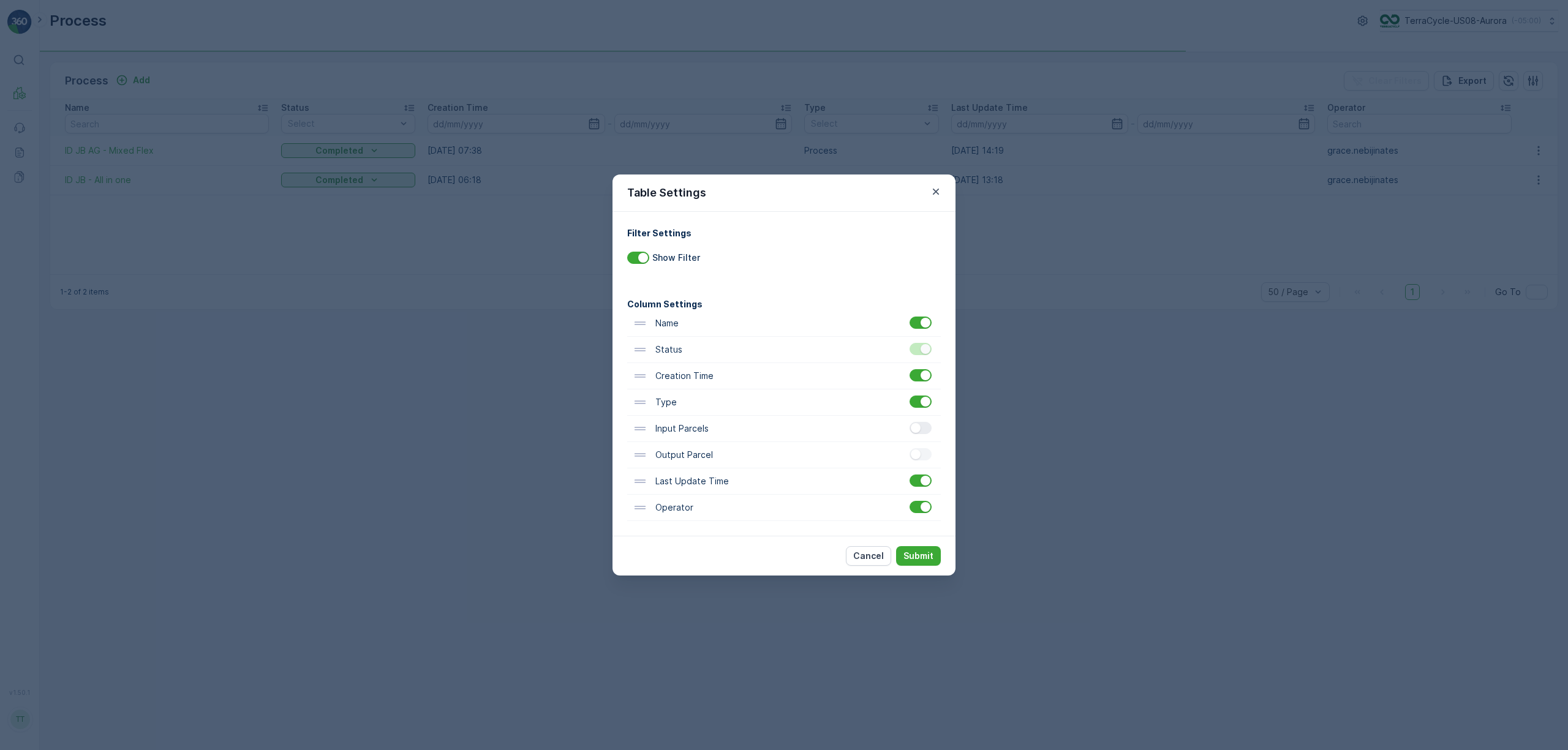
click at [925, 429] on div at bounding box center [920, 428] width 22 height 12
click at [910, 422] on input "checkbox" at bounding box center [910, 422] width 0 height 0
click at [917, 557] on p "Submit" at bounding box center [919, 556] width 30 height 12
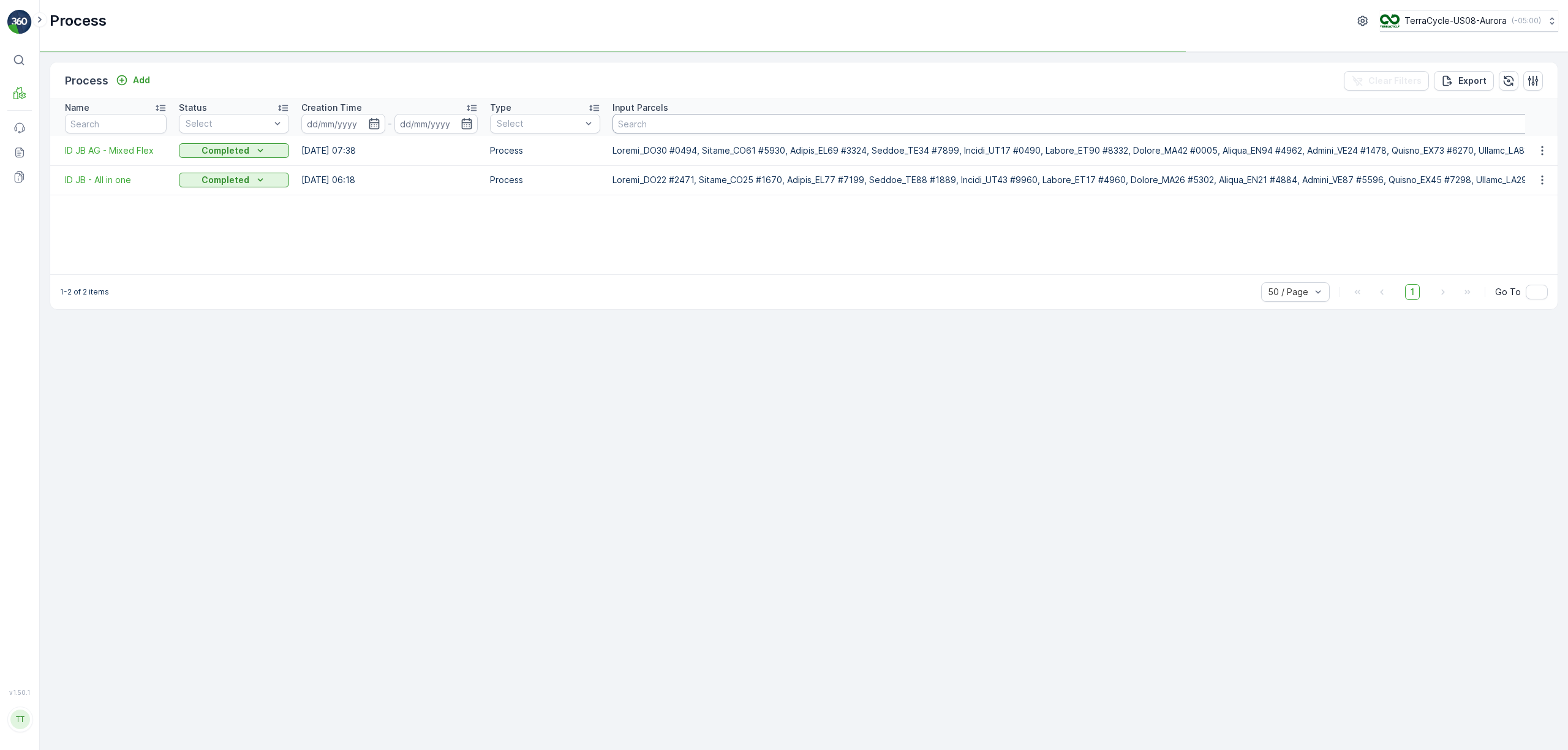
paste input "Pallet_US08 #3867"
type input "Pallet_US08 #3867"
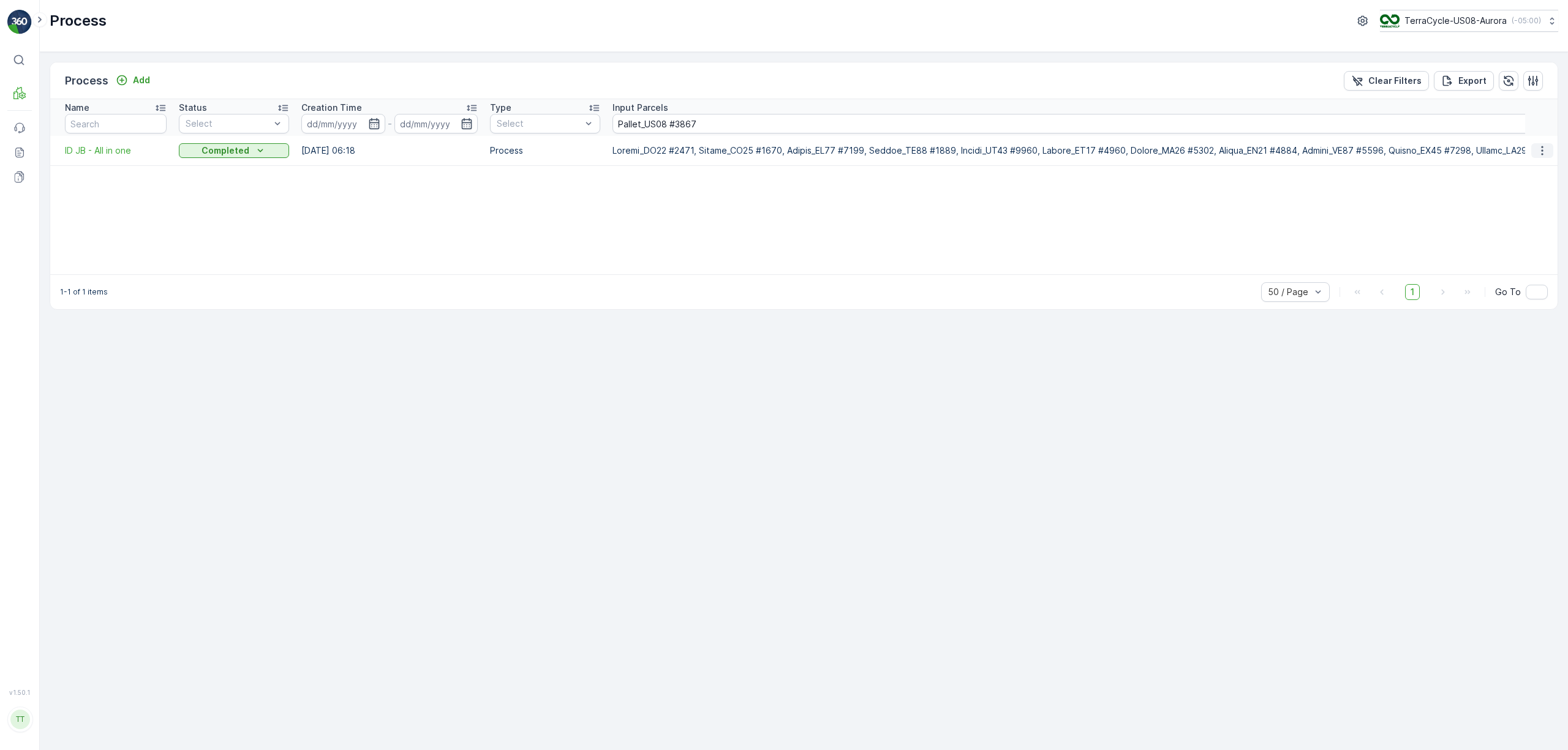
click at [1546, 152] on icon "button" at bounding box center [1542, 151] width 12 height 12
click at [1534, 183] on span "Edit Process" at bounding box center [1513, 187] width 51 height 12
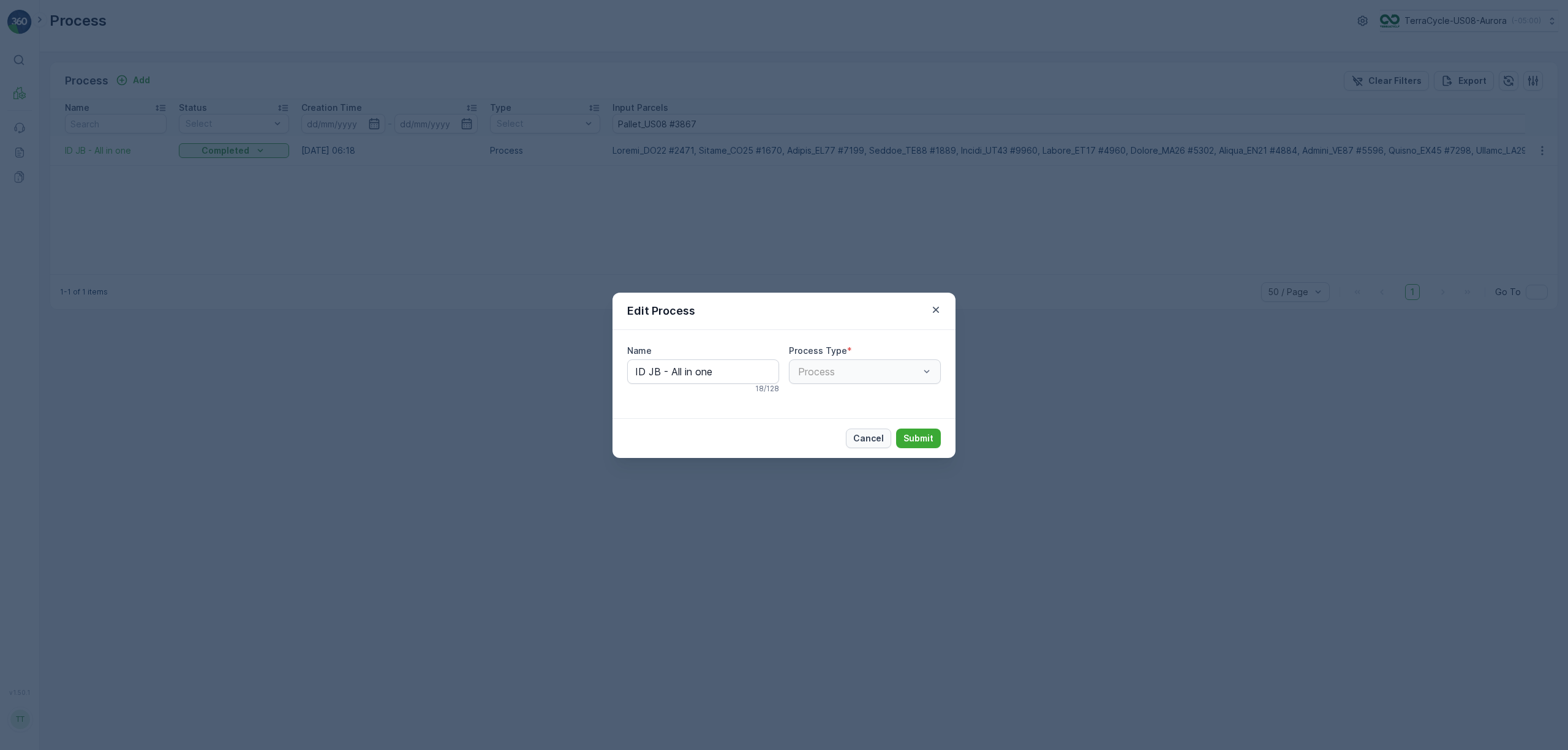
click at [866, 439] on p "Cancel" at bounding box center [868, 439] width 31 height 12
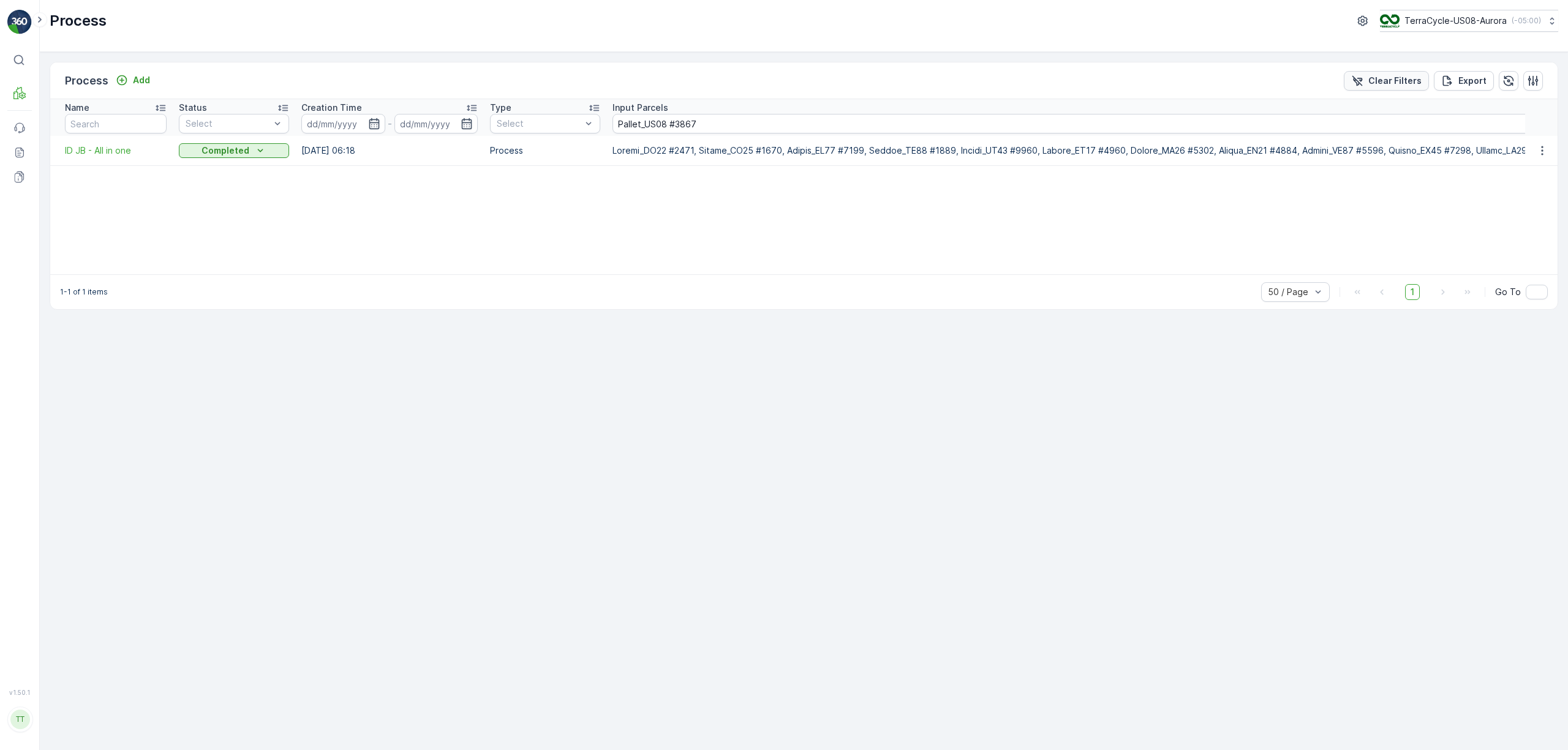
click at [1383, 76] on p "Clear Filters" at bounding box center [1395, 81] width 53 height 12
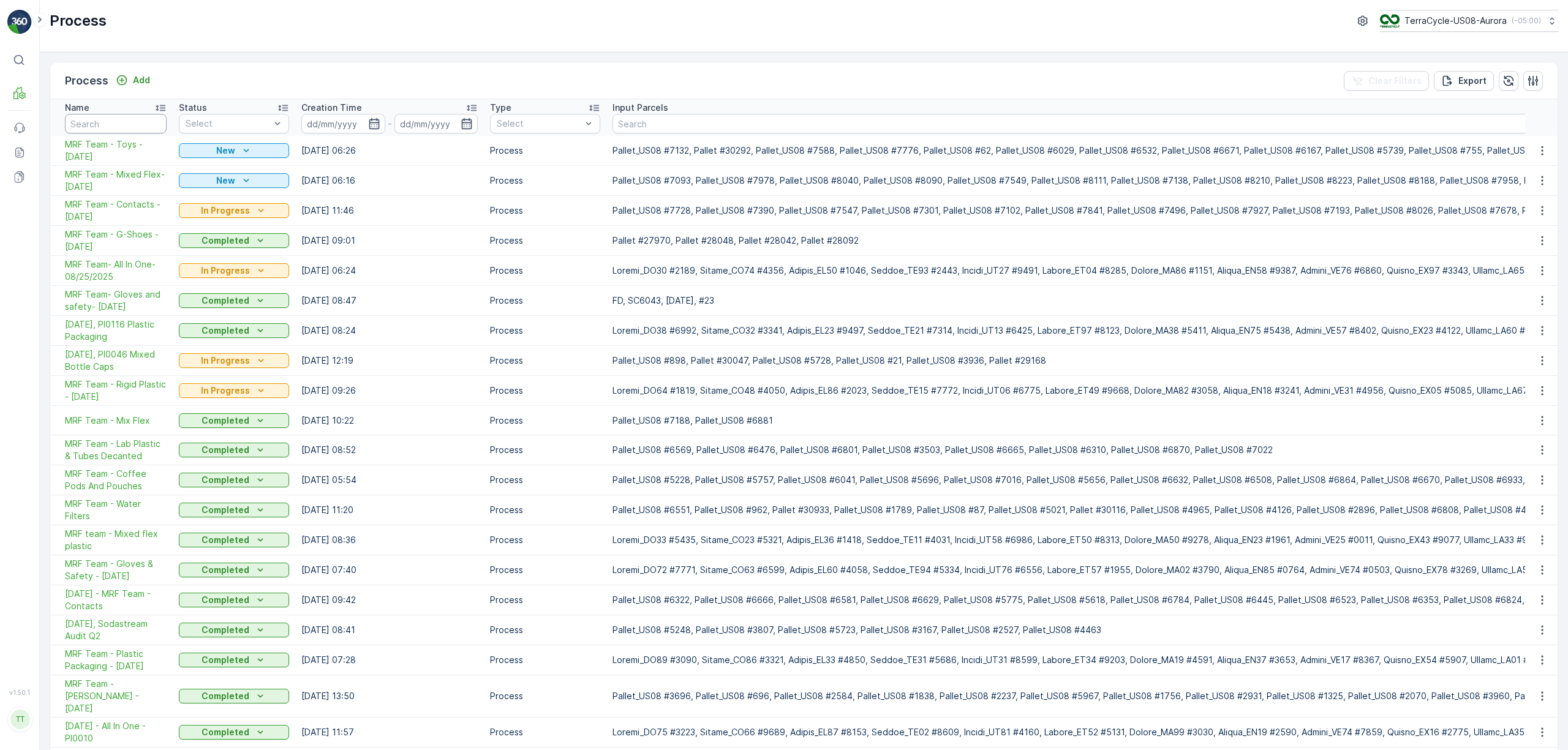
click at [111, 132] on input "text" at bounding box center [116, 124] width 101 height 19
type input "id jb"
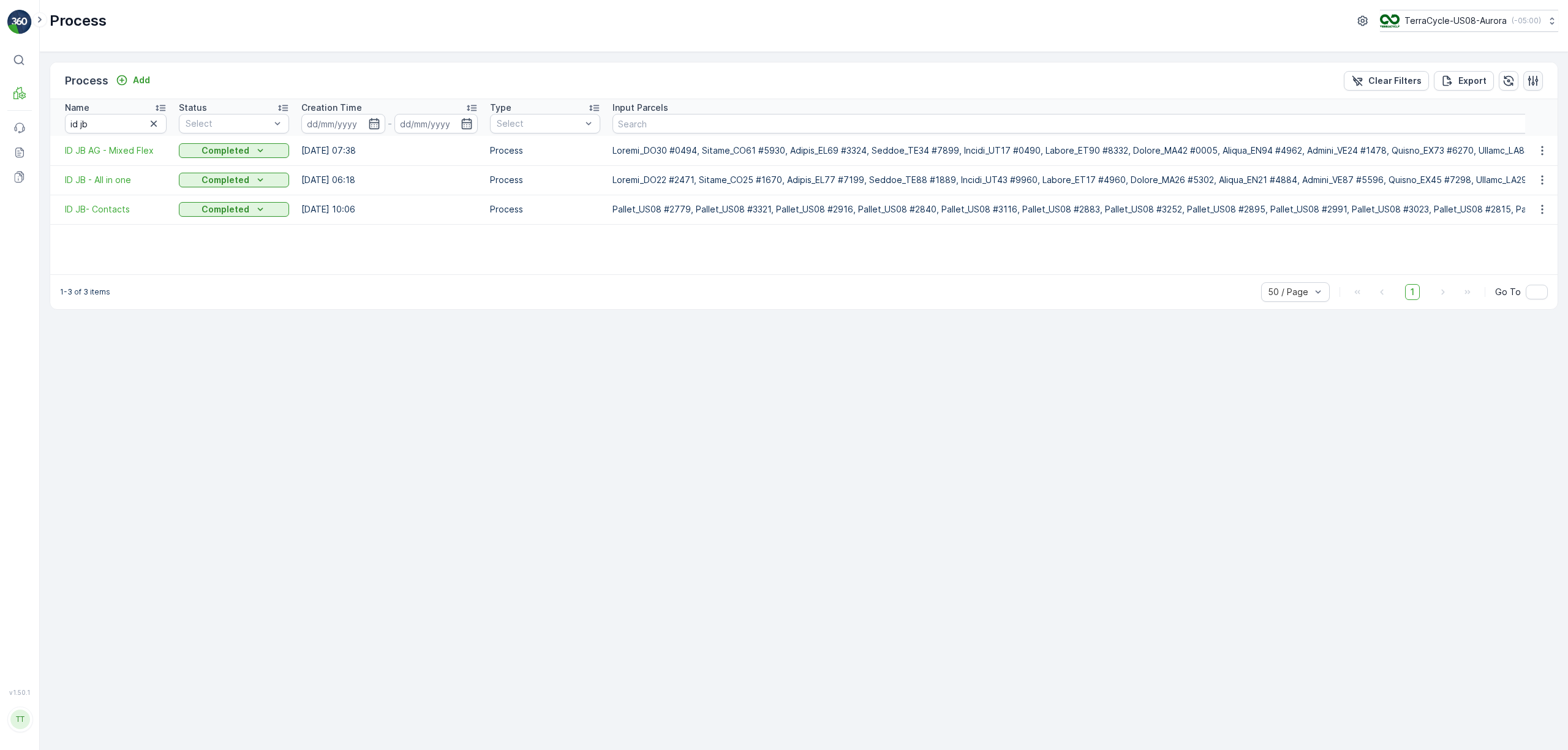
click at [1537, 79] on icon "button" at bounding box center [1533, 81] width 12 height 12
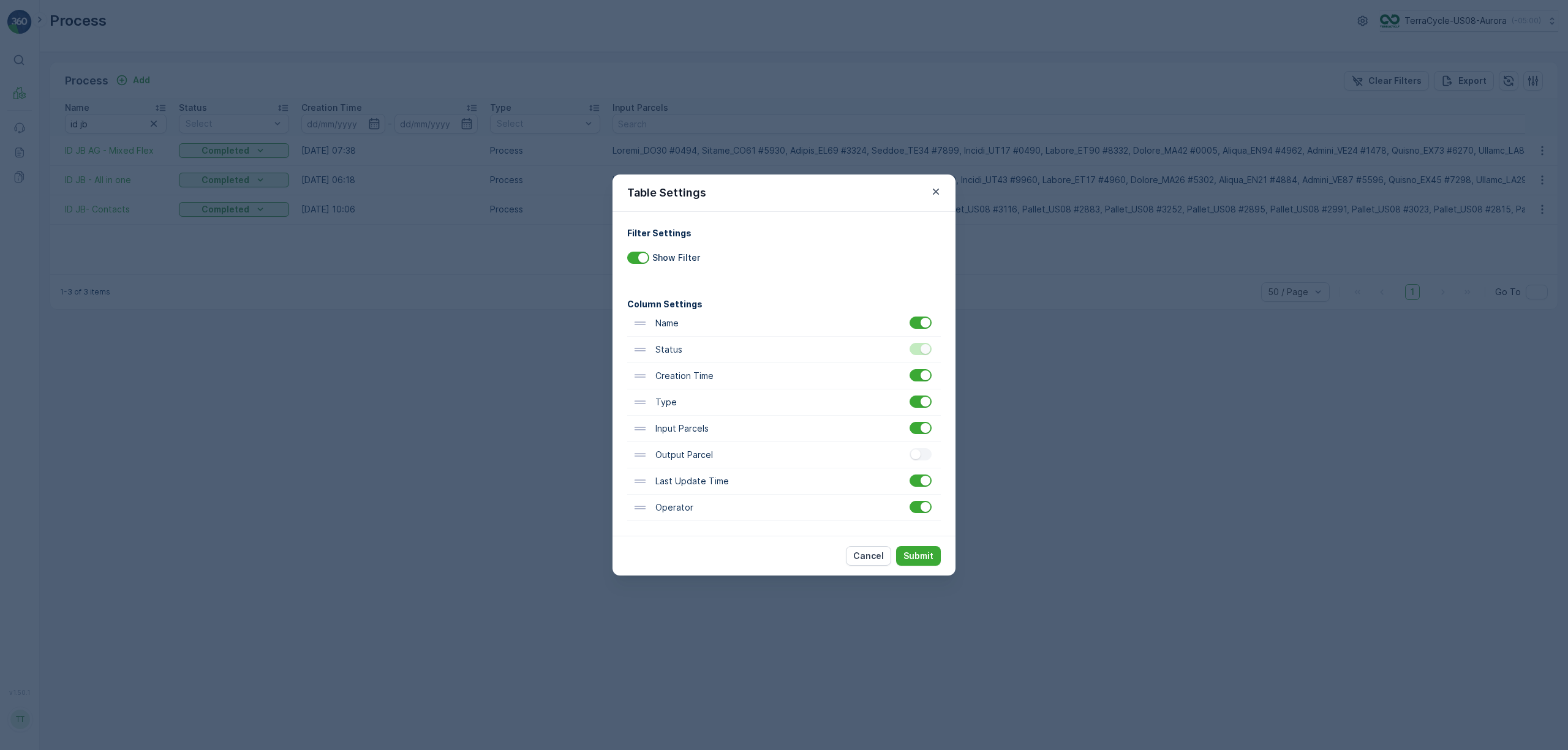
click at [922, 434] on div at bounding box center [922, 428] width 25 height 13
click at [919, 431] on div at bounding box center [920, 428] width 22 height 12
click at [910, 422] on input "checkbox" at bounding box center [910, 422] width 0 height 0
click at [926, 557] on p "Submit" at bounding box center [919, 556] width 30 height 12
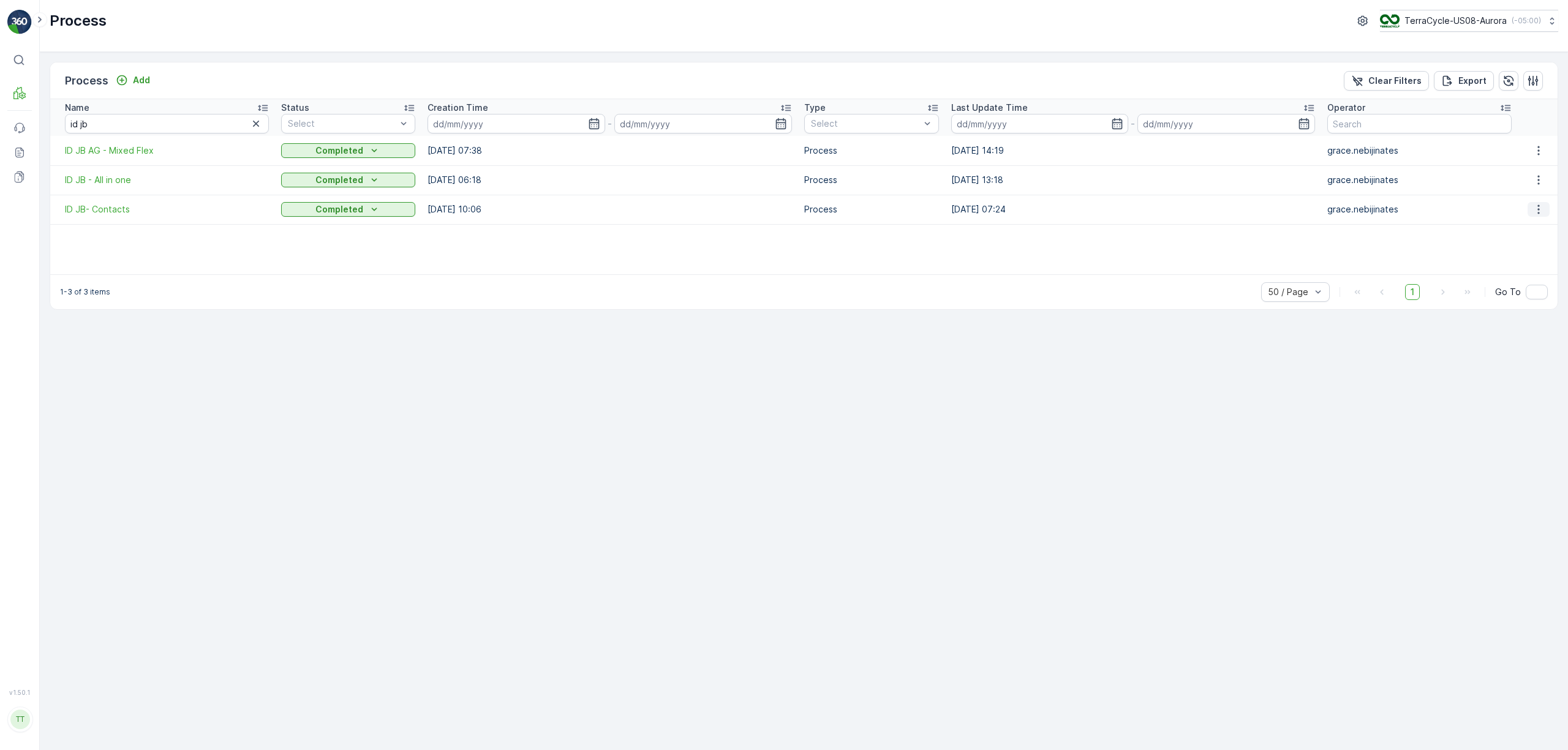
click at [1543, 211] on button "button" at bounding box center [1538, 209] width 22 height 15
click at [1520, 239] on span "Edit Process" at bounding box center [1513, 245] width 51 height 12
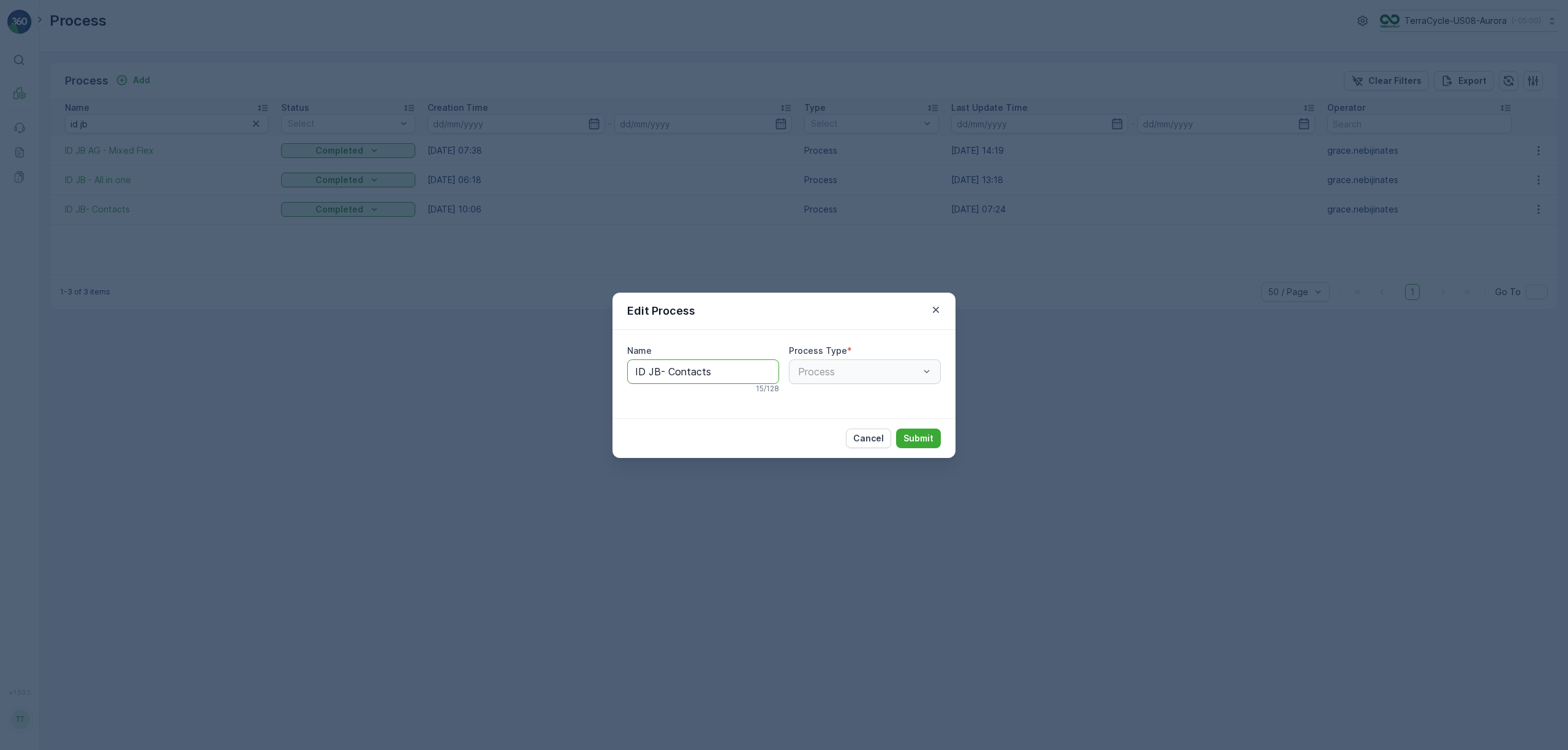
click at [732, 379] on input "ID JB- Contacts" at bounding box center [703, 371] width 152 height 25
type input "ID JB- Contacts [DATE]"
click at [914, 438] on p "Submit" at bounding box center [919, 439] width 30 height 12
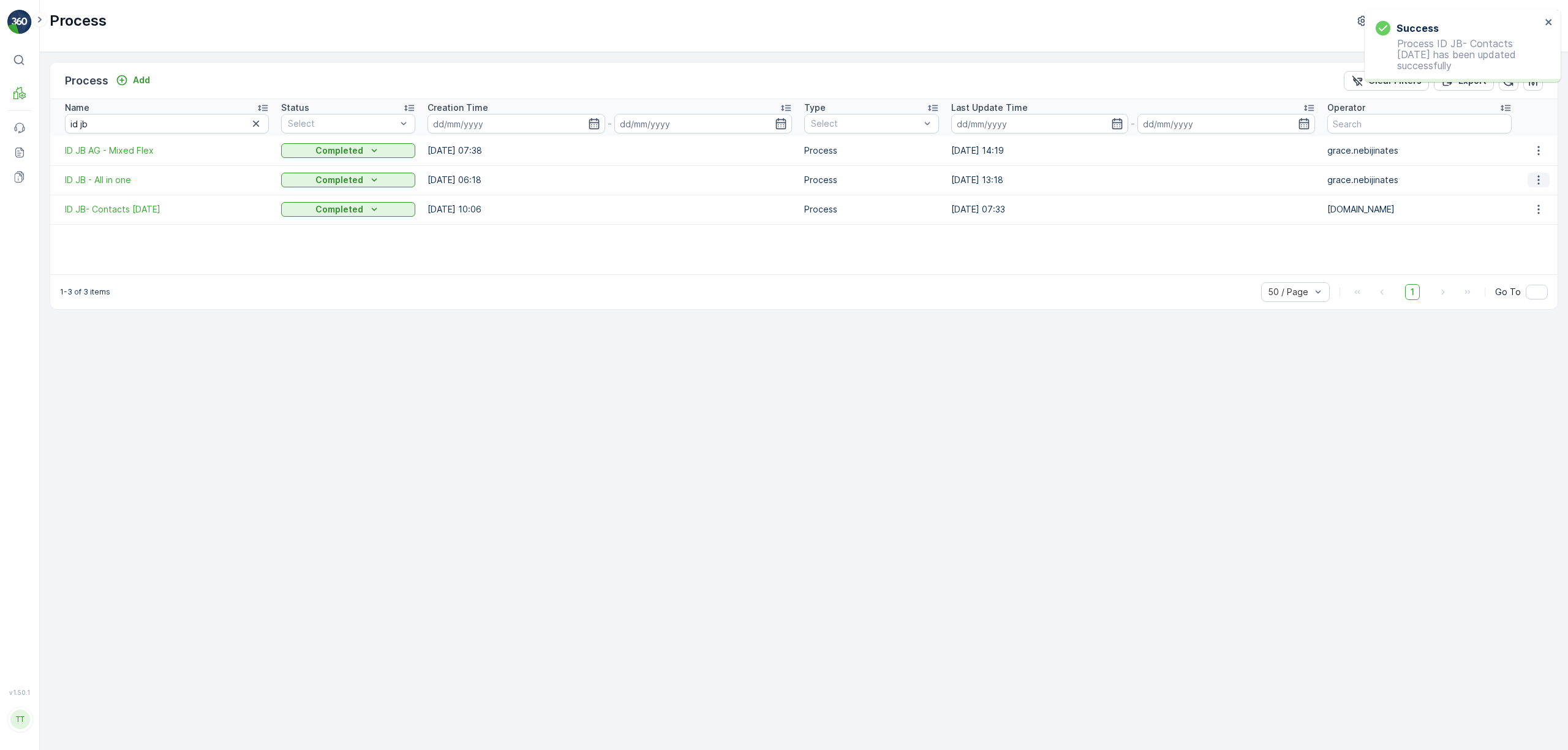
click at [1537, 184] on icon "button" at bounding box center [1538, 180] width 2 height 9
click at [1530, 209] on div "Edit Process" at bounding box center [1525, 215] width 85 height 17
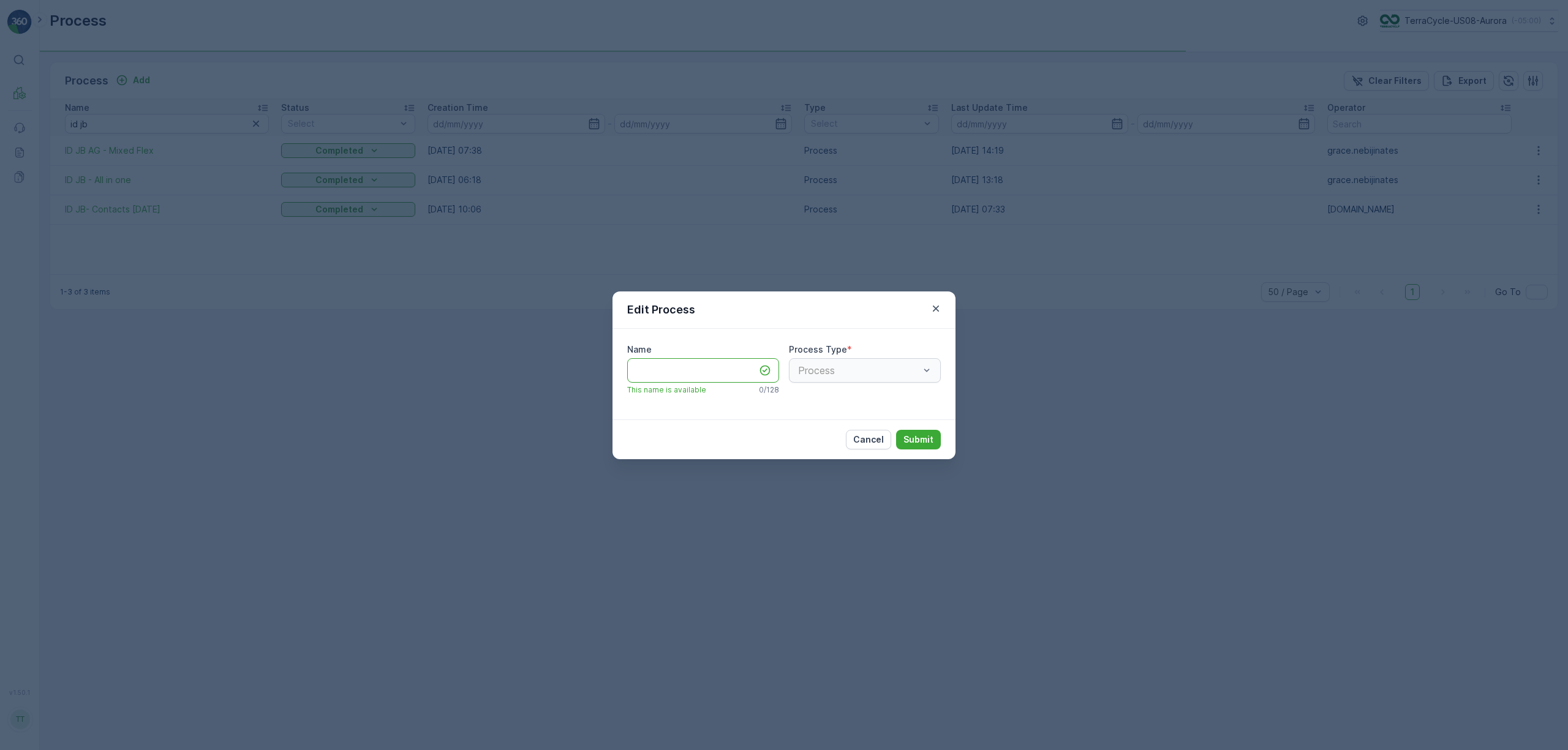
click at [738, 369] on input "Name" at bounding box center [703, 371] width 152 height 25
click at [881, 439] on p "Cancel" at bounding box center [868, 439] width 31 height 12
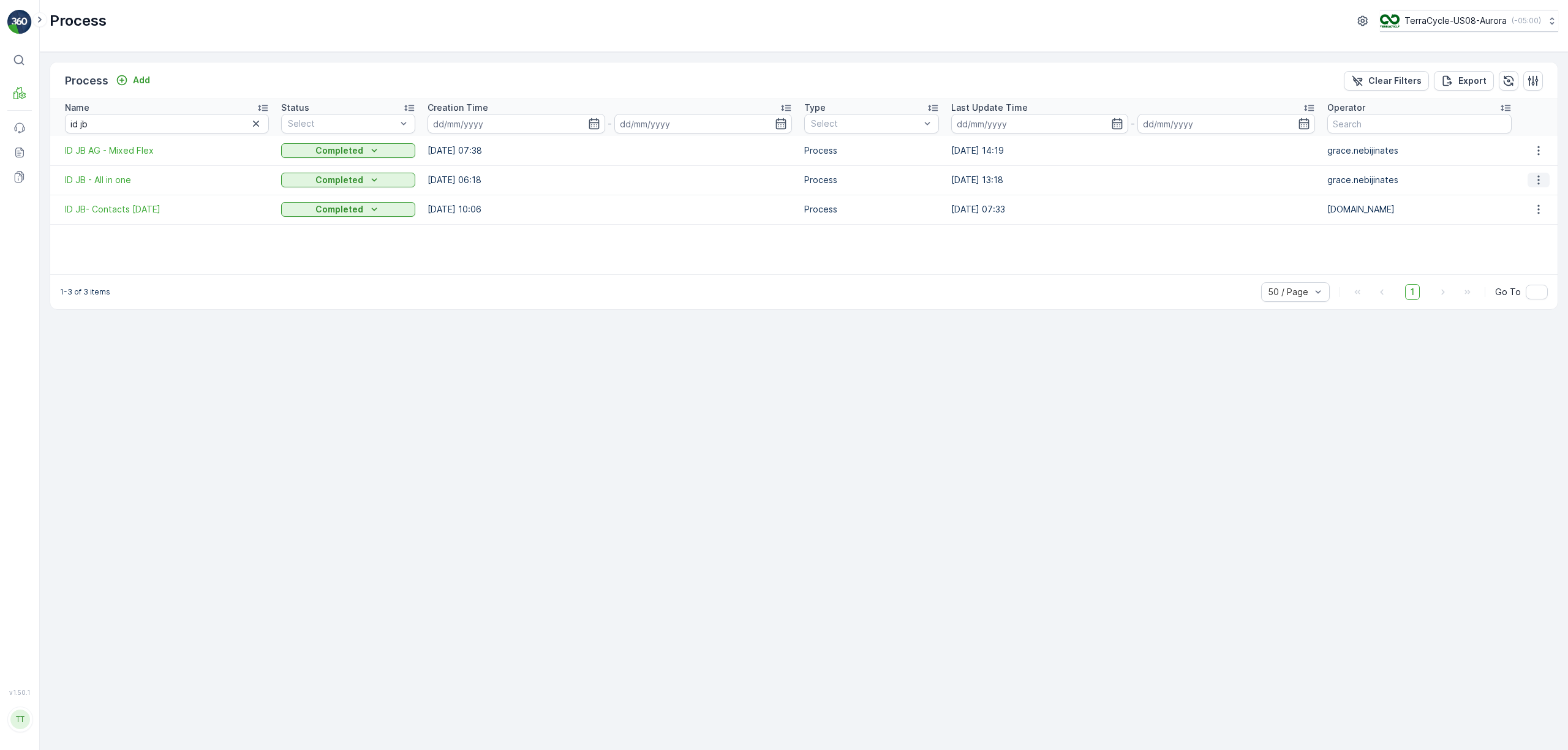
click at [1538, 182] on icon "button" at bounding box center [1539, 180] width 12 height 12
click at [1520, 215] on span "Edit Process" at bounding box center [1513, 216] width 51 height 12
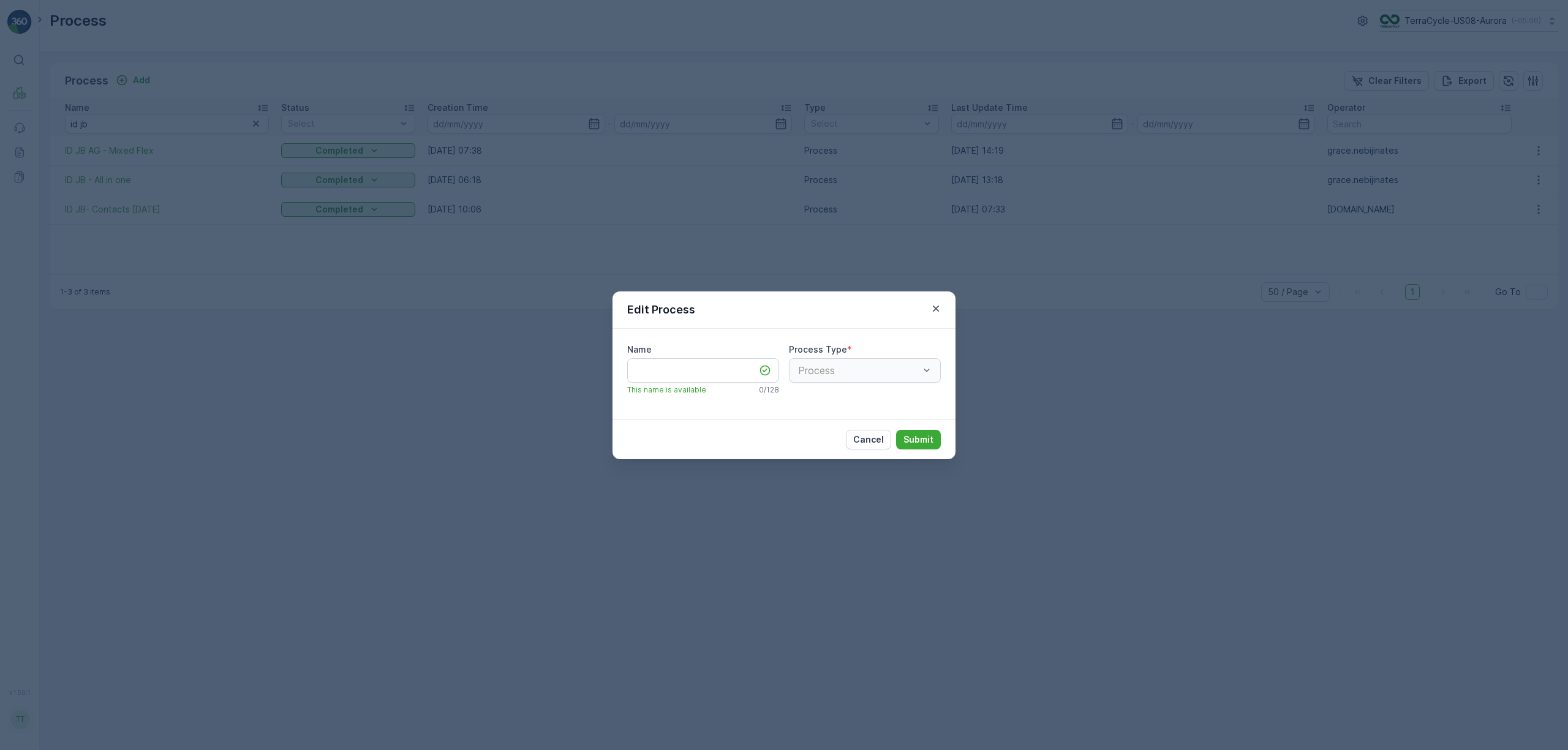
click at [99, 176] on div "Edit Process Name This name is available 0 / 128 Process Type * Process Cancel …" at bounding box center [784, 375] width 1568 height 750
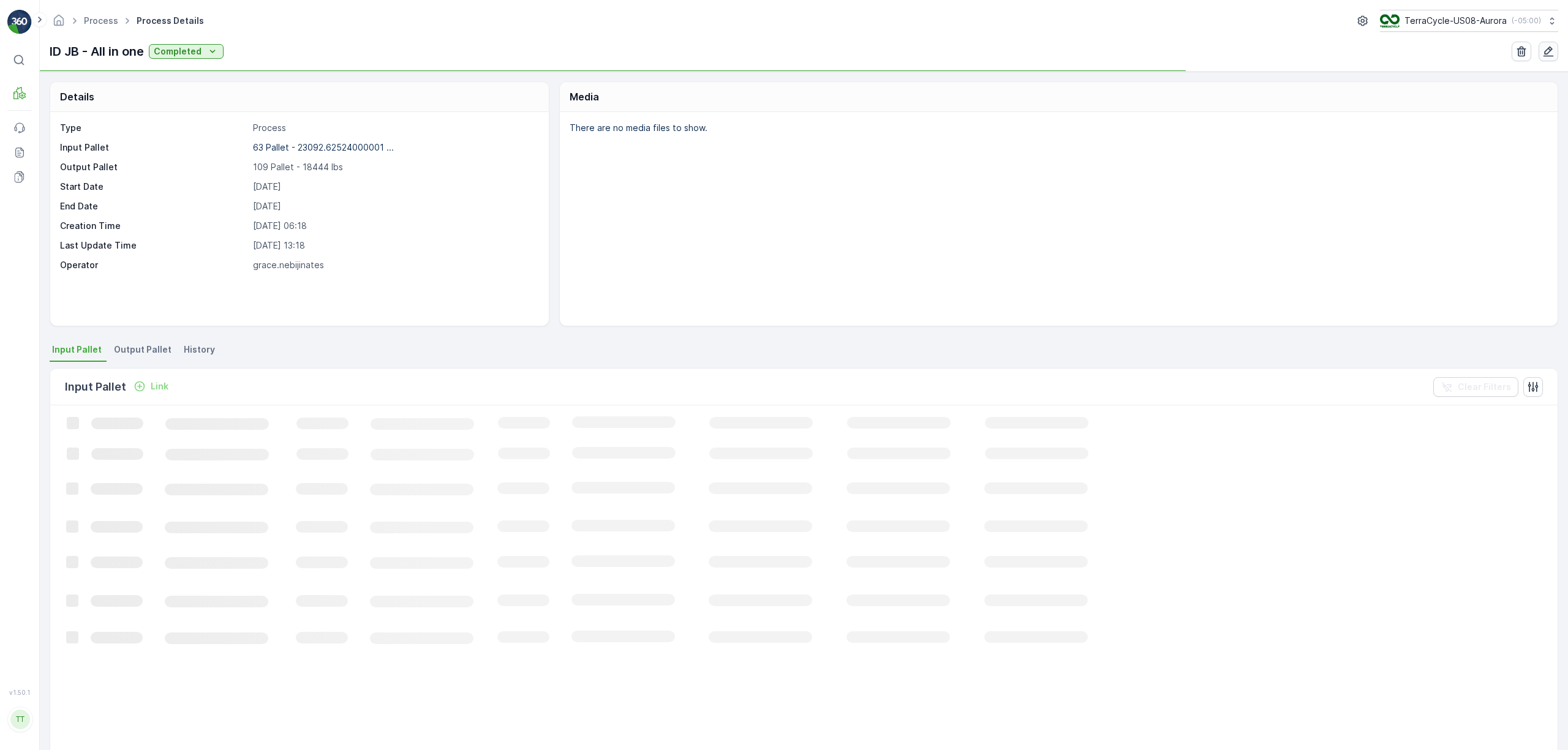
click at [1546, 56] on icon "button" at bounding box center [1549, 51] width 12 height 12
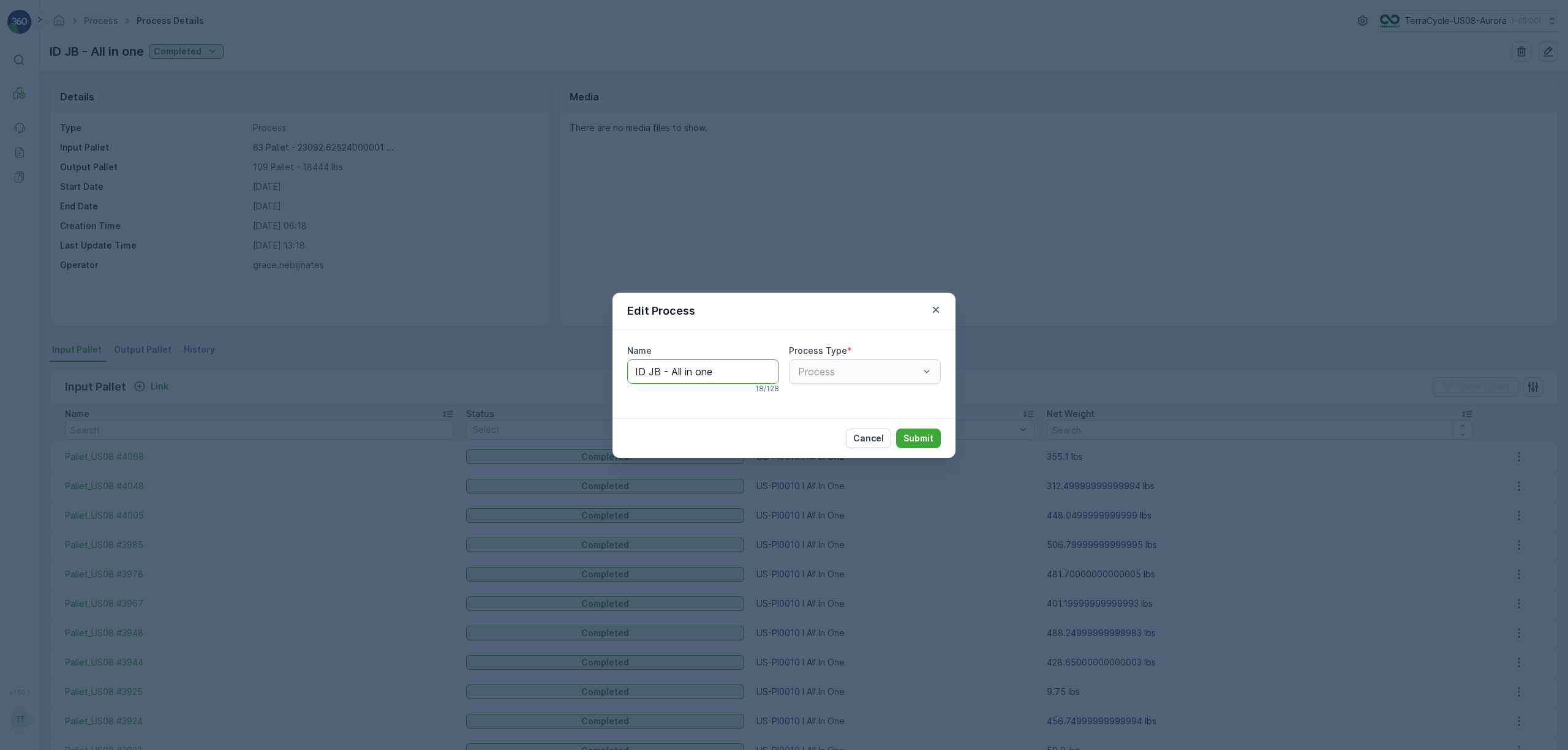
click at [725, 376] on input "ID JB - All in one" at bounding box center [703, 371] width 152 height 25
paste input "Pallet_US08 #3867"
type input "ID JB - All in one 4/23/25"
click at [921, 439] on p "Submit" at bounding box center [919, 439] width 30 height 12
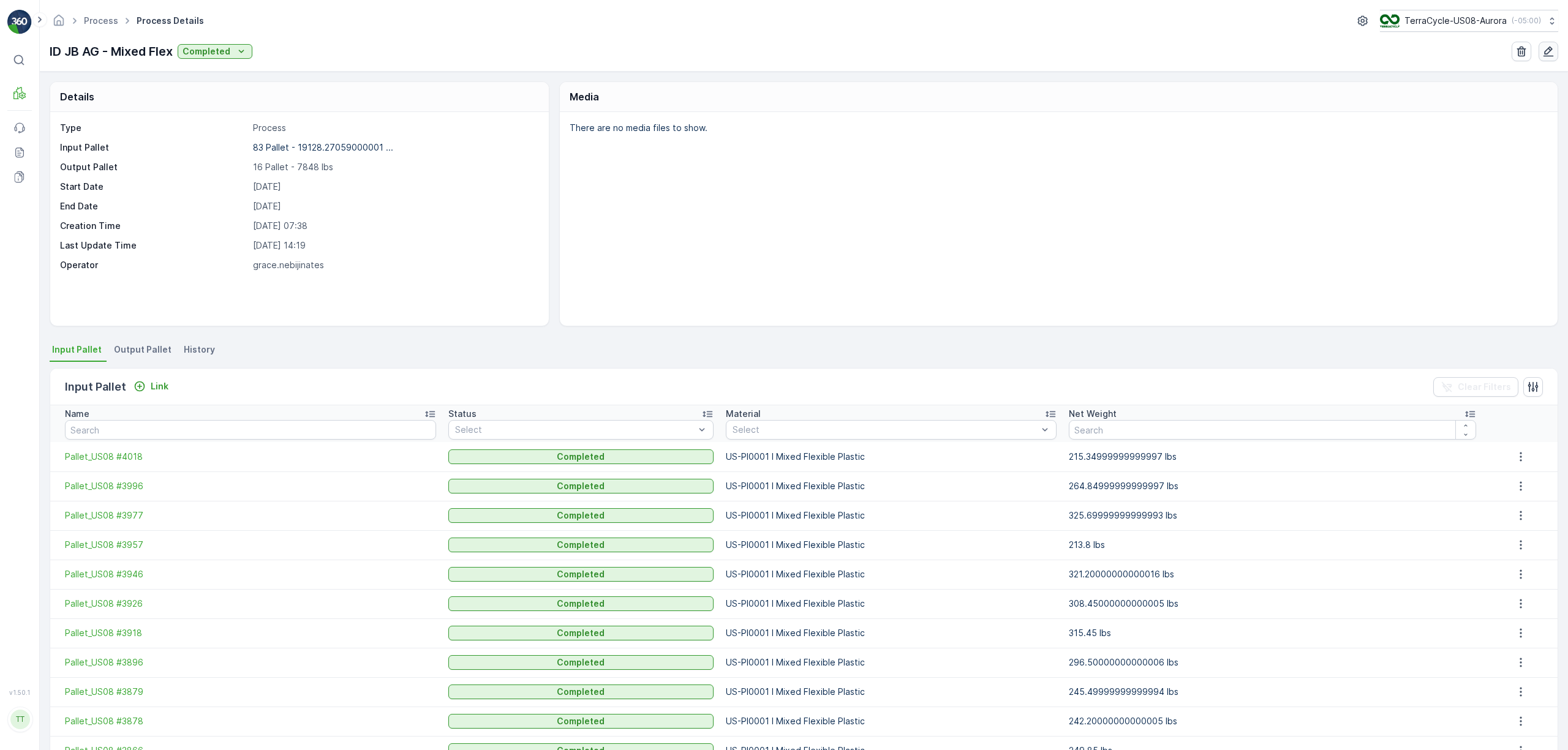
click at [1549, 47] on icon "button" at bounding box center [1549, 52] width 11 height 11
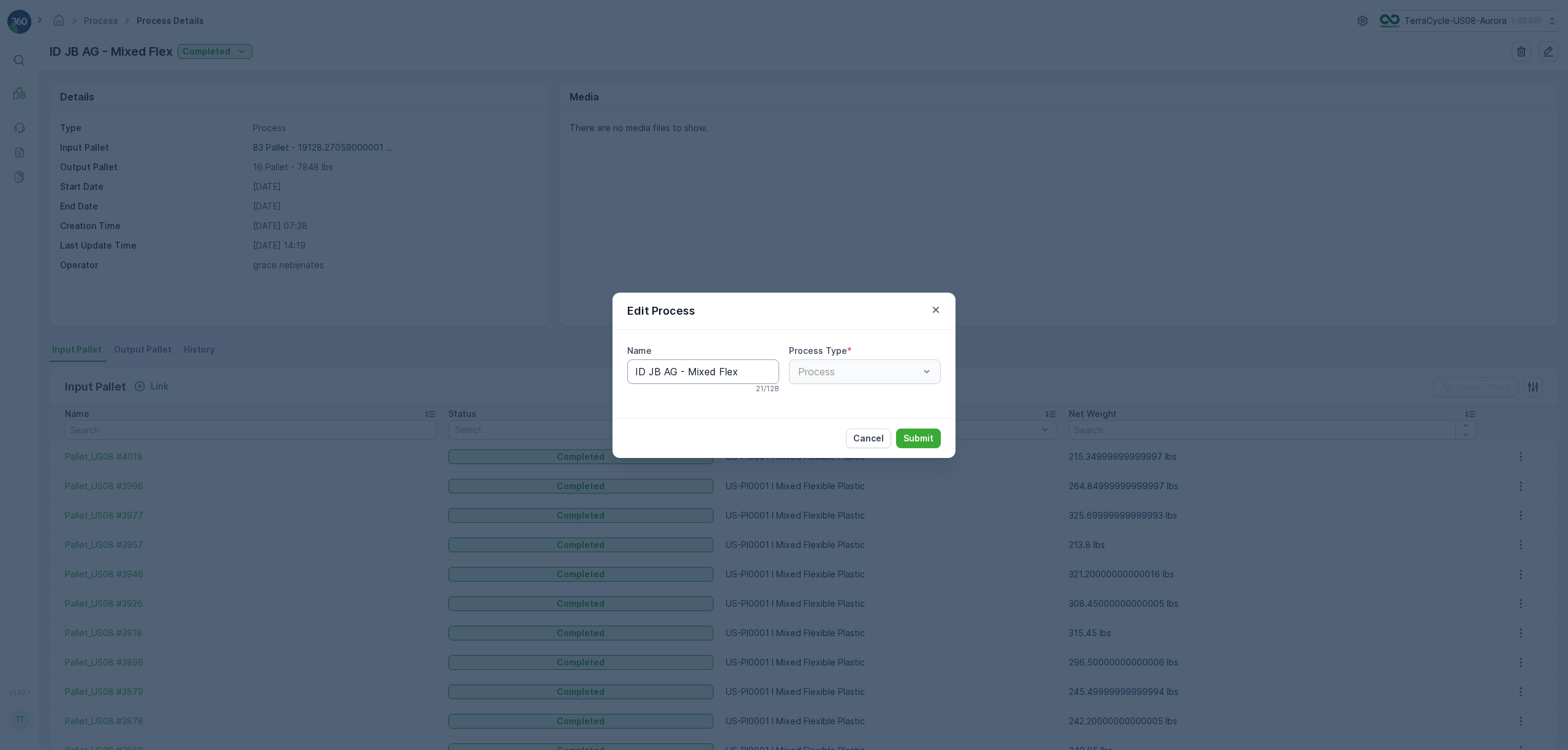
click at [755, 373] on input "ID JB AG - Mixed Flex" at bounding box center [703, 371] width 152 height 25
type input "ID JB AG - Mixed Flex [DATE]"
click at [914, 439] on p "Submit" at bounding box center [919, 439] width 30 height 12
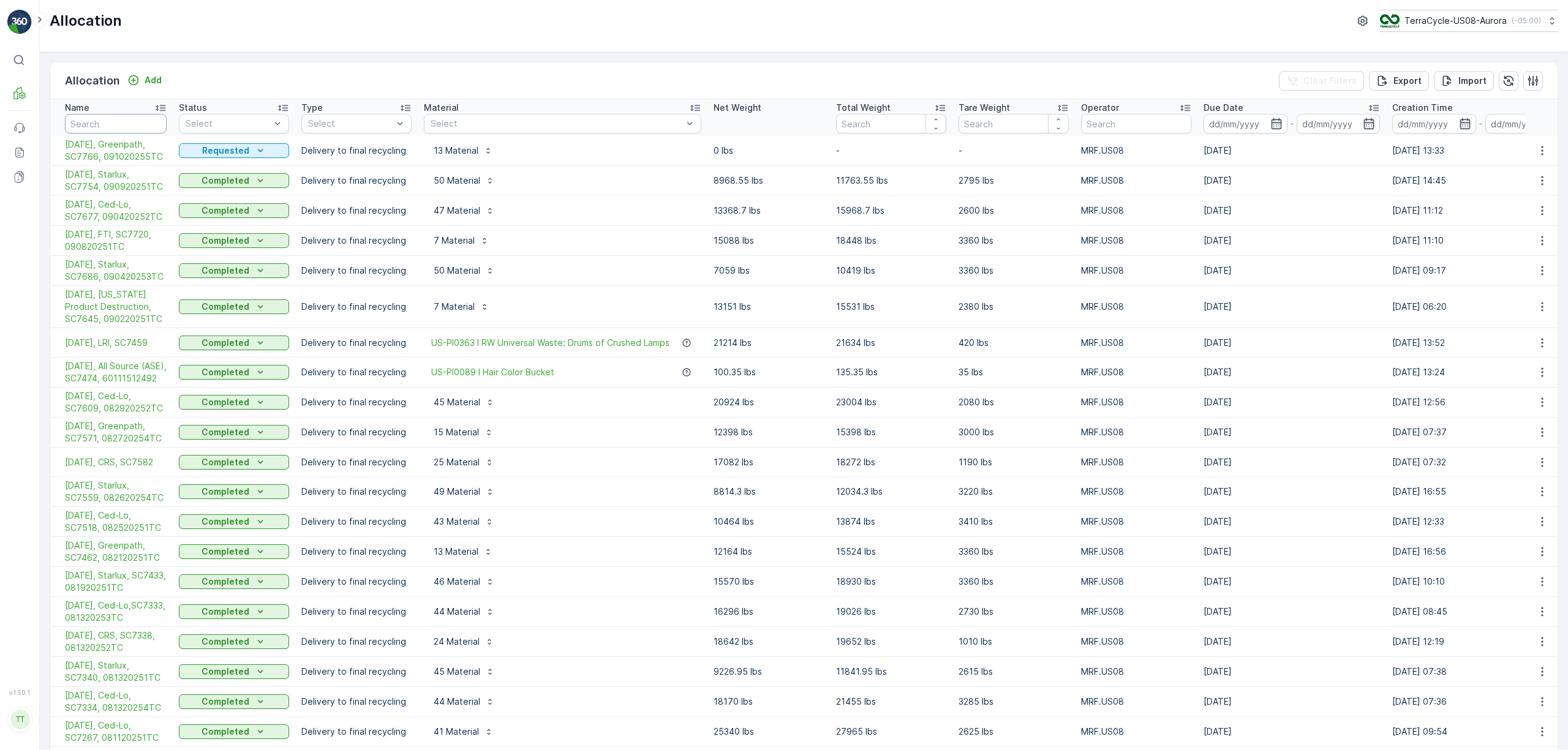
click at [128, 133] on input "text" at bounding box center [116, 124] width 101 height 19
paste input "051920252TC"
type input "051920252TC"
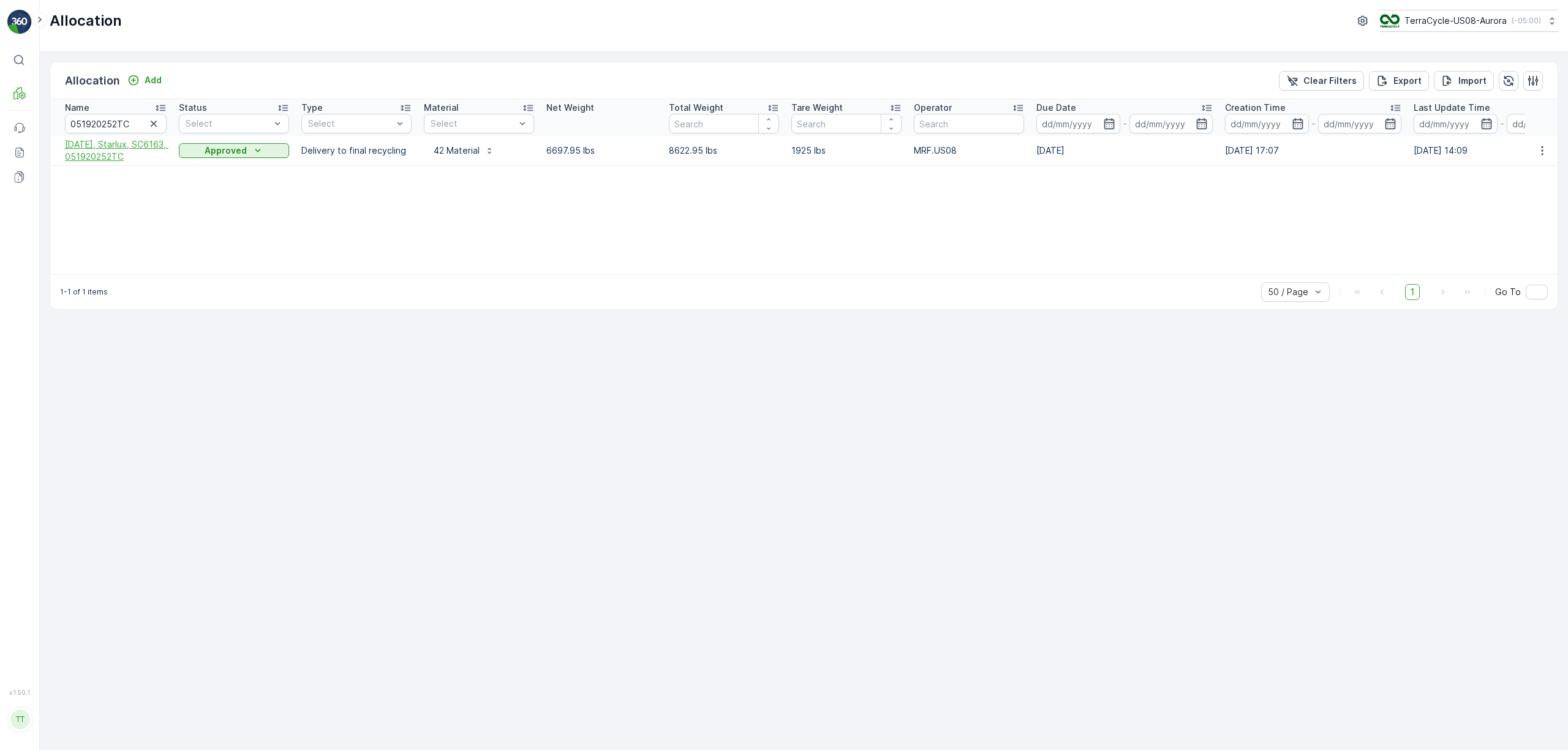
click at [125, 160] on span "05/21/25, Starlux, SC6163, 051920252TC" at bounding box center [116, 151] width 101 height 25
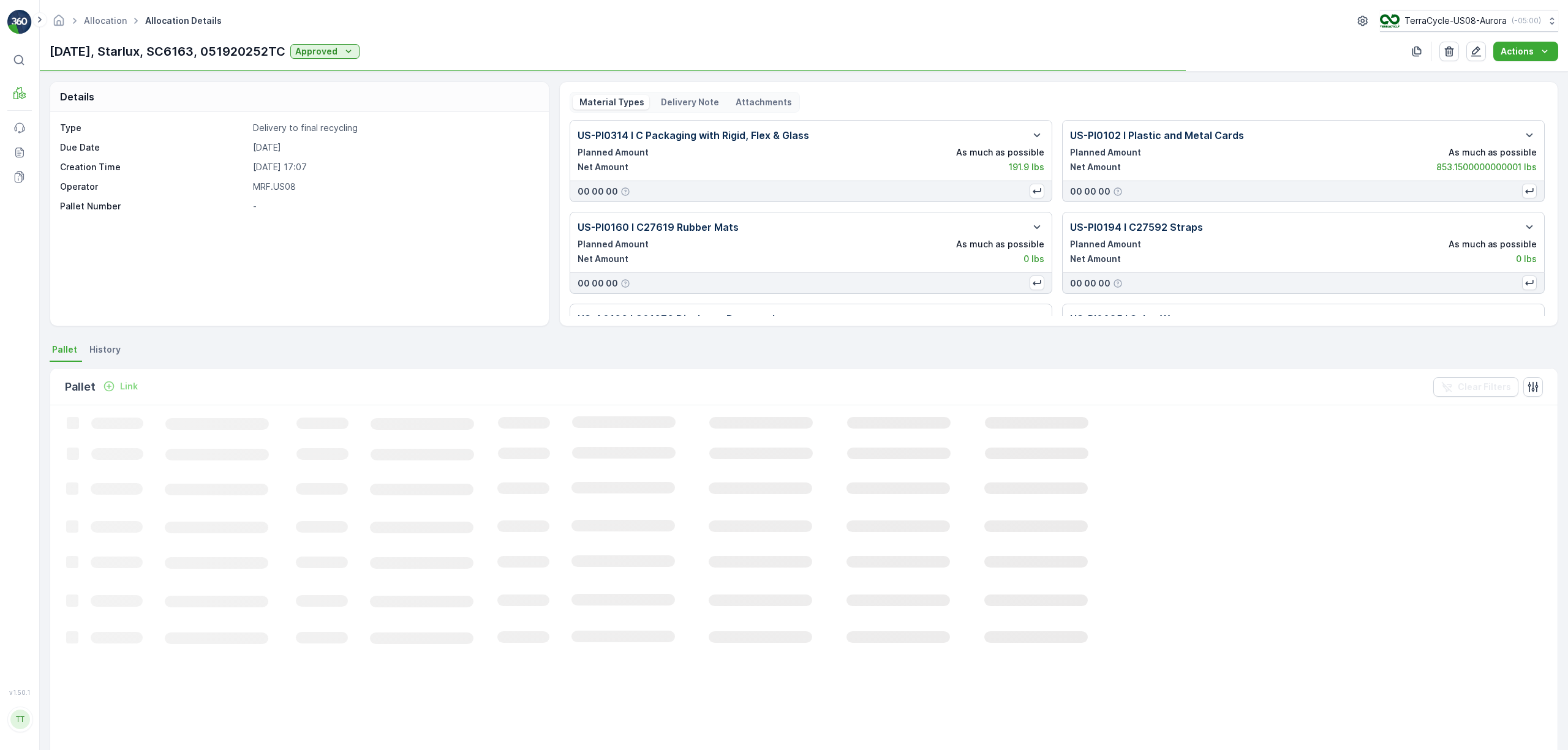
click at [687, 101] on p "Delivery Note" at bounding box center [689, 102] width 60 height 12
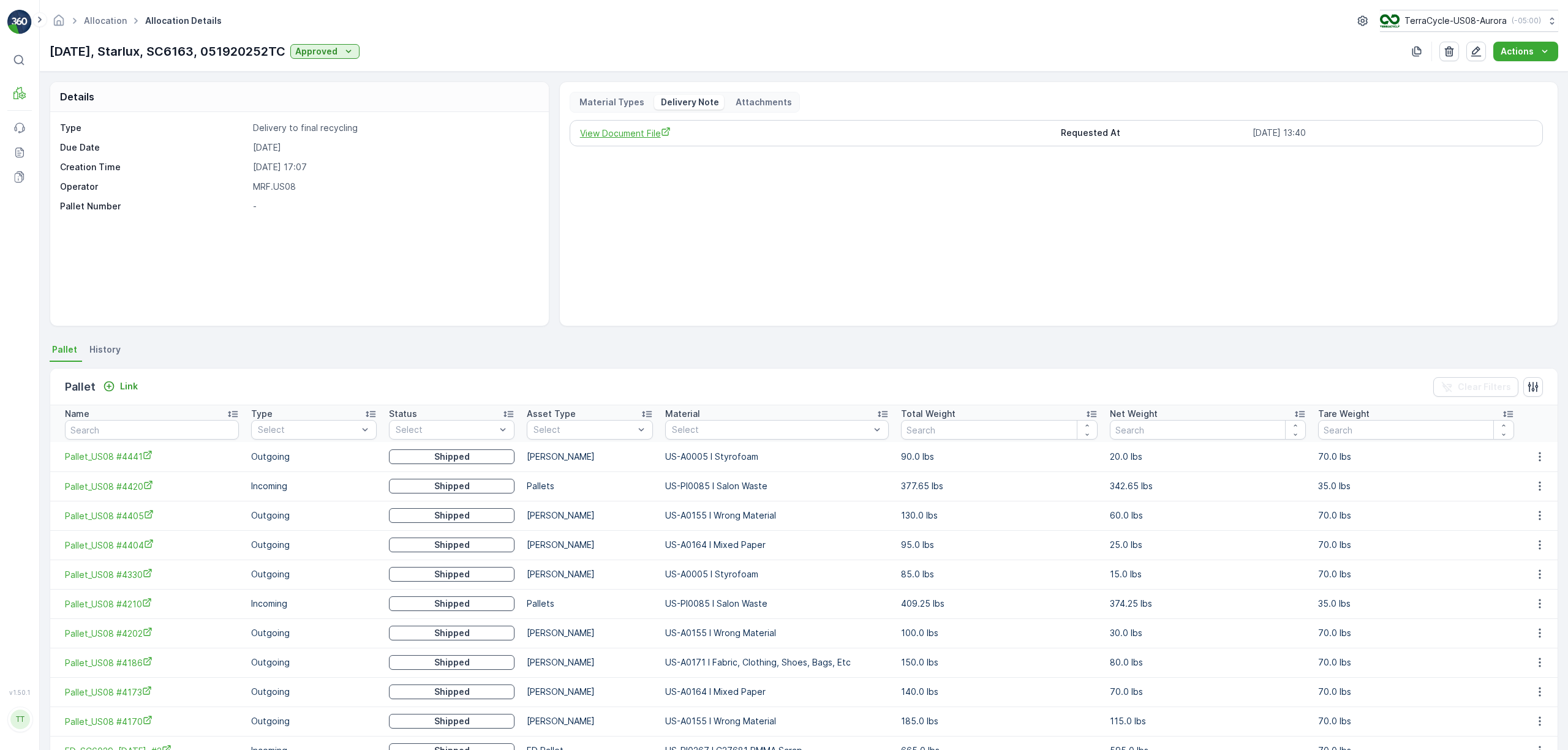
click at [610, 139] on span "View Document File" at bounding box center [815, 133] width 471 height 13
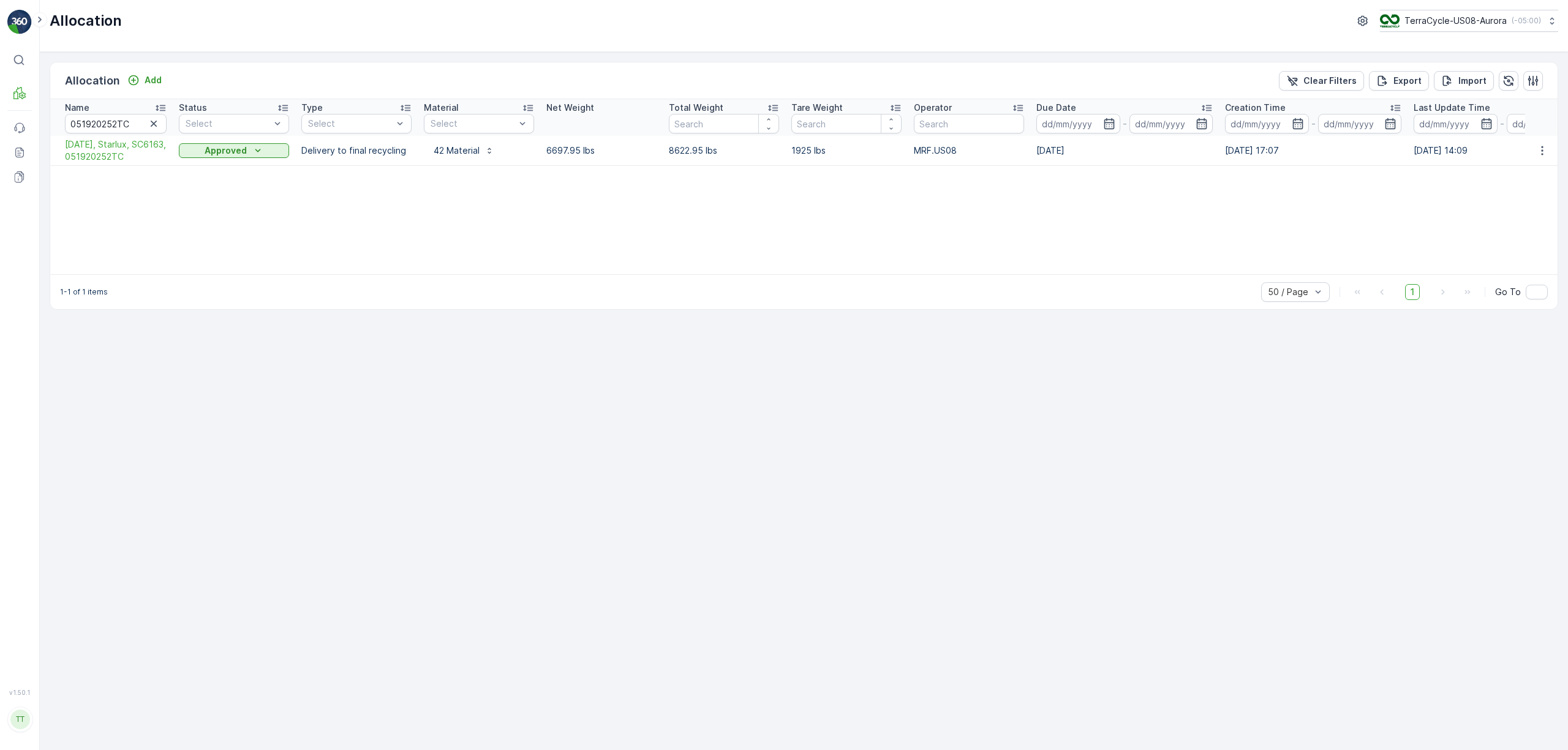
click at [678, 161] on td "8622.95 lbs" at bounding box center [724, 151] width 123 height 30
click at [678, 159] on td "8622.95 lbs" at bounding box center [724, 151] width 123 height 30
copy p "8622.95"
click at [84, 155] on span "05/21/25, Starlux, SC6163, 051920252TC" at bounding box center [116, 151] width 101 height 25
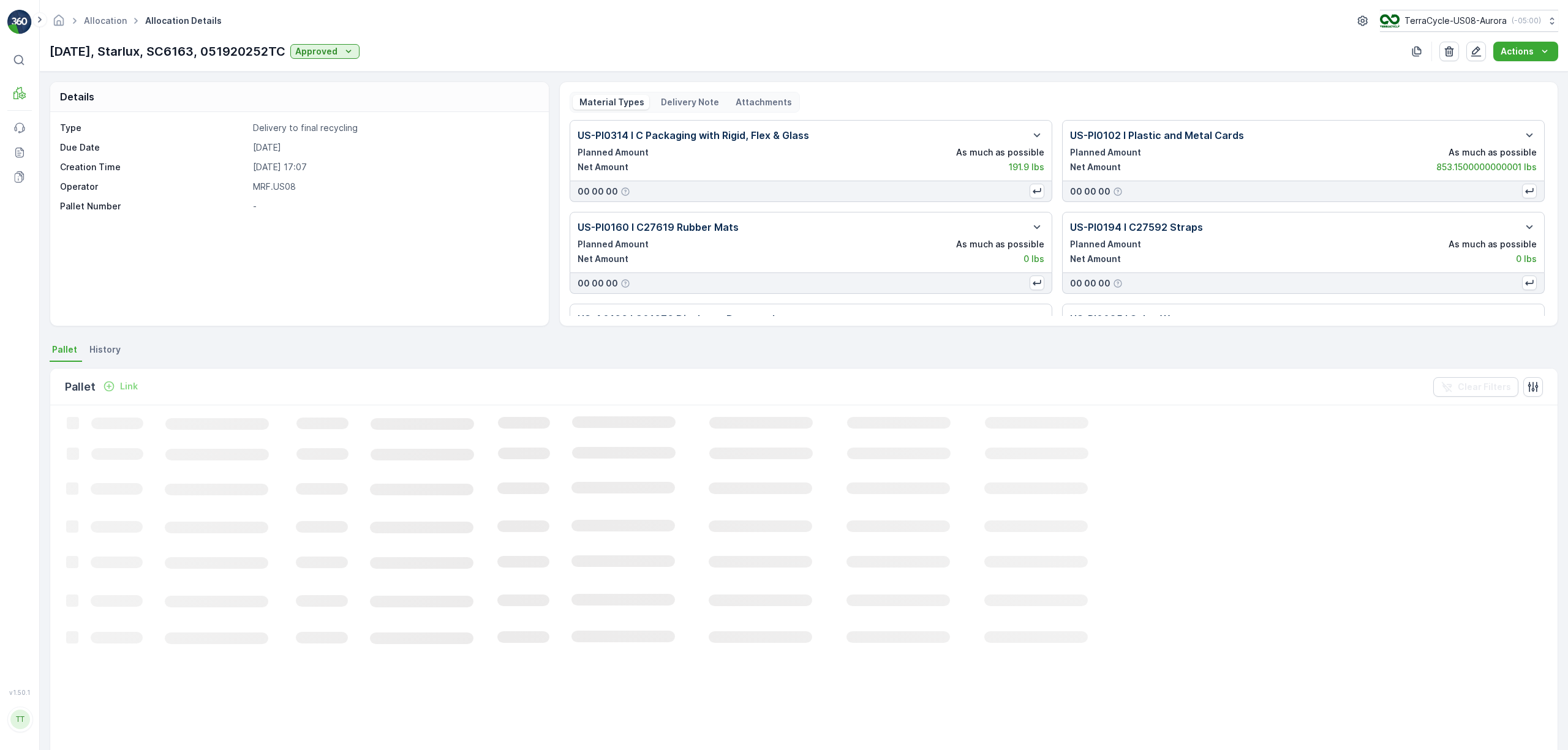
click at [682, 97] on p "Delivery Note" at bounding box center [689, 102] width 60 height 12
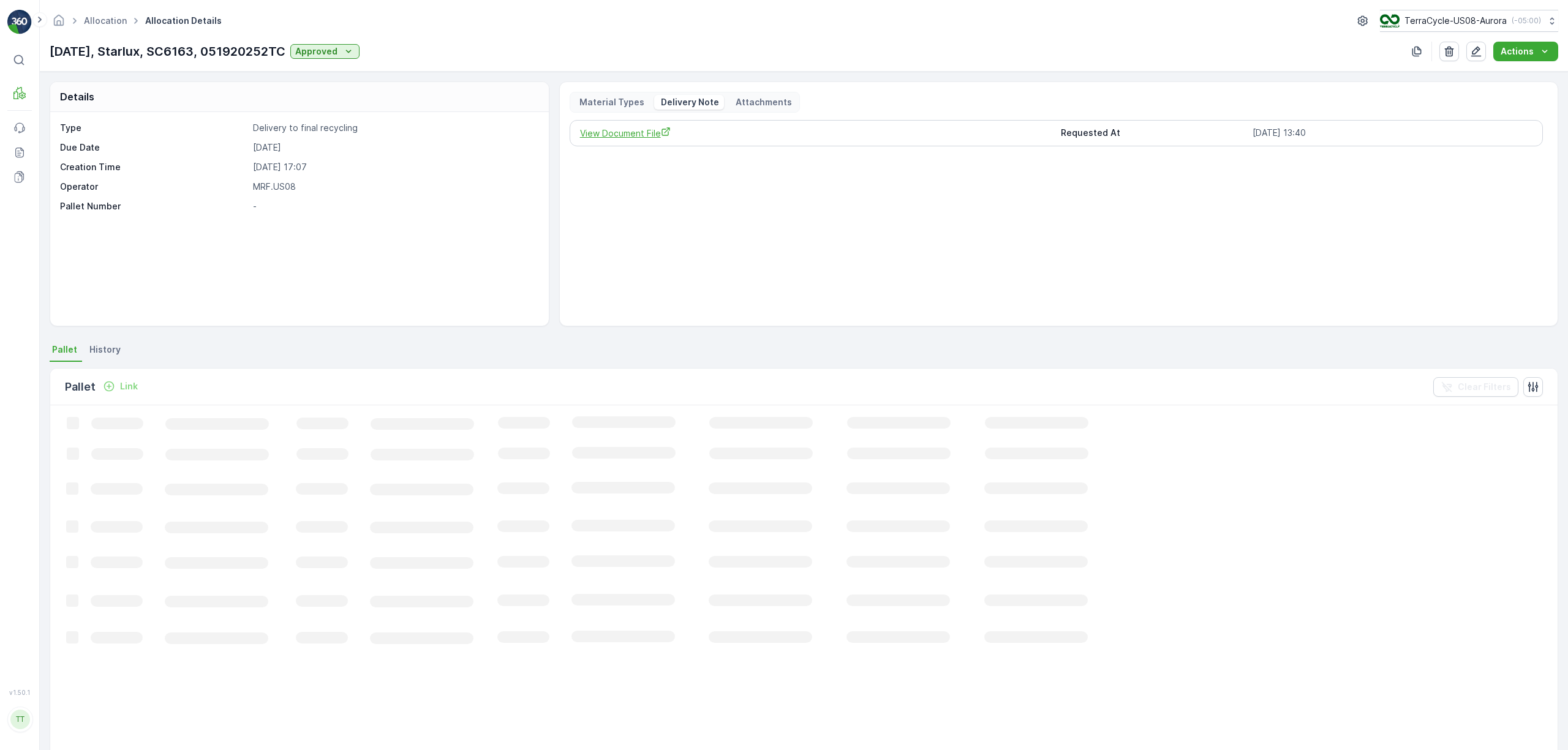
click at [643, 133] on span "View Document File" at bounding box center [815, 133] width 471 height 13
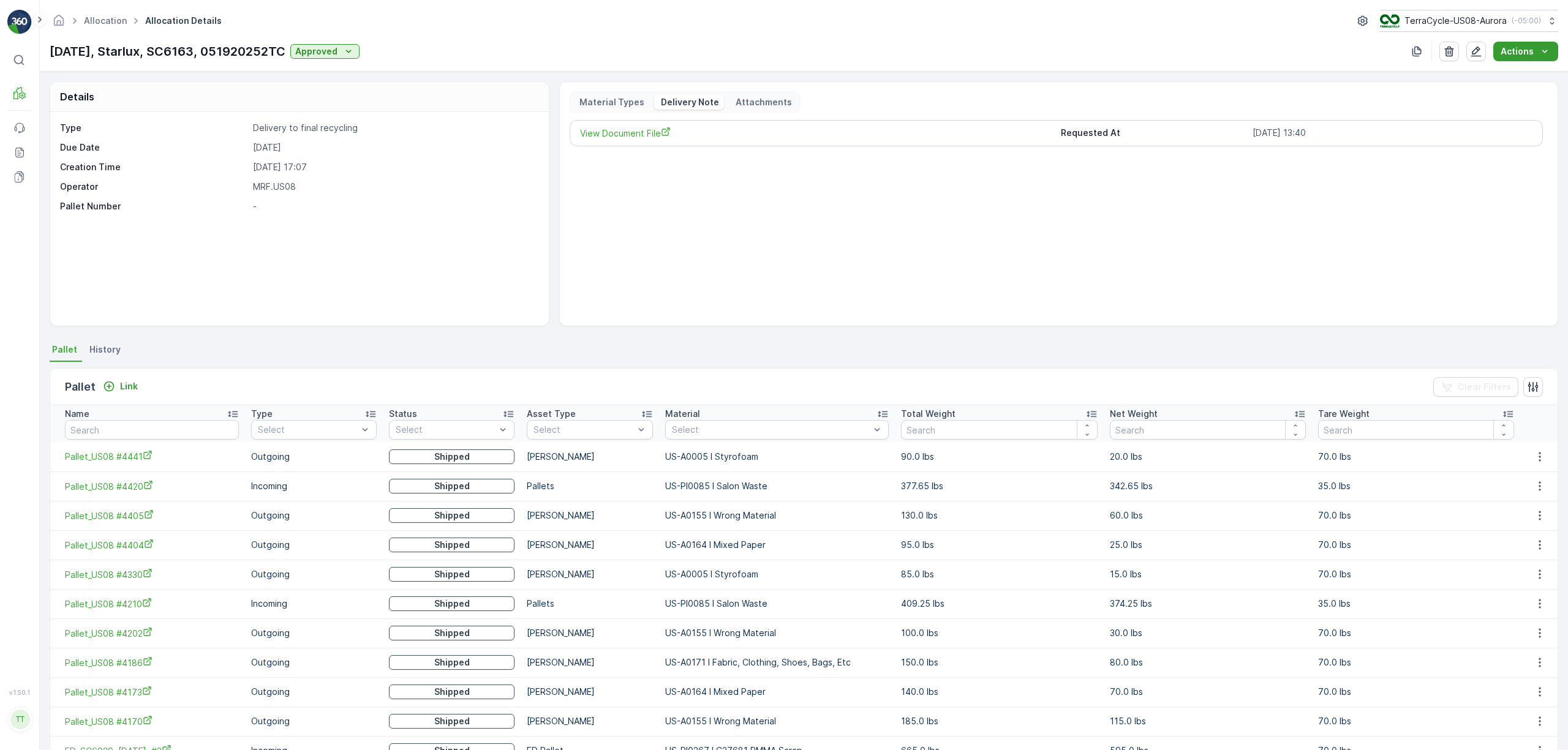
click at [1527, 55] on p "Actions" at bounding box center [1516, 51] width 33 height 12
click at [1524, 72] on span "Create Delivery Note" at bounding box center [1520, 75] width 88 height 12
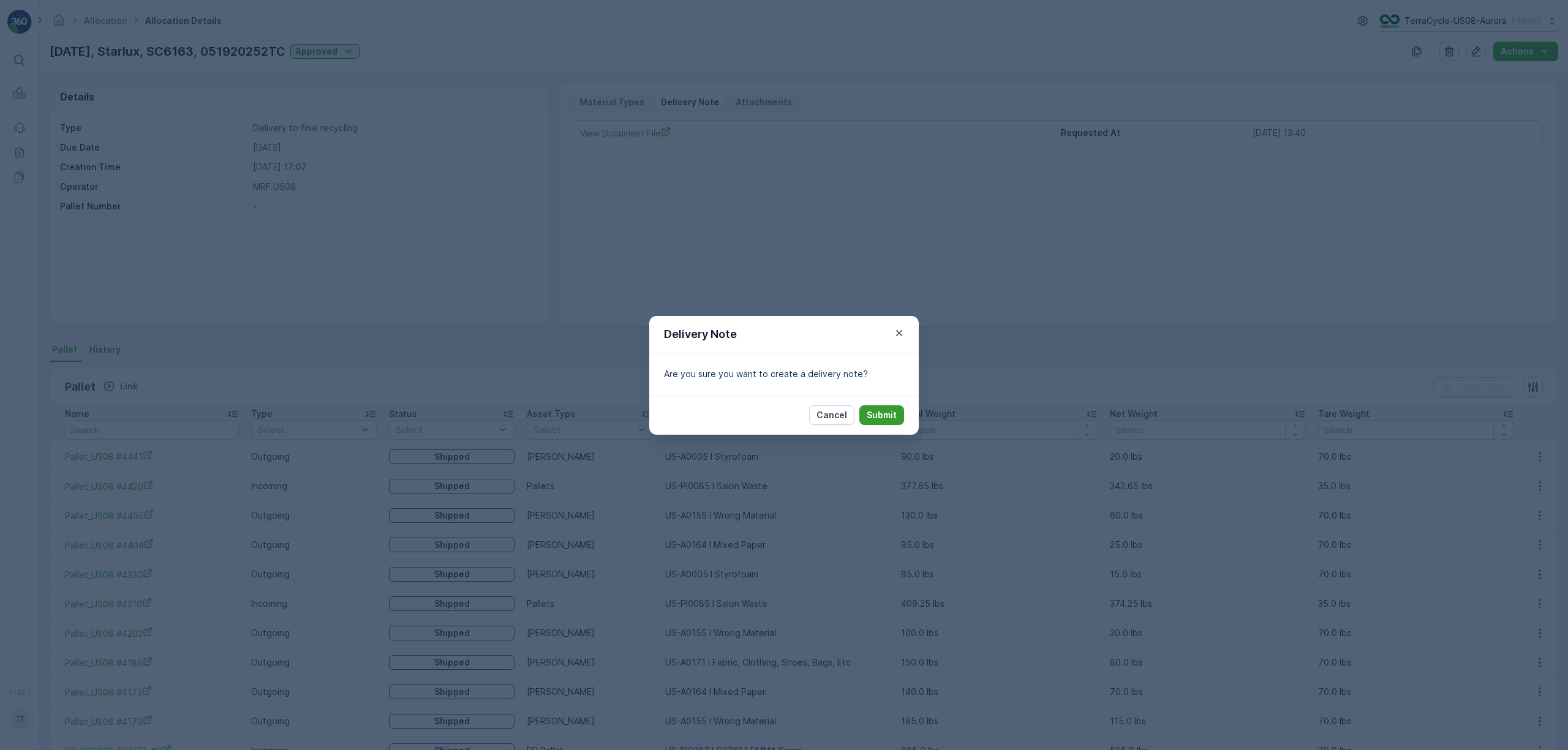
click at [886, 409] on p "Submit" at bounding box center [882, 416] width 30 height 12
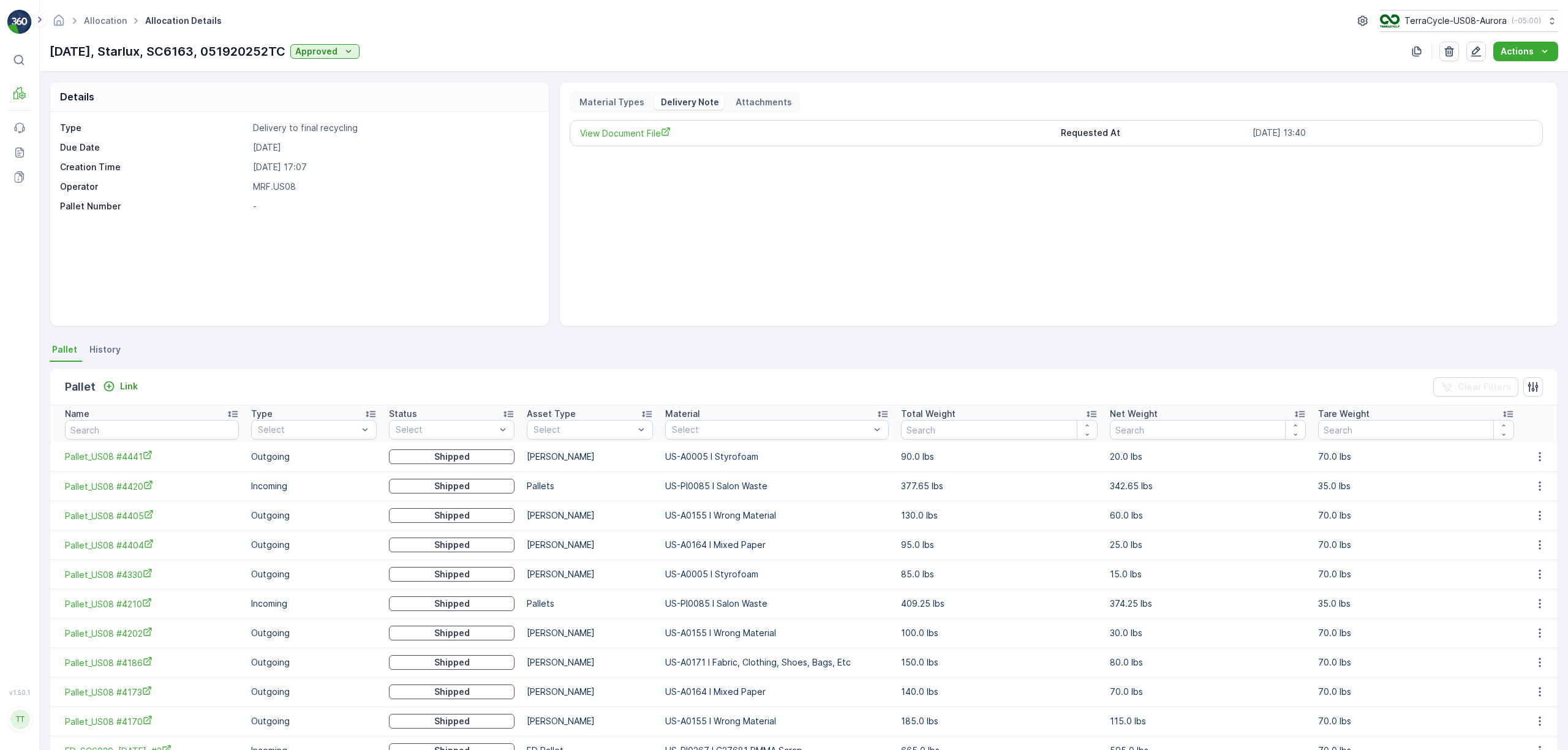
click at [265, 49] on p "05/21/25, Starlux, SC6163, 051920252TC" at bounding box center [167, 51] width 236 height 19
copy p "051920252TC"
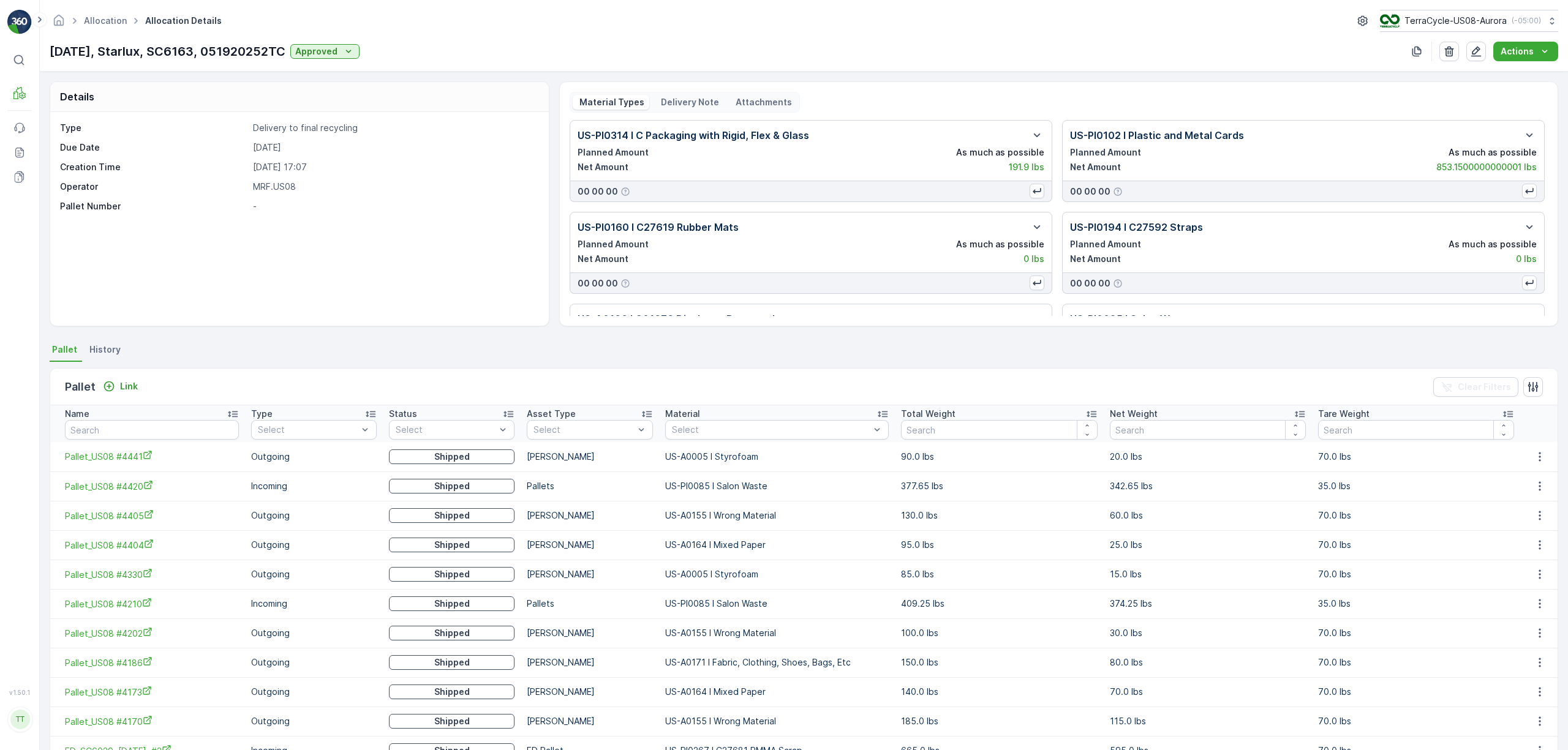
click at [694, 107] on p "Delivery Note" at bounding box center [689, 102] width 60 height 12
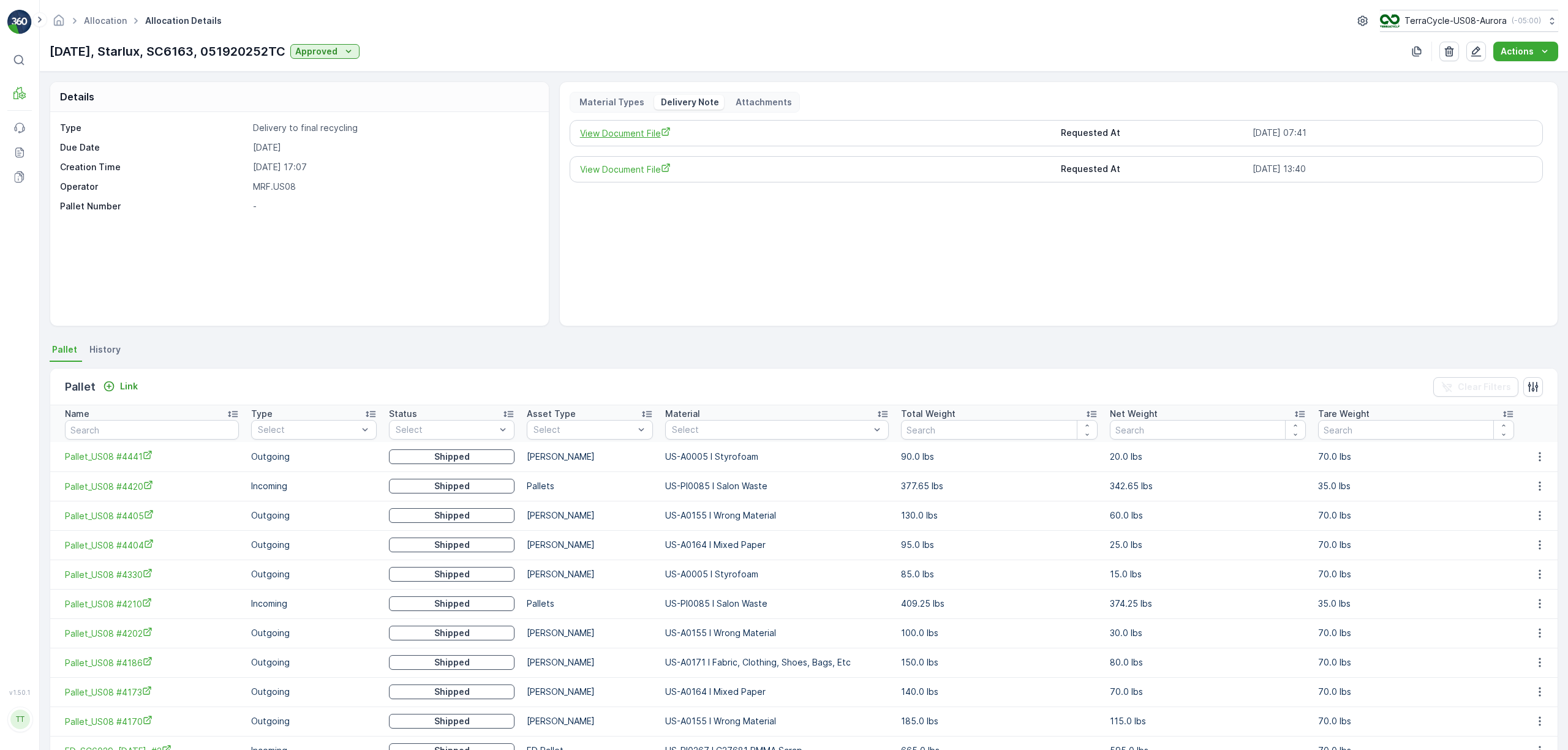
click at [664, 133] on icon "View Document File" at bounding box center [665, 131] width 8 height 8
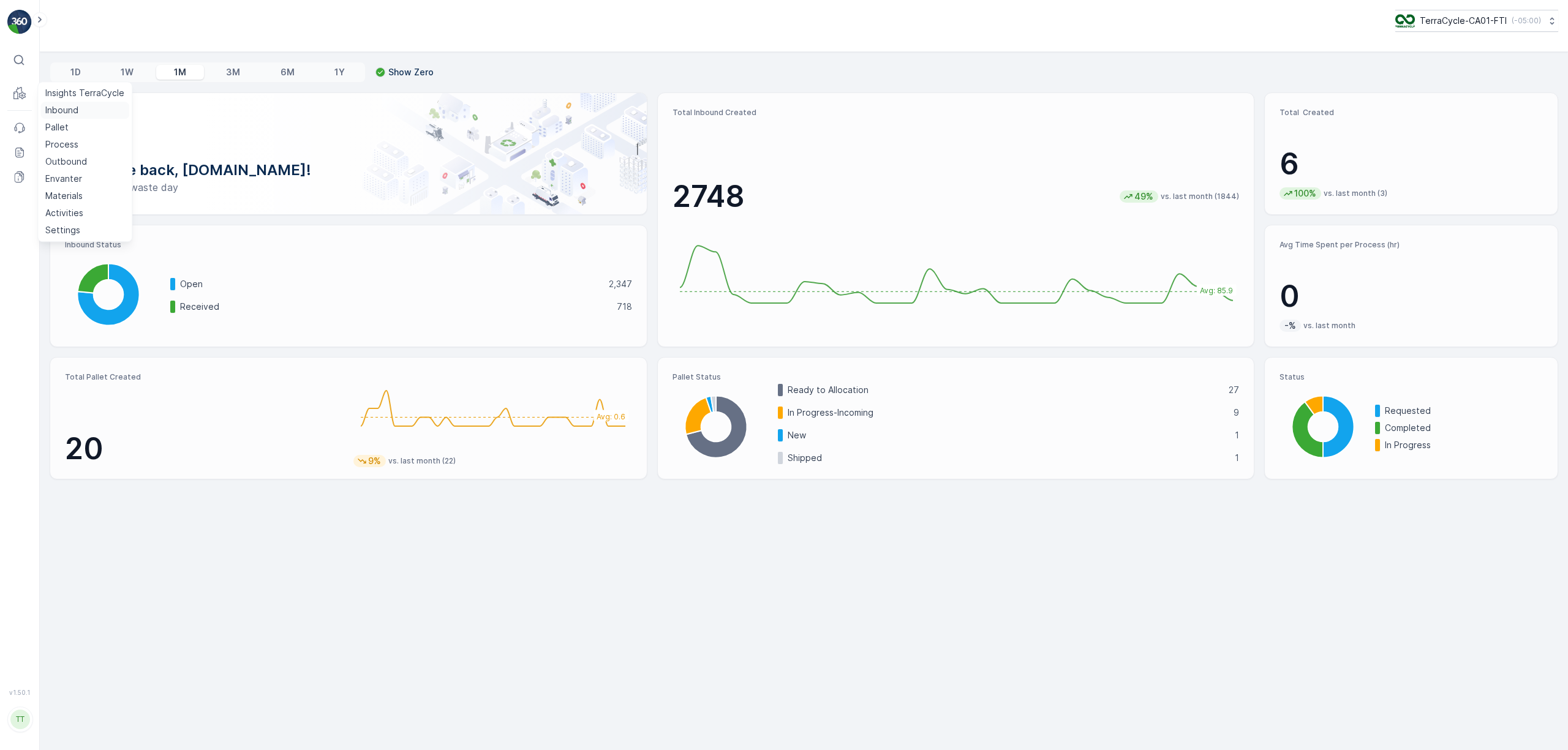
click at [48, 104] on p "Inbound" at bounding box center [61, 110] width 33 height 12
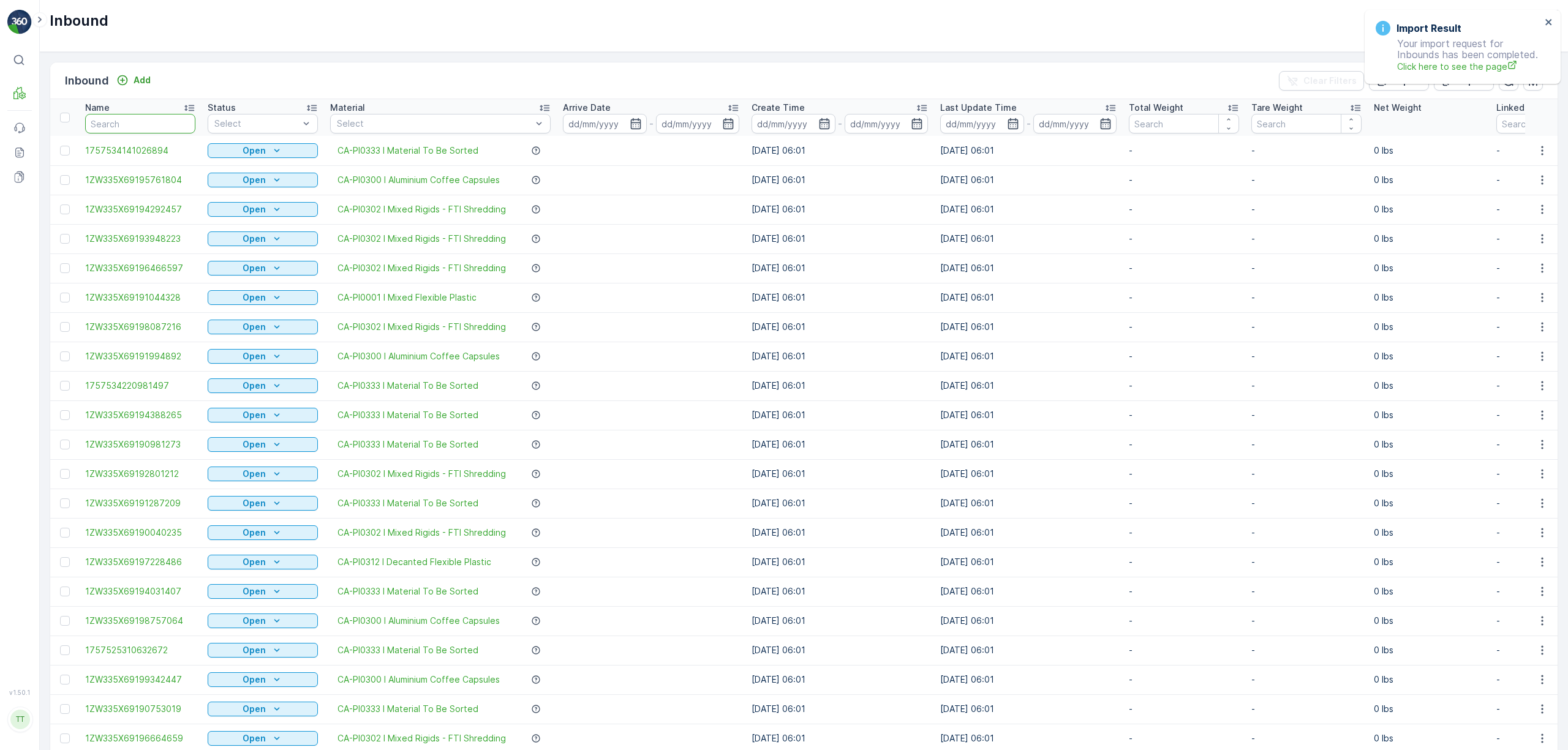
drag, startPoint x: 114, startPoint y: 129, endPoint x: 159, endPoint y: 165, distance: 57.6
click at [114, 132] on input "text" at bounding box center [139, 124] width 110 height 19
paste input "1ZW335X69196292257"
type input "1ZW335X69196292257"
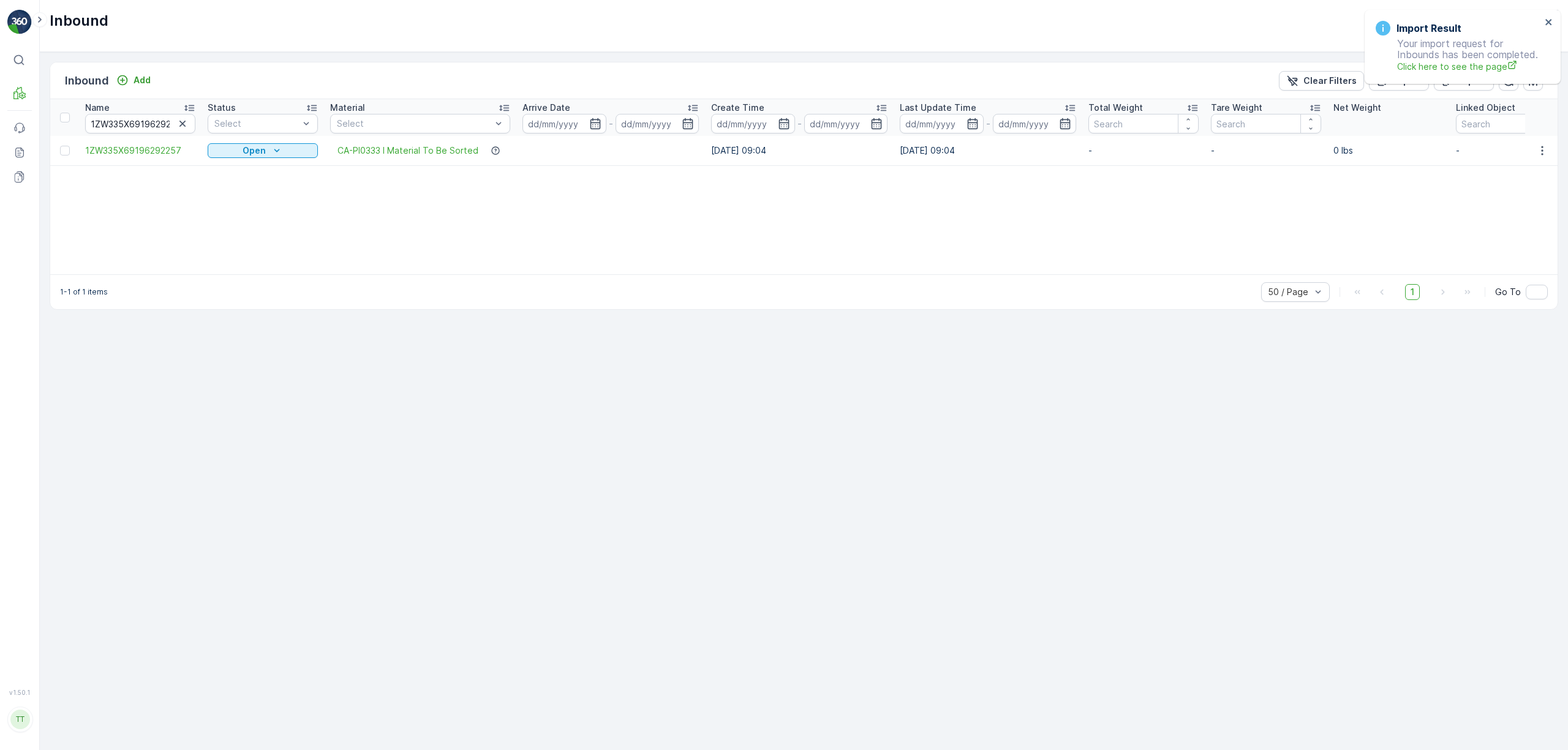
drag, startPoint x: 176, startPoint y: 125, endPoint x: 187, endPoint y: 137, distance: 16.3
click at [176, 125] on button "button" at bounding box center [183, 124] width 15 height 15
paste input "1ZW335X69190003203"
type input "1ZW335X69190003203"
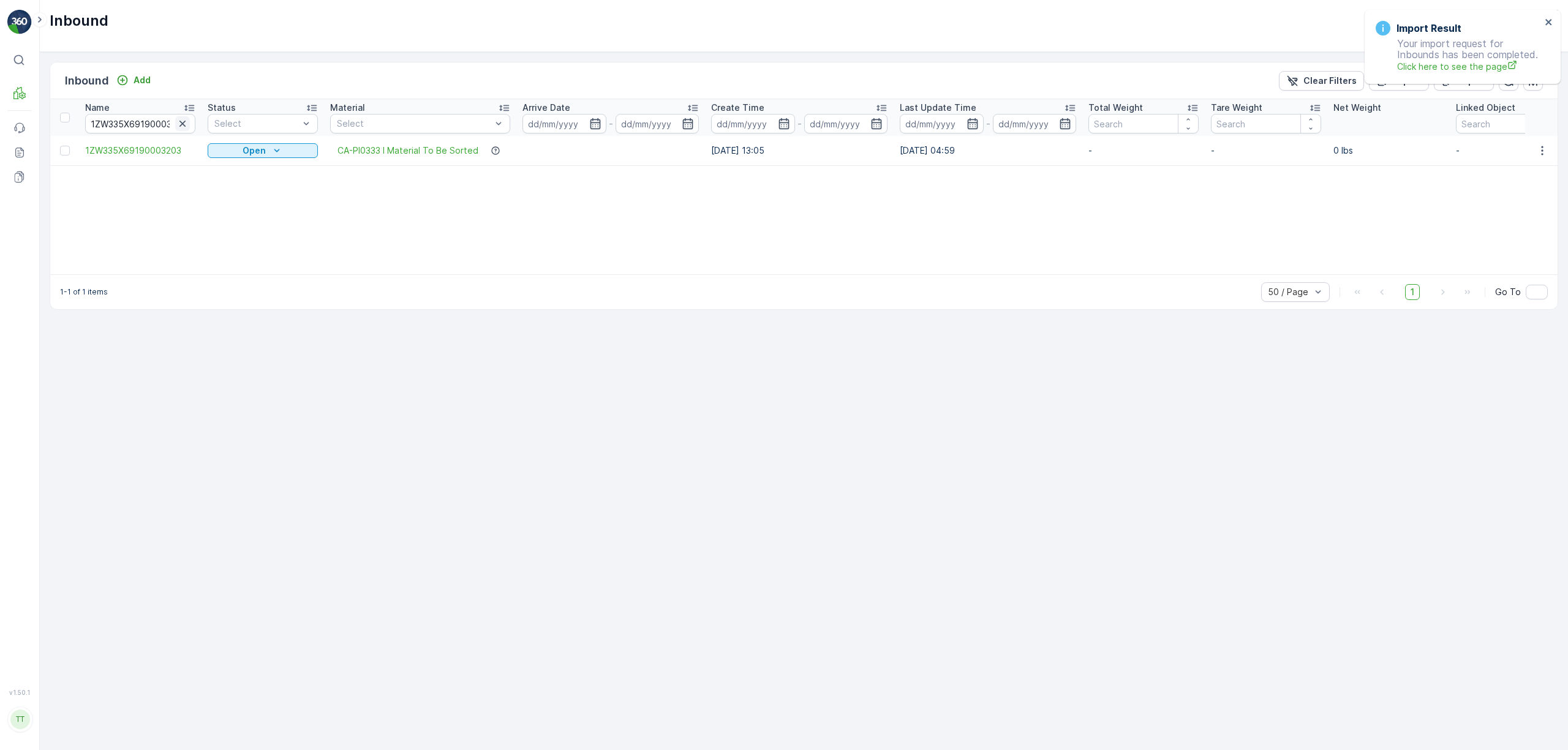
click at [185, 121] on icon "button" at bounding box center [183, 124] width 12 height 12
paste input "1ZW335X69190000313"
type input "1ZW335X69190000313"
click at [942, 123] on input at bounding box center [942, 124] width 84 height 19
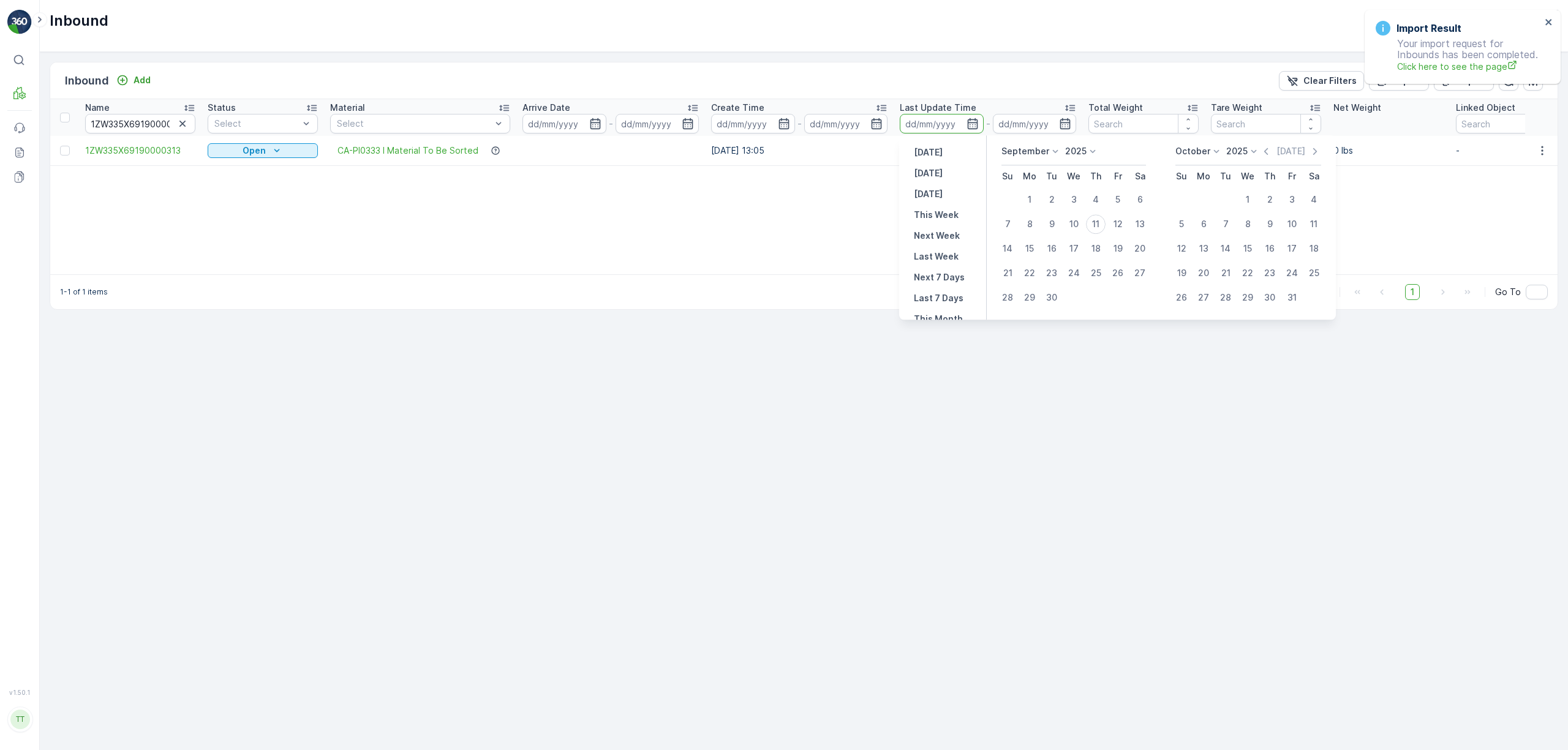
click at [1276, 153] on div "[DATE]" at bounding box center [1290, 151] width 61 height 12
click at [1272, 153] on icon "button" at bounding box center [1266, 151] width 12 height 12
click at [1096, 267] on div "21" at bounding box center [1096, 273] width 19 height 19
type input "[DATE]"
click at [1096, 269] on div "21" at bounding box center [1096, 273] width 19 height 19
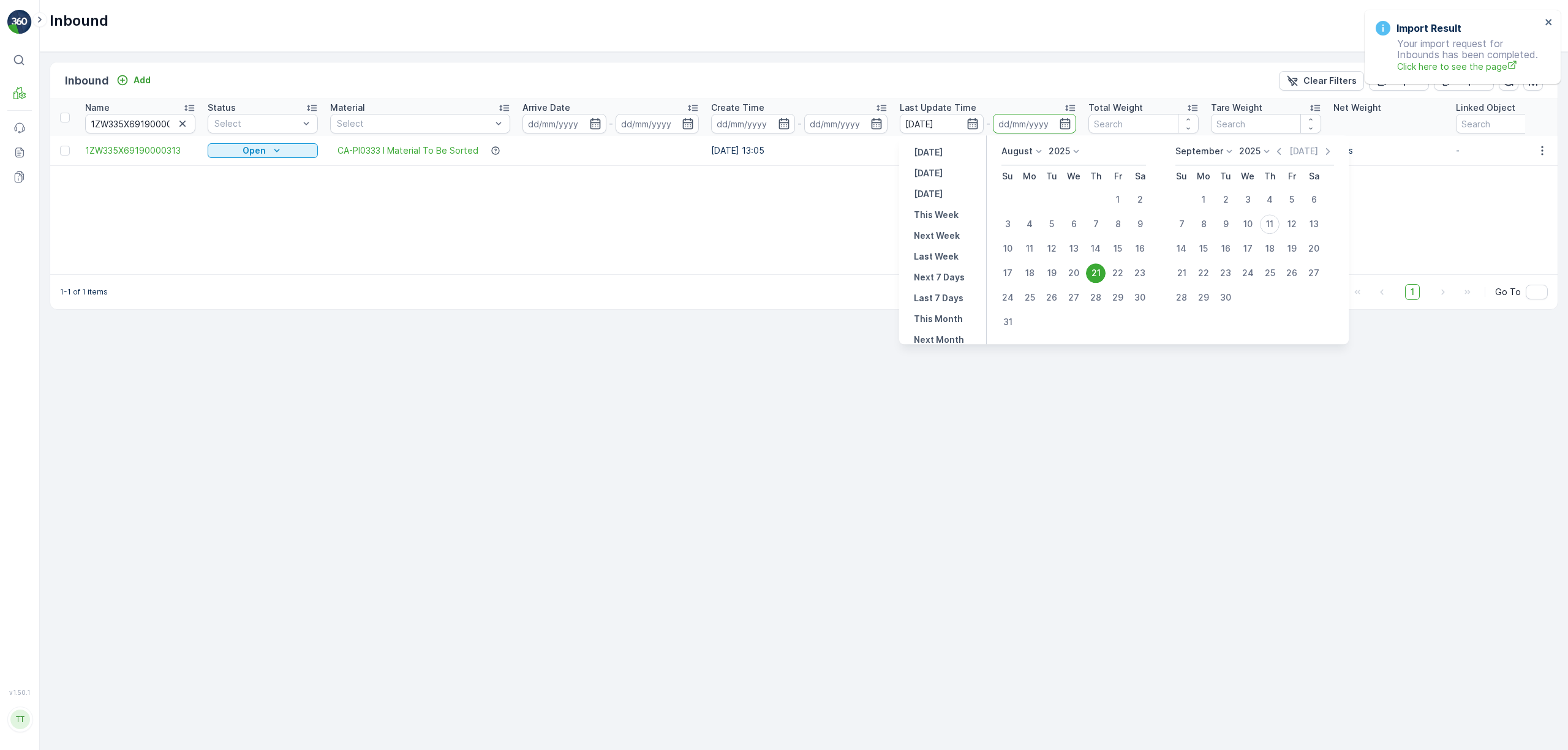
type input "[DATE]"
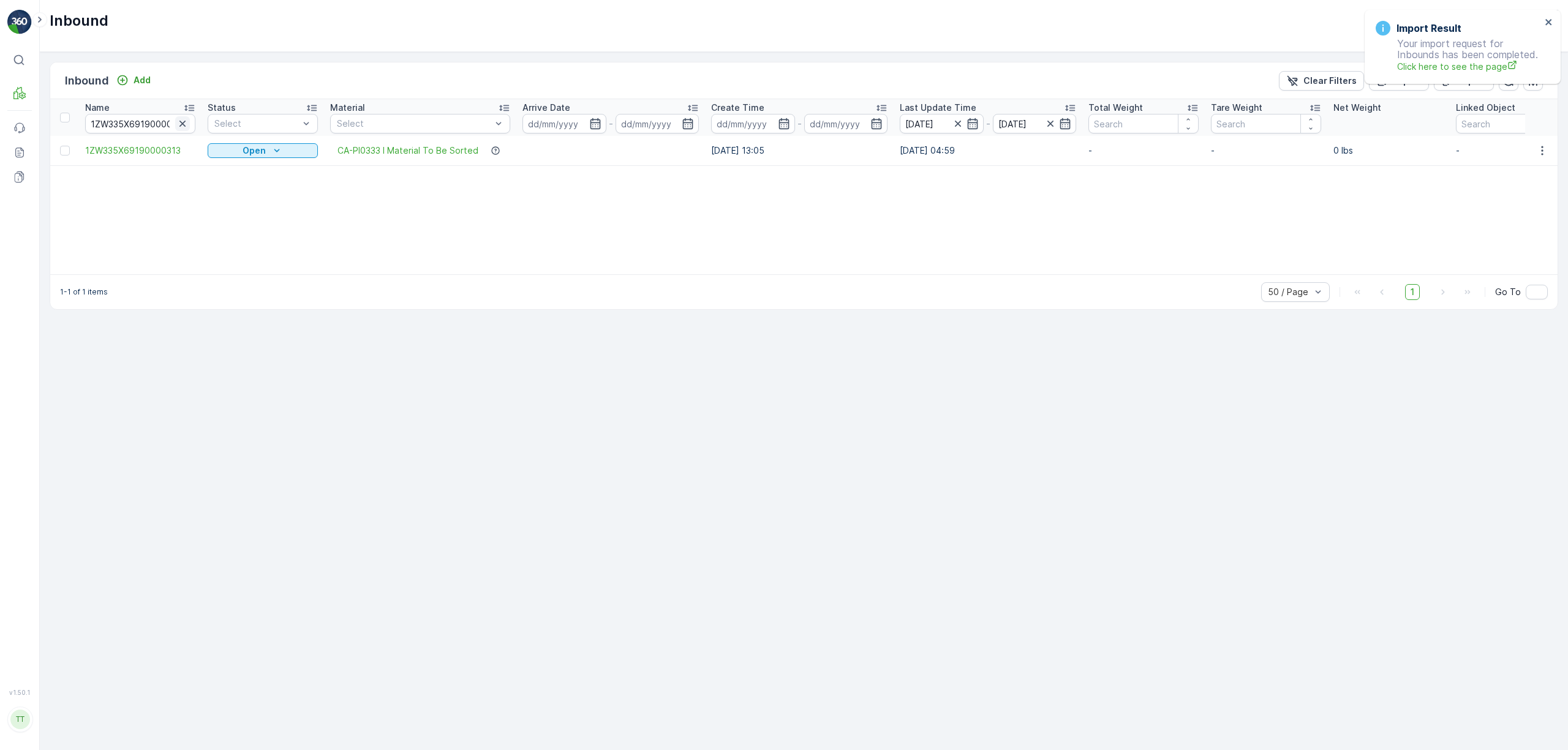
click at [183, 120] on icon "button" at bounding box center [183, 124] width 12 height 12
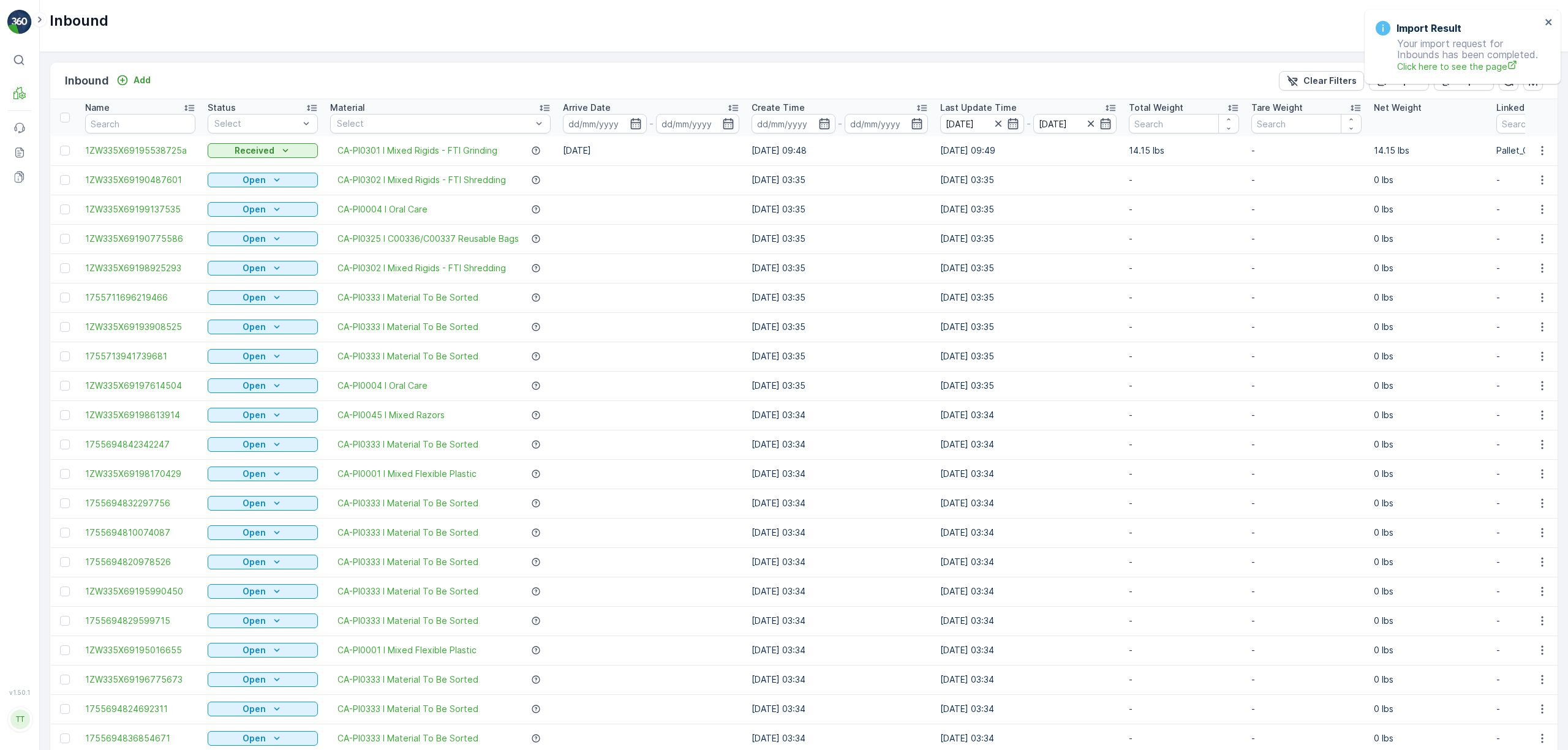
click at [826, 289] on td "21.08.2025 03:35" at bounding box center [840, 297] width 189 height 29
click at [281, 146] on div "Open" at bounding box center [263, 150] width 95 height 10
click at [353, 108] on p "Material" at bounding box center [348, 108] width 35 height 12
click at [430, 111] on div "Material" at bounding box center [440, 108] width 221 height 12
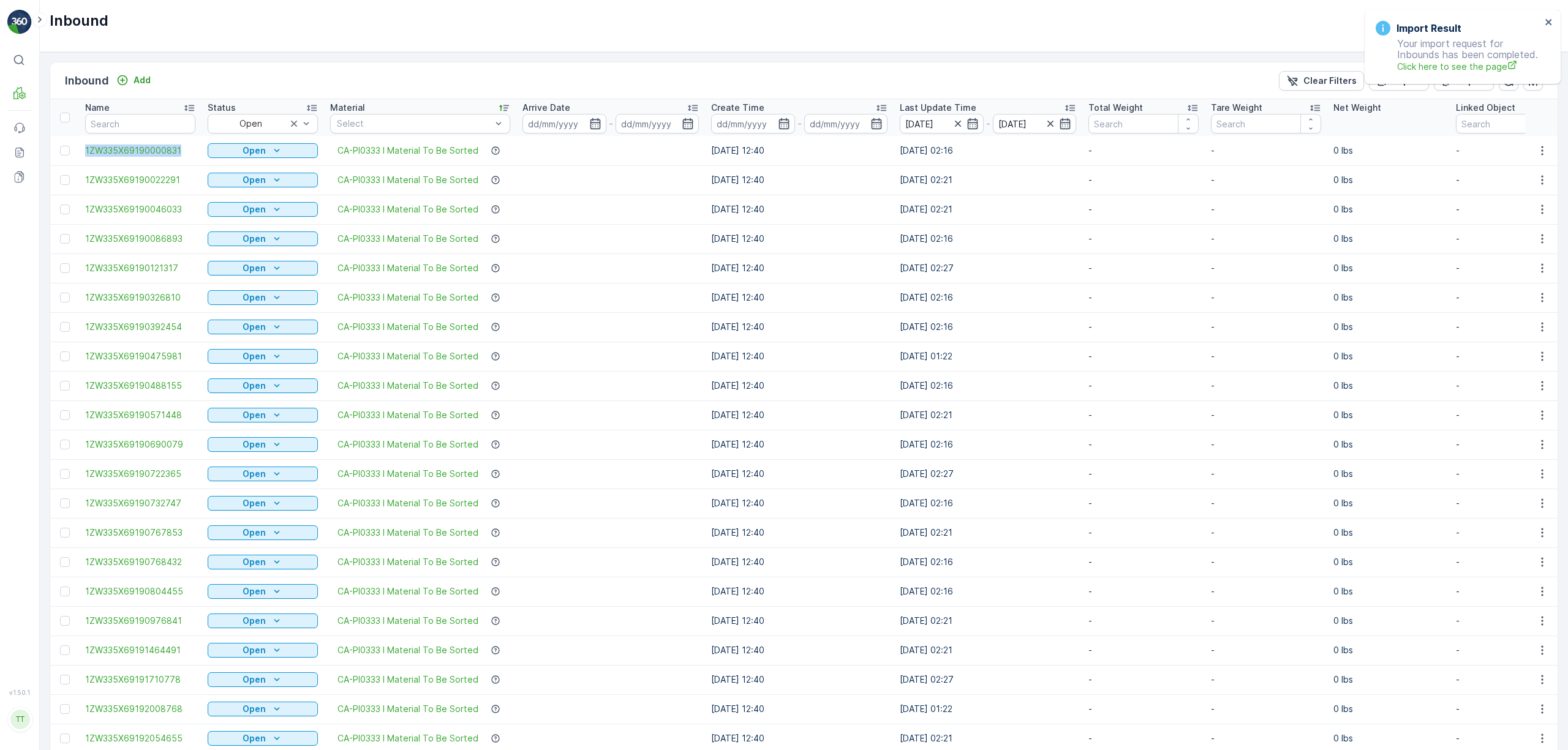
drag, startPoint x: 79, startPoint y: 153, endPoint x: 191, endPoint y: 161, distance: 112.3
click at [191, 161] on td "1ZW335X69190000831" at bounding box center [140, 150] width 123 height 29
copy span "1ZW335X69190000831"
drag, startPoint x: 79, startPoint y: 405, endPoint x: 189, endPoint y: 422, distance: 111.3
click at [189, 422] on td "1ZW335X69190571448" at bounding box center [140, 415] width 123 height 29
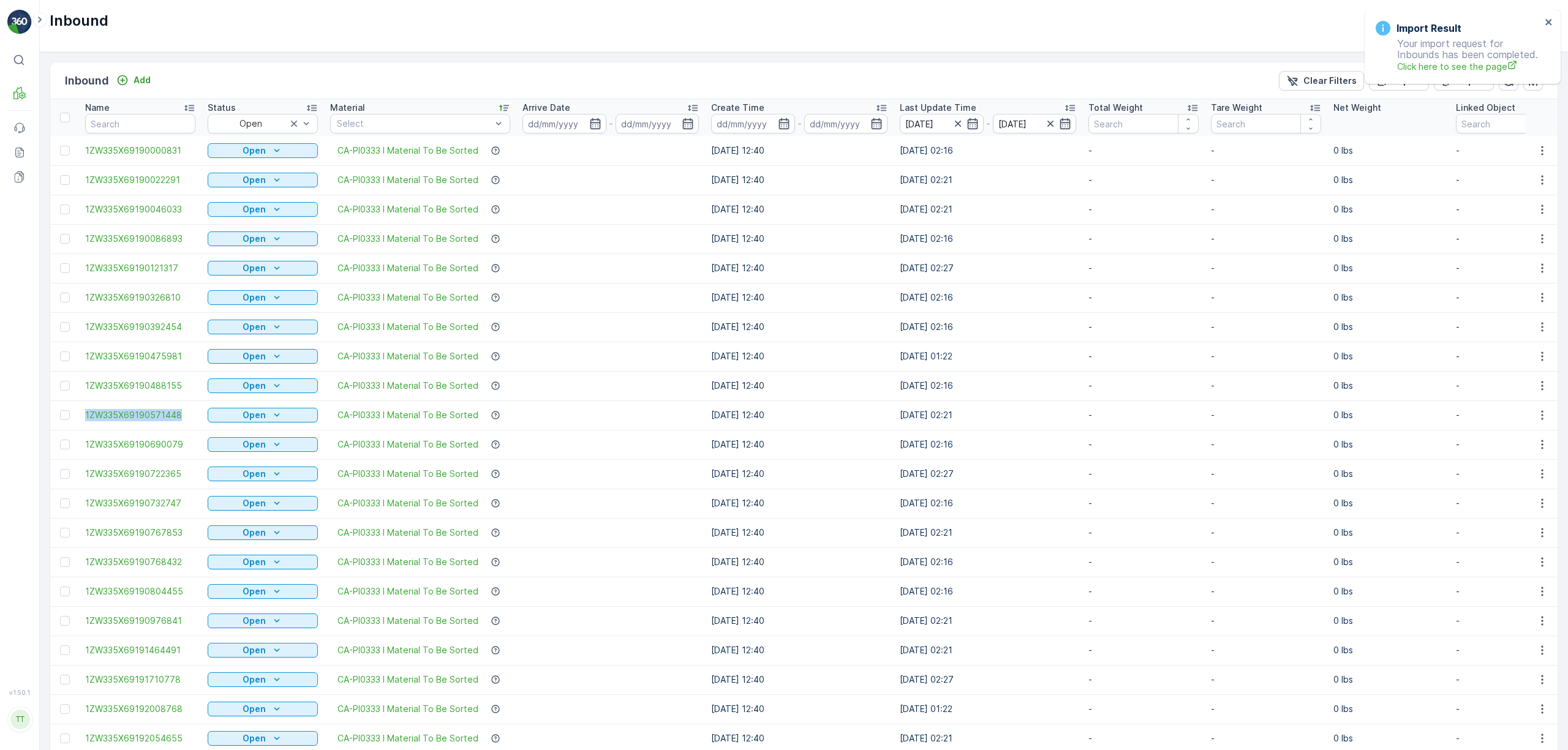
copy span "1ZW335X69190571448"
click at [131, 133] on input "text" at bounding box center [139, 124] width 110 height 19
paste input "1ZW335X69193369395"
type input "1ZW335X69193369395"
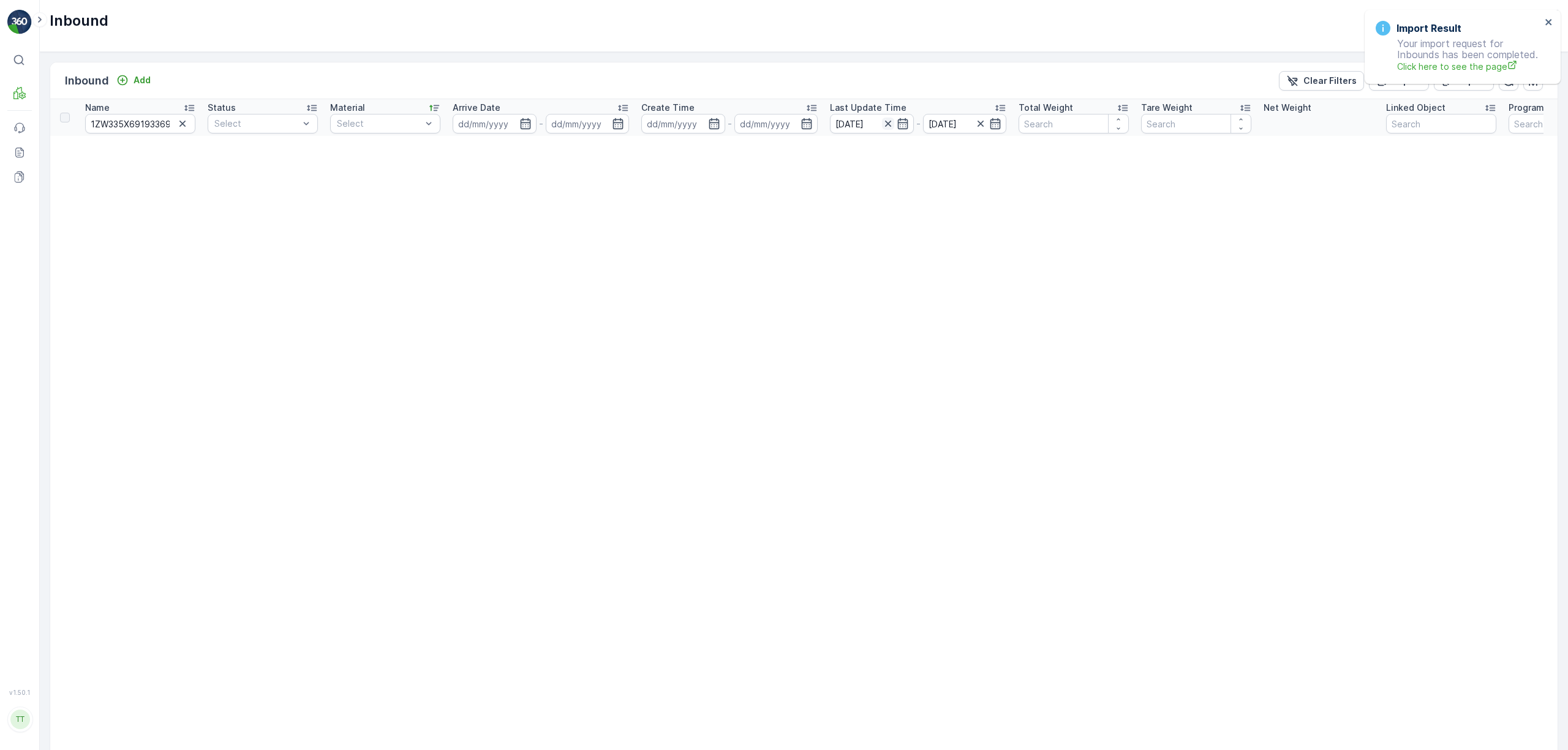
click at [889, 124] on icon "button" at bounding box center [888, 124] width 12 height 12
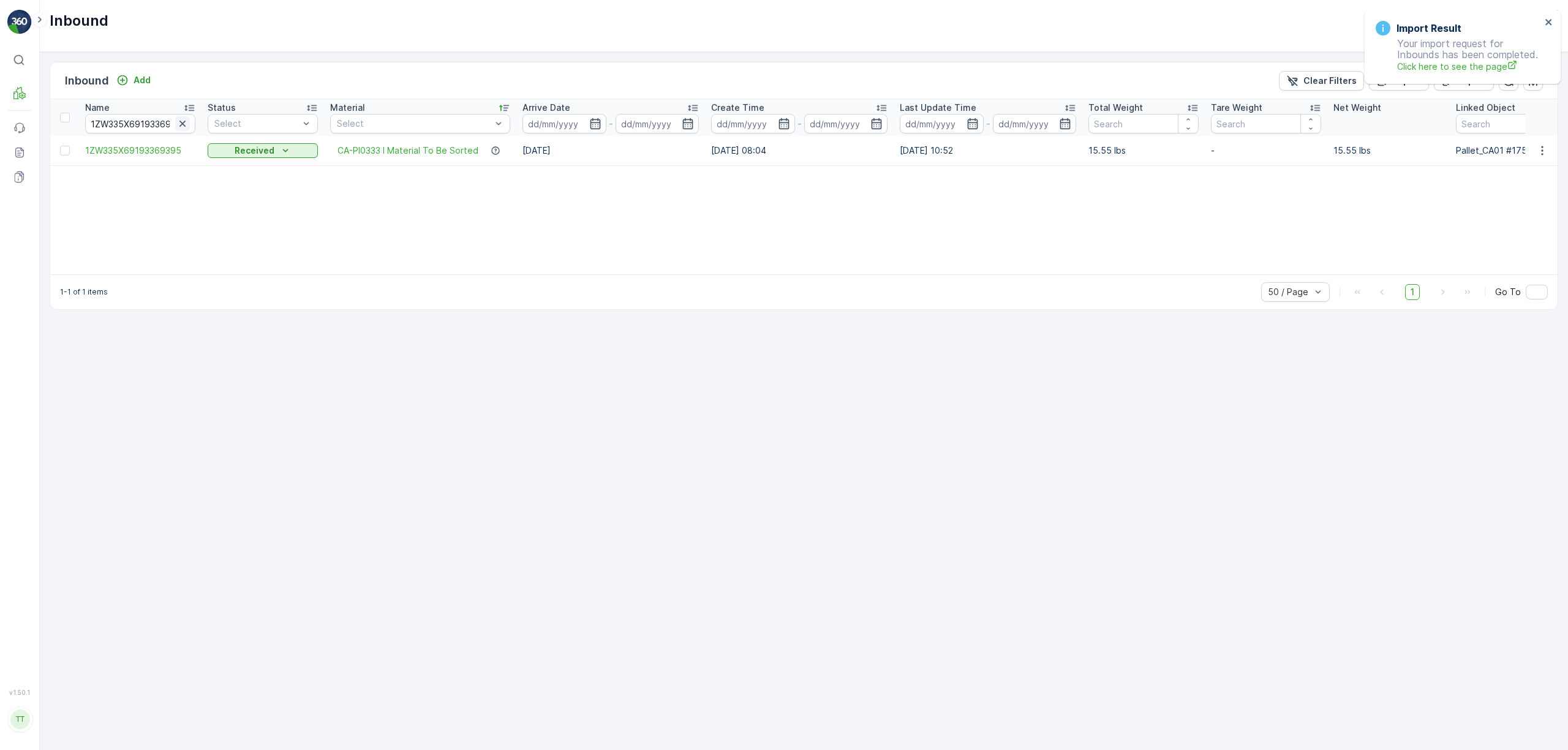
click at [185, 127] on icon "button" at bounding box center [182, 124] width 6 height 6
paste input "1ZW335X69199878995"
type input "1ZW335X69199878995"
click at [185, 118] on icon "button" at bounding box center [183, 124] width 12 height 12
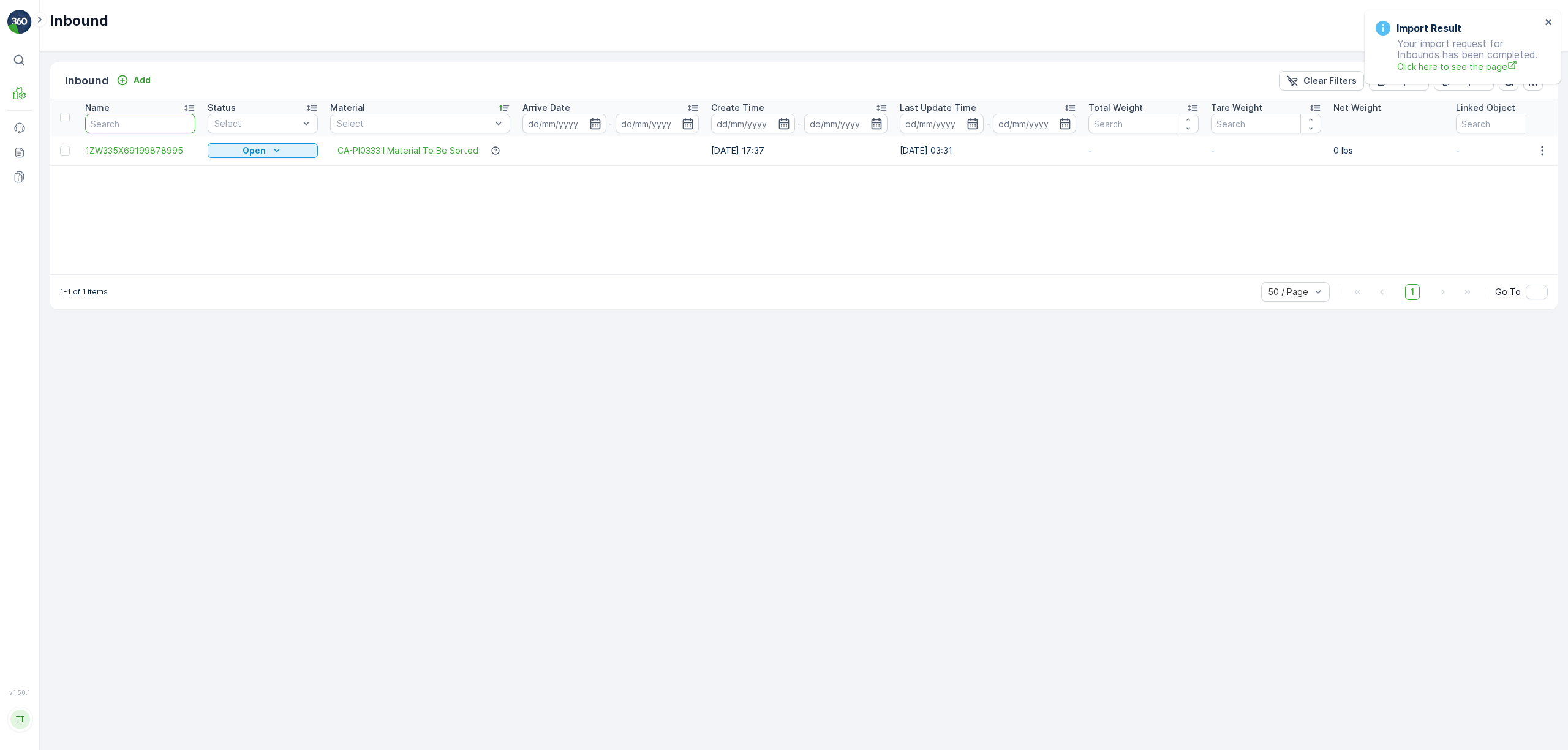
paste input "'2019A_1ZW335X69193635918"
type input "'2019A_1ZW335X69193635918"
drag, startPoint x: 120, startPoint y: 125, endPoint x: 351, endPoint y: 130, distance: 231.1
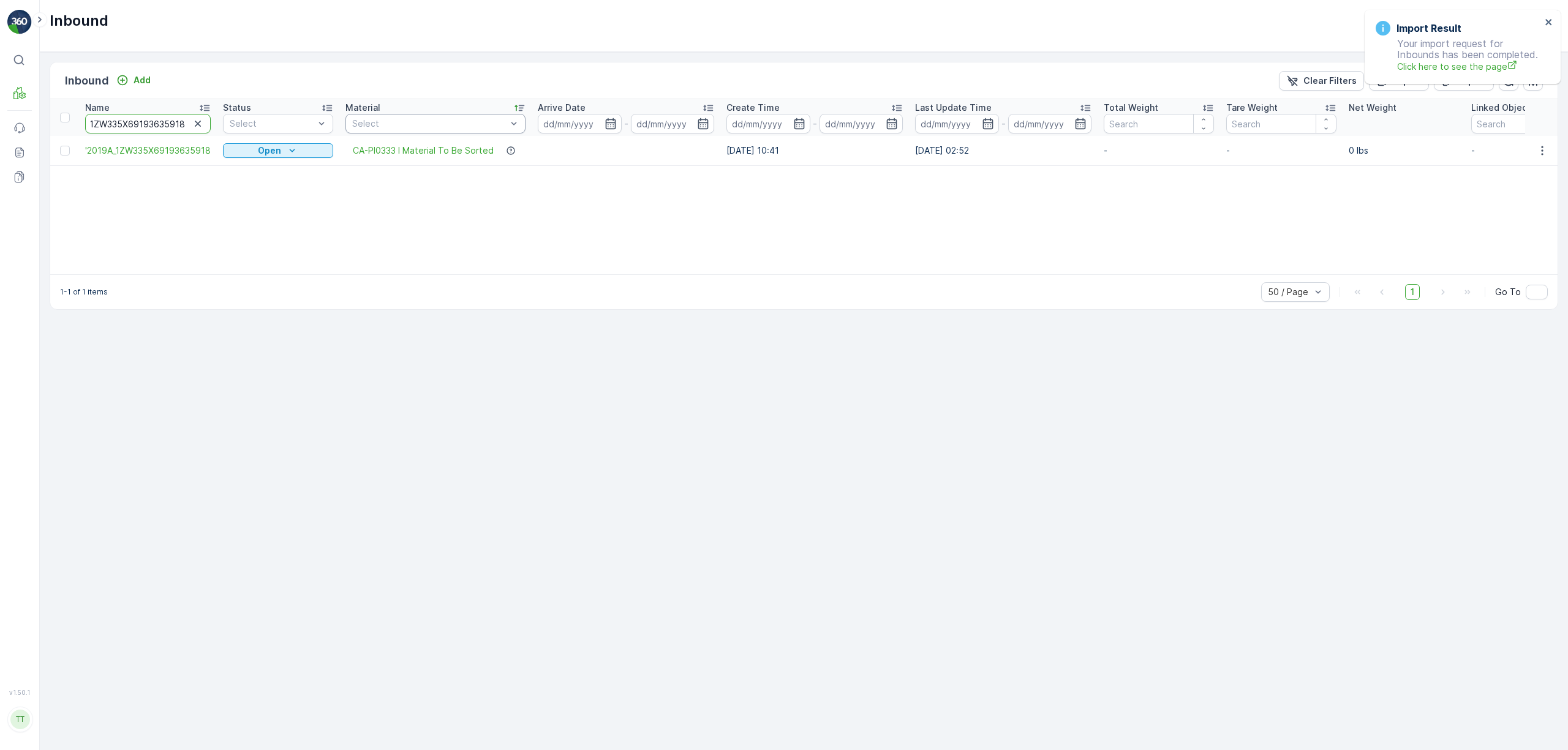
click at [351, 130] on tr "Name '2019A_1ZW335X69193635918 Status Select Material Select Arrive Date - Crea…" at bounding box center [1080, 117] width 2060 height 37
type input "_"
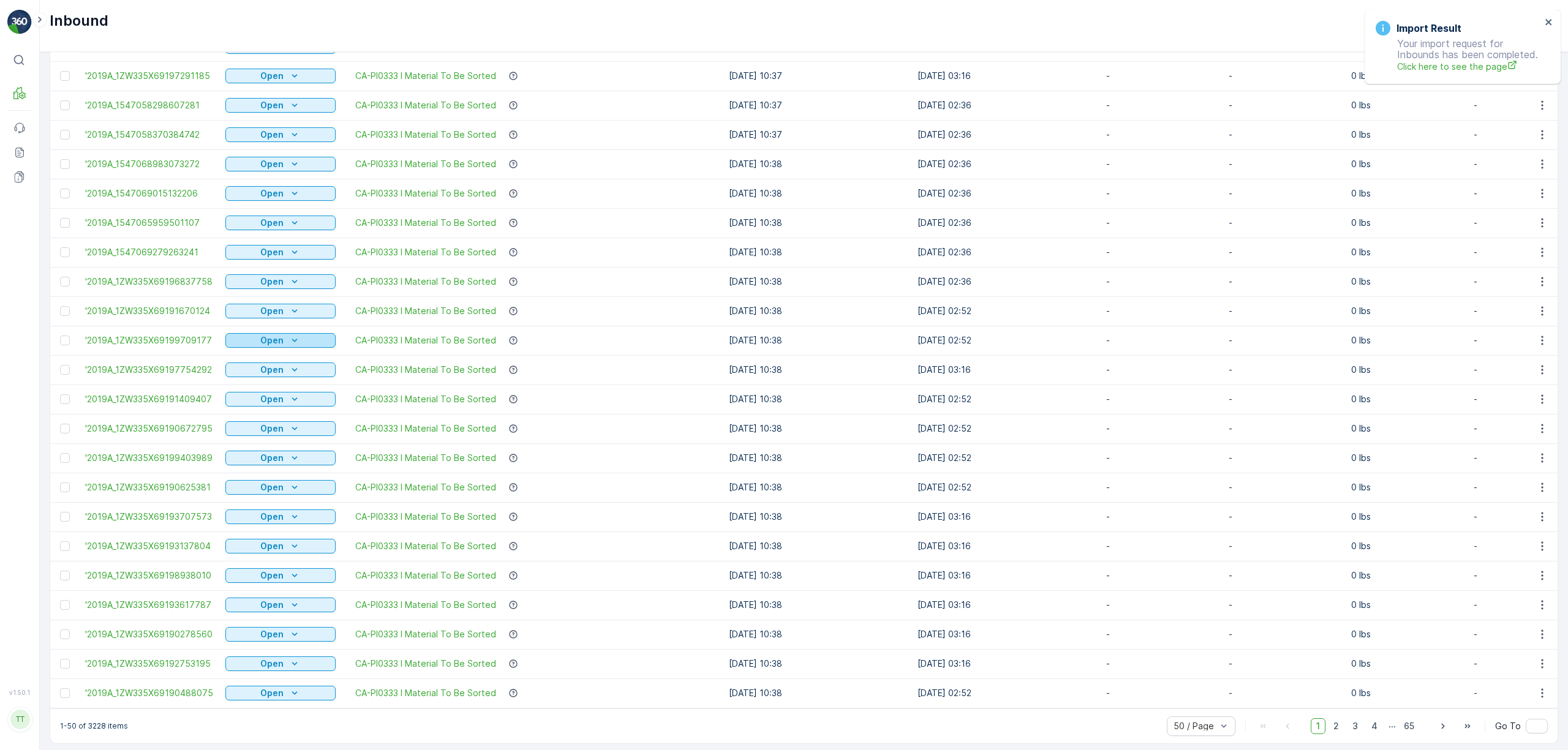
scroll to position [908, 0]
drag, startPoint x: 217, startPoint y: 271, endPoint x: 115, endPoint y: 274, distance: 102.0
click at [115, 274] on td "'2019A_1ZW335X69196837758" at bounding box center [149, 277] width 140 height 29
copy span "1ZW335X69196837758"
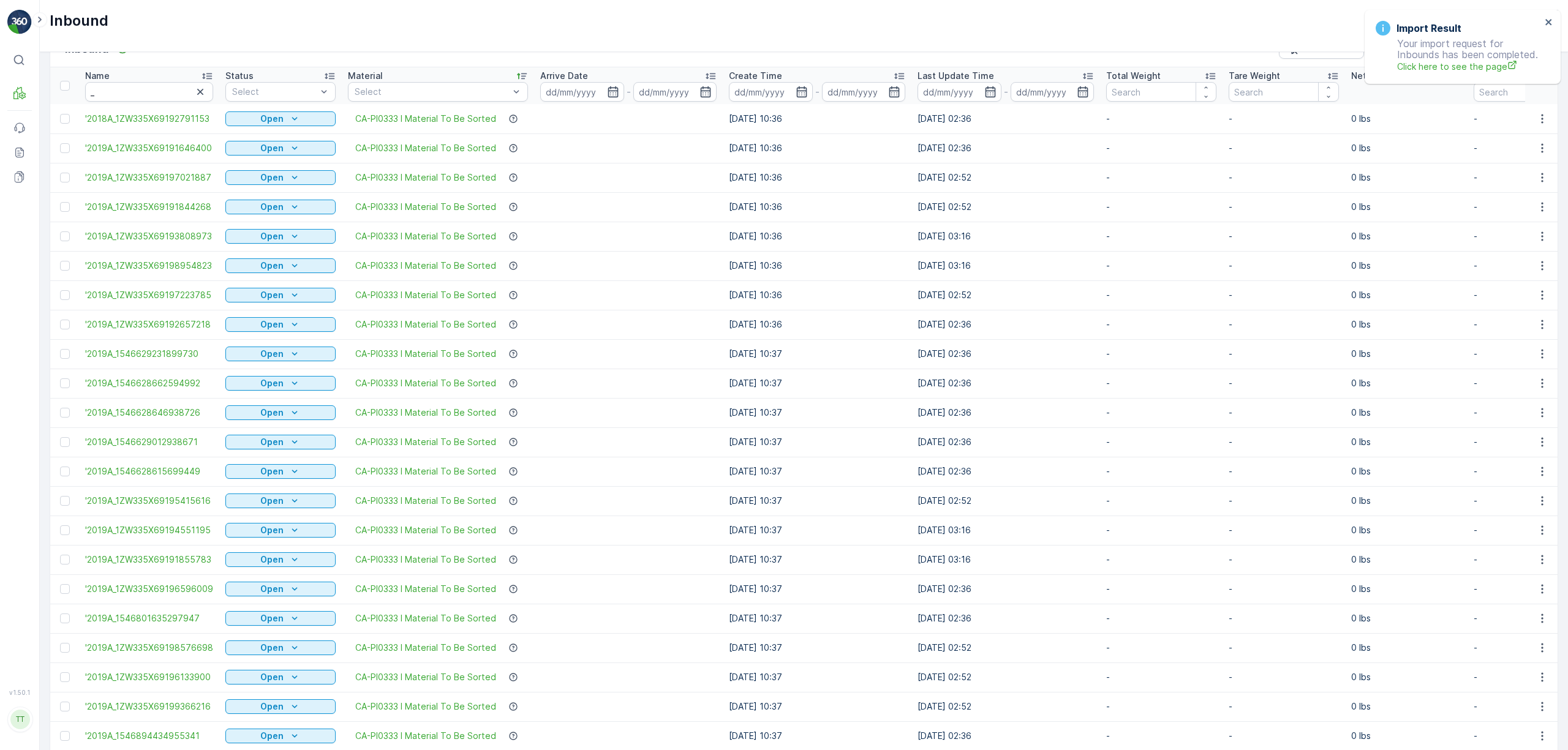
scroll to position [0, 0]
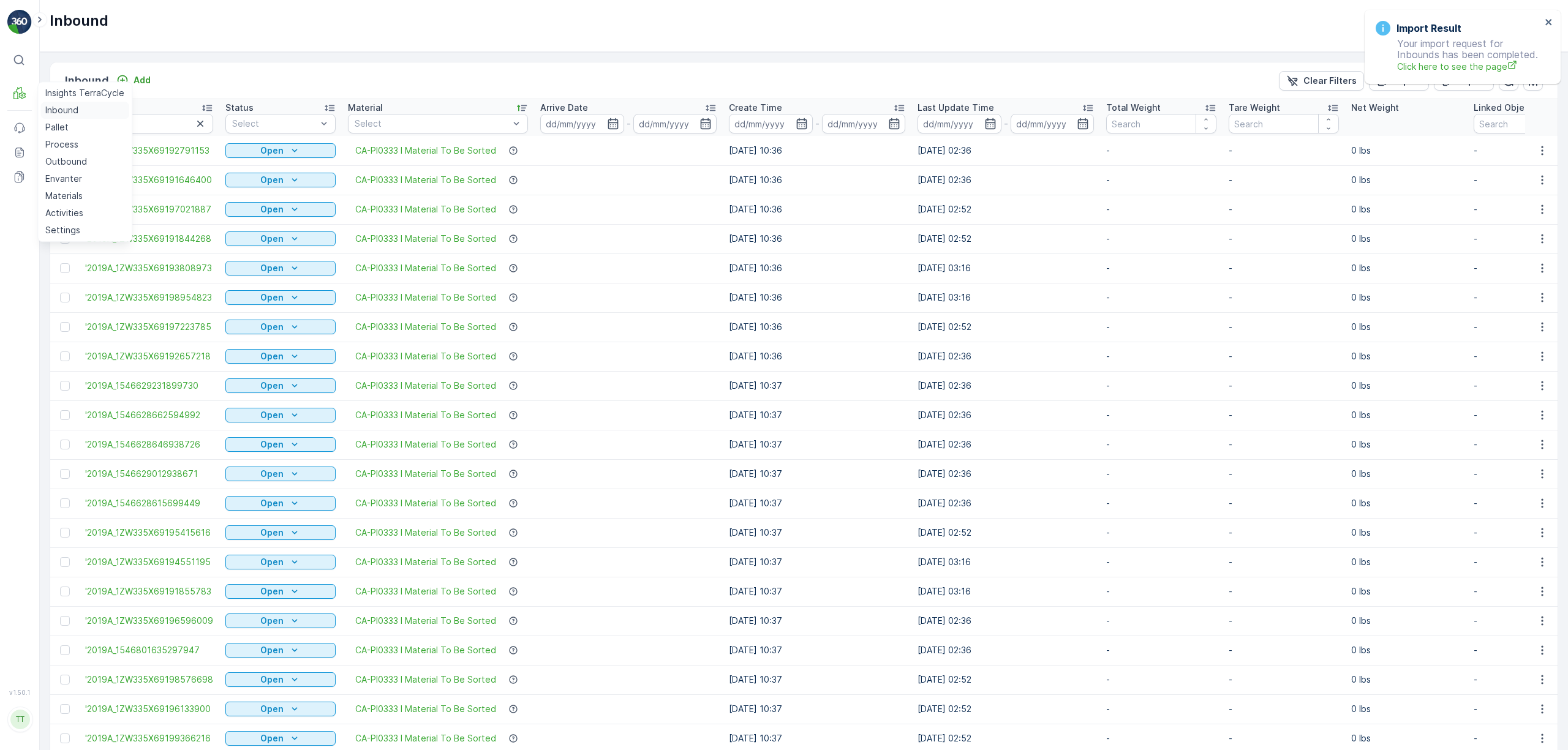
click at [70, 113] on p "Inbound" at bounding box center [61, 110] width 33 height 12
drag, startPoint x: 214, startPoint y: 214, endPoint x: 115, endPoint y: 217, distance: 99.0
click at [115, 217] on td "'2019A_1ZW335X69197021887" at bounding box center [149, 209] width 140 height 29
copy span "1ZW335X69197021887"
drag, startPoint x: 81, startPoint y: 206, endPoint x: 231, endPoint y: 209, distance: 150.0
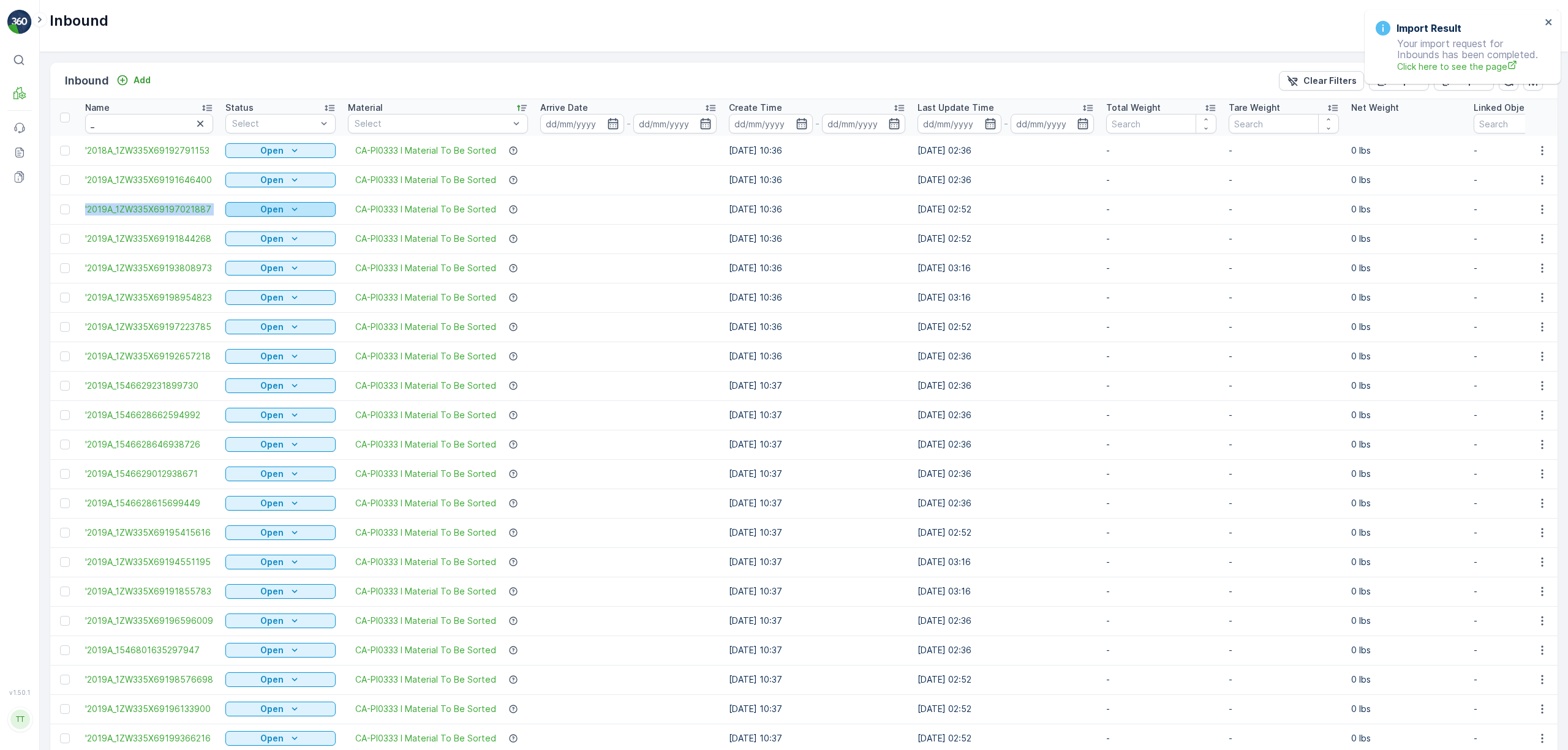
click at [231, 209] on tr "'2019A_1ZW335X69197021887 Open CA-PI0333 I Material To Be Sorted 25.10.2022 10:…" at bounding box center [1082, 209] width 2063 height 29
copy span "'2019A_1ZW335X69197021887"
drag, startPoint x: 1309, startPoint y: 91, endPoint x: 1309, endPoint y: 82, distance: 9.0
click at [1309, 82] on div "Inbound Add Clear Filters Export Import" at bounding box center [804, 81] width 1507 height 37
click at [1309, 82] on p "Clear Filters" at bounding box center [1330, 81] width 53 height 12
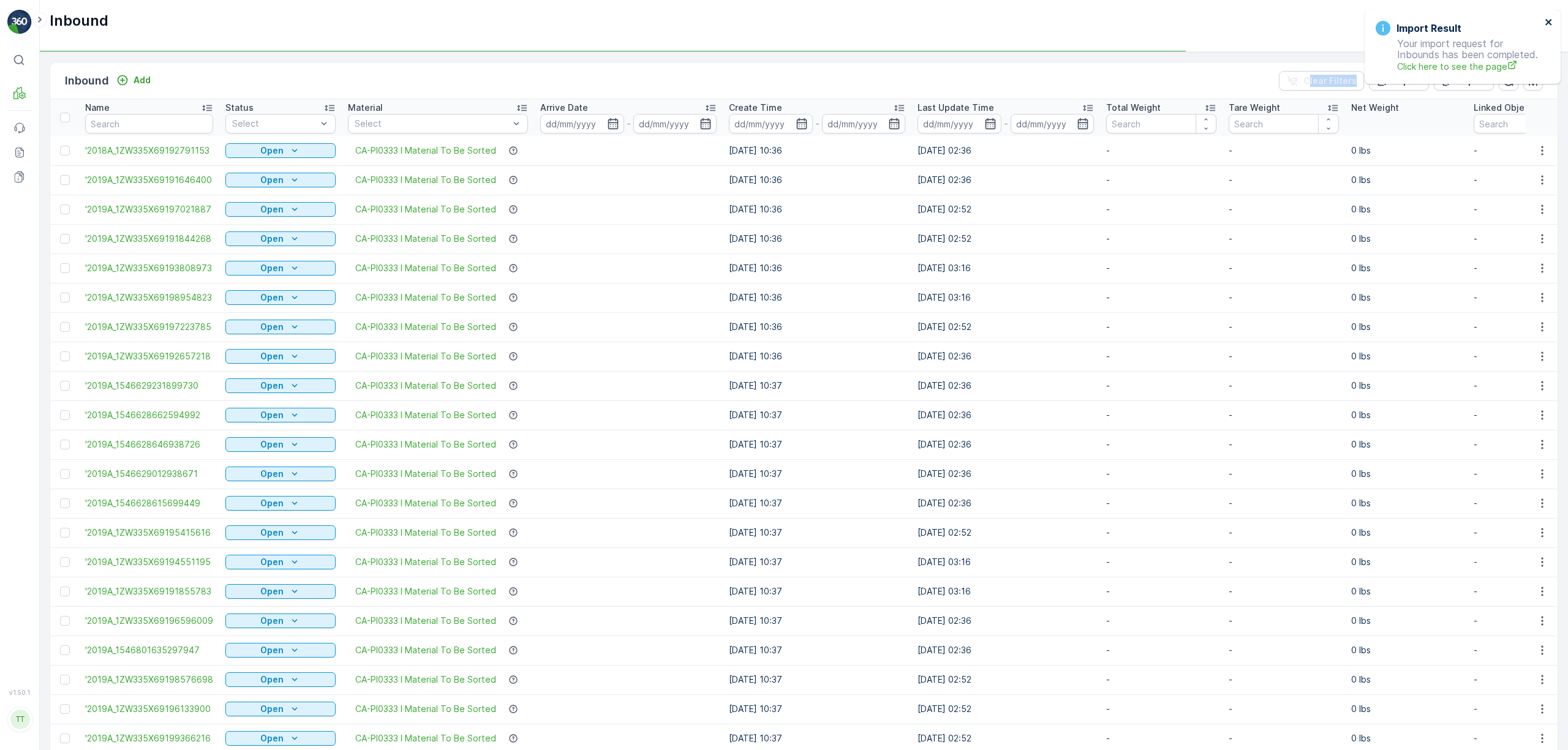
click at [1550, 21] on icon "close" at bounding box center [1549, 21] width 9 height 10
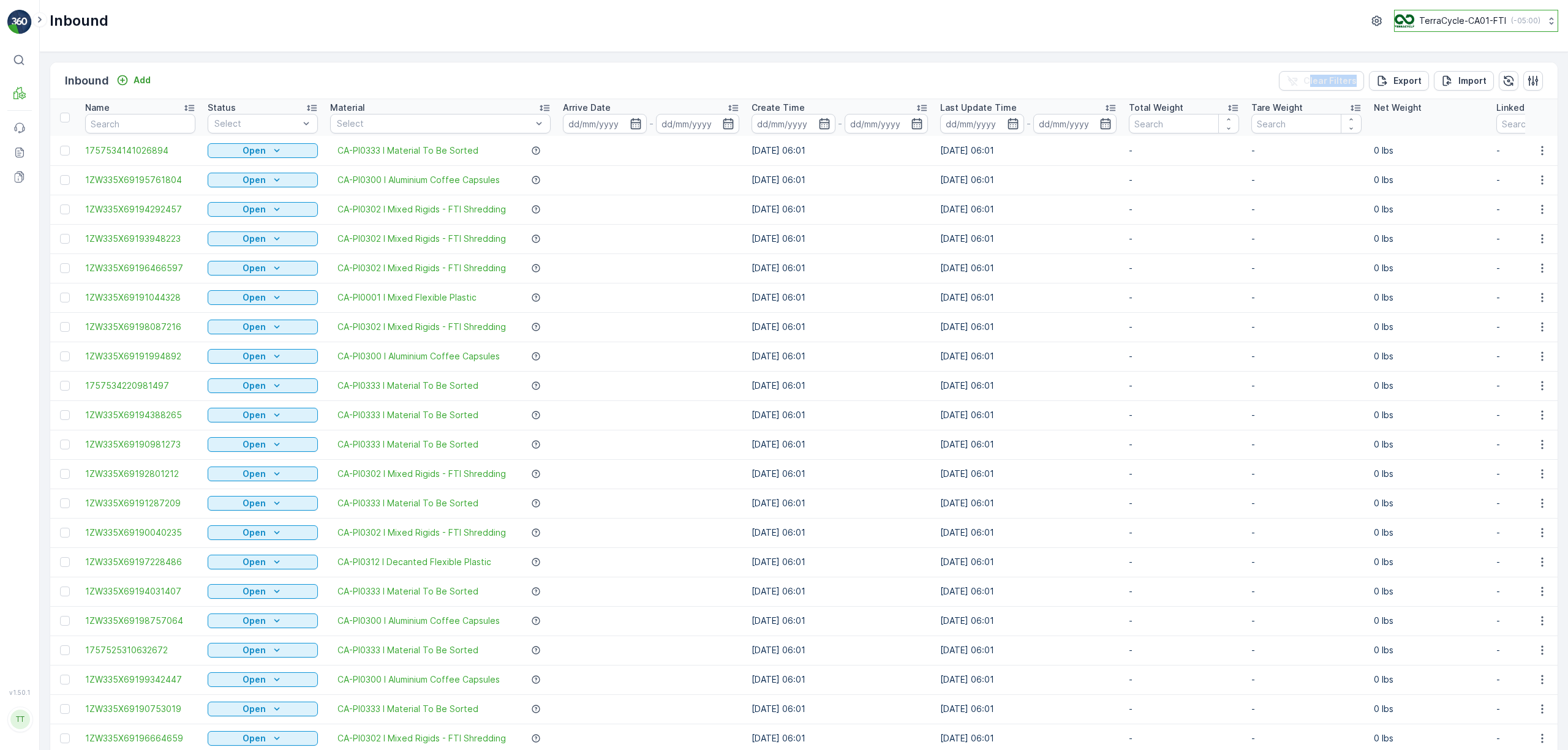
click at [1490, 23] on p "TerraCycle-CA01-FTI" at bounding box center [1462, 21] width 87 height 12
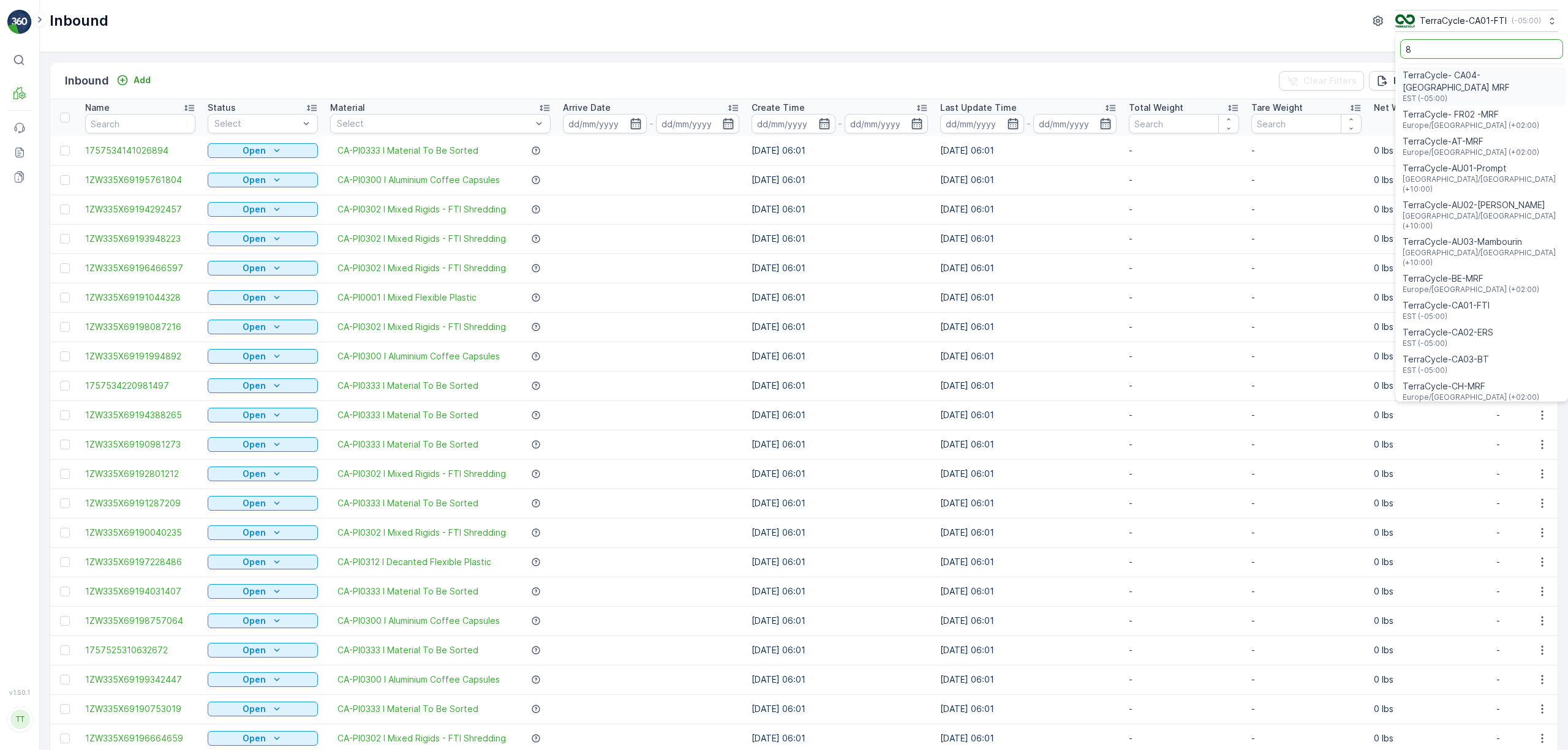
type input "8"
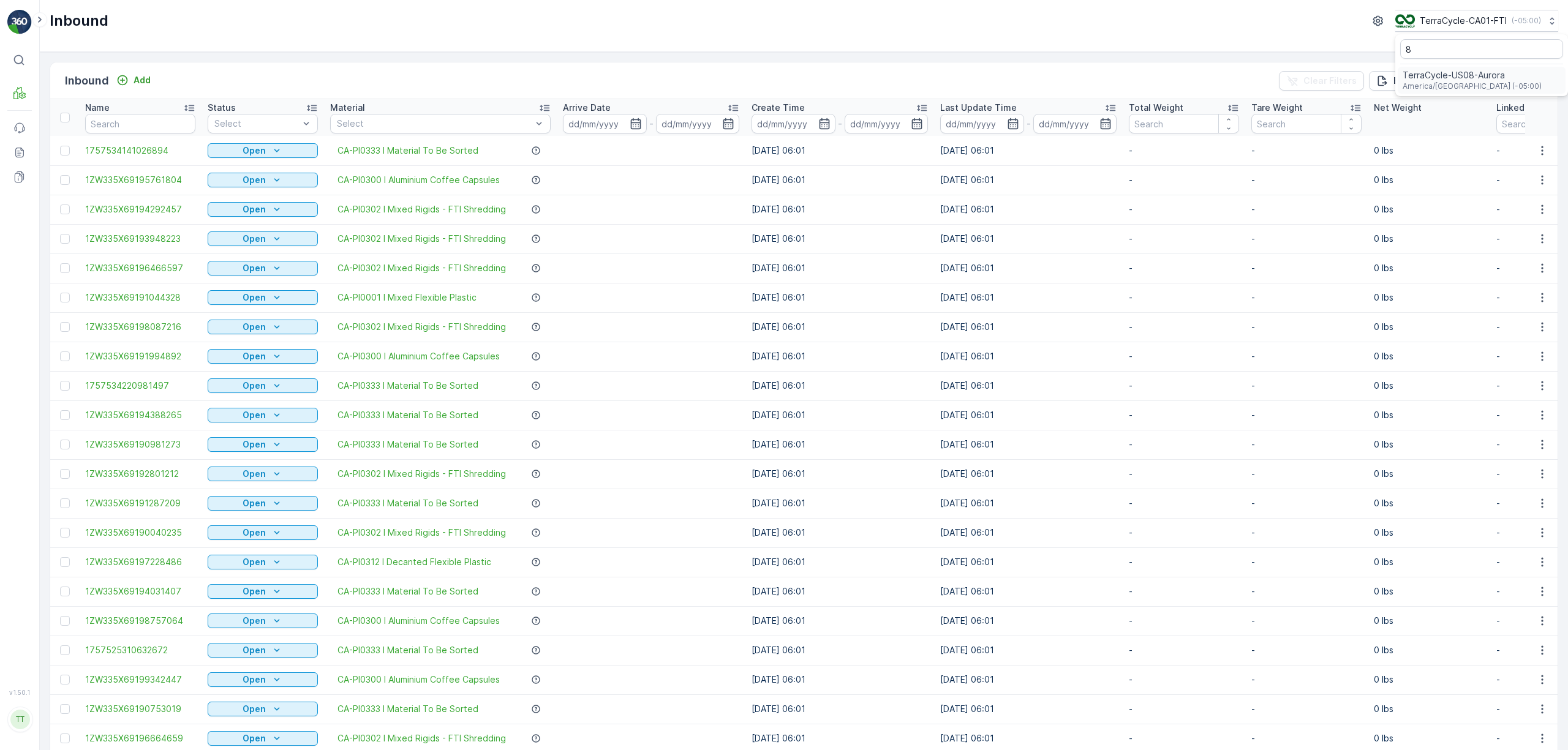
click at [1460, 87] on span "America/[GEOGRAPHIC_DATA] (-05:00)" at bounding box center [1472, 86] width 139 height 10
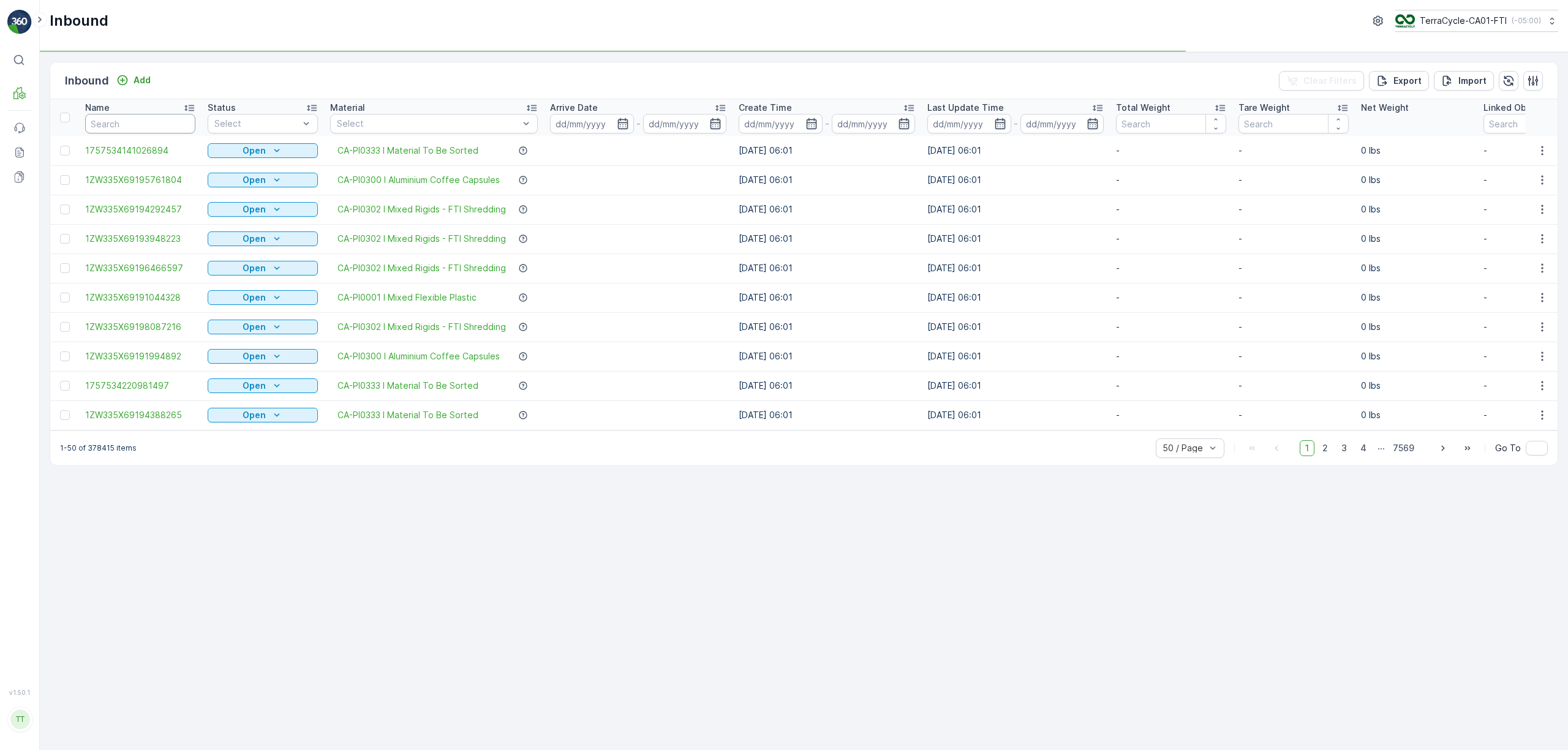
click at [139, 124] on input "text" at bounding box center [139, 124] width 110 height 19
paste input "1ZW335X69196837758"
type input "1ZW335X69196837758"
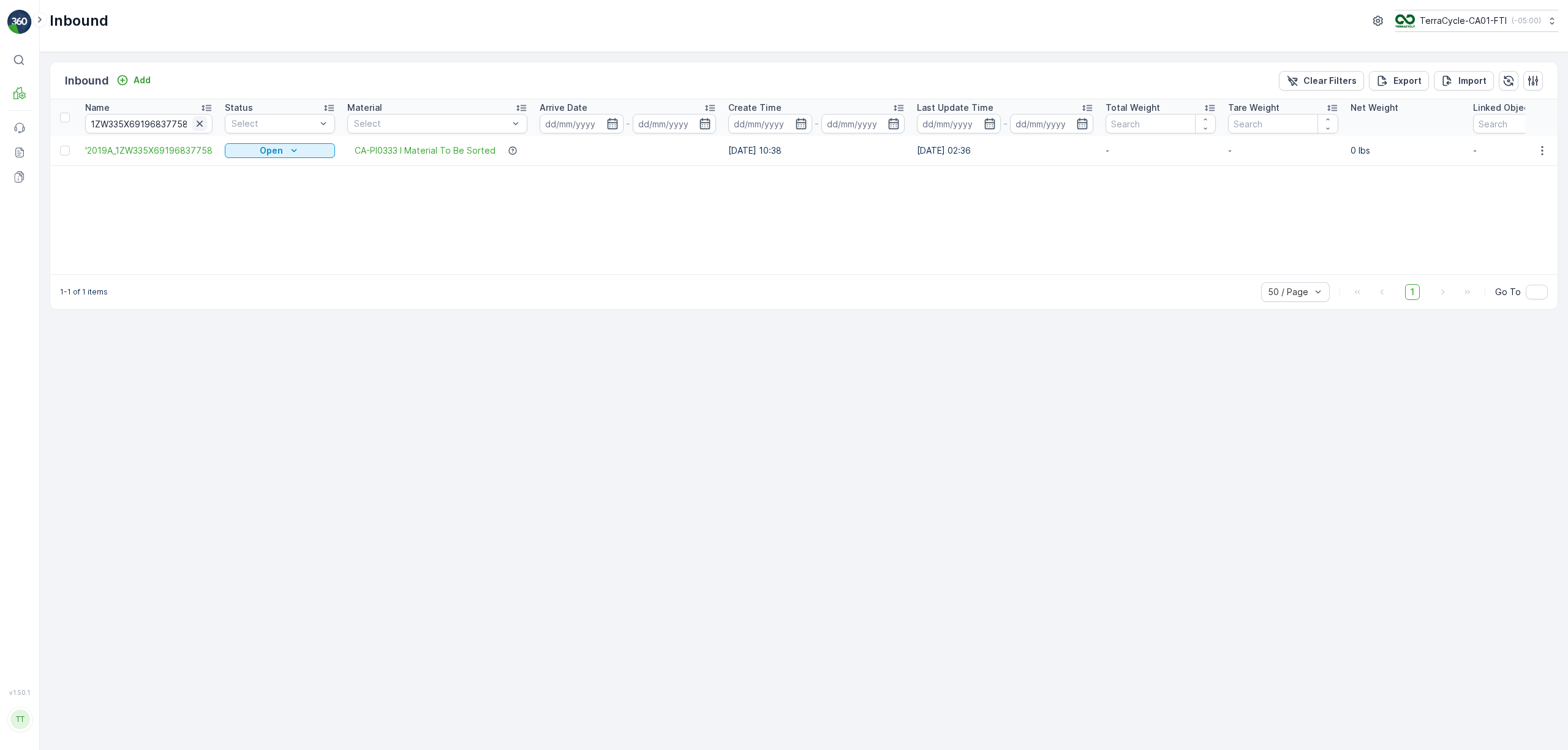
click at [193, 124] on icon "button" at bounding box center [199, 124] width 12 height 12
paste input "1ZW335X69197021887"
type input "1ZW335X69197021887"
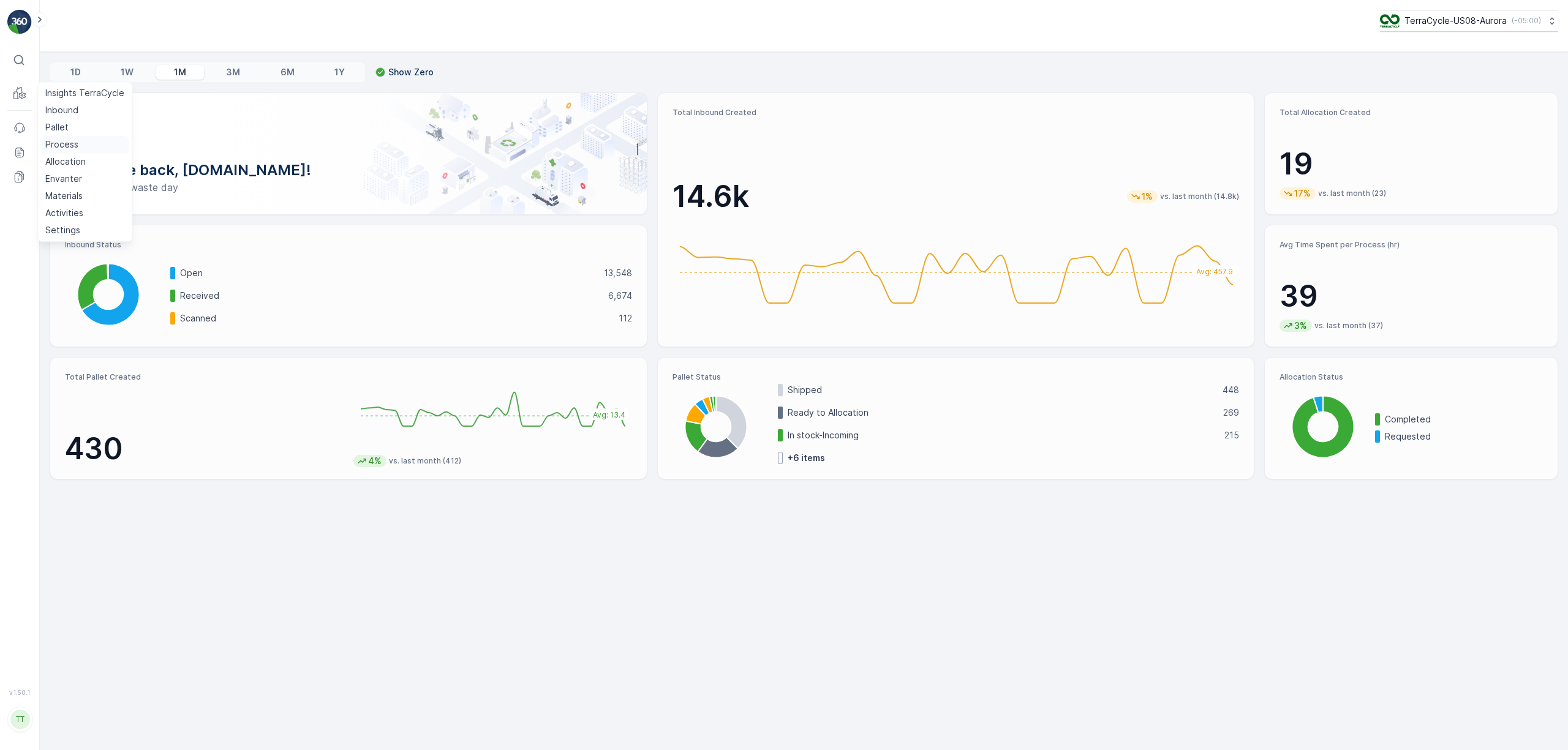
click at [71, 141] on p "Process" at bounding box center [61, 145] width 33 height 12
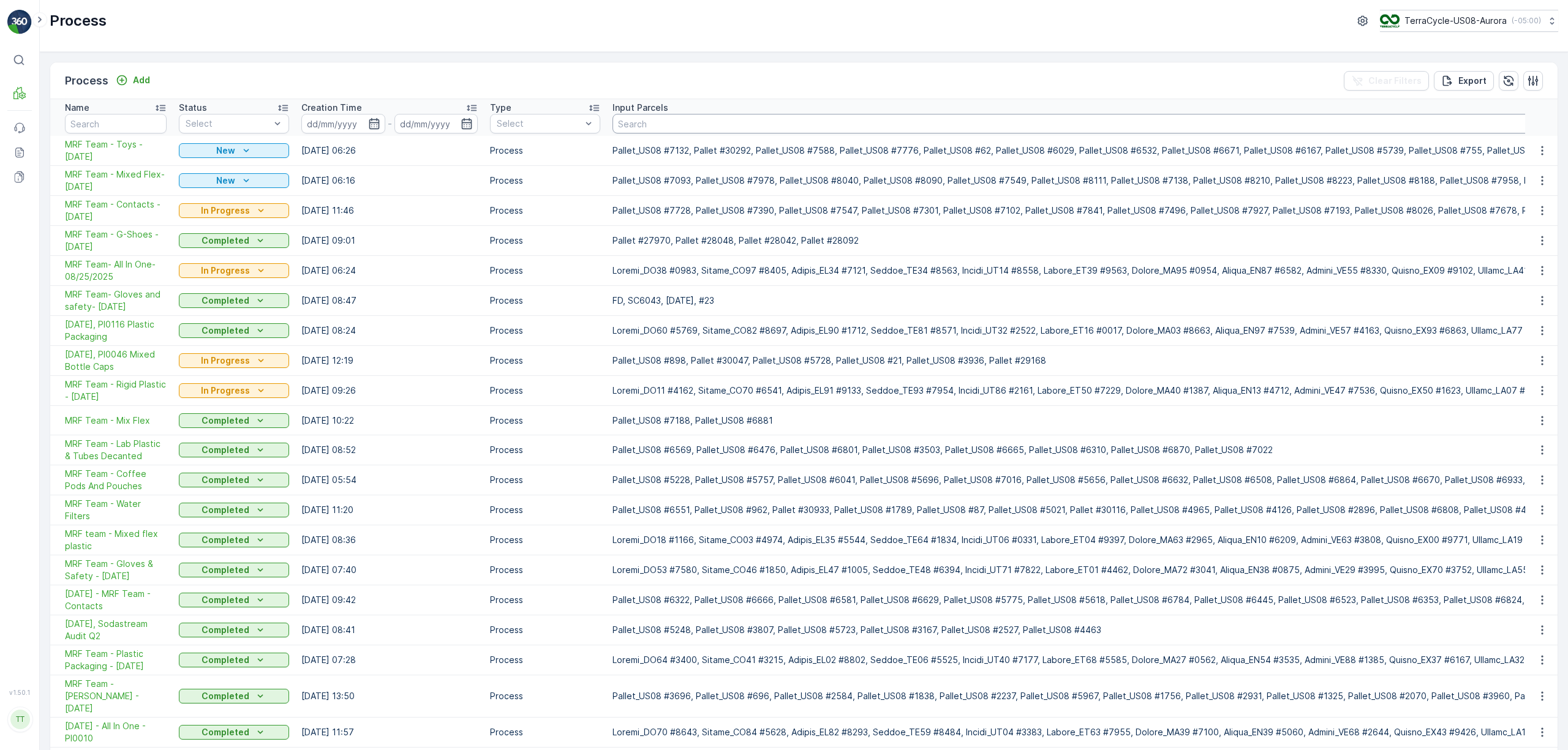
paste input "Pallet_US08 #2821"
type input "Pallet_US08 #2821"
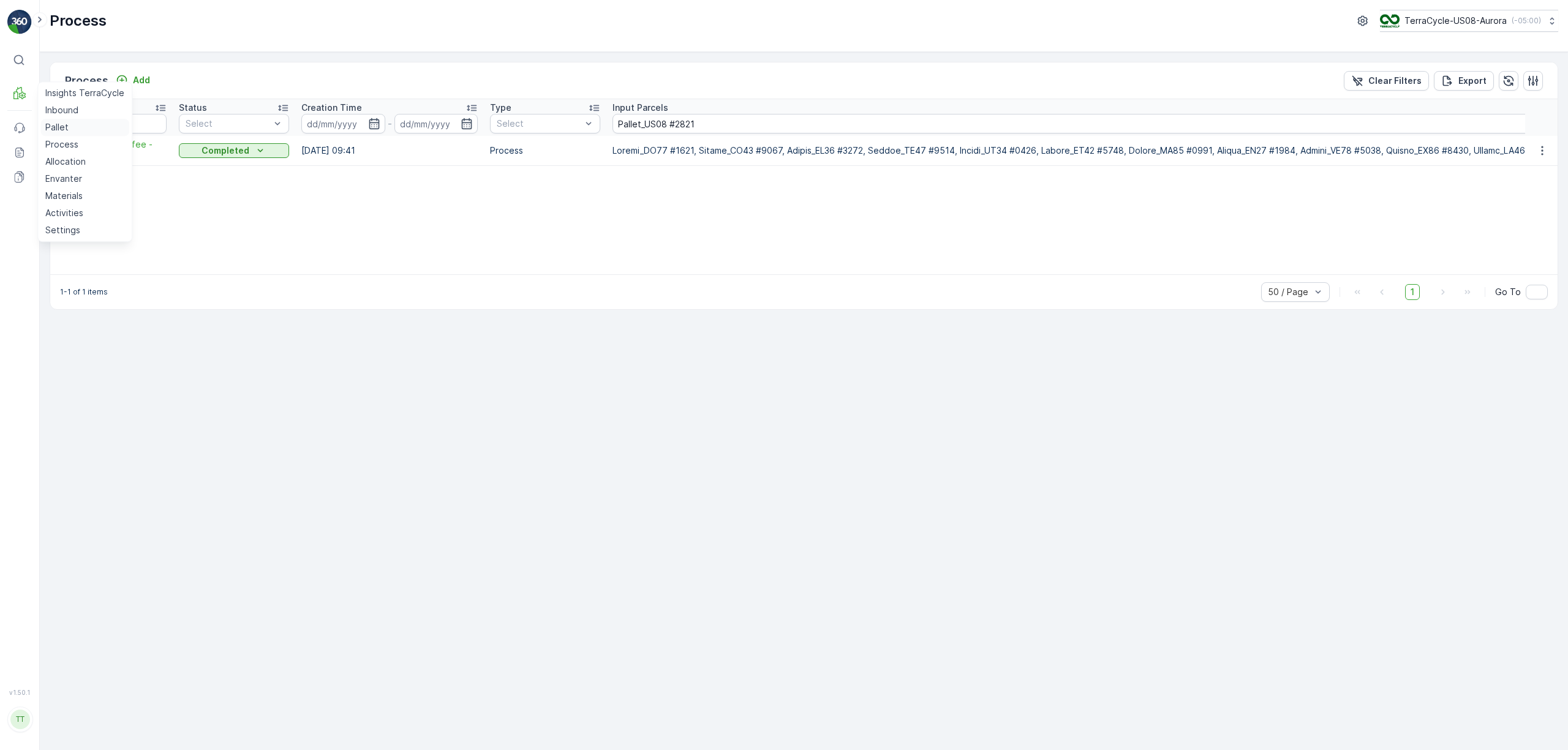
click at [59, 132] on p "Pallet" at bounding box center [56, 127] width 23 height 12
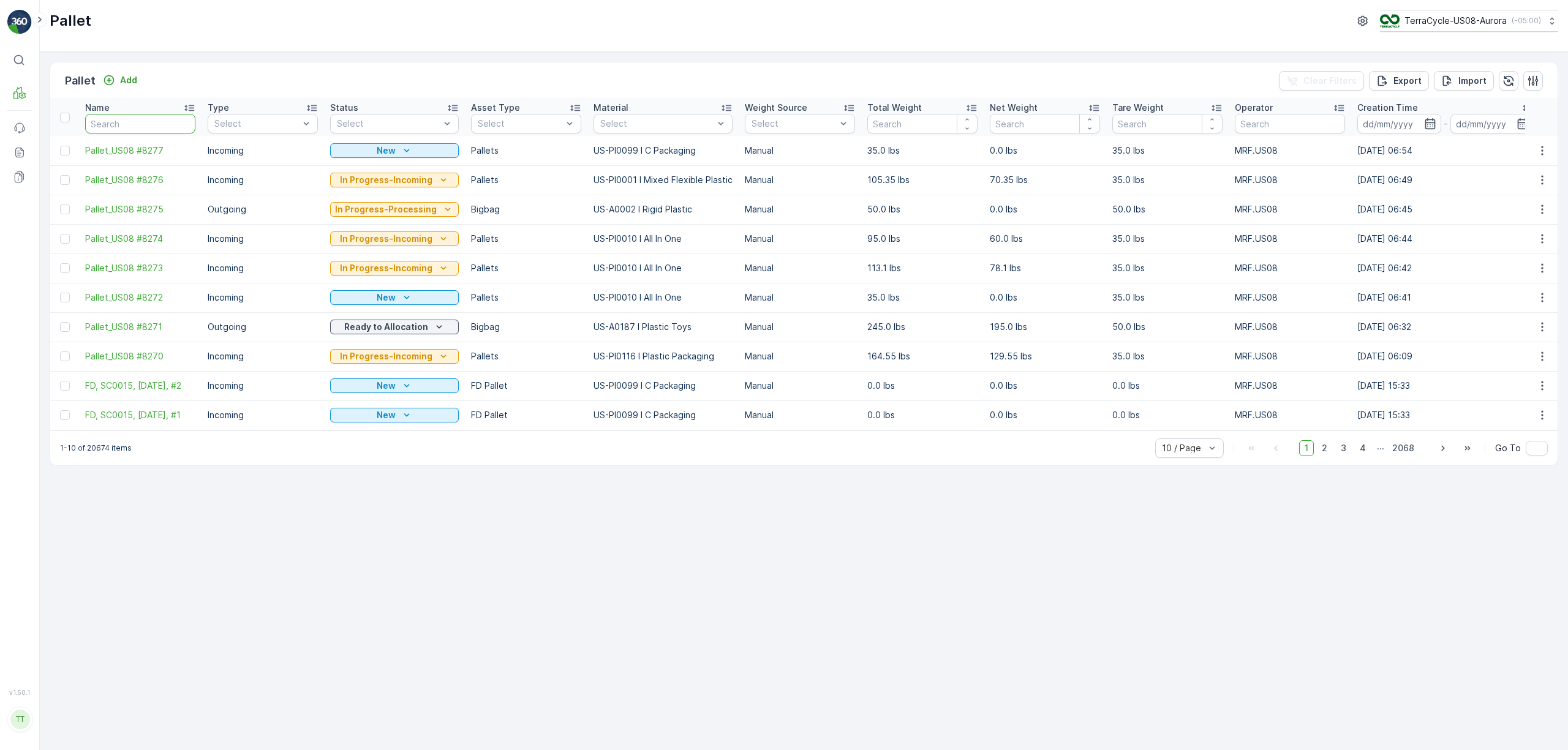
click at [169, 115] on input "text" at bounding box center [139, 124] width 110 height 19
paste input "Pallet_US08 #2821"
type input "Pallet_US08 #2821"
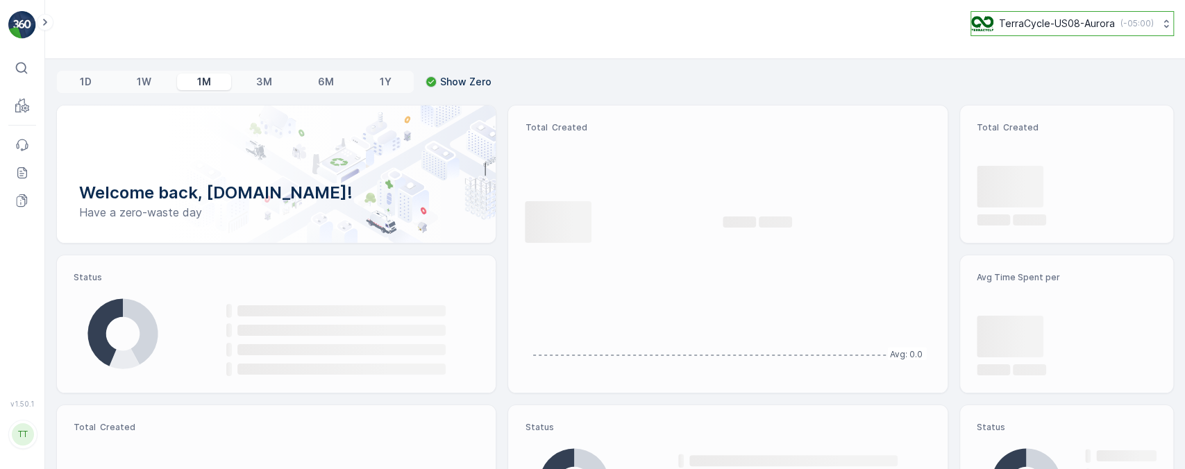
click at [1103, 31] on button "TerraCycle-US08-Aurora ( -05:00 )" at bounding box center [1071, 23] width 203 height 25
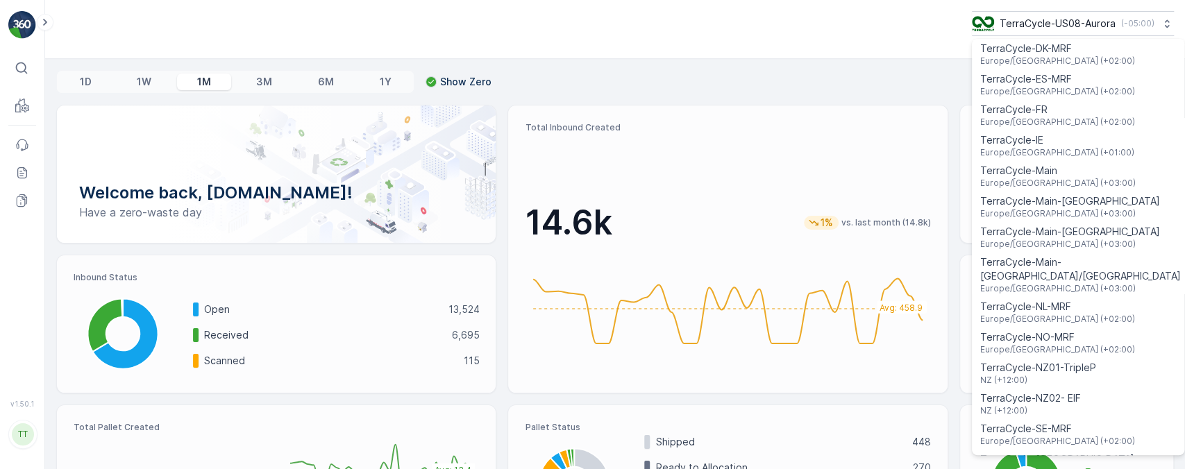
scroll to position [555, 0]
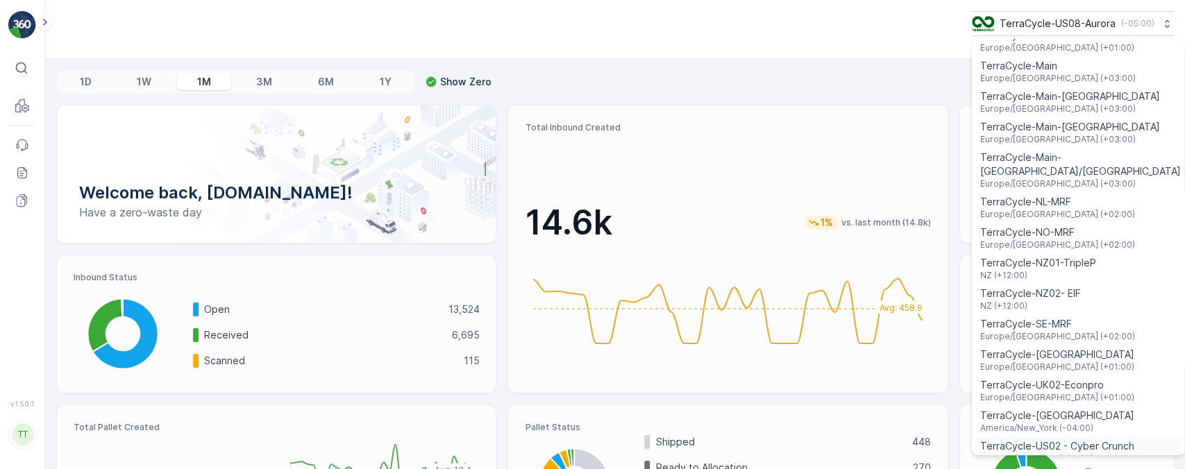
click at [1086, 439] on span "TerraCycle-US02 - Cyber Crunch" at bounding box center [1057, 446] width 154 height 14
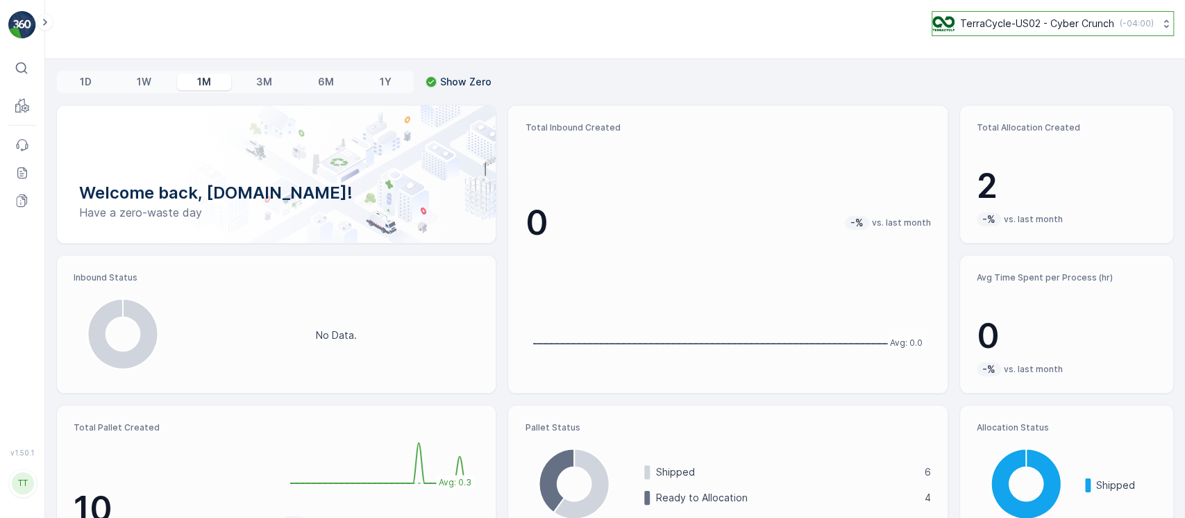
click at [965, 30] on p "TerraCycle-US02 - Cyber Crunch" at bounding box center [1037, 24] width 154 height 14
type input "8"
click at [985, 85] on span "TerraCycle-US08-Aurora" at bounding box center [1020, 85] width 158 height 14
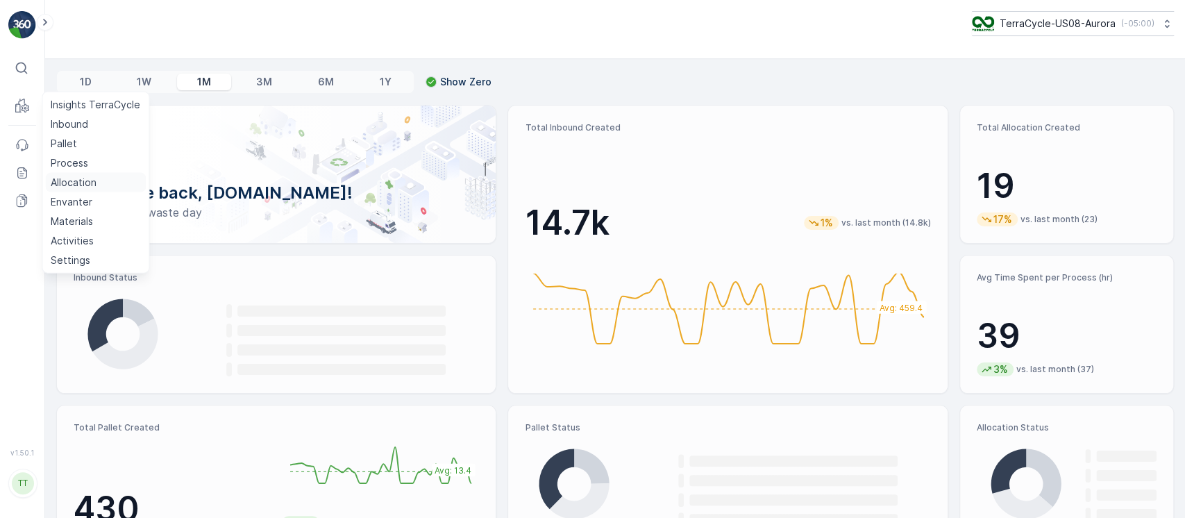
click at [97, 179] on link "Allocation" at bounding box center [95, 182] width 101 height 19
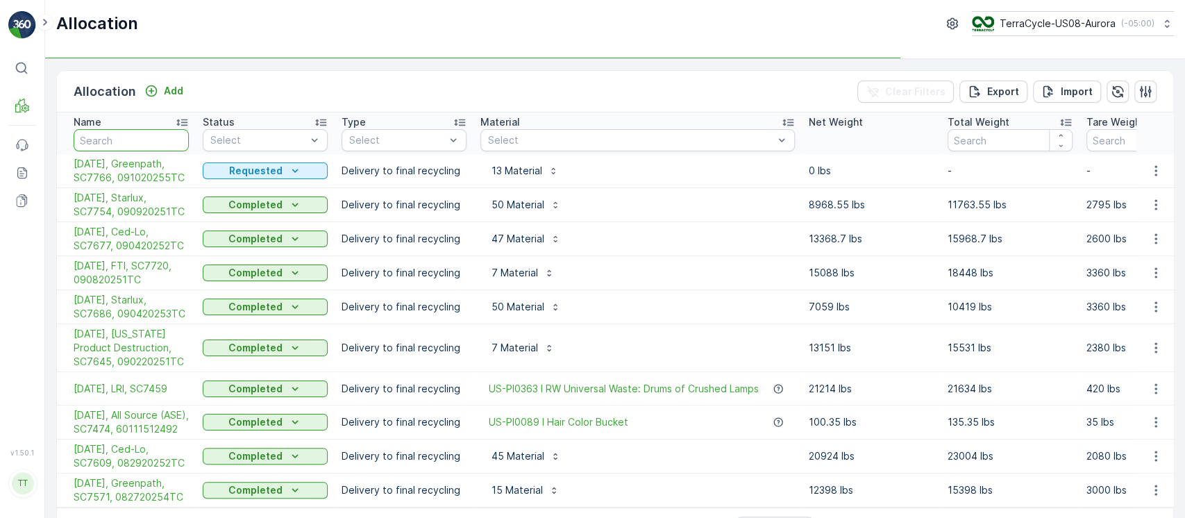
click at [155, 147] on input "text" at bounding box center [131, 140] width 115 height 22
type input "green"
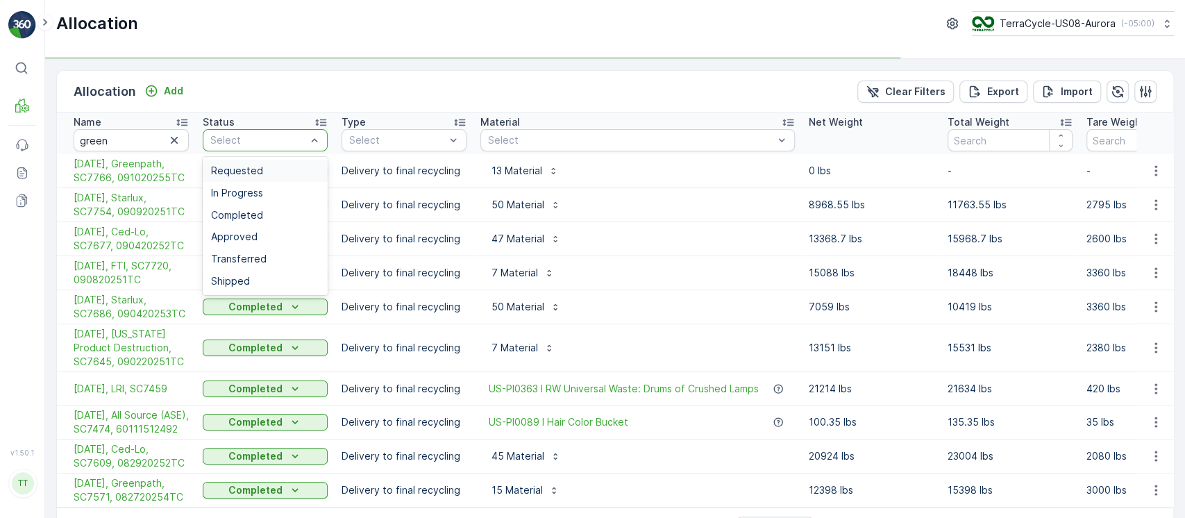
click at [251, 166] on span "Requested" at bounding box center [237, 170] width 52 height 11
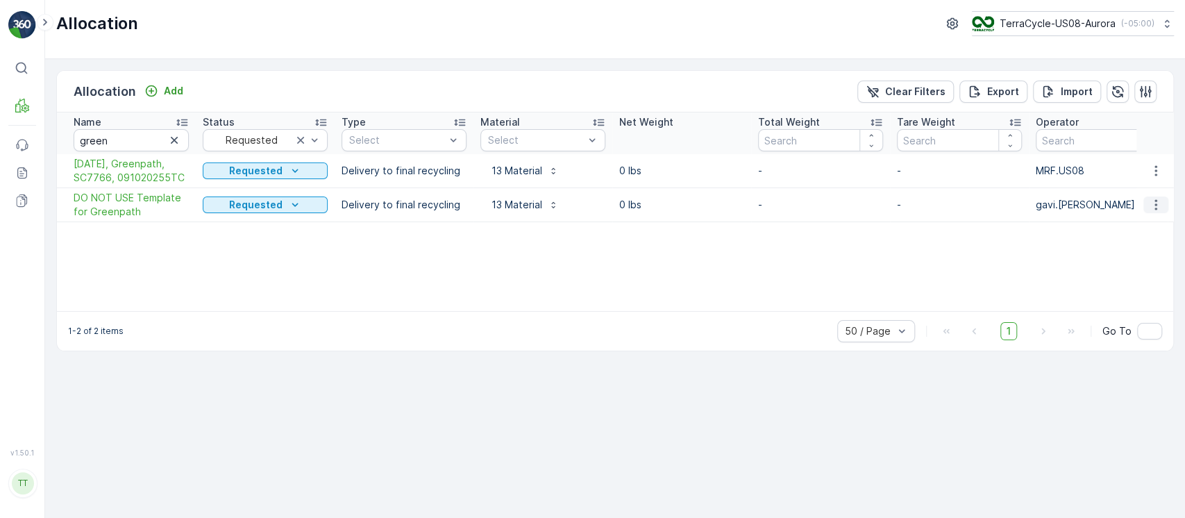
click at [1147, 204] on button "button" at bounding box center [1155, 204] width 25 height 17
click at [1117, 242] on span "Edit Allocation" at bounding box center [1114, 245] width 67 height 14
click at [1156, 168] on icon "button" at bounding box center [1156, 171] width 14 height 14
click at [1142, 208] on span "Edit Allocation" at bounding box center [1114, 211] width 67 height 14
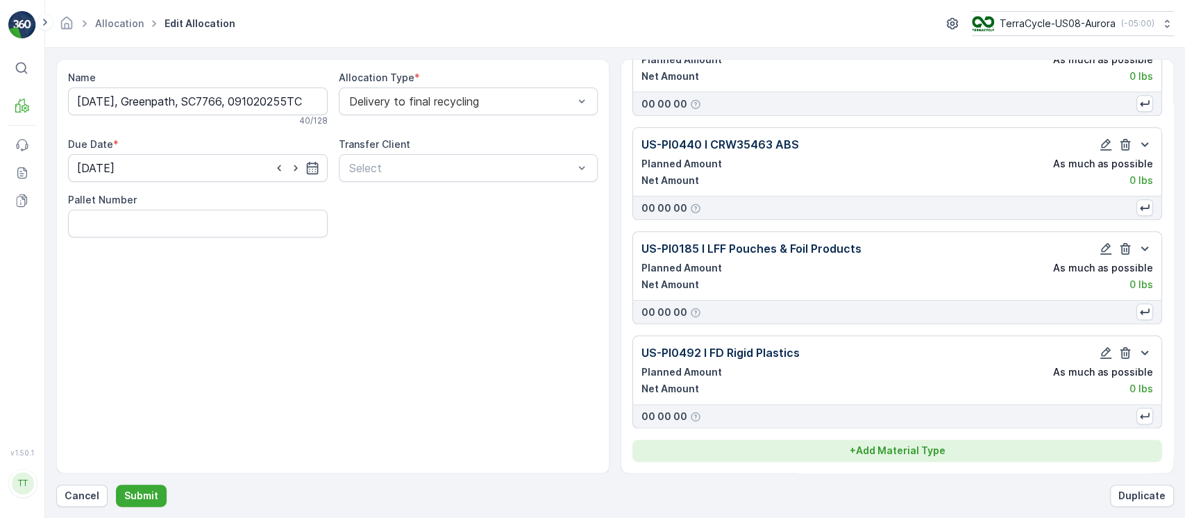
click at [866, 444] on p "+ Add Material Type" at bounding box center [898, 451] width 96 height 14
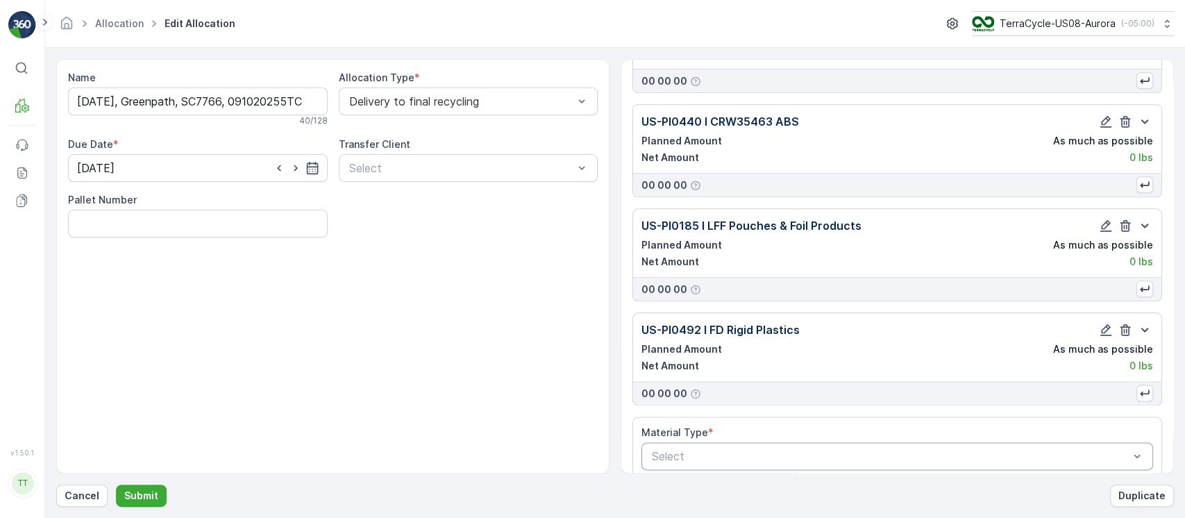
scroll to position [1055, 0]
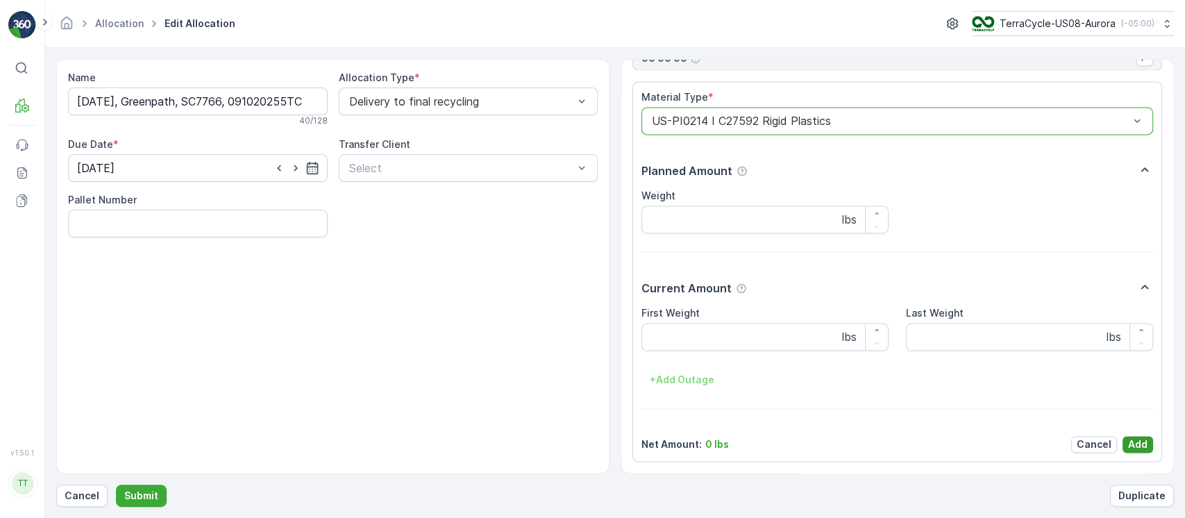
click at [1145, 446] on button "Add" at bounding box center [1137, 444] width 31 height 17
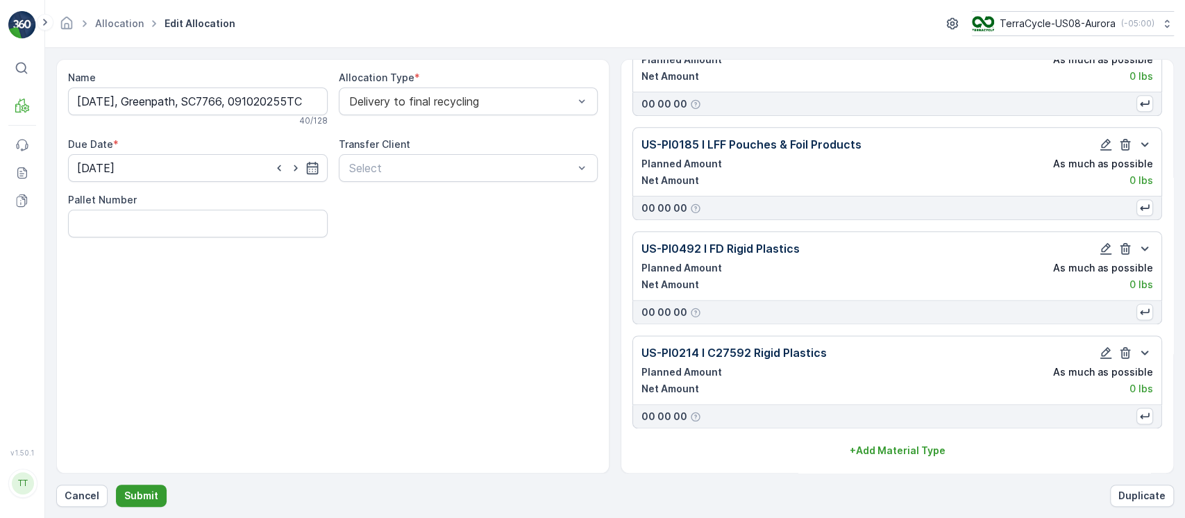
click at [142, 491] on p "Submit" at bounding box center [141, 496] width 34 height 14
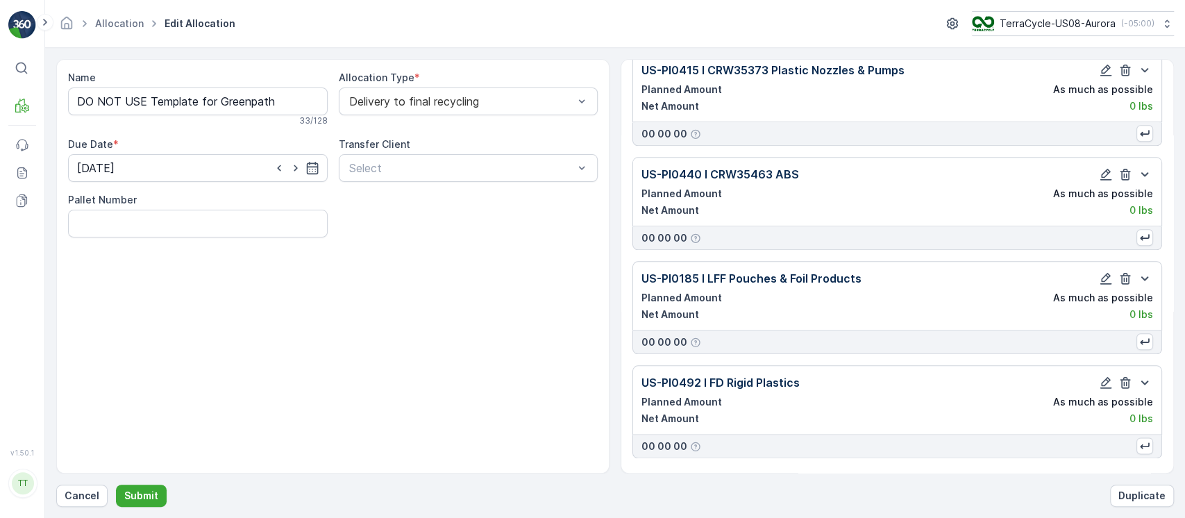
scroll to position [1015, 0]
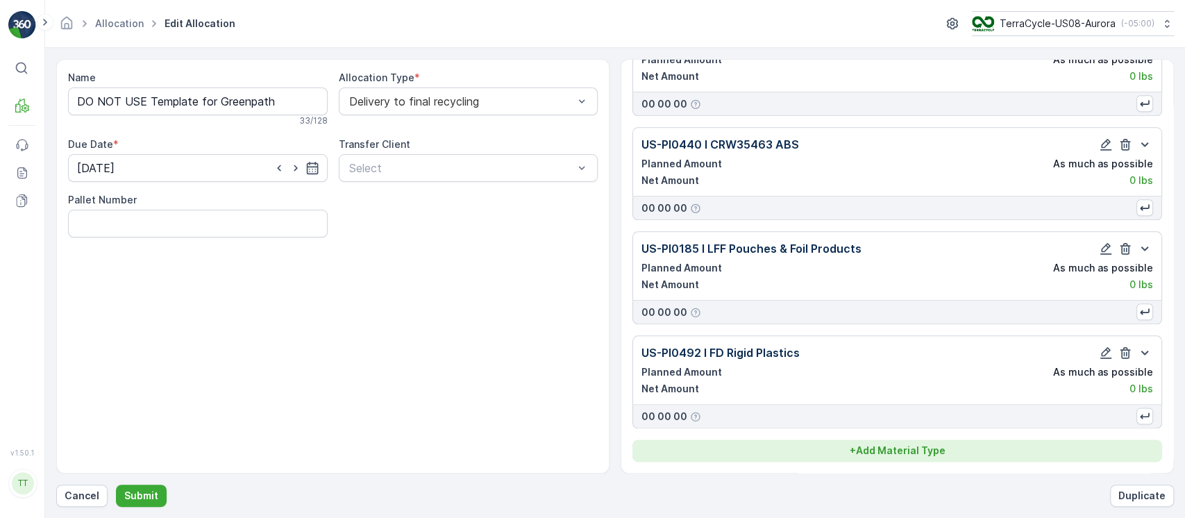
click at [913, 445] on p "+ Add Material Type" at bounding box center [898, 451] width 96 height 14
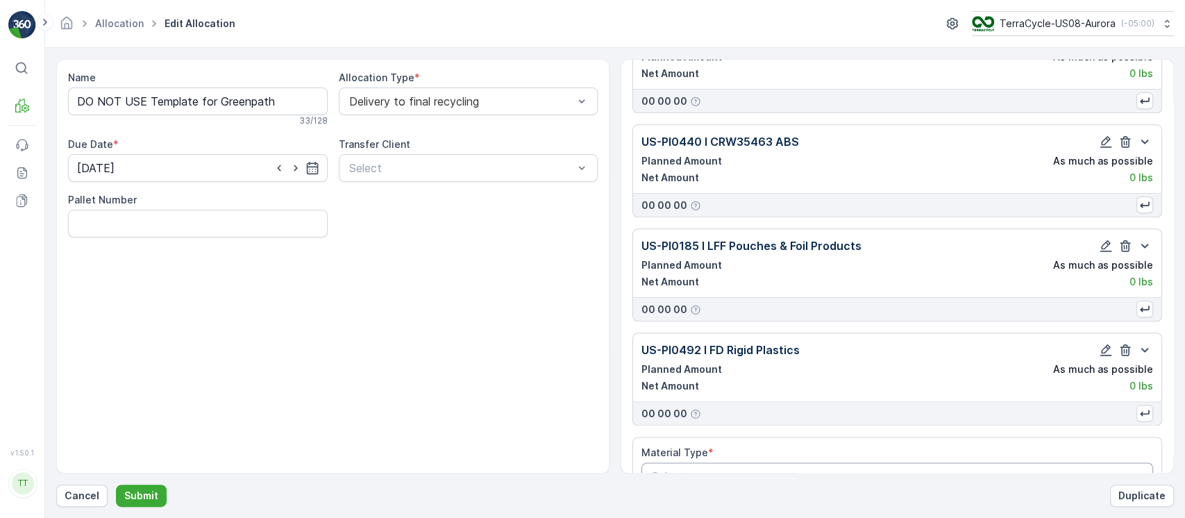
scroll to position [1055, 0]
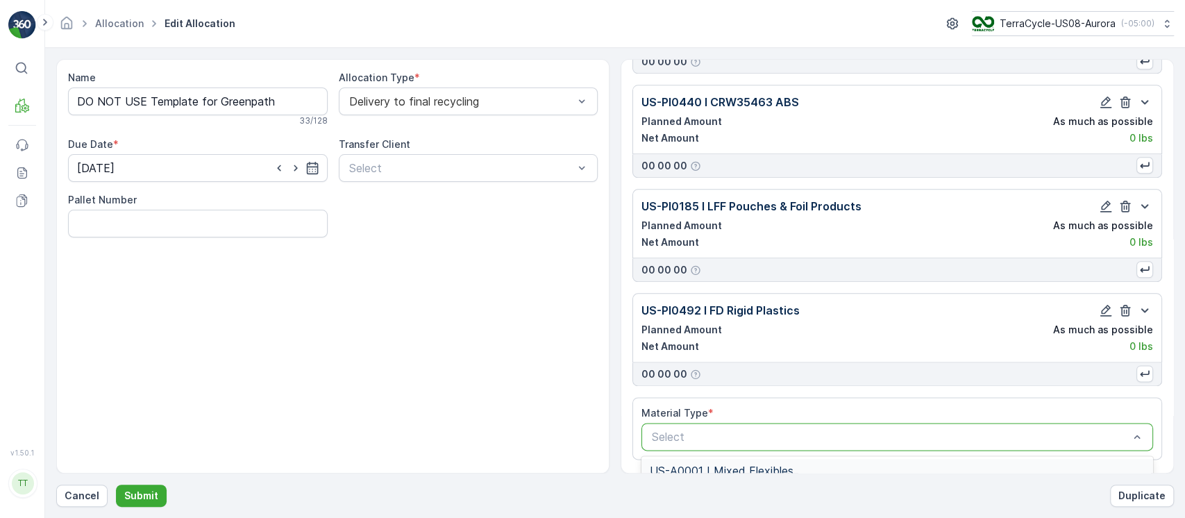
type input "PI0214"
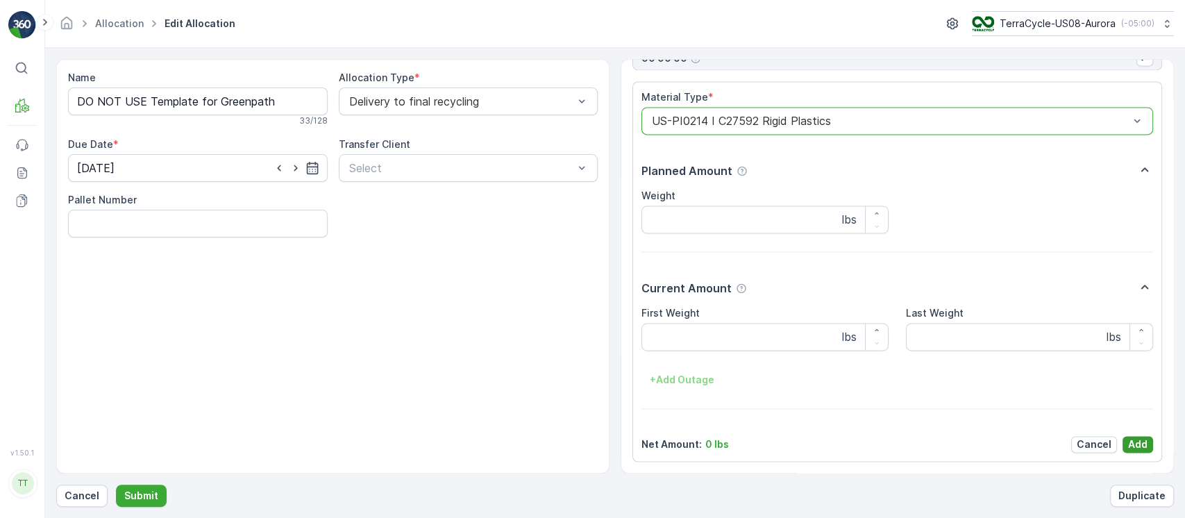
click at [1133, 445] on p "Add" at bounding box center [1137, 444] width 19 height 14
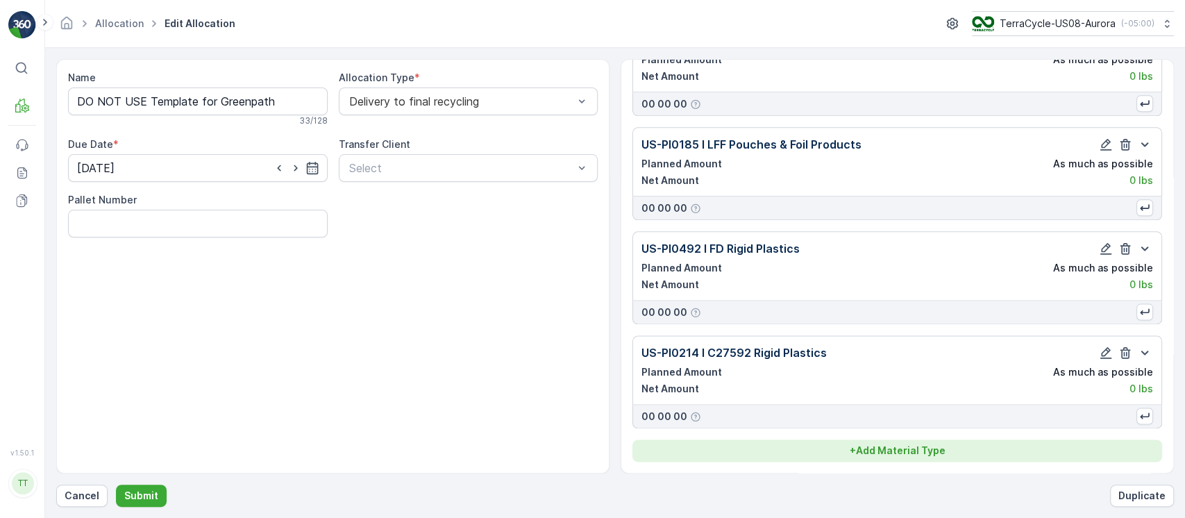
scroll to position [1120, 0]
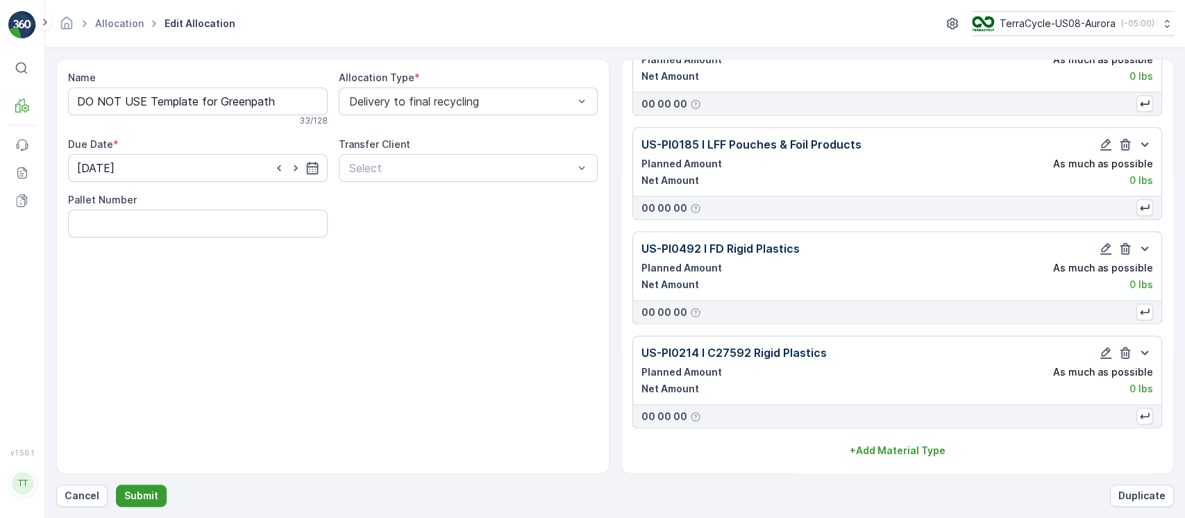
click at [144, 490] on p "Submit" at bounding box center [141, 496] width 34 height 14
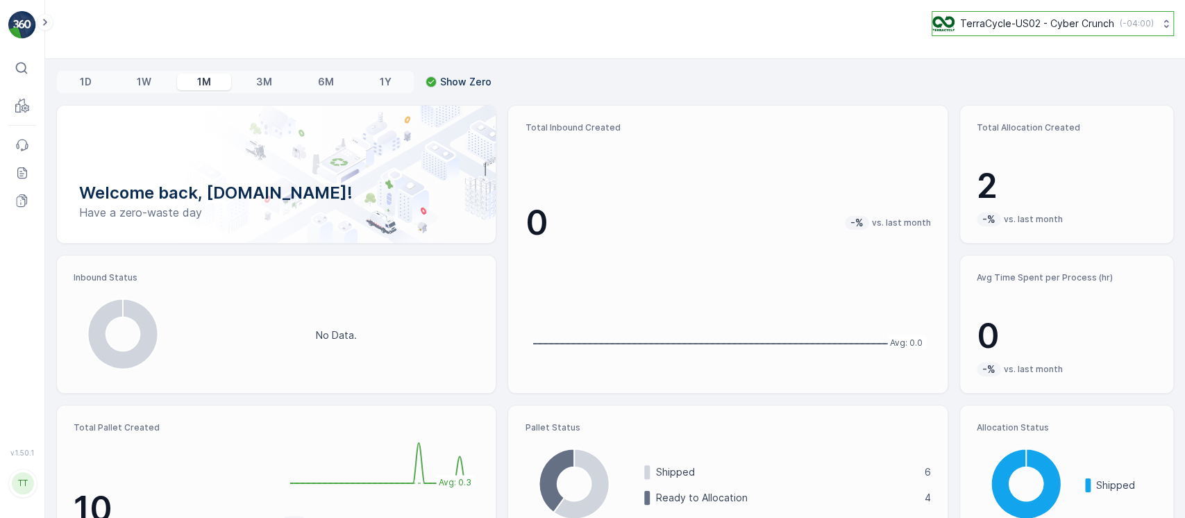
click at [1006, 25] on p "TerraCycle-US02 - Cyber Crunch" at bounding box center [1037, 24] width 154 height 14
type input "8"
click at [990, 91] on span "TerraCycle-US08-Aurora" at bounding box center [1020, 85] width 158 height 14
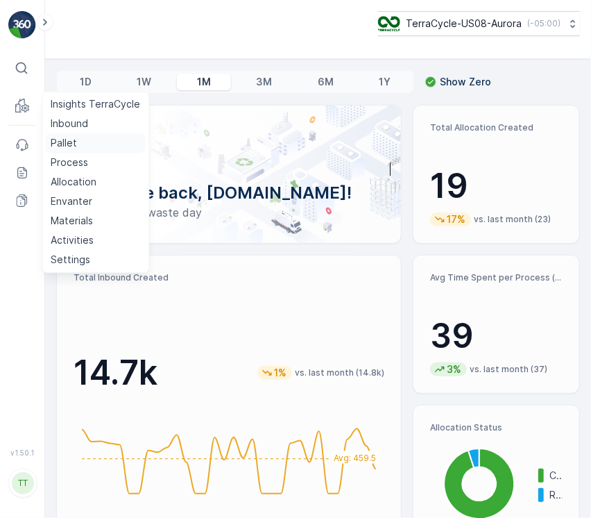
click at [65, 139] on p "Pallet" at bounding box center [64, 144] width 26 height 14
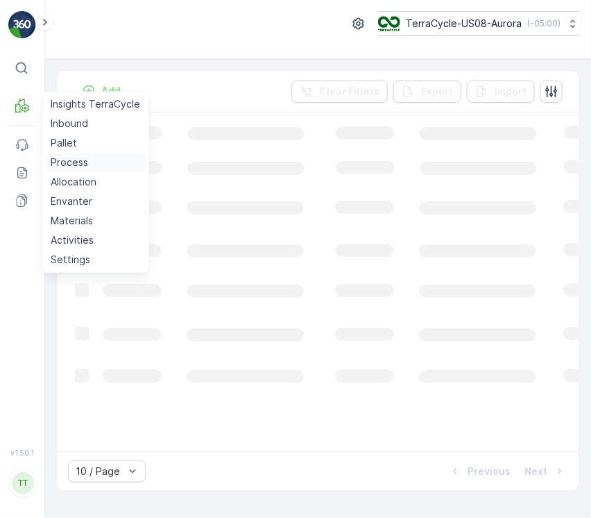
click at [67, 159] on p "Process" at bounding box center [69, 163] width 37 height 14
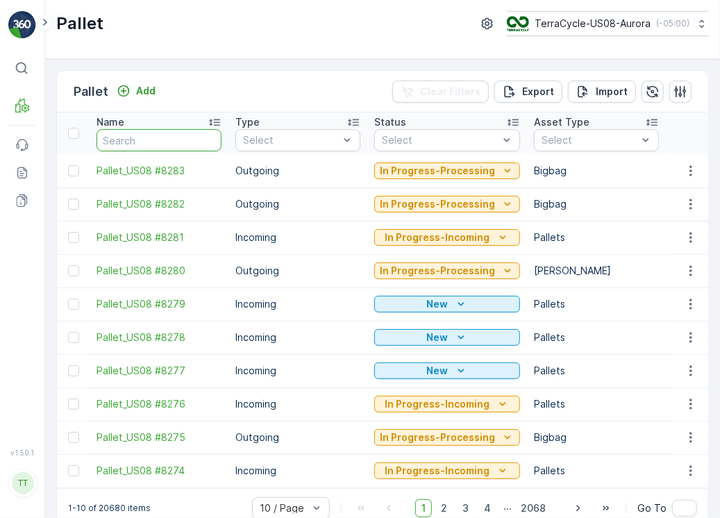
click at [190, 148] on input "text" at bounding box center [158, 140] width 125 height 22
paste input "Pallet_US08 #6795"
type input "Pallet_US08 #6795"
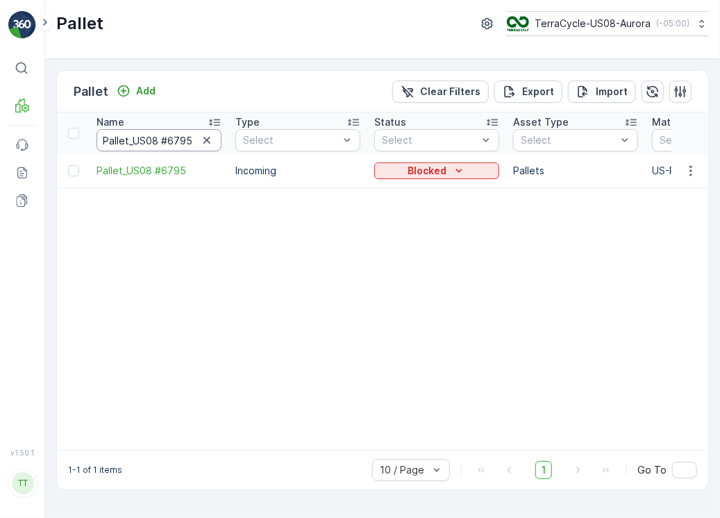
click at [212, 148] on input "Pallet_US08 #6795" at bounding box center [158, 140] width 125 height 22
click at [210, 140] on icon "button" at bounding box center [207, 140] width 14 height 14
paste input "Pallet #24608"
type input "Pallet #24608"
click at [205, 141] on icon "button" at bounding box center [206, 140] width 7 height 7
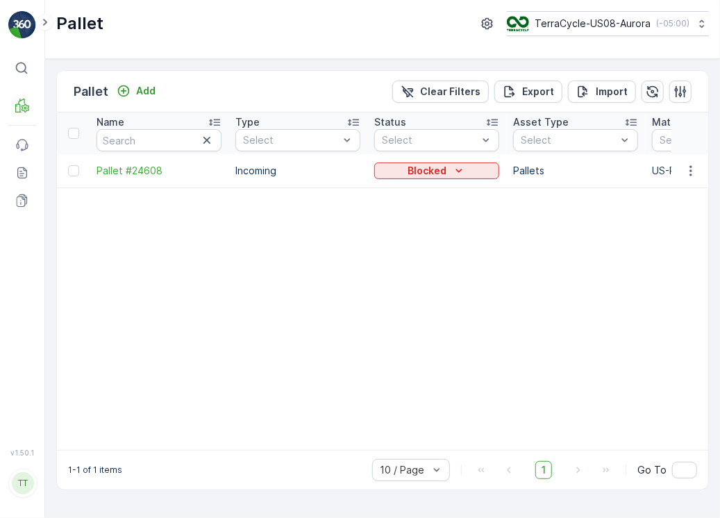
paste input "Pallet #29307"
type input "Pallet #29307"
click at [202, 142] on icon "button" at bounding box center [207, 140] width 14 height 14
paste input "Pallet #24608"
type input "Pallet #24608"
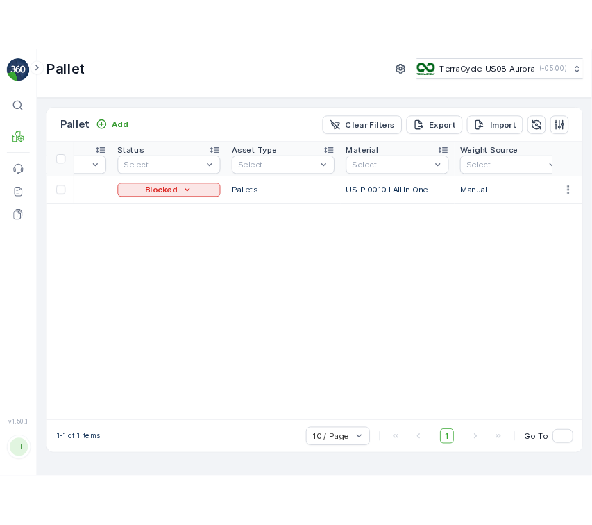
scroll to position [0, 7]
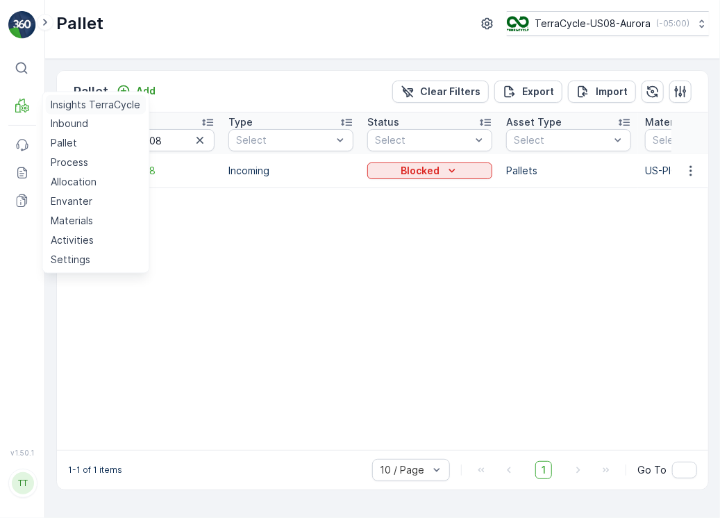
click at [65, 102] on p "Insights TerraCycle" at bounding box center [96, 105] width 90 height 14
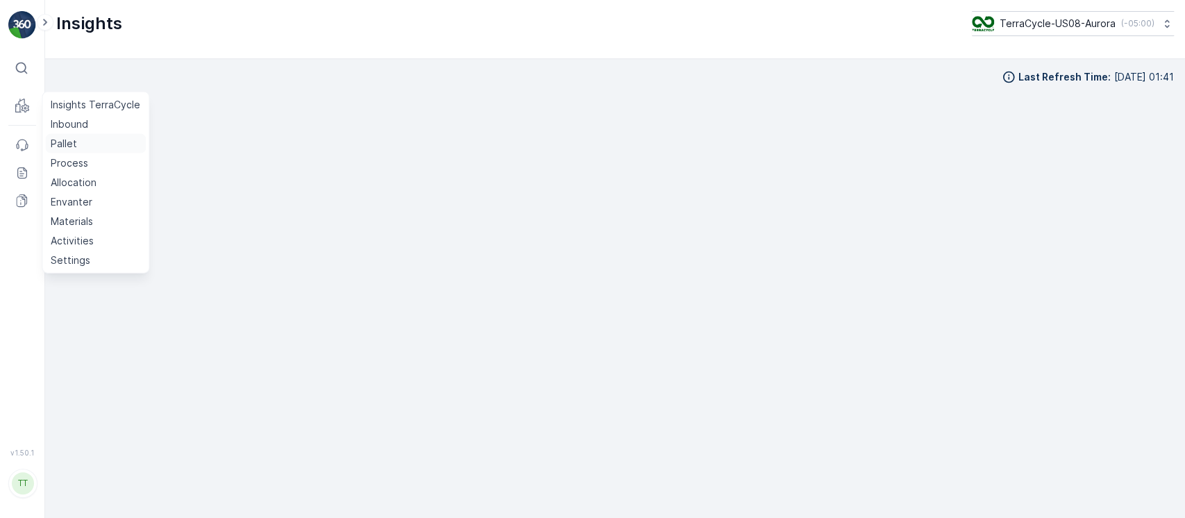
click at [86, 150] on link "Pallet" at bounding box center [95, 143] width 101 height 19
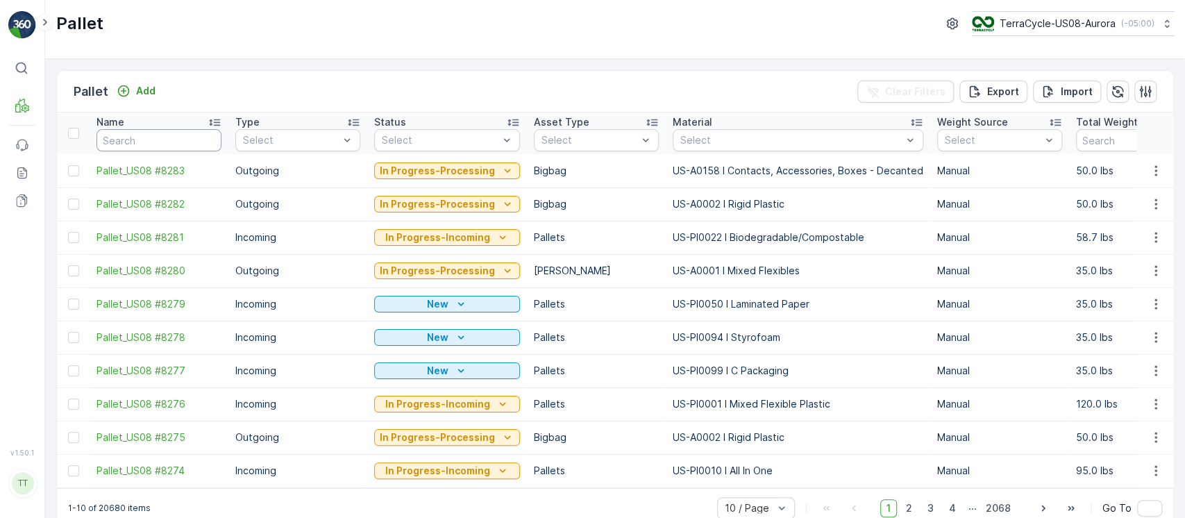
click at [150, 142] on input "text" at bounding box center [158, 140] width 125 height 22
paste input "Pallet_US08 #5551"
type input "Pallet_US08 #5551"
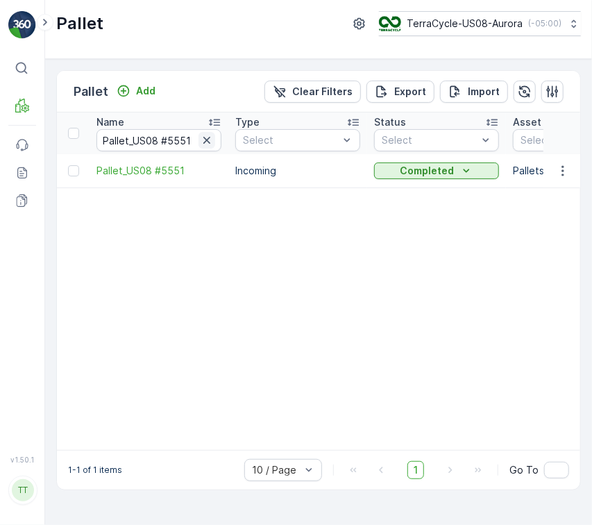
click at [208, 140] on icon "button" at bounding box center [207, 140] width 14 height 14
paste input "Pallet_US08 #5875"
type input "Pallet_US08 #5875"
click at [211, 138] on icon "button" at bounding box center [207, 140] width 14 height 14
paste input "Pallet_US08 #5980"
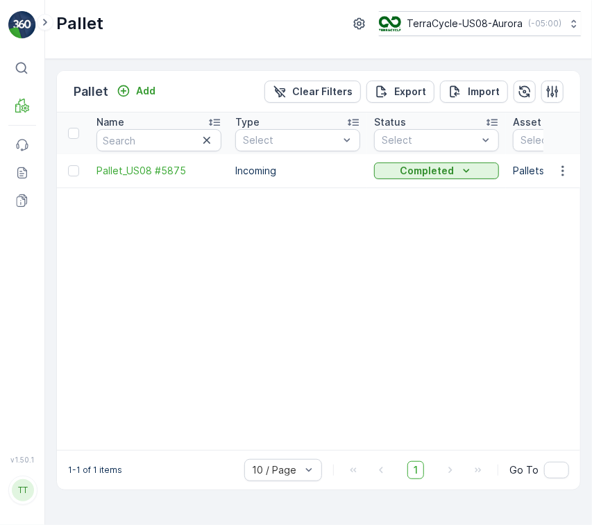
type input "Pallet_US08 #5980"
click at [304, 85] on p "Clear Filters" at bounding box center [322, 92] width 60 height 14
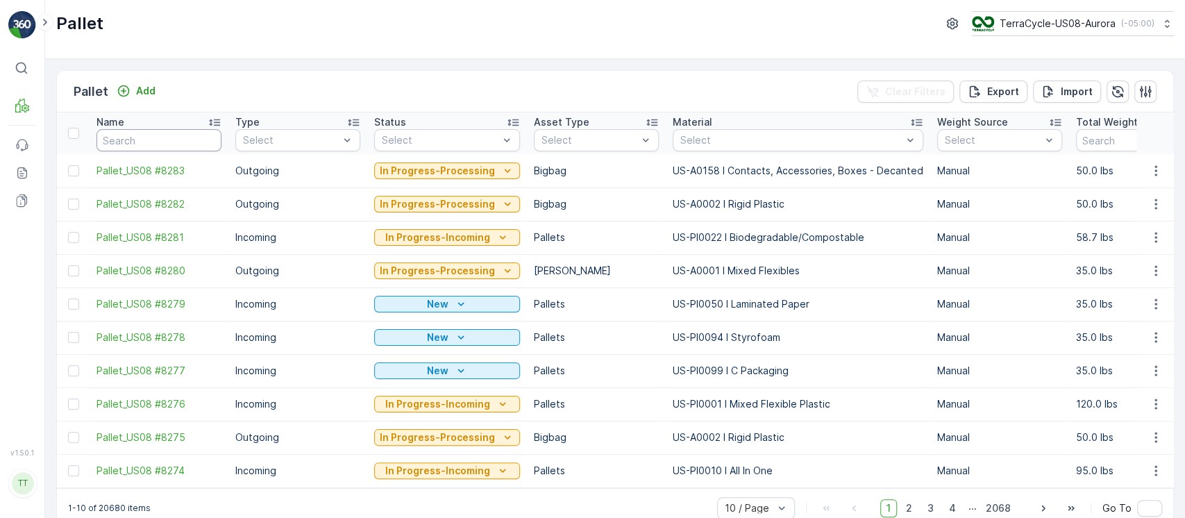
click at [176, 145] on input "text" at bounding box center [158, 140] width 125 height 22
paste input "Pallet_US08 #4635"
type input "Pallet_US08 #4635"
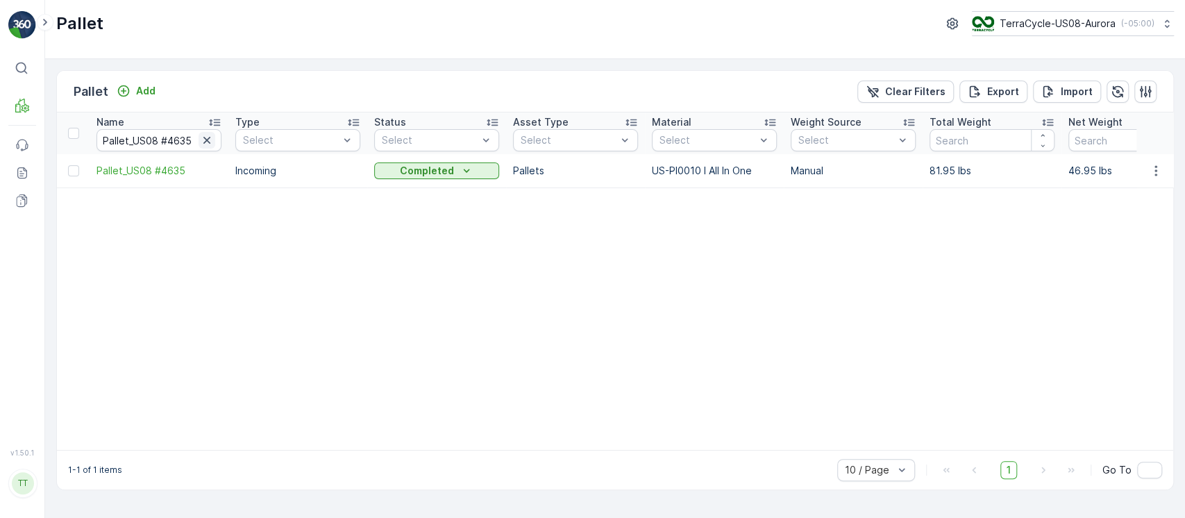
click at [205, 139] on icon "button" at bounding box center [206, 140] width 7 height 7
paste input "Pallet_US08 #4193"
type input "Pallet_US08 #4193"
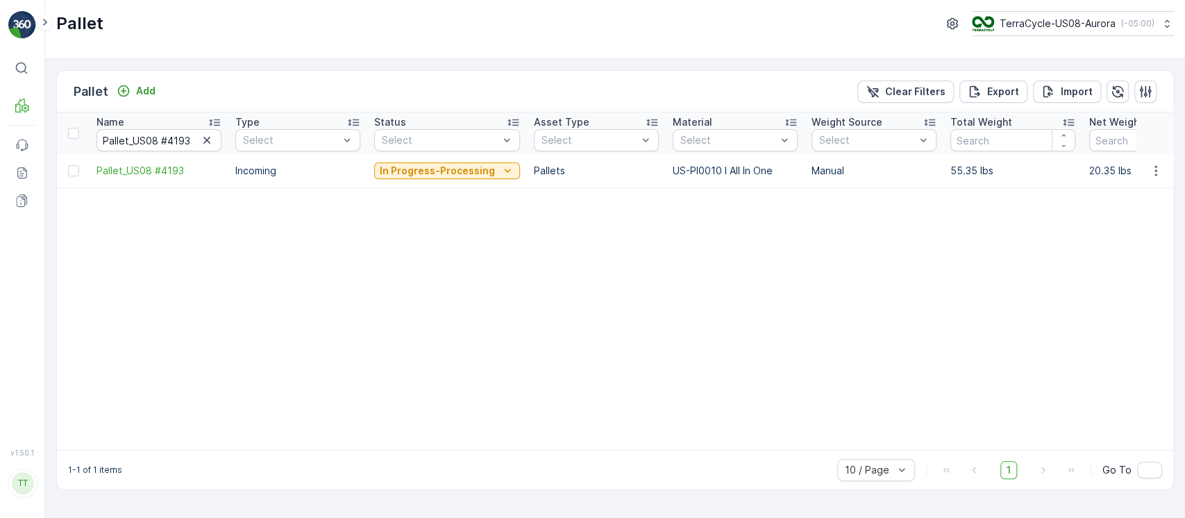
click at [450, 180] on div "In Progress-Processing" at bounding box center [447, 170] width 146 height 19
click at [459, 175] on p "In Progress-Processing" at bounding box center [437, 171] width 115 height 14
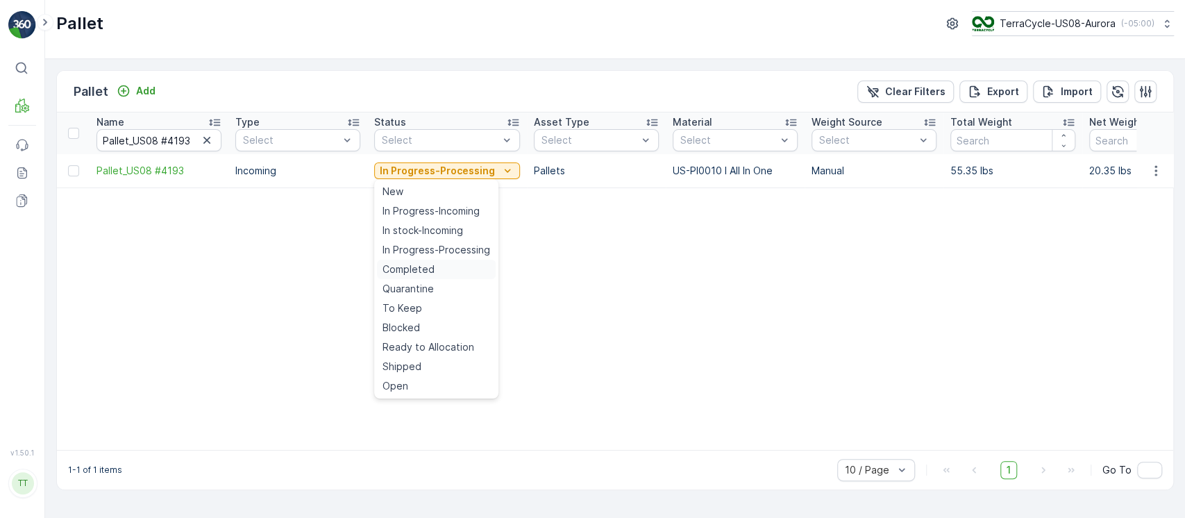
click at [450, 272] on div "Completed" at bounding box center [436, 269] width 119 height 19
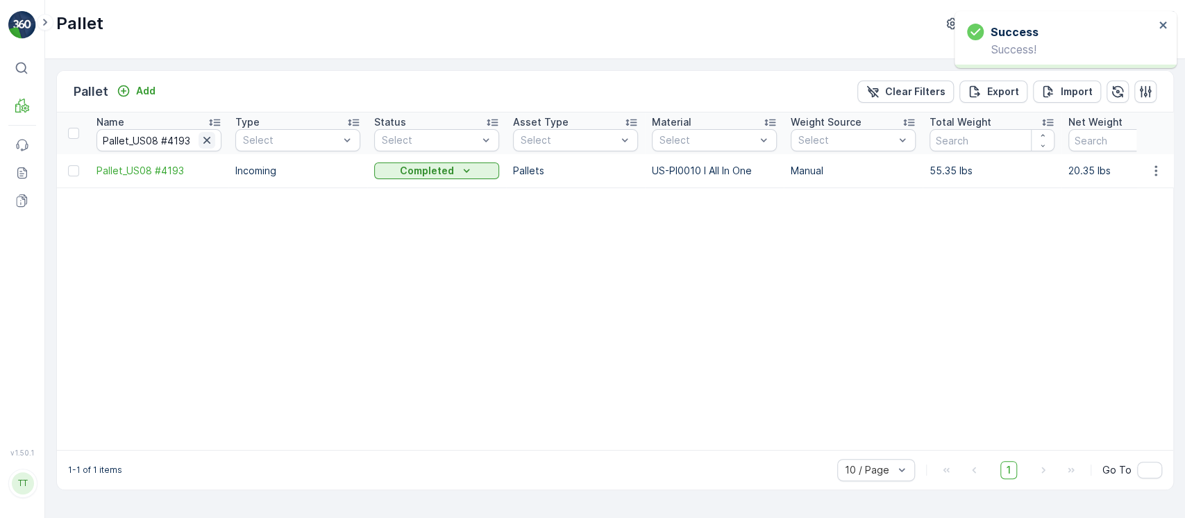
click at [205, 138] on icon "button" at bounding box center [206, 140] width 7 height 7
paste input "Pallet_US08 #4332"
type input "Pallet_US08 #4332"
click at [158, 173] on span "Pallet_US08 #4332" at bounding box center [158, 171] width 125 height 14
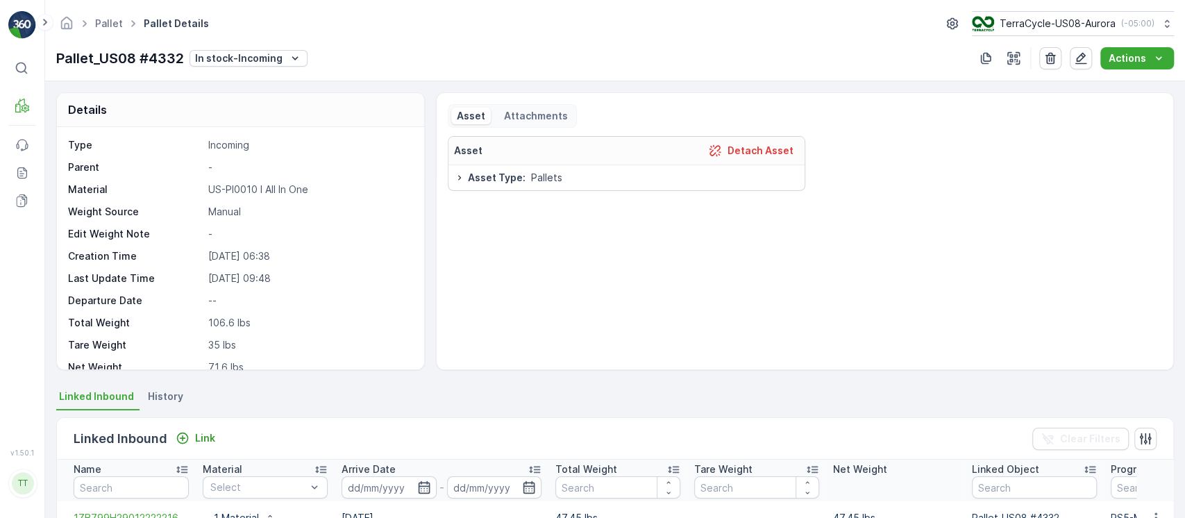
click at [165, 394] on span "History" at bounding box center [165, 396] width 35 height 14
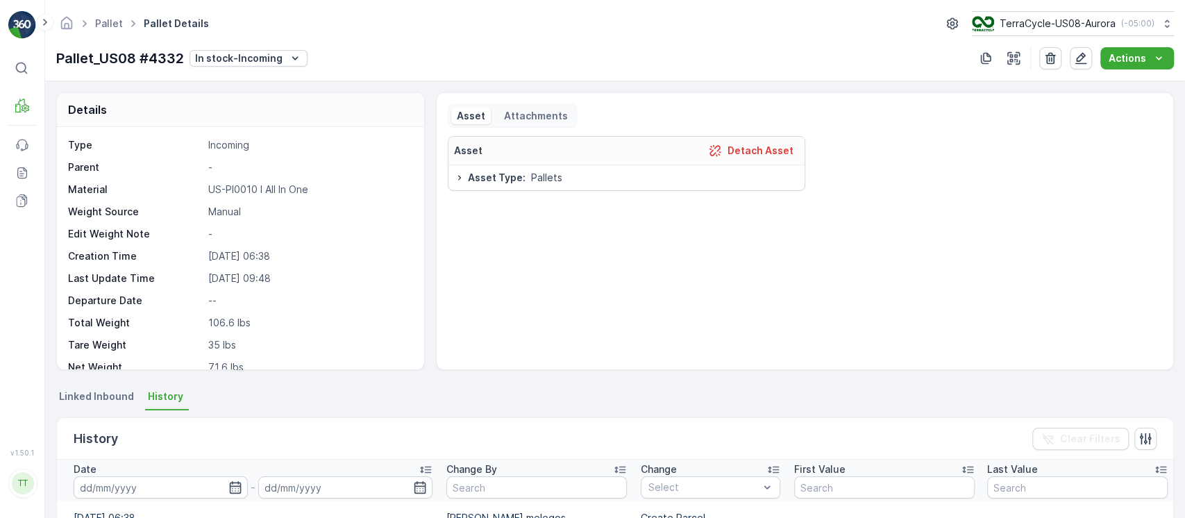
click at [172, 62] on p "Pallet_US08 #4332" at bounding box center [120, 58] width 128 height 21
copy p "Pallet_US08 #4332"
click at [115, 21] on link "Pallet" at bounding box center [109, 23] width 28 height 12
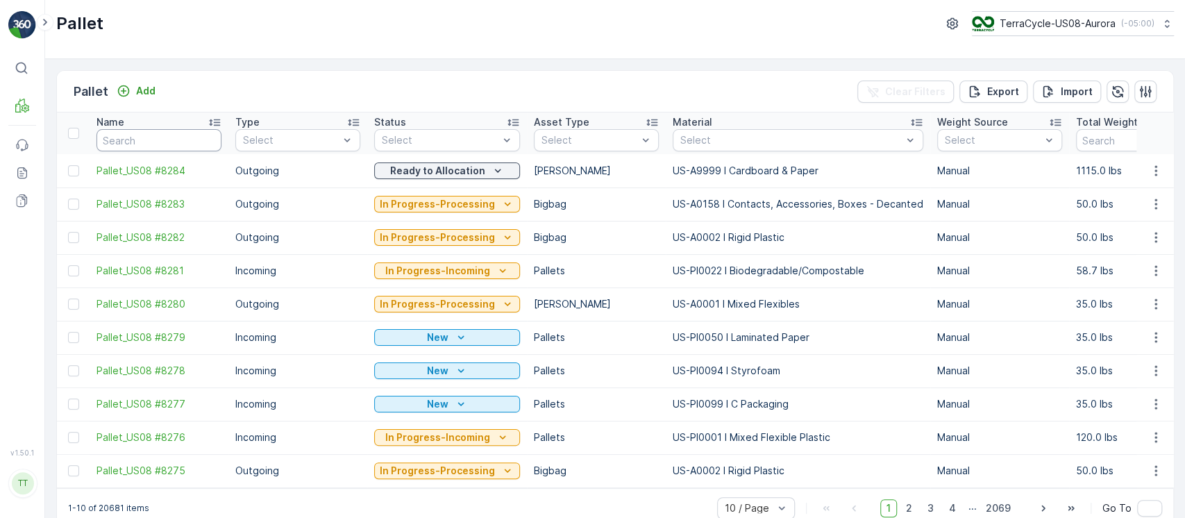
click at [208, 130] on input "text" at bounding box center [158, 140] width 125 height 22
paste input "Pallet_US08 #3169"
type input "Pallet_US08 #3169"
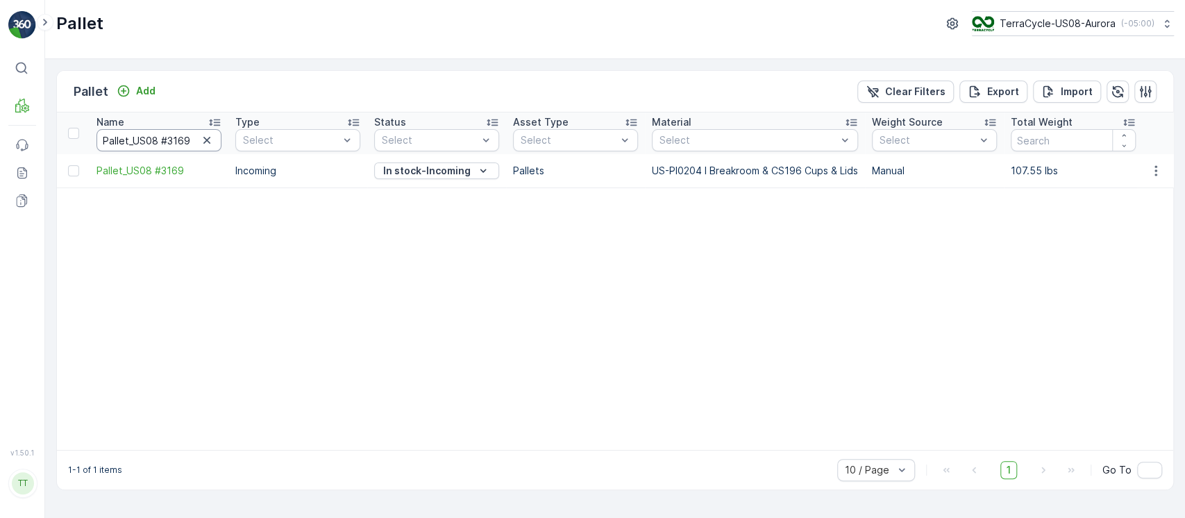
click at [185, 142] on input "Pallet_US08 #3169" at bounding box center [158, 140] width 125 height 22
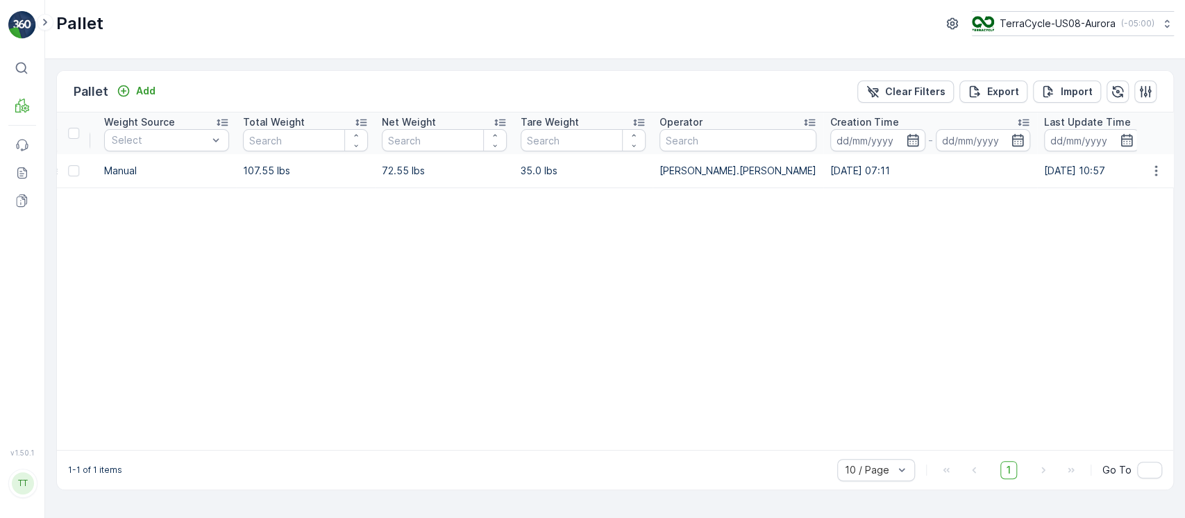
scroll to position [0, 767]
click at [591, 169] on button "button" at bounding box center [1155, 170] width 25 height 17
click at [591, 210] on div "Edit Pallet" at bounding box center [1139, 210] width 92 height 19
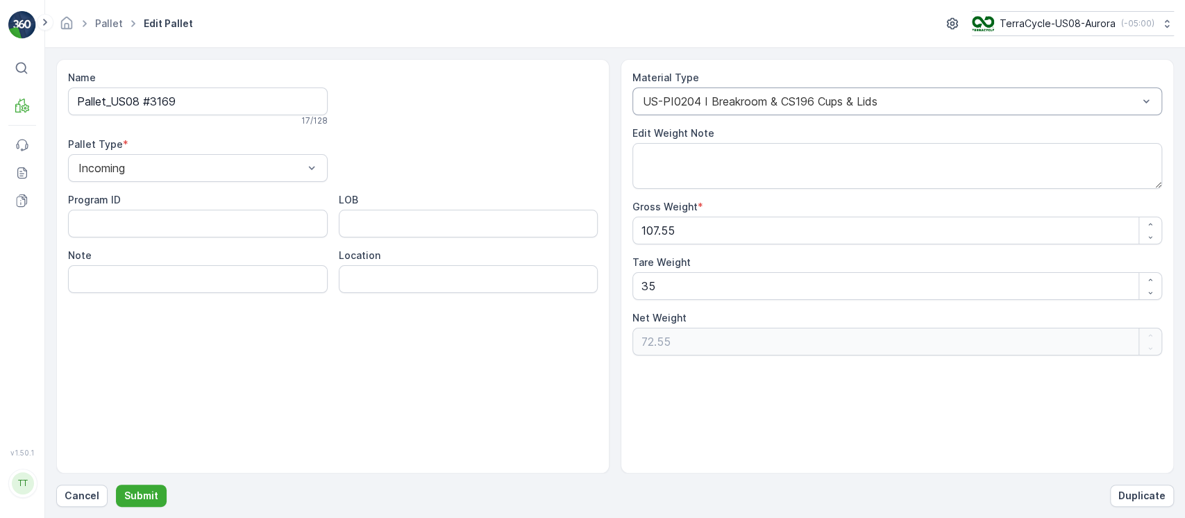
click at [591, 108] on div "US-PI0204 I Breakroom & CS196 Cups & Lids" at bounding box center [897, 101] width 530 height 28
type input "0010"
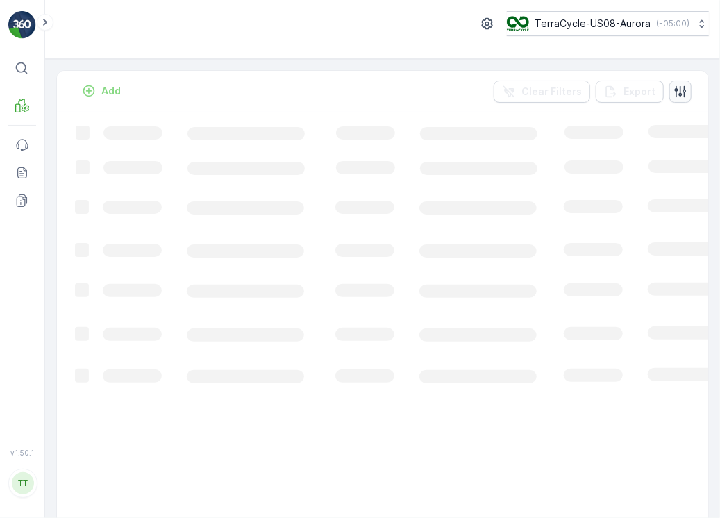
click at [591, 92] on icon "button" at bounding box center [680, 92] width 14 height 14
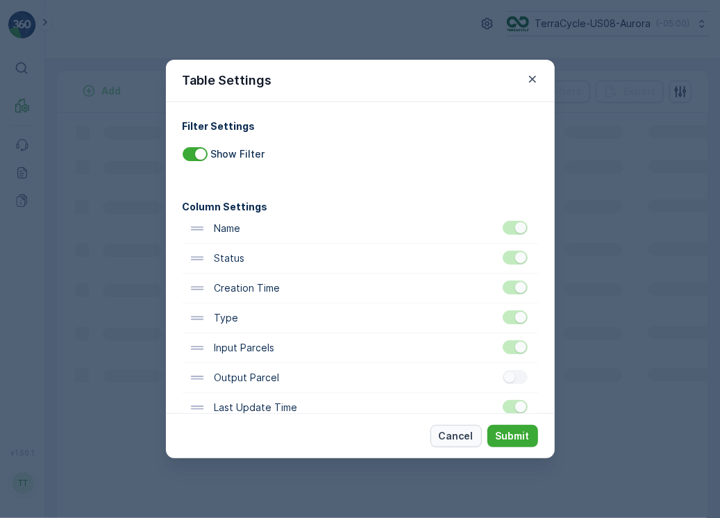
click at [461, 441] on p "Cancel" at bounding box center [456, 436] width 35 height 14
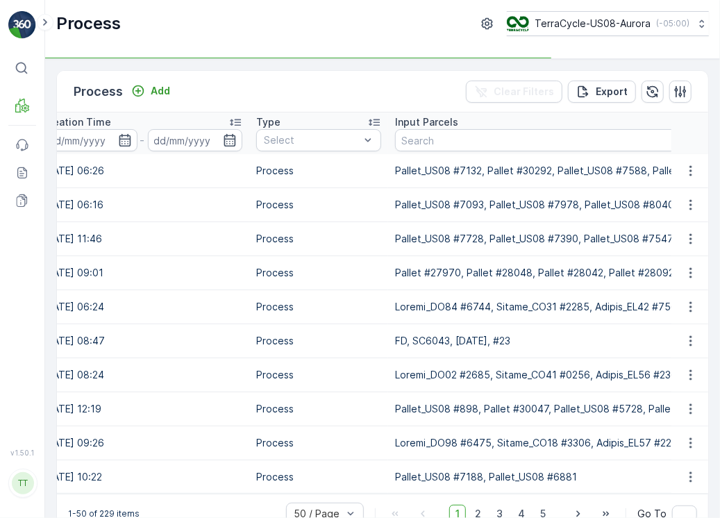
scroll to position [0, 303]
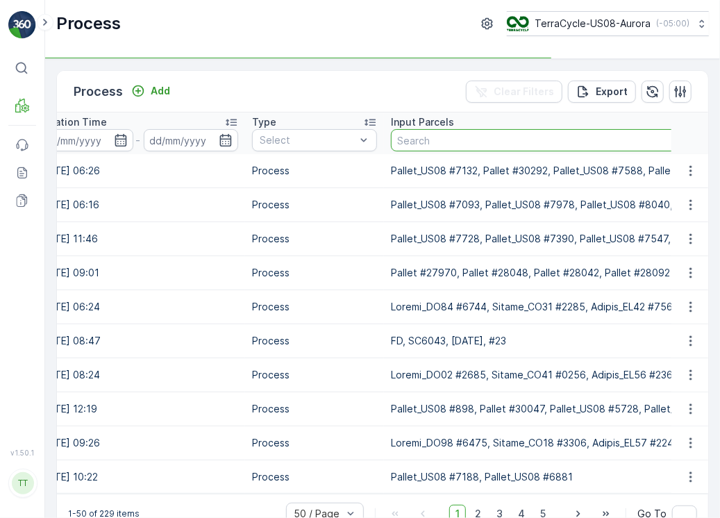
paste input "Pallet_US08 #6795"
type input "Pallet_US08 #6795"
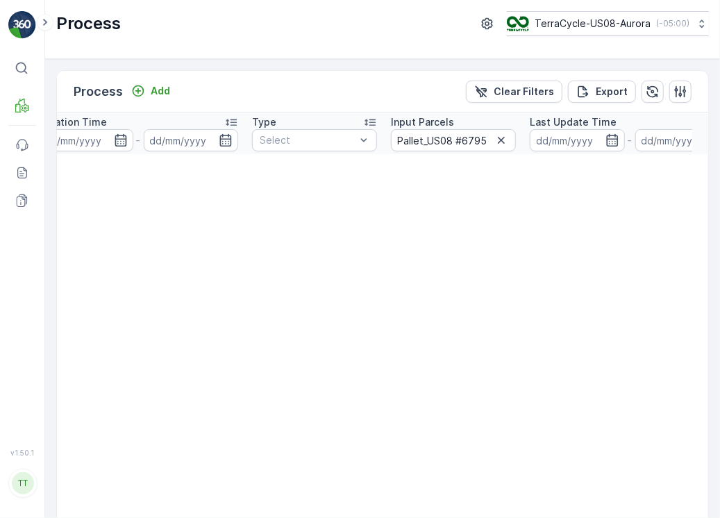
click at [509, 103] on div "Process Add Clear Filters Export" at bounding box center [382, 92] width 651 height 42
click at [526, 94] on p "Clear Filters" at bounding box center [523, 92] width 60 height 14
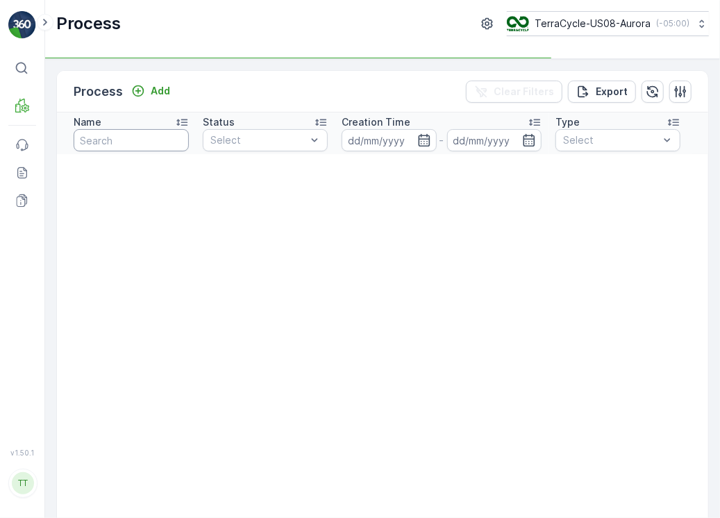
click at [106, 140] on input "text" at bounding box center [131, 140] width 115 height 22
type input "10/10"
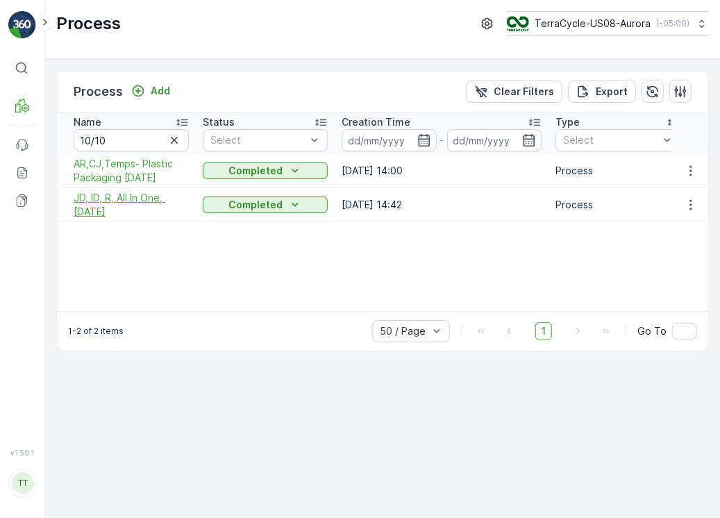
click at [130, 201] on span "JD, ID, R, All In One, 10/10/24" at bounding box center [131, 205] width 115 height 28
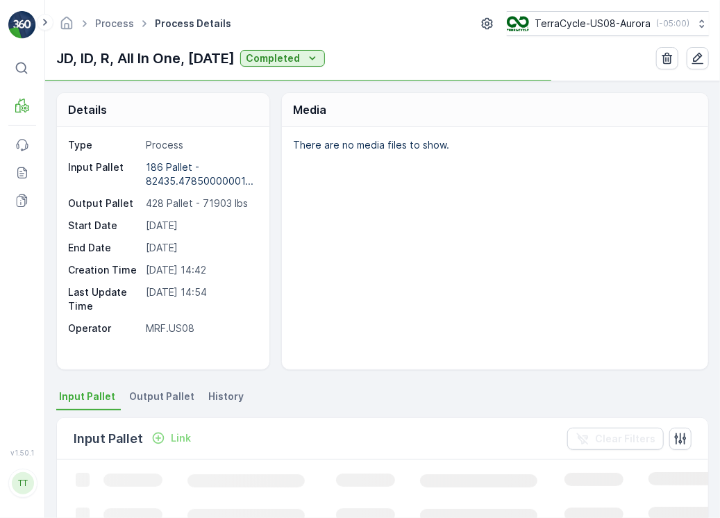
click at [179, 61] on p "JD, ID, R, All In One, 10/10/24" at bounding box center [145, 58] width 178 height 21
copy p "JD, ID, R, All In One, 10/10/24"
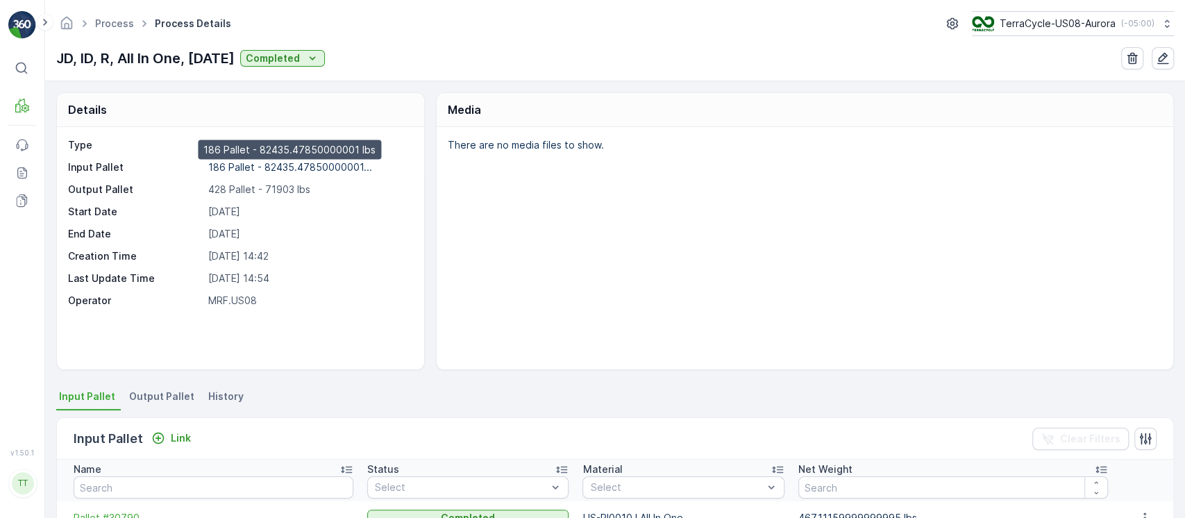
click at [289, 167] on p "186 Pallet - 82435.47850000001..." at bounding box center [290, 167] width 164 height 12
click at [274, 195] on p "428 Pallet - 71903 lbs" at bounding box center [309, 190] width 202 height 14
copy p "71903"
click at [123, 22] on link "Process" at bounding box center [114, 23] width 39 height 12
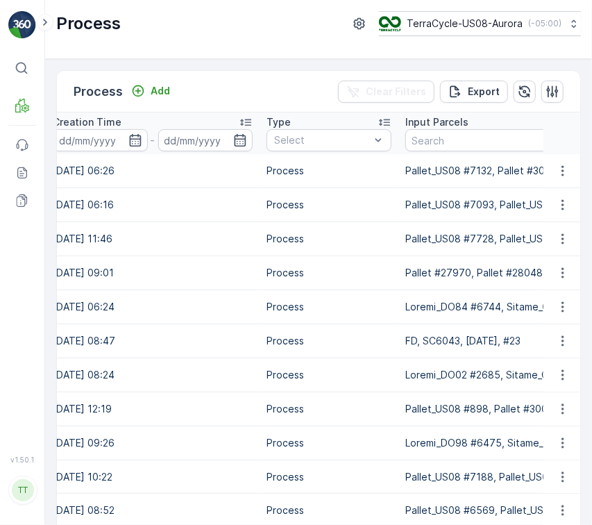
scroll to position [0, 290]
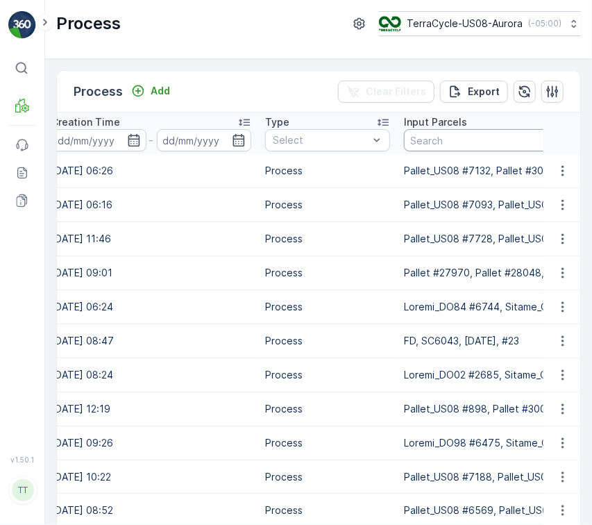
paste input "Pallet_US08 #5551"
type input "Pallet_US08 #5551"
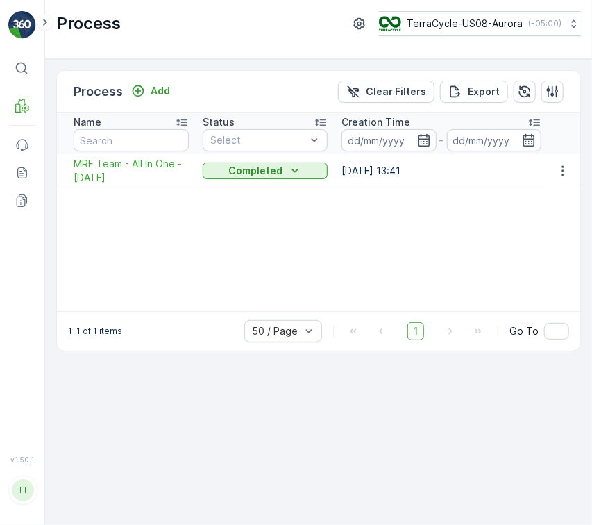
click at [500, 268] on div "Name Status Select Creation Time - Type Select Input Parcels Pallet_US08 #5551 …" at bounding box center [318, 211] width 523 height 199
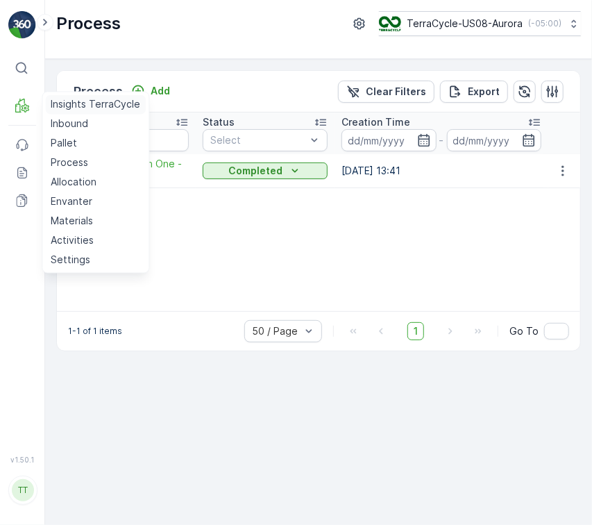
click at [92, 98] on p "Insights TerraCycle" at bounding box center [96, 105] width 90 height 14
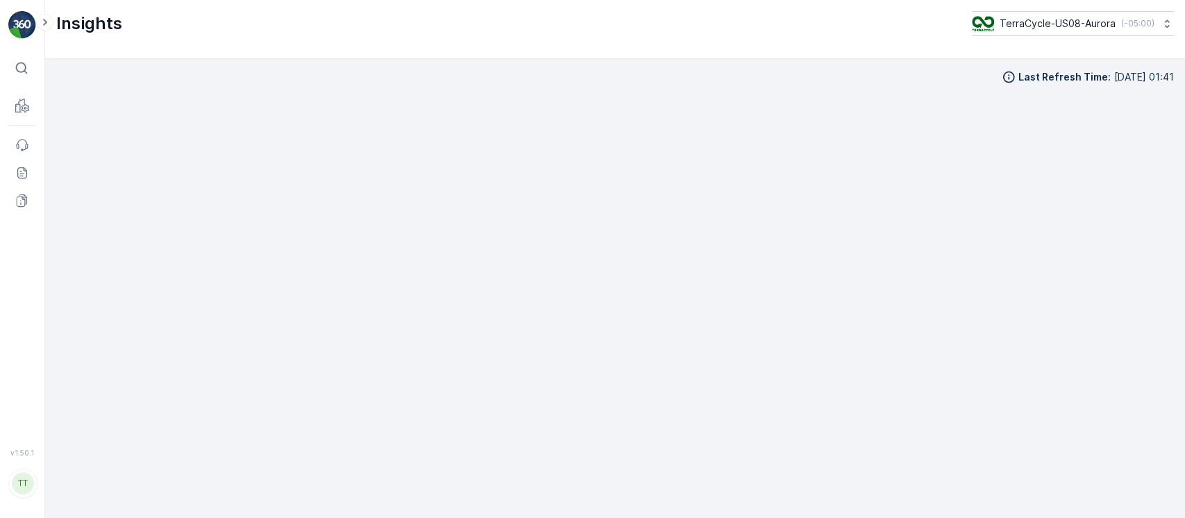
scroll to position [14, 0]
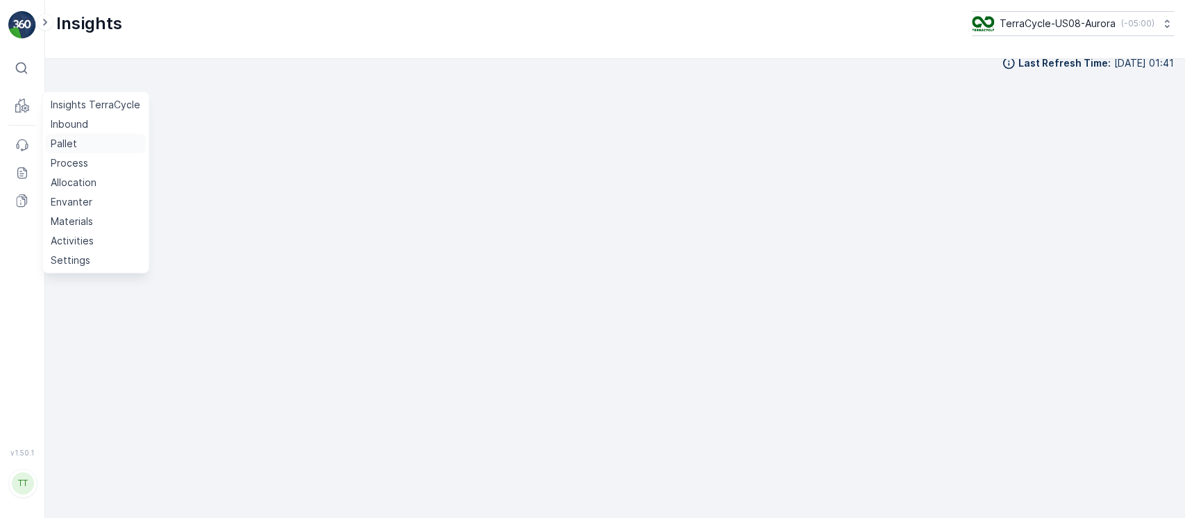
click at [81, 139] on link "Pallet" at bounding box center [95, 143] width 101 height 19
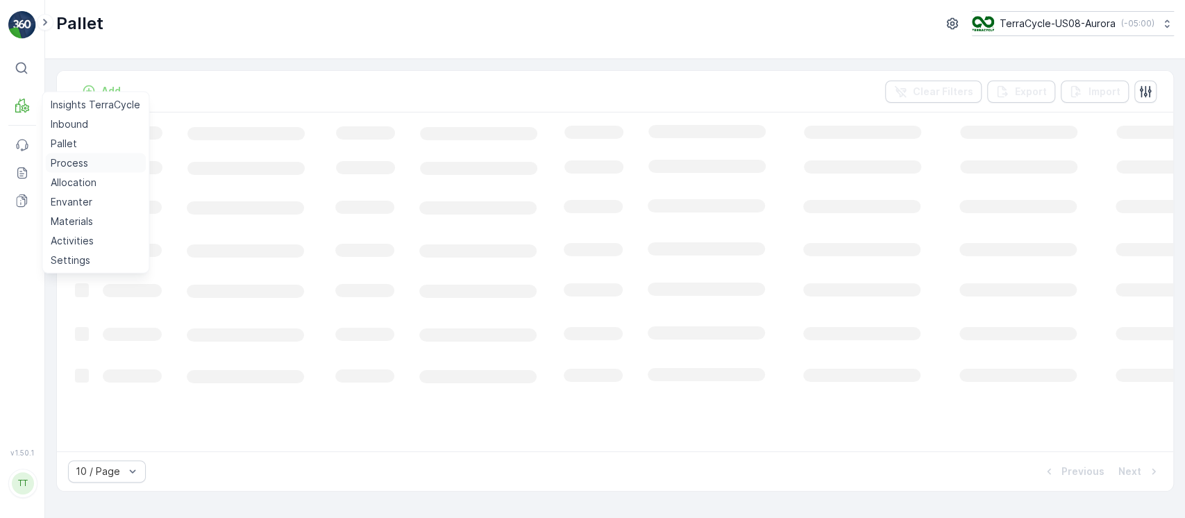
click at [78, 156] on p "Process" at bounding box center [69, 163] width 37 height 14
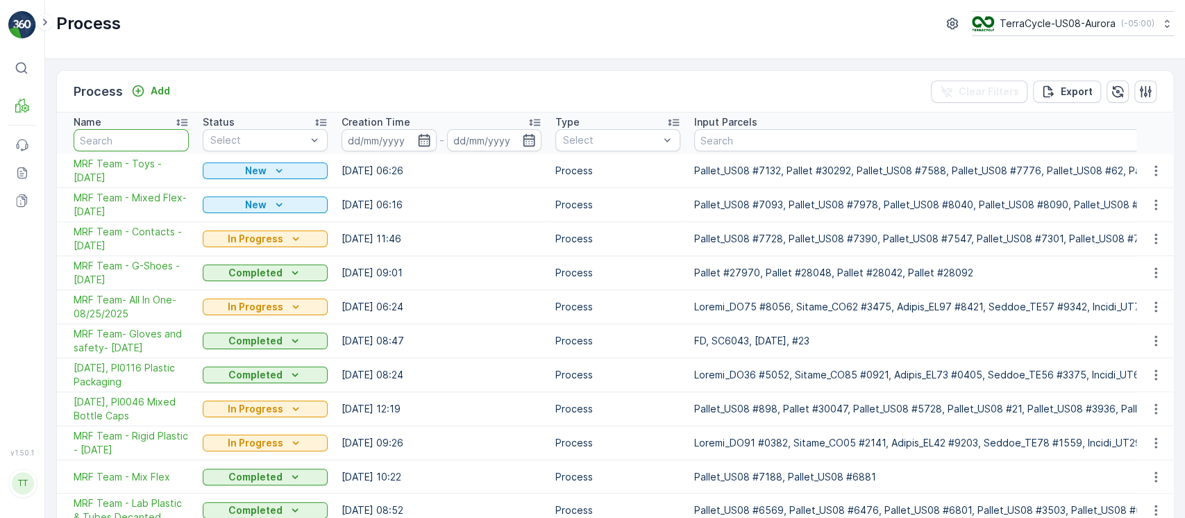
click at [155, 140] on input "text" at bounding box center [131, 140] width 115 height 22
paste input "ID JB - All in one"
type input "ID JB - All in one"
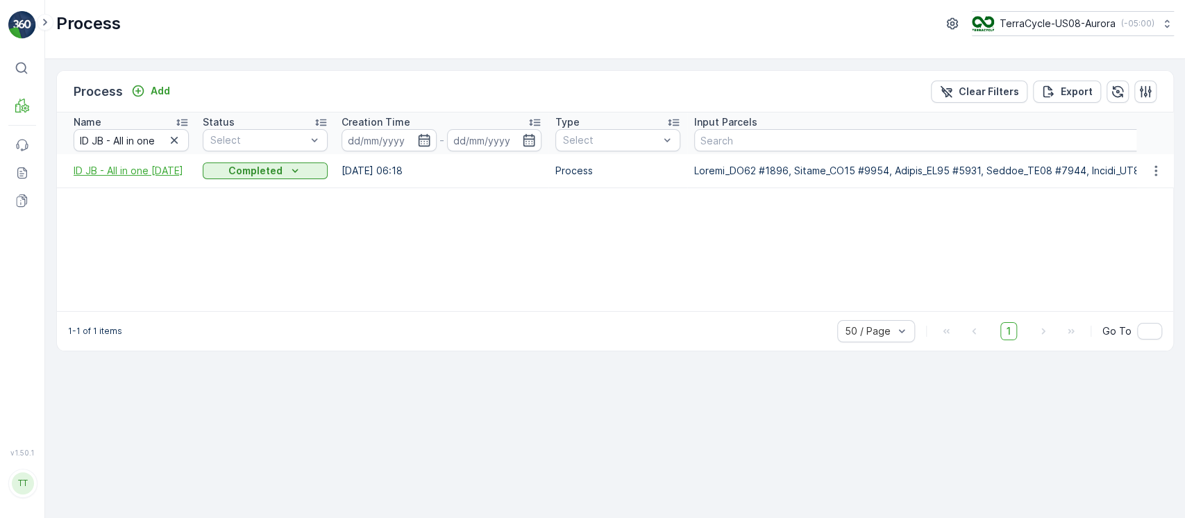
drag, startPoint x: 67, startPoint y: 166, endPoint x: 121, endPoint y: 176, distance: 55.7
click at [121, 176] on td "ID JB - All in one [DATE]" at bounding box center [126, 170] width 139 height 33
copy span "ID JB - All in one [DATE]"
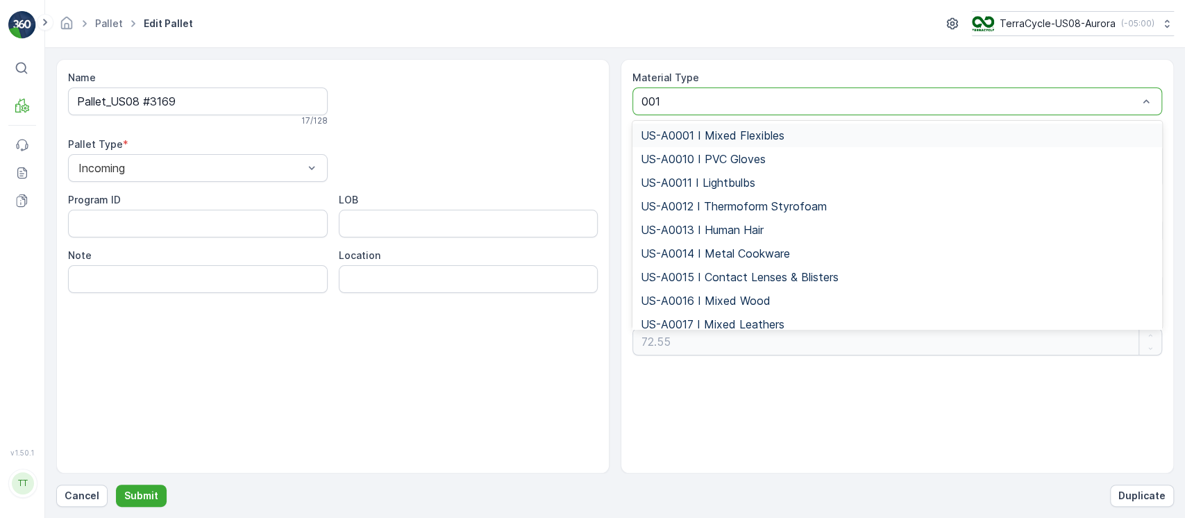
type input "0010"
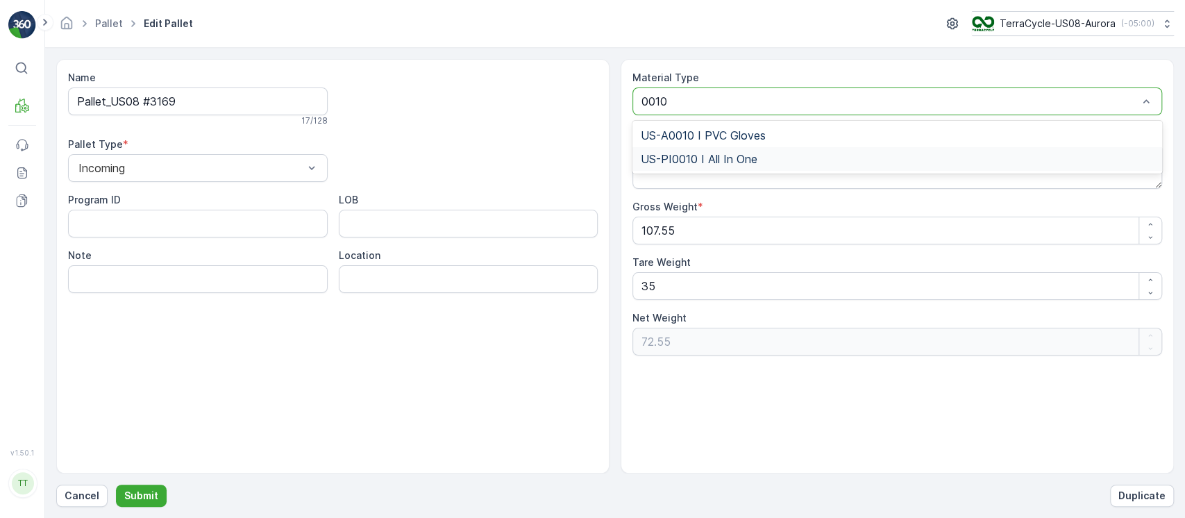
click at [750, 160] on span "US-PI0010 I All In One" at bounding box center [699, 159] width 117 height 12
click at [147, 487] on button "Submit" at bounding box center [141, 495] width 51 height 22
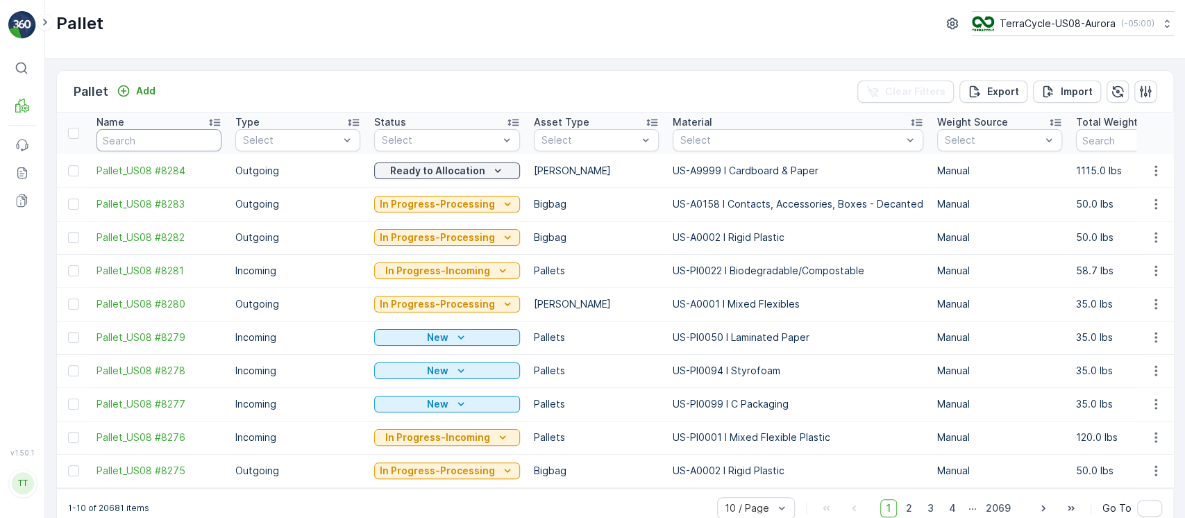
click at [189, 133] on input "text" at bounding box center [158, 140] width 125 height 22
paste input "Pallet_US08 #2403"
type input "Pallet_US08 #2403"
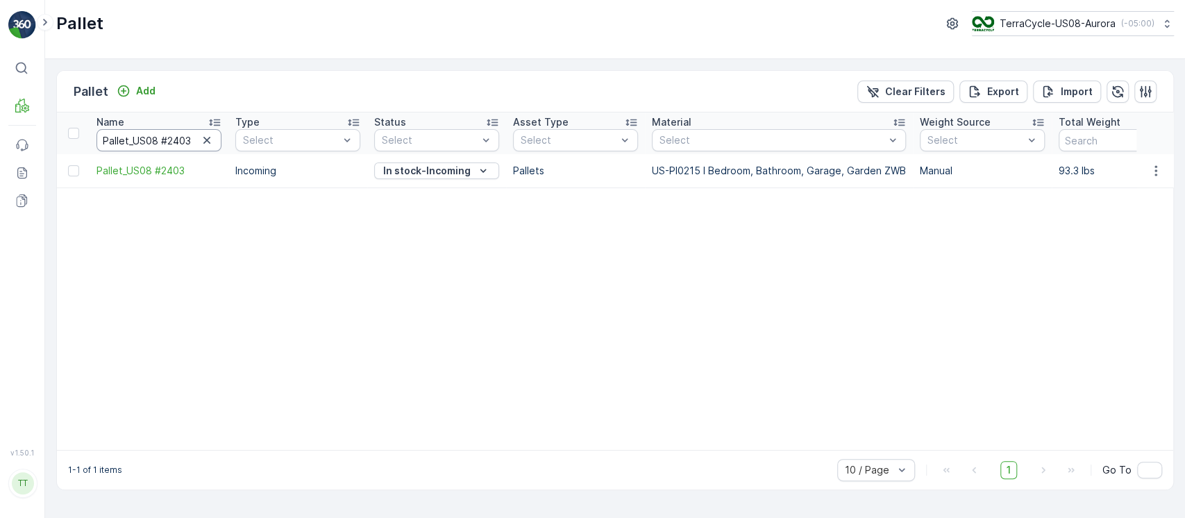
click at [133, 132] on input "Pallet_US08 #2403" at bounding box center [158, 140] width 125 height 22
click at [1156, 160] on td at bounding box center [1154, 170] width 37 height 33
click at [1155, 171] on icon "button" at bounding box center [1156, 171] width 14 height 14
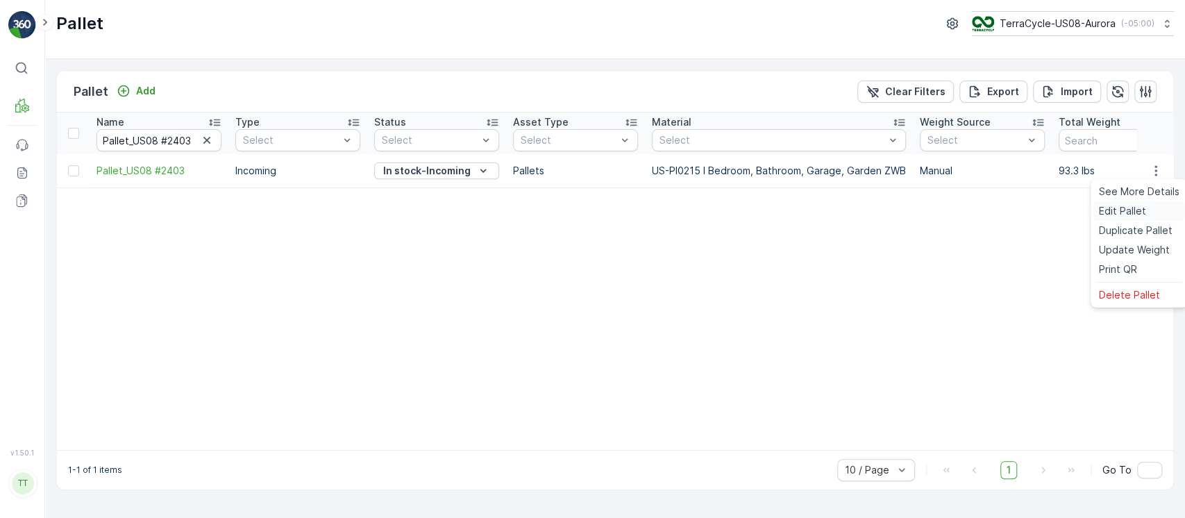
click at [1133, 203] on div "Edit Pallet" at bounding box center [1139, 210] width 92 height 19
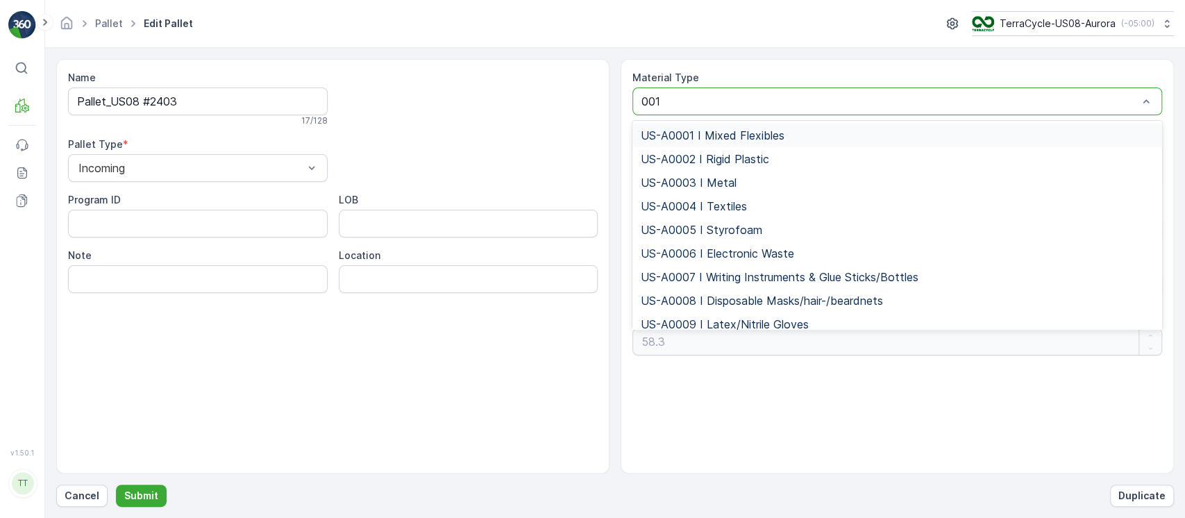
type input "0010"
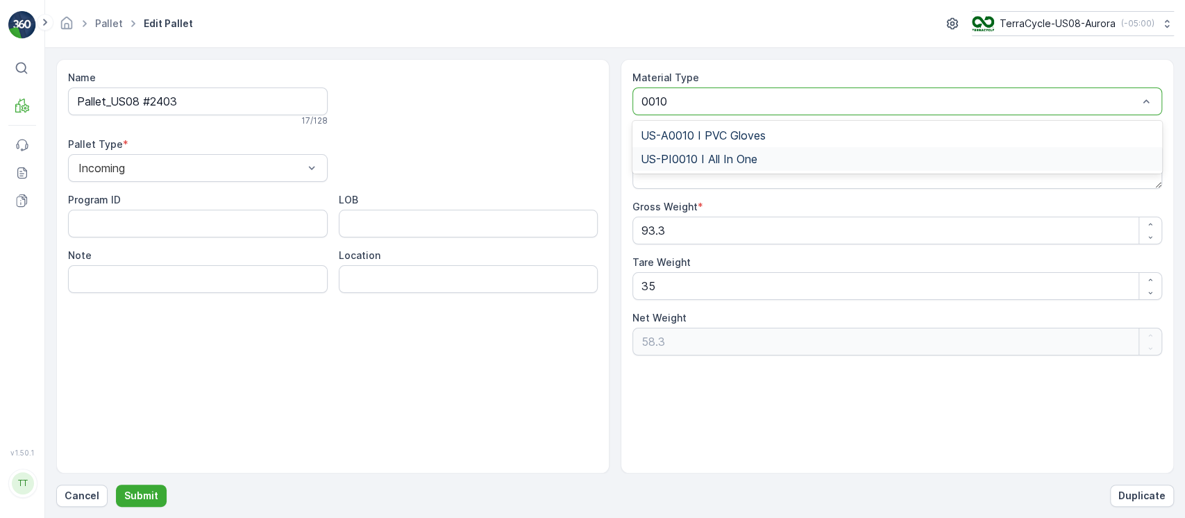
click at [754, 153] on span "US-PI0010 I All In One" at bounding box center [699, 159] width 117 height 12
click at [154, 486] on button "Submit" at bounding box center [141, 495] width 51 height 22
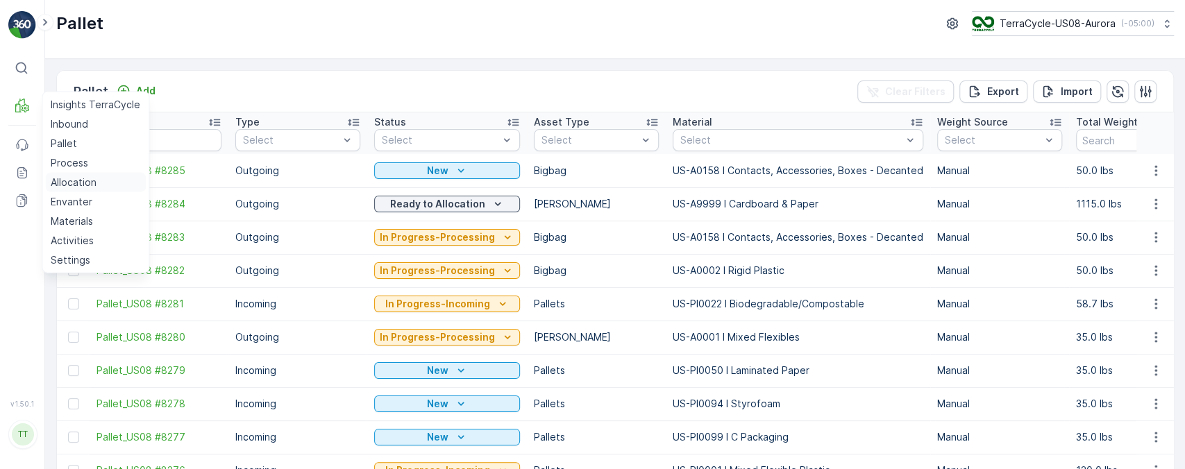
click at [75, 179] on p "Allocation" at bounding box center [74, 183] width 46 height 14
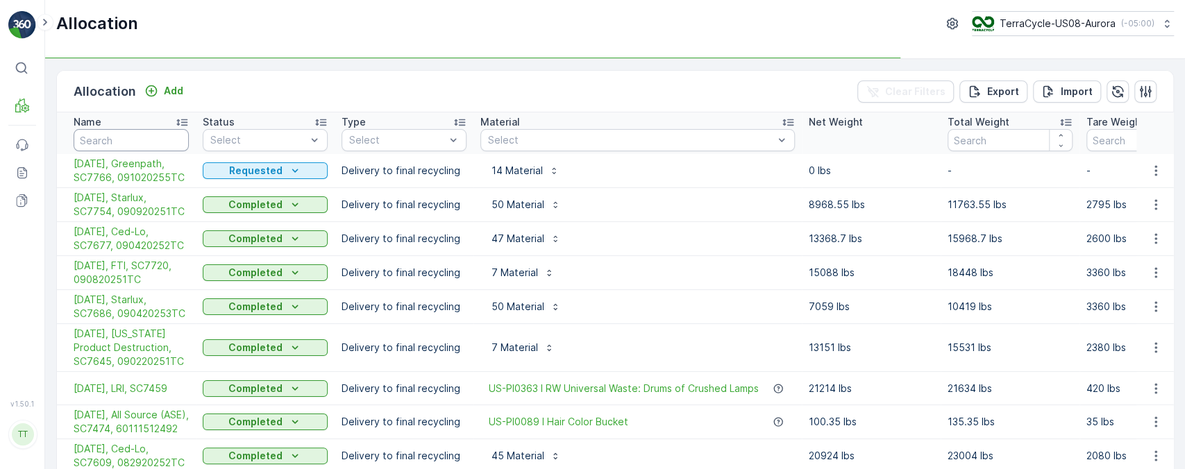
click at [162, 141] on input "text" at bounding box center [131, 140] width 115 height 22
type input "pho"
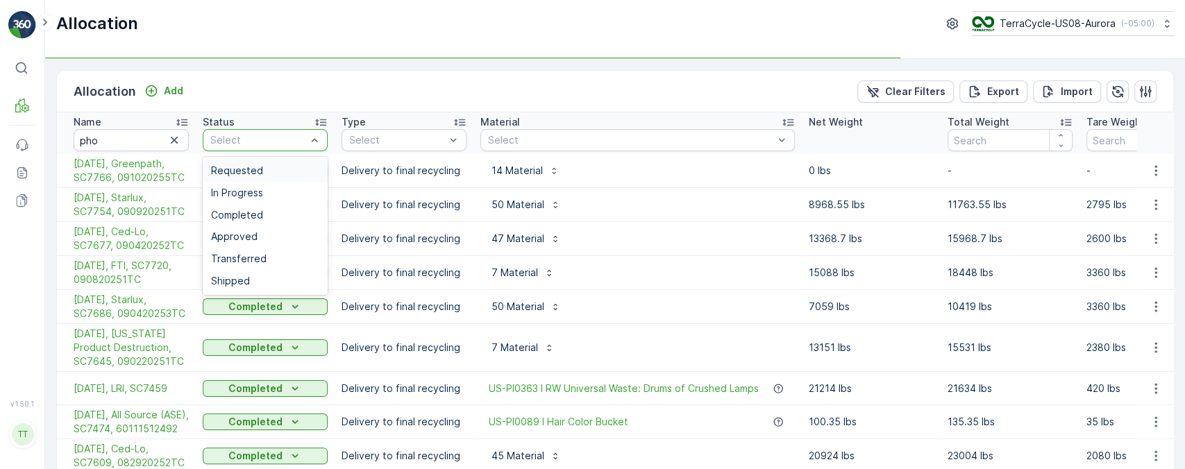
click at [246, 165] on span "Requested" at bounding box center [237, 170] width 52 height 11
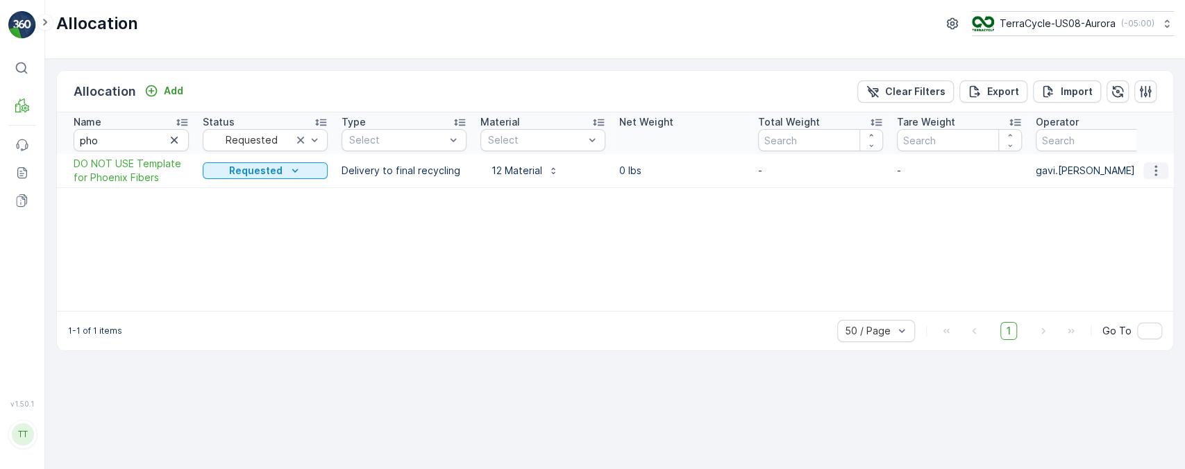
click at [1161, 165] on icon "button" at bounding box center [1156, 171] width 14 height 14
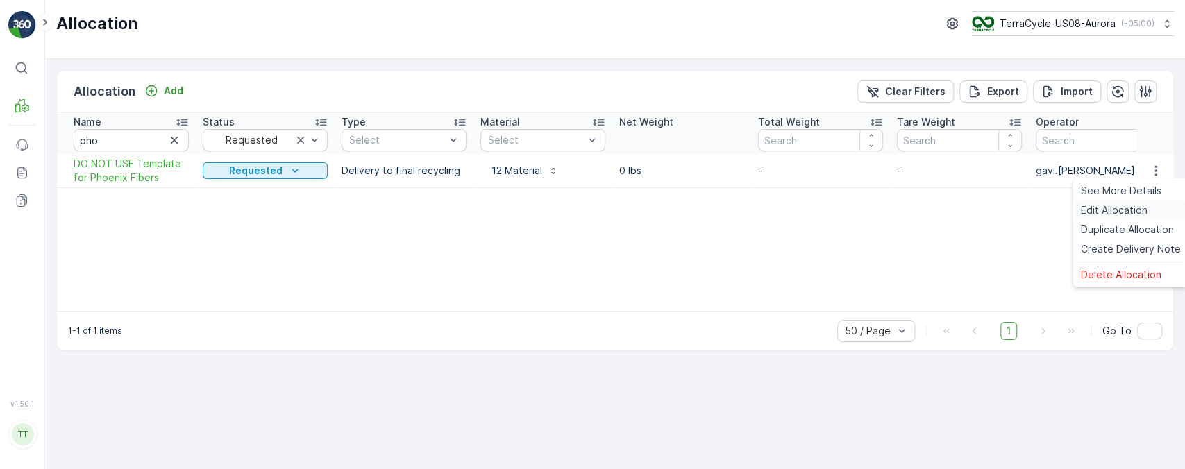
click at [1148, 210] on div "Edit Allocation" at bounding box center [1130, 210] width 111 height 19
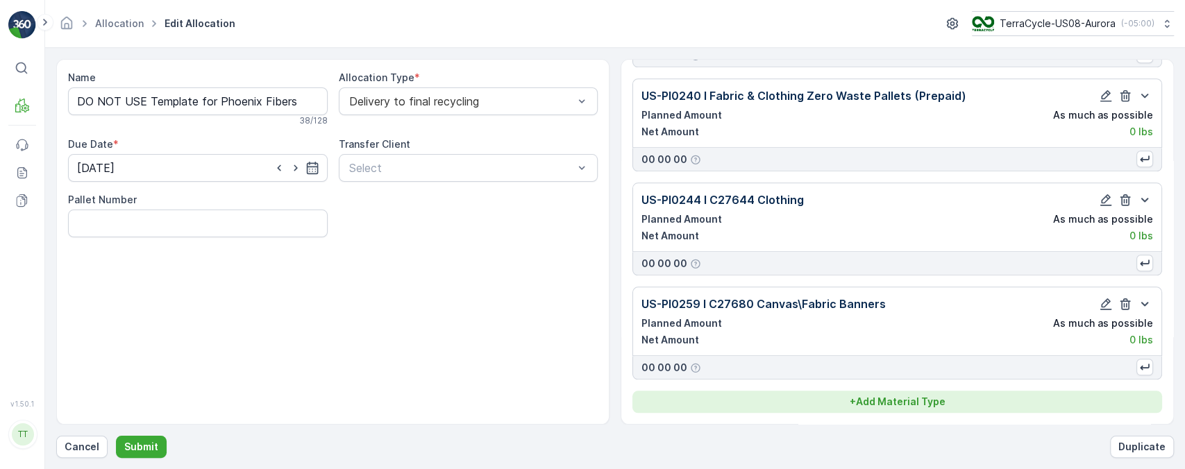
click at [890, 403] on p "+ Add Material Type" at bounding box center [898, 402] width 96 height 14
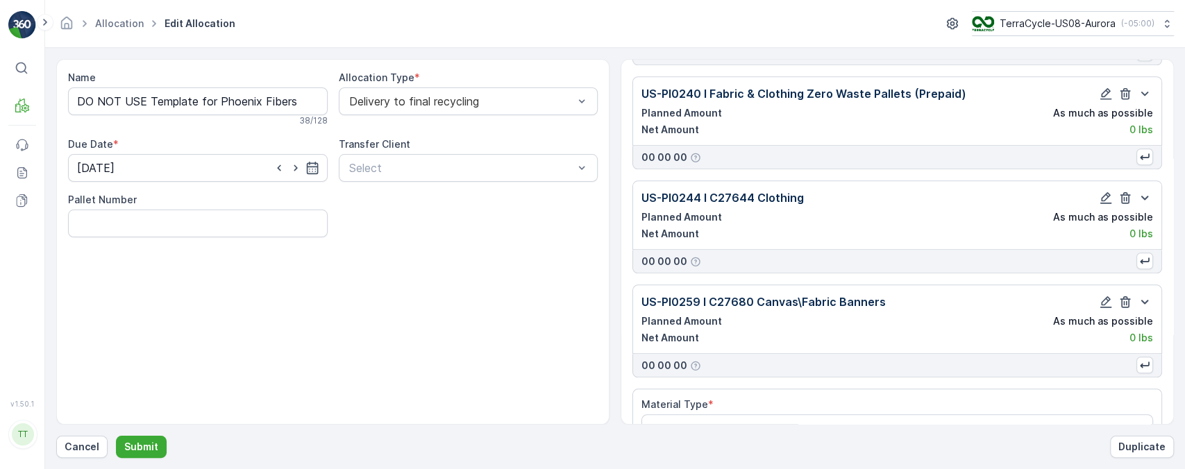
scroll to position [999, 0]
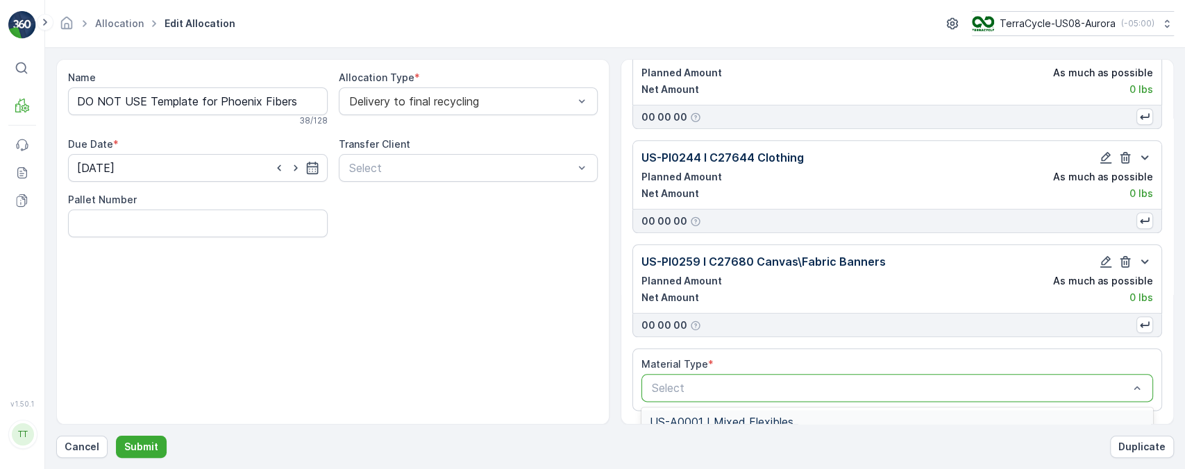
type input "US-PI0457 I CRW35557 Textiles & Lanyards"
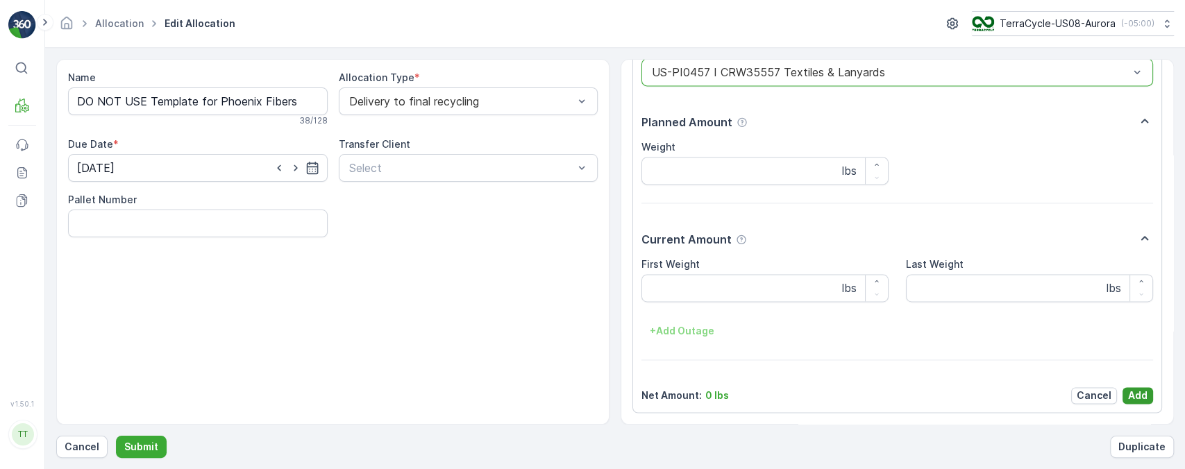
click at [1134, 400] on p "Add" at bounding box center [1137, 396] width 19 height 14
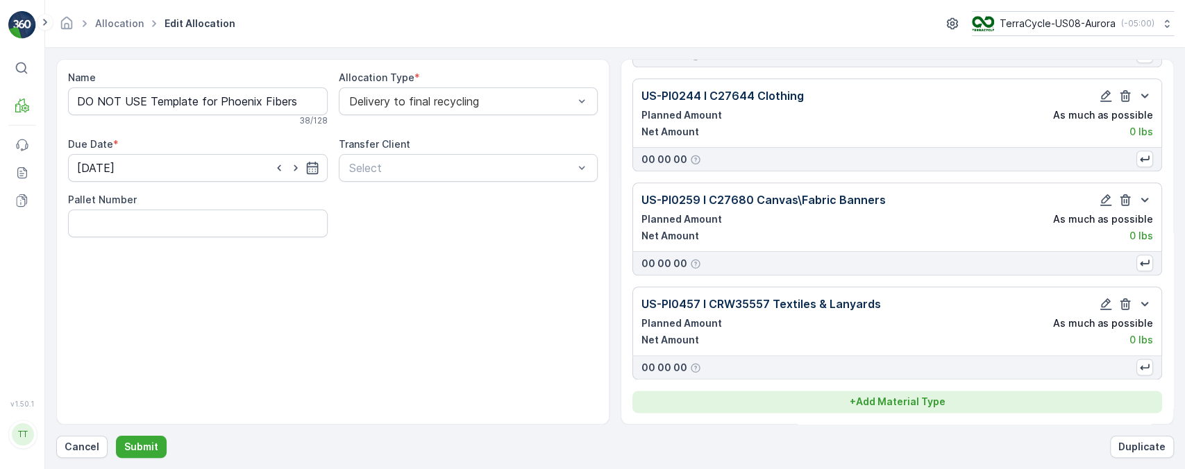
scroll to position [1063, 0]
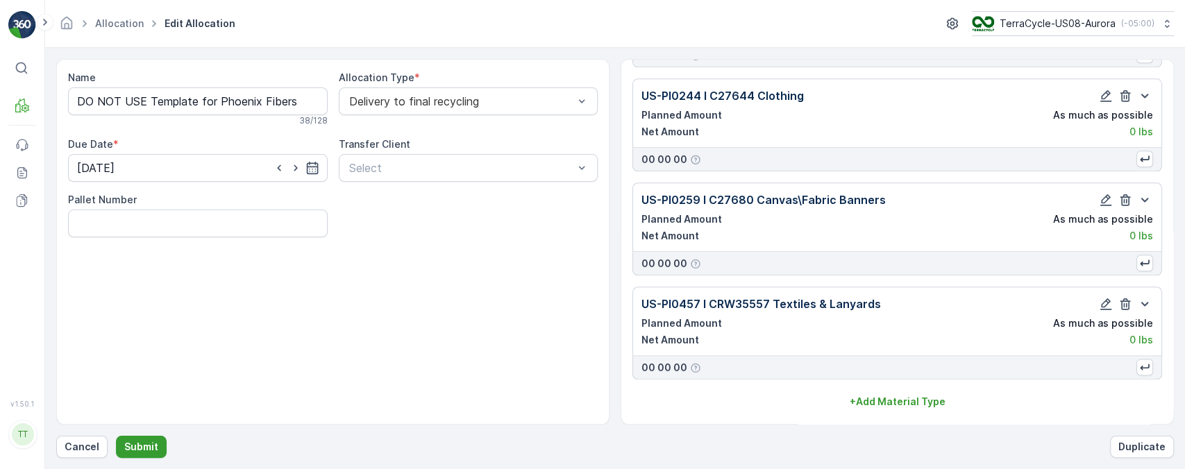
click at [146, 445] on p "Submit" at bounding box center [141, 447] width 34 height 14
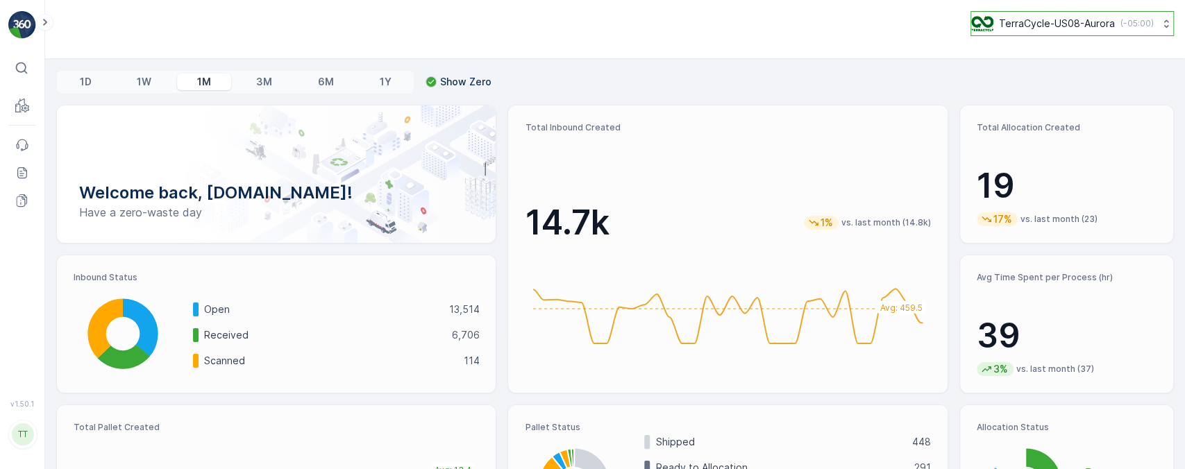
click at [1034, 27] on p "TerraCycle-US08-Aurora" at bounding box center [1057, 24] width 116 height 14
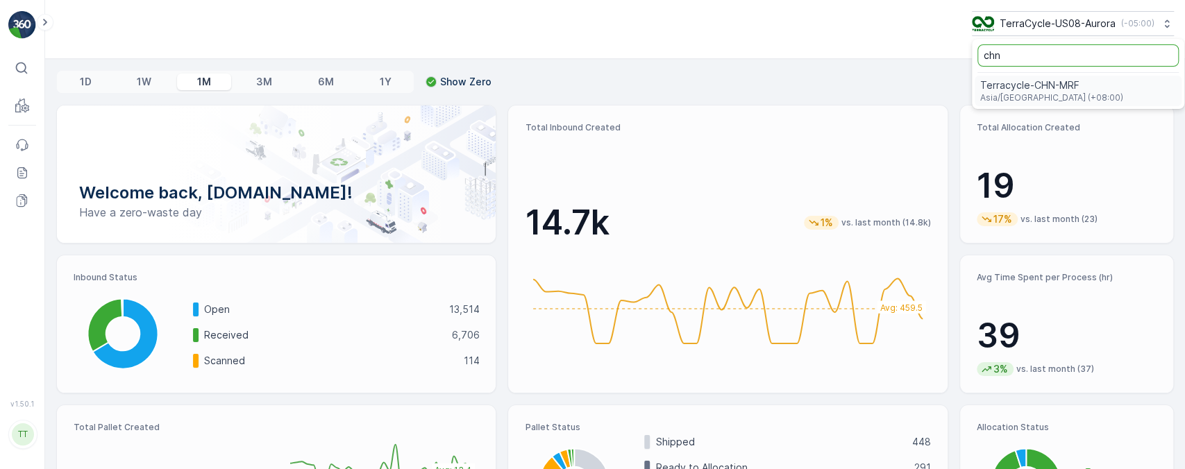
type input "chn"
click at [1037, 83] on span "Terracycle-CHN-MRF" at bounding box center [1051, 85] width 143 height 14
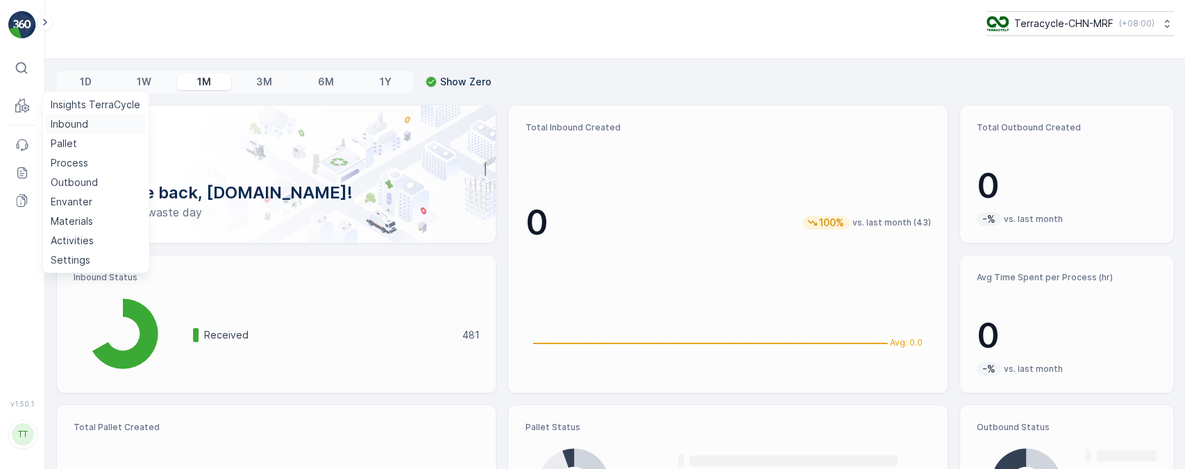
click at [67, 120] on p "Inbound" at bounding box center [69, 124] width 37 height 14
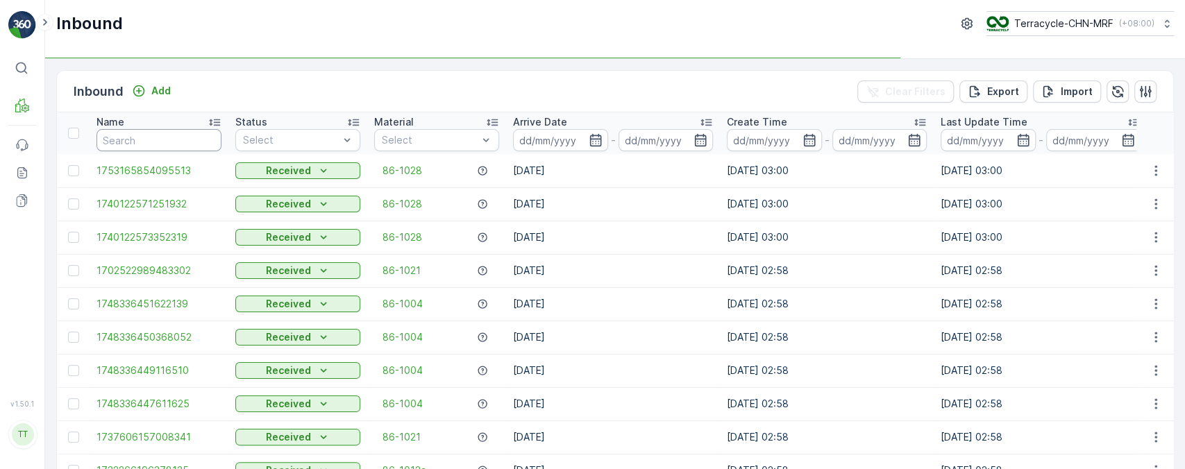
click at [151, 131] on input "text" at bounding box center [158, 140] width 125 height 22
paste input "1740122577115786"
type input "1740122577115786"
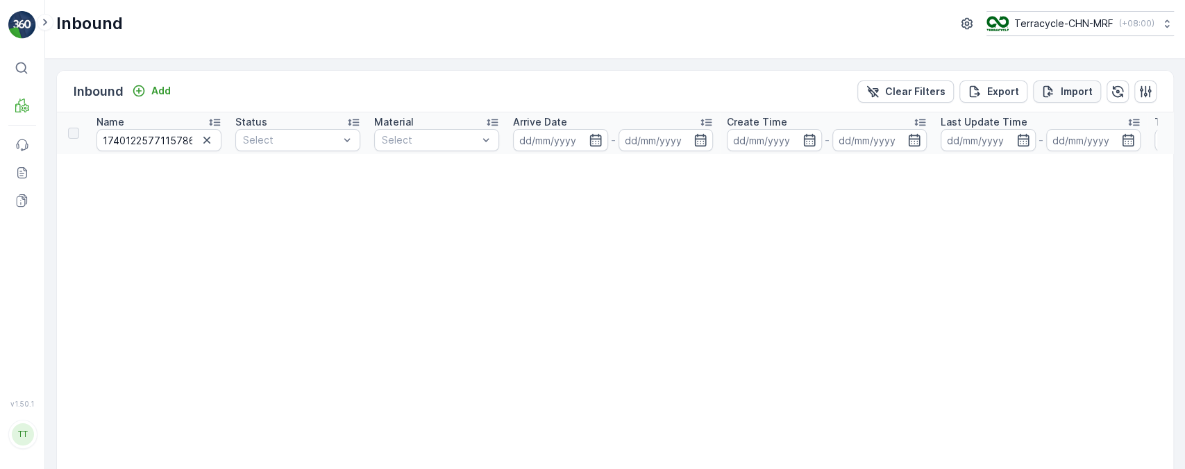
click at [1061, 90] on p "Import" at bounding box center [1077, 92] width 32 height 14
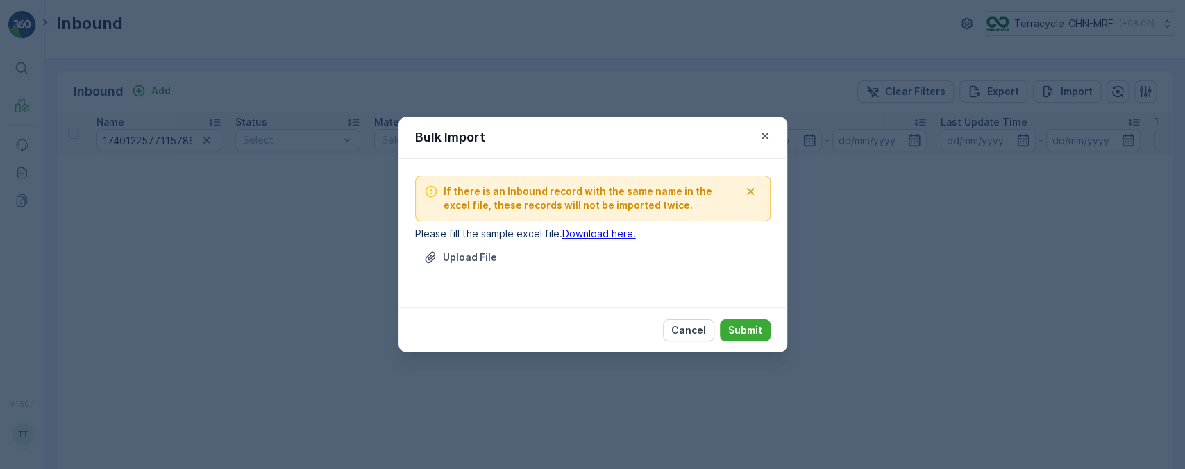
click at [605, 231] on link "Download here." at bounding box center [599, 234] width 74 height 12
click at [44, 172] on div "Bulk Import If there is an Inbound record with the same name in the excel file,…" at bounding box center [592, 234] width 1185 height 469
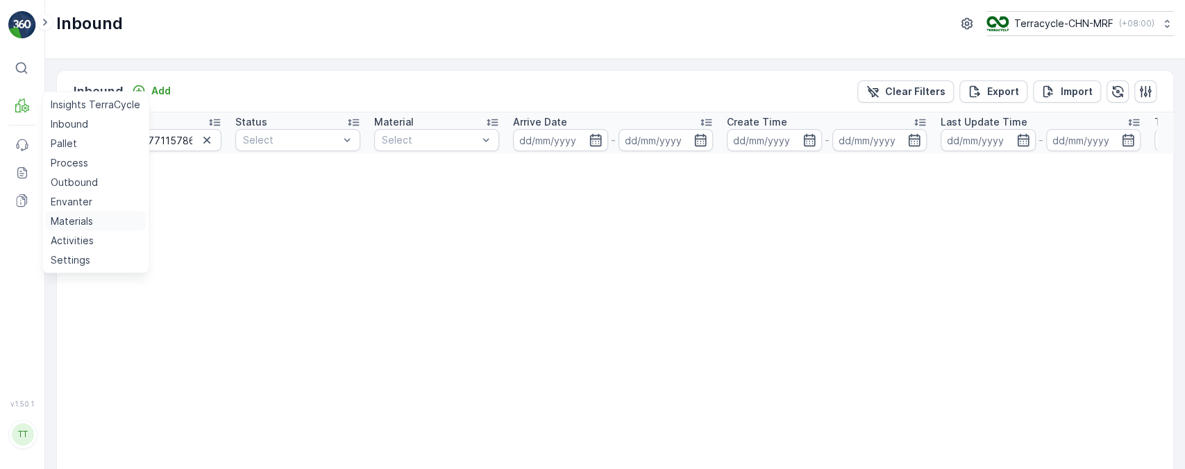
click at [71, 219] on p "Materials" at bounding box center [72, 221] width 42 height 14
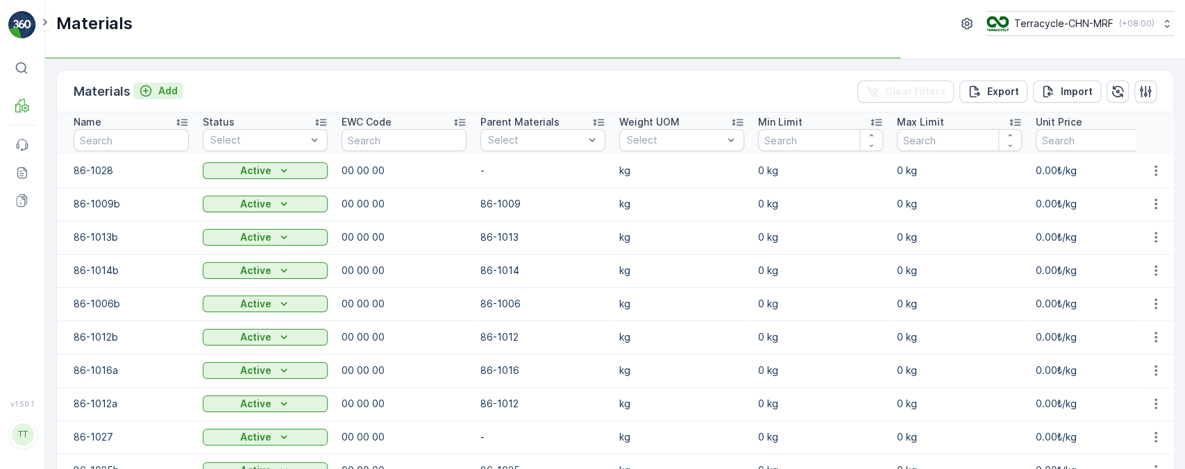
click at [158, 96] on p "Add" at bounding box center [167, 91] width 19 height 14
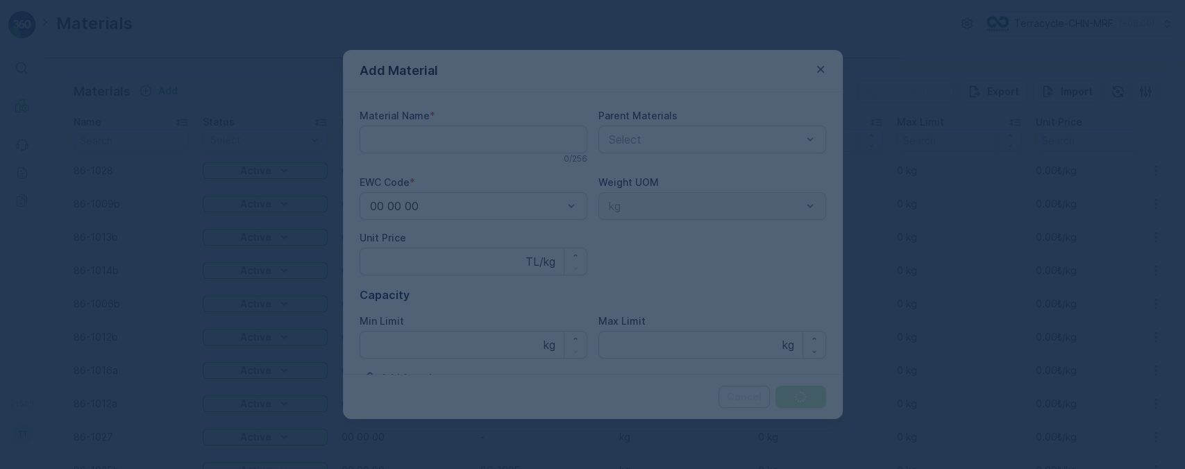
click at [376, 142] on div at bounding box center [592, 234] width 1185 height 469
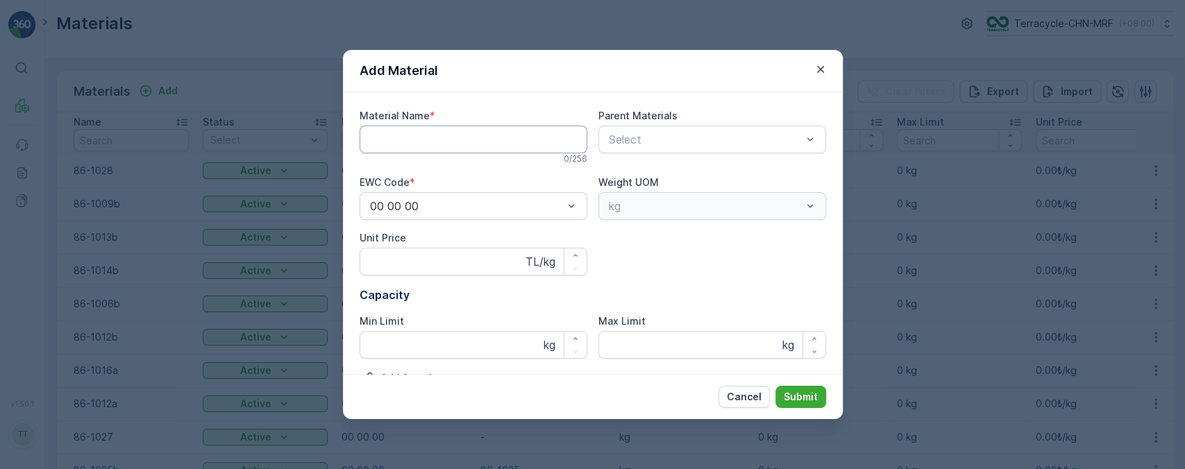
click at [449, 140] on Name "Material Name" at bounding box center [474, 140] width 228 height 28
paste Name "86-1028"
type Name "86-1028"
click at [752, 387] on button "Cancel" at bounding box center [743, 397] width 51 height 22
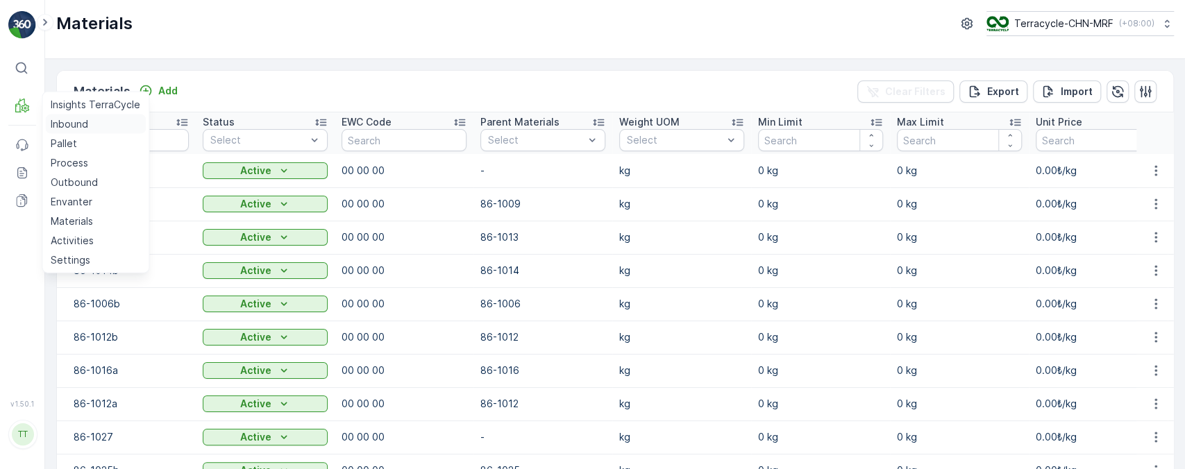
click at [65, 125] on p "Inbound" at bounding box center [69, 124] width 37 height 14
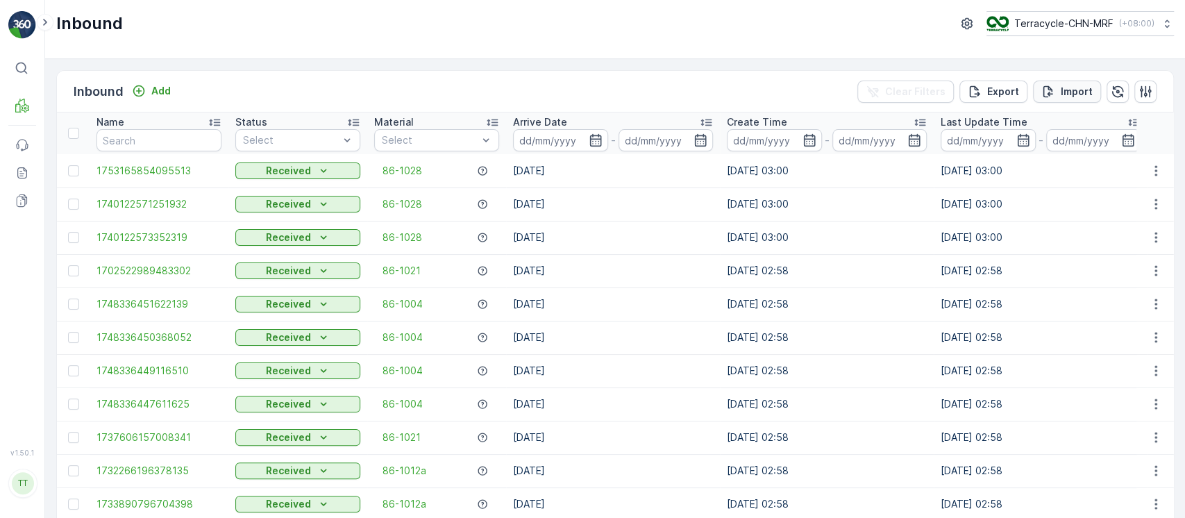
click at [1053, 92] on div "Import" at bounding box center [1066, 92] width 51 height 14
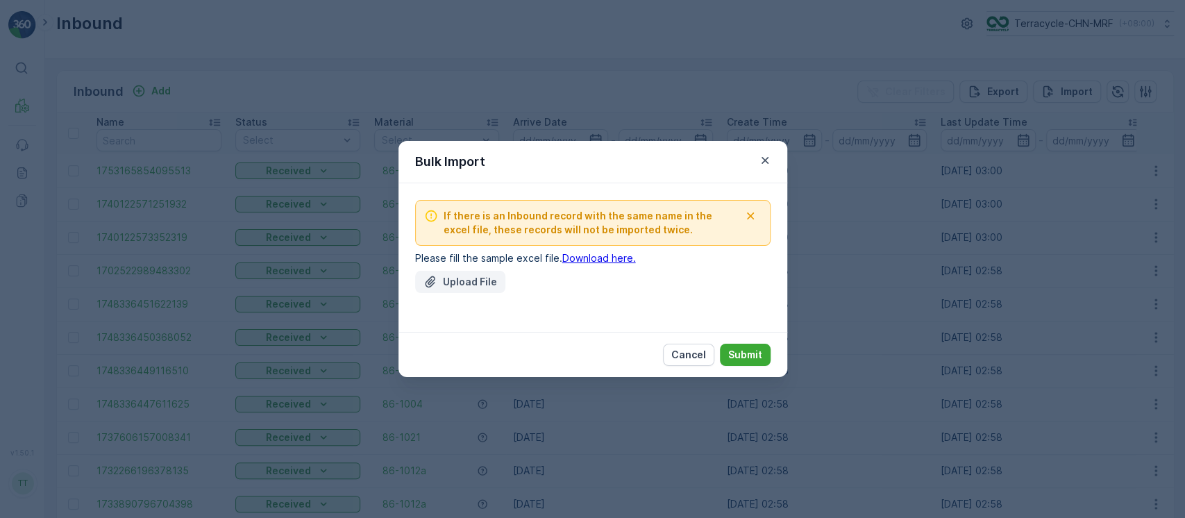
click at [471, 285] on p "Upload File" at bounding box center [470, 282] width 54 height 14
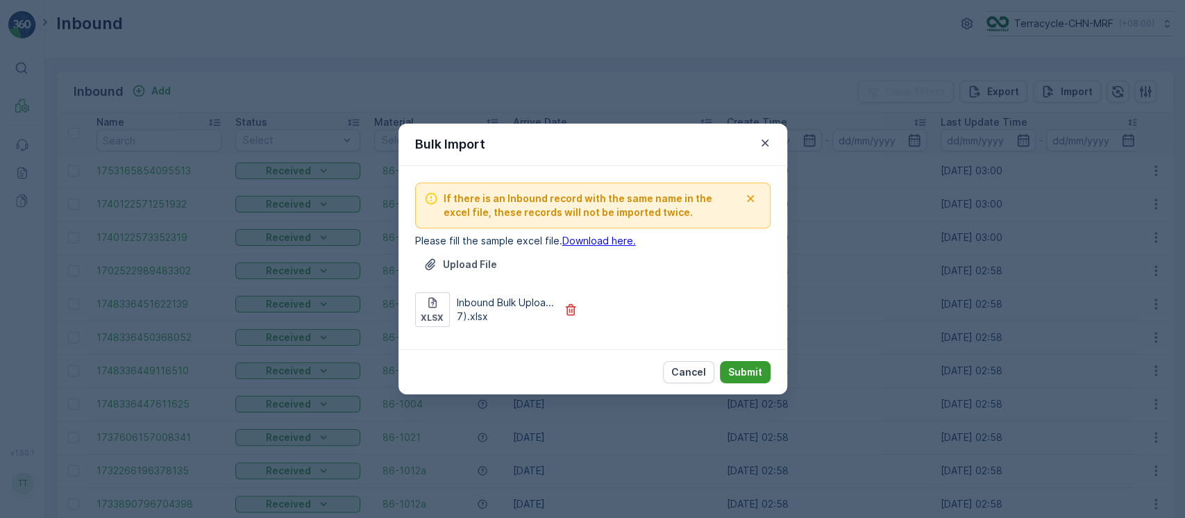
click at [750, 369] on p "Submit" at bounding box center [745, 372] width 34 height 14
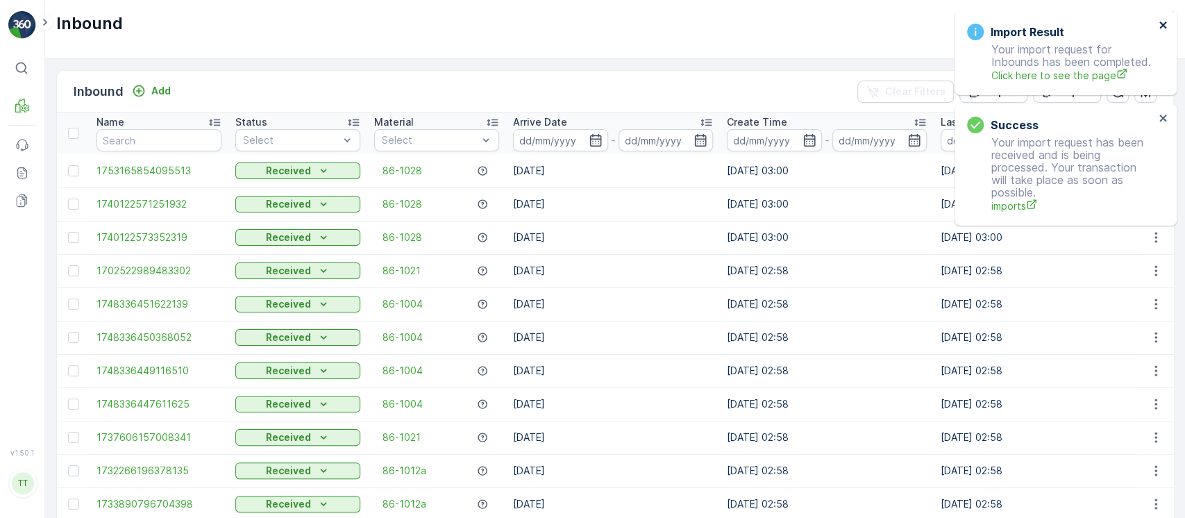
click at [1158, 23] on icon "close" at bounding box center [1163, 24] width 10 height 11
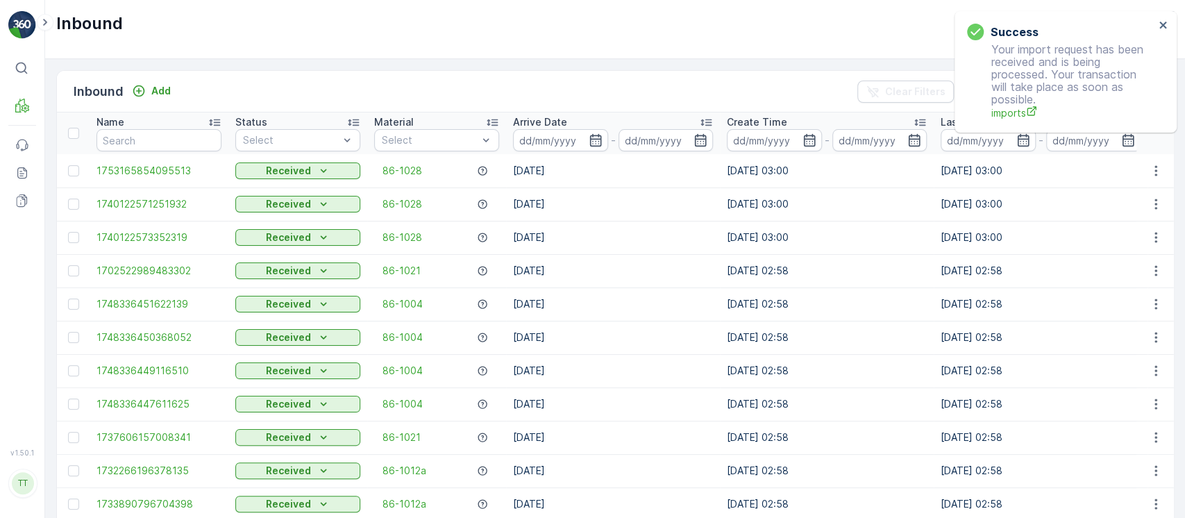
click at [963, 143] on input at bounding box center [987, 140] width 95 height 22
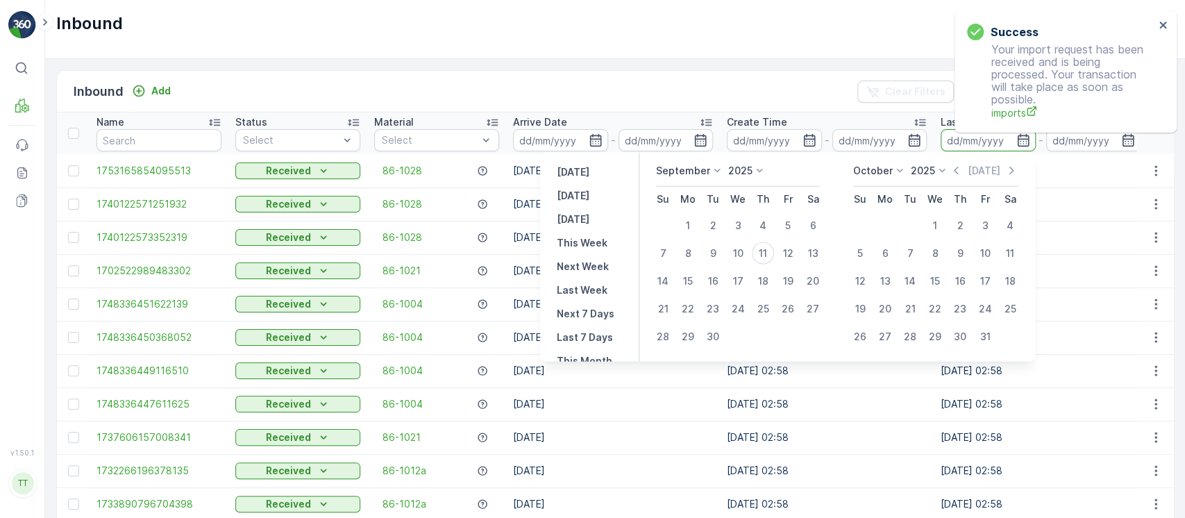
click at [984, 147] on input at bounding box center [987, 140] width 95 height 22
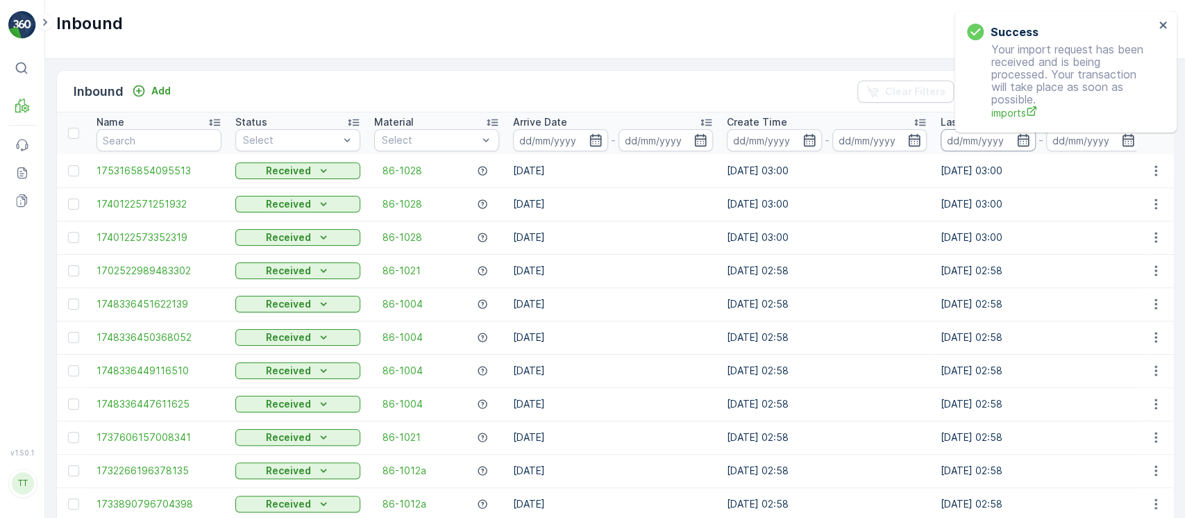
click at [984, 147] on input at bounding box center [987, 140] width 95 height 22
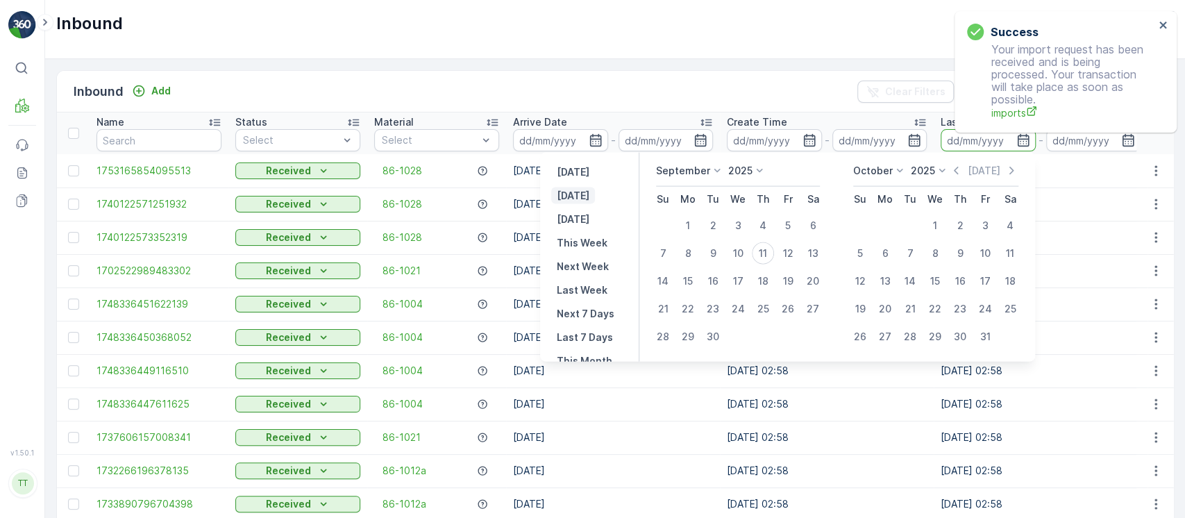
click at [577, 193] on p "[DATE]" at bounding box center [573, 196] width 33 height 14
type input "[DATE]"
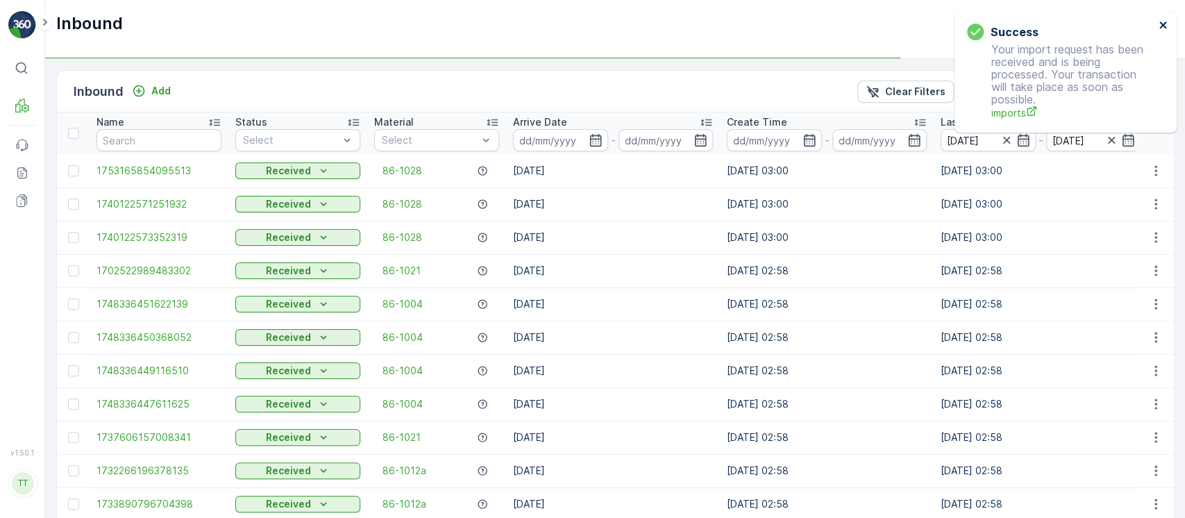
click at [1165, 20] on icon "close" at bounding box center [1163, 24] width 10 height 11
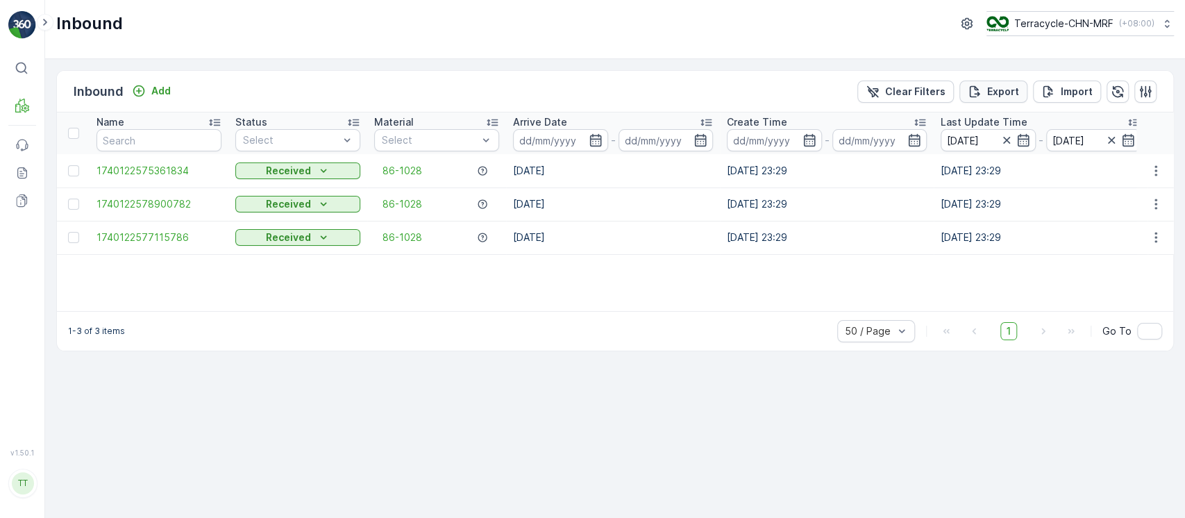
click at [1011, 92] on p "Export" at bounding box center [1003, 92] width 32 height 14
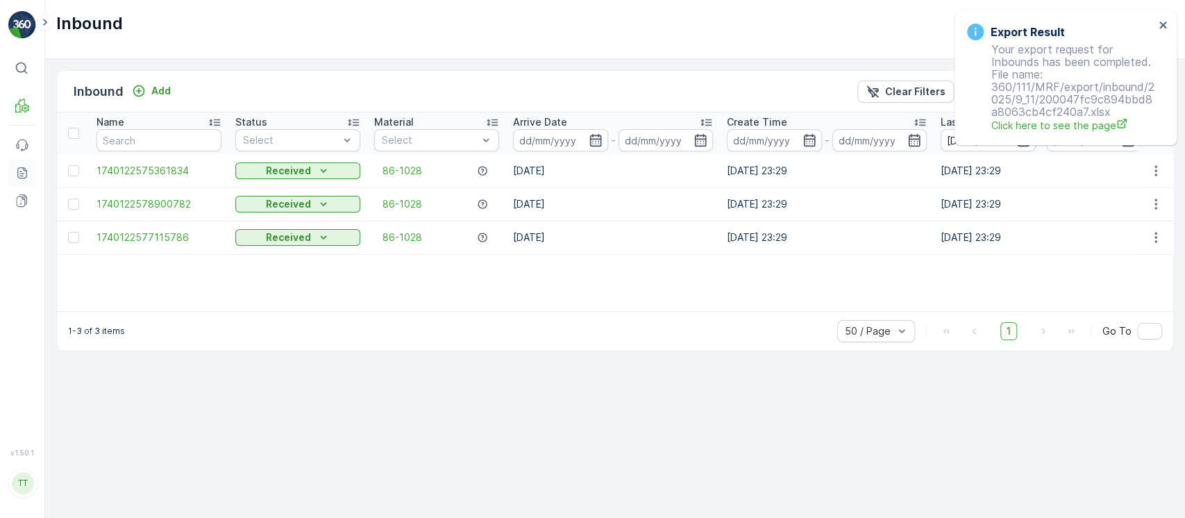
click at [23, 167] on icon at bounding box center [22, 172] width 10 height 11
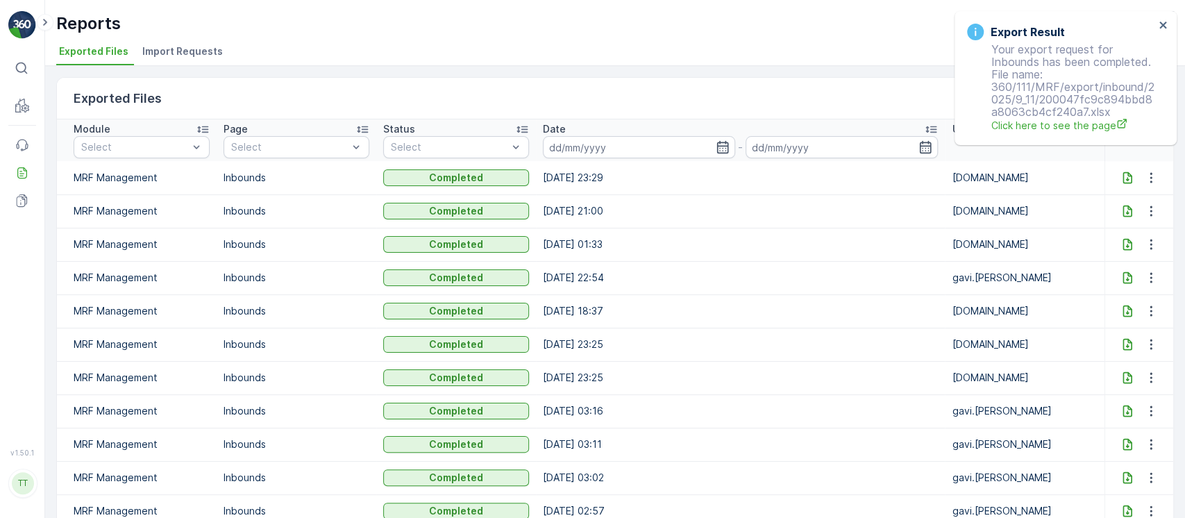
click at [1124, 174] on icon at bounding box center [1127, 178] width 14 height 14
